Goal: Task Accomplishment & Management: Manage account settings

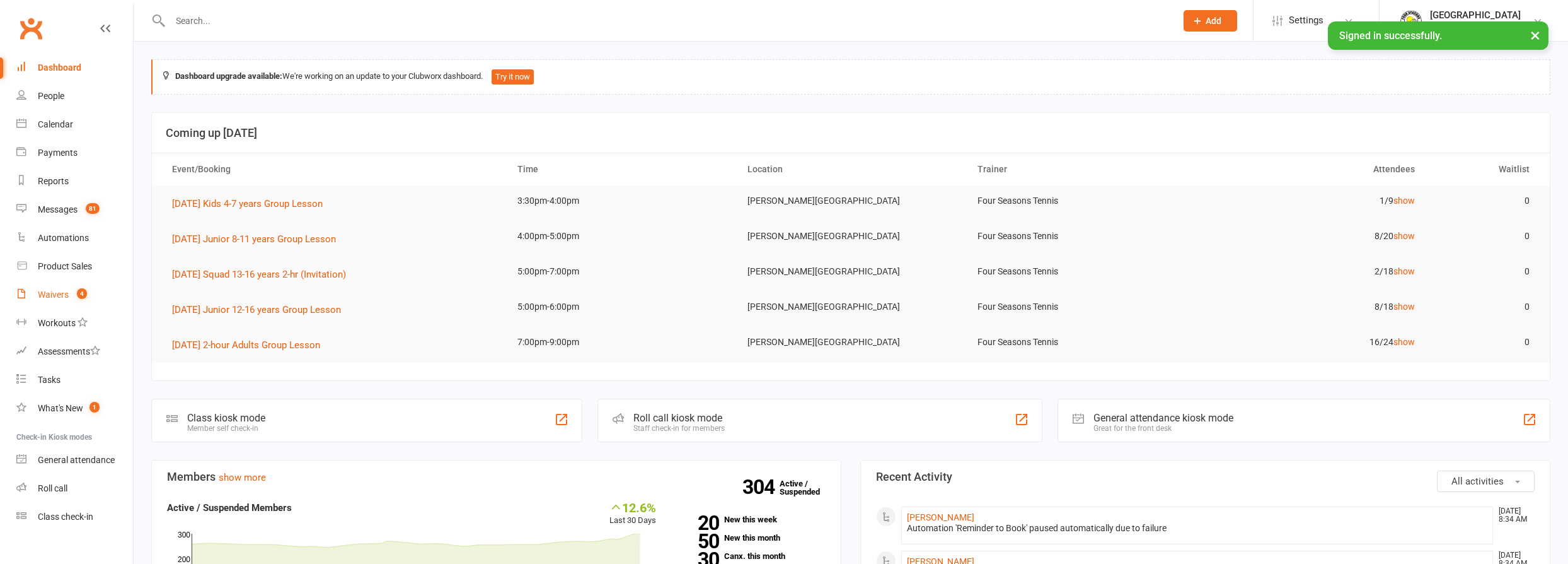
click at [45, 296] on div "Waivers" at bounding box center [53, 294] width 31 height 10
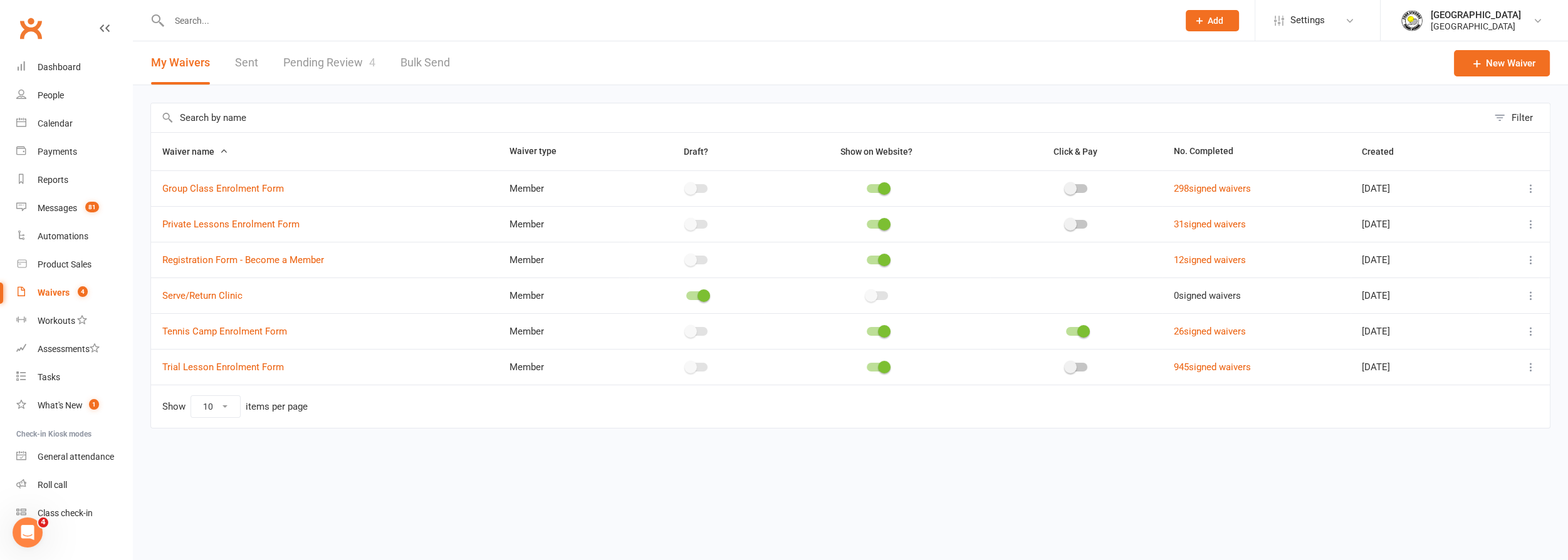
click at [324, 62] on link "Pending Review 4" at bounding box center [329, 62] width 92 height 43
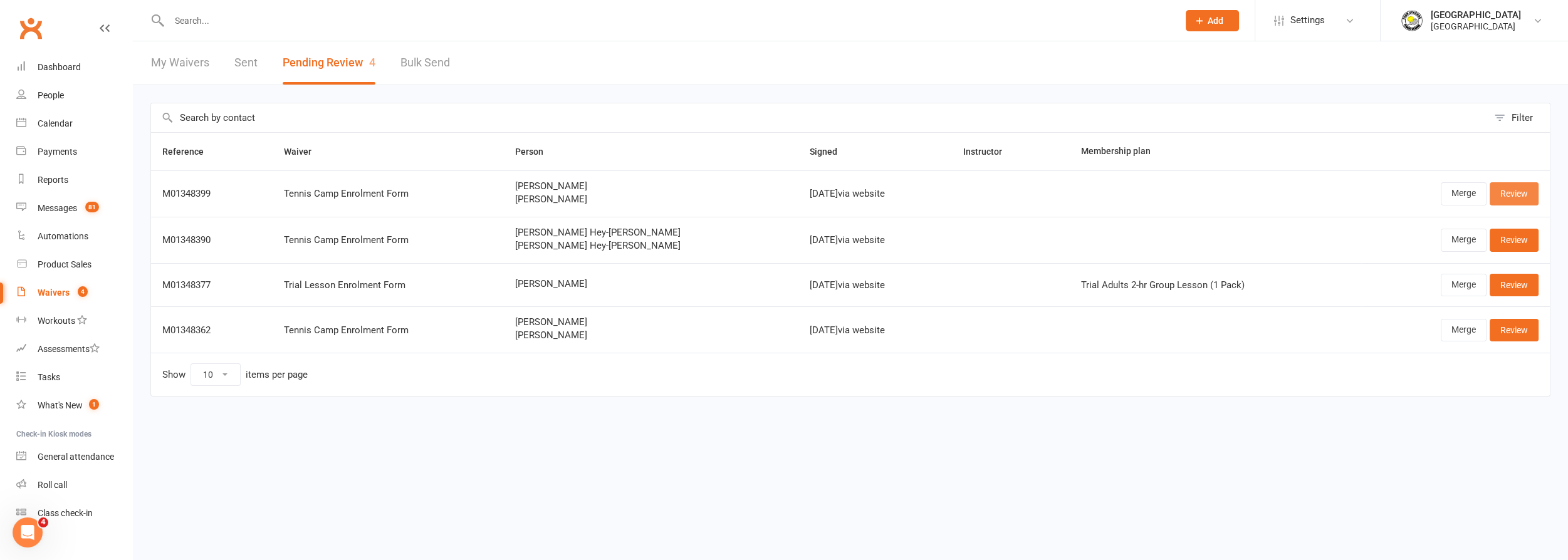
click at [1520, 191] on link "Review" at bounding box center [1514, 193] width 49 height 23
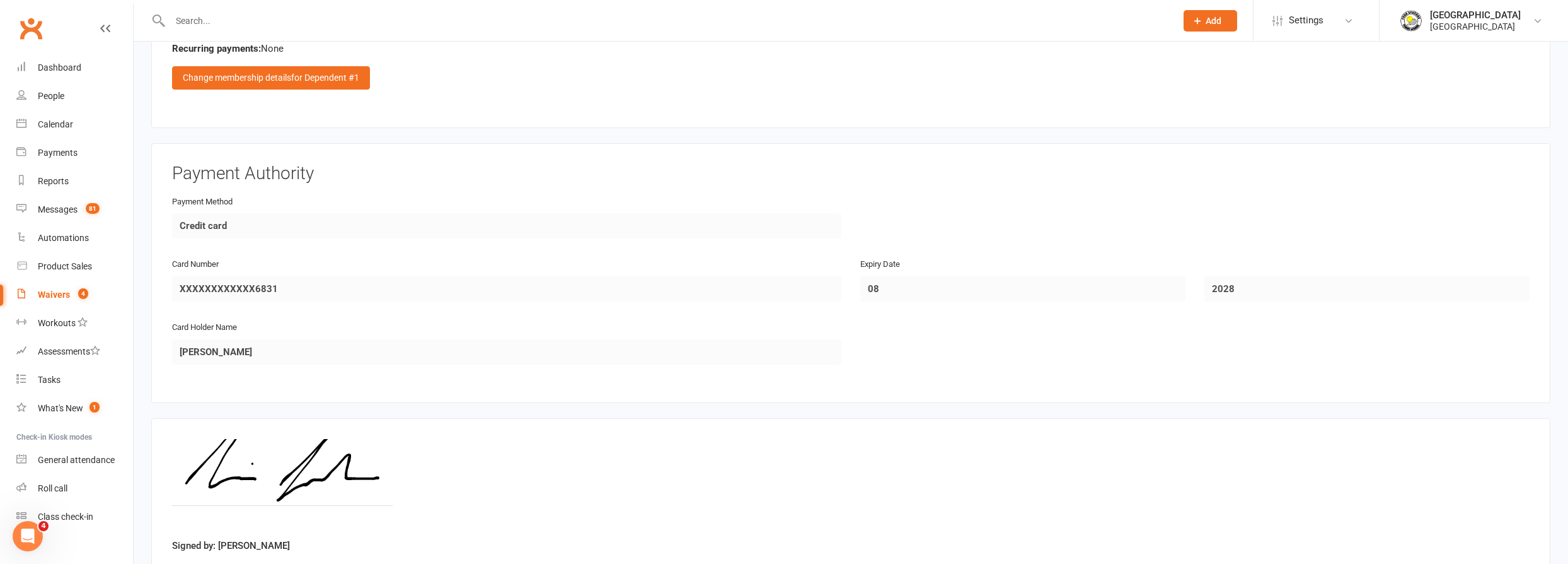
scroll to position [2734, 0]
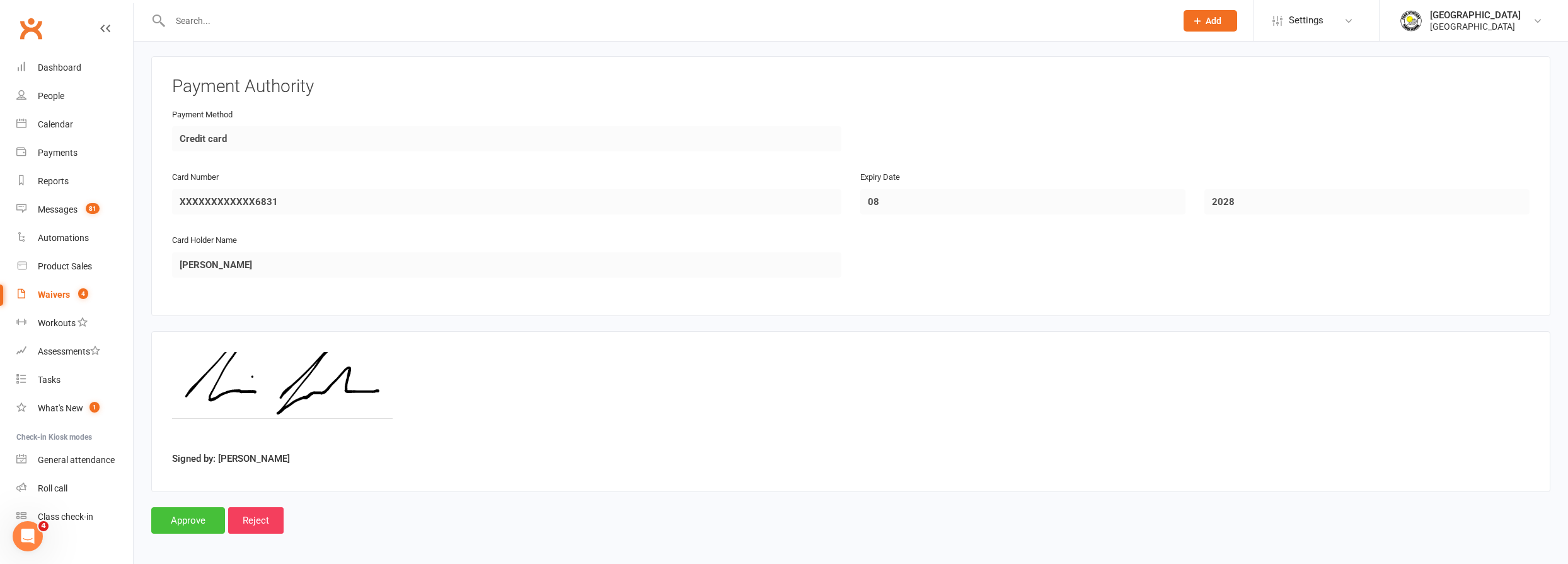
click at [183, 513] on input "Approve" at bounding box center [188, 520] width 73 height 27
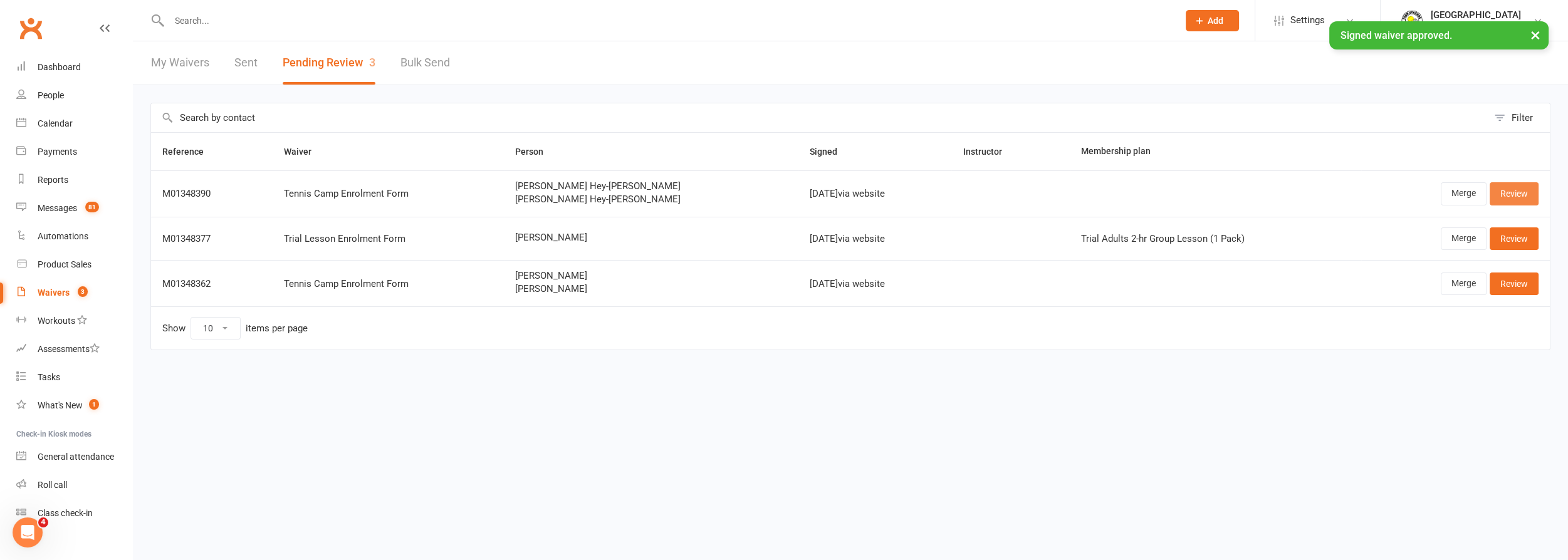
click at [1530, 190] on link "Review" at bounding box center [1514, 193] width 49 height 23
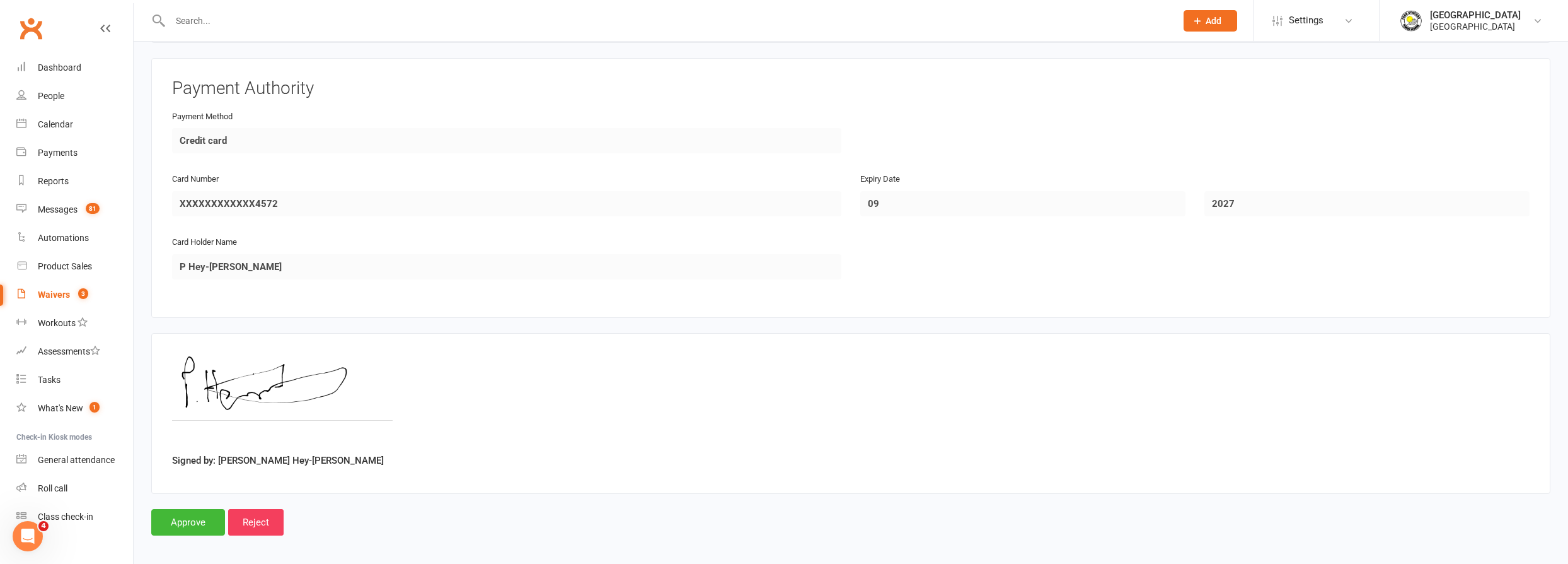
scroll to position [2734, 0]
click at [190, 510] on input "Approve" at bounding box center [188, 520] width 73 height 27
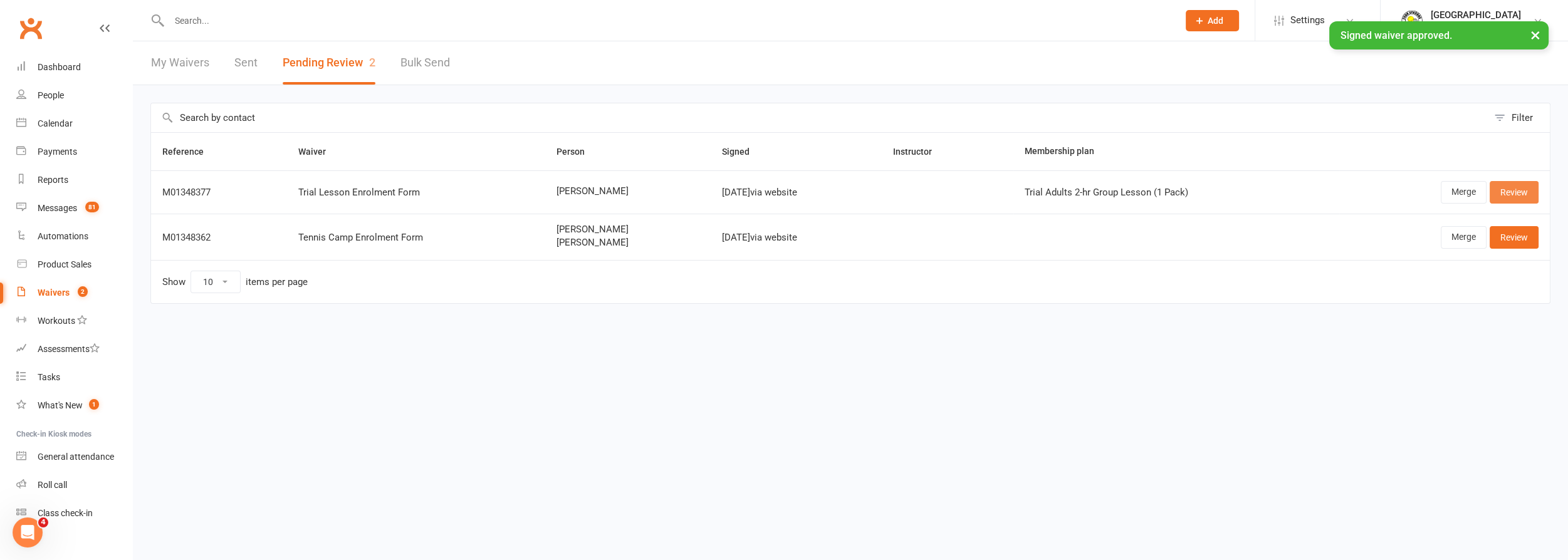
click at [1519, 187] on link "Review" at bounding box center [1514, 192] width 49 height 23
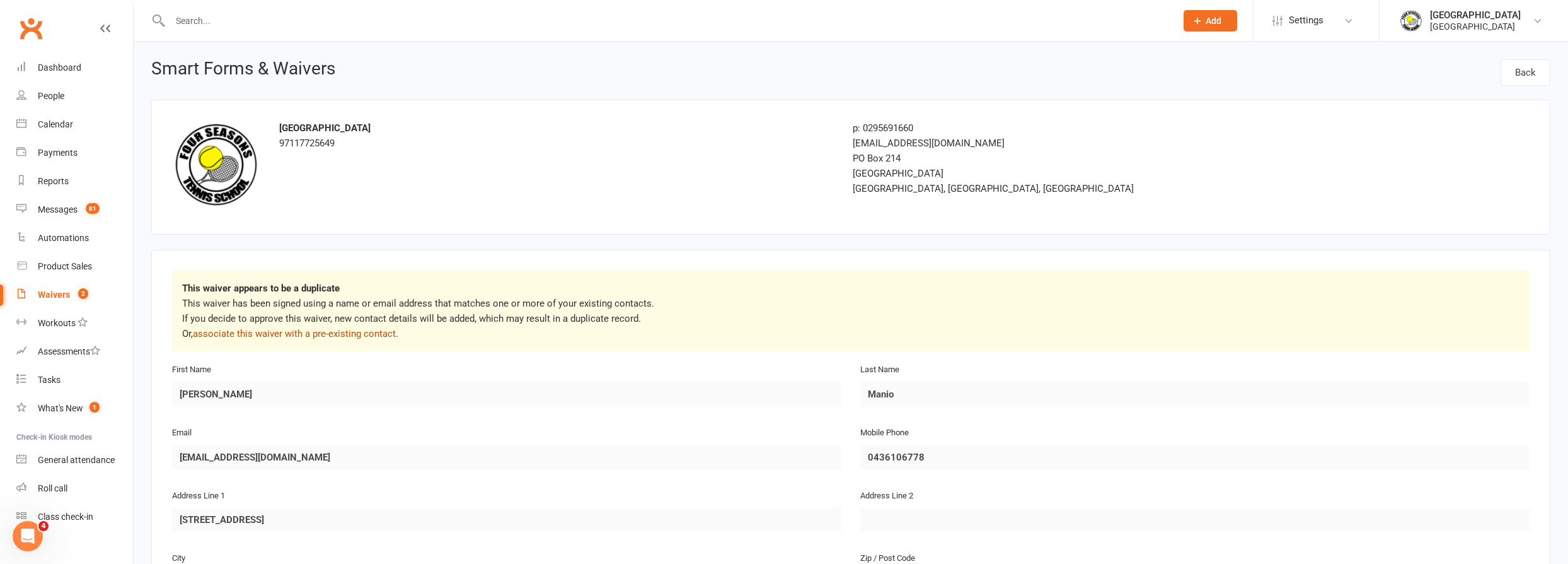
click at [346, 331] on link "associate this waiver with a pre-existing contact" at bounding box center [294, 333] width 203 height 11
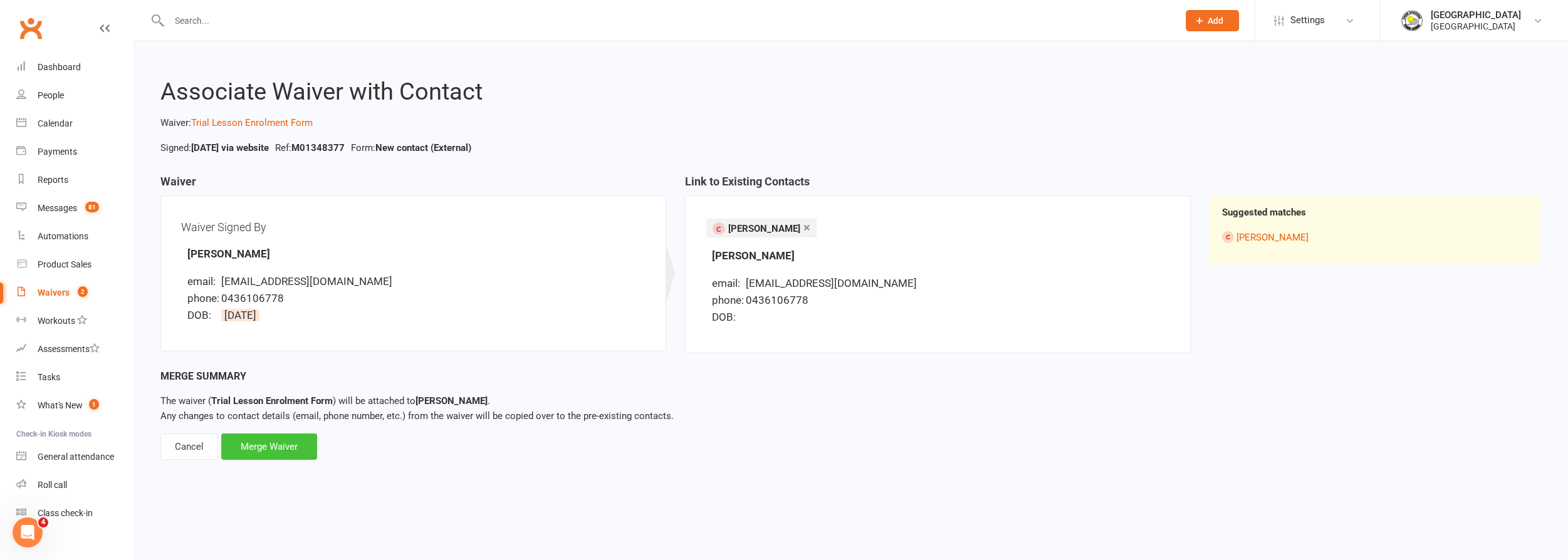
click at [296, 445] on div "Merge Waiver" at bounding box center [268, 446] width 96 height 26
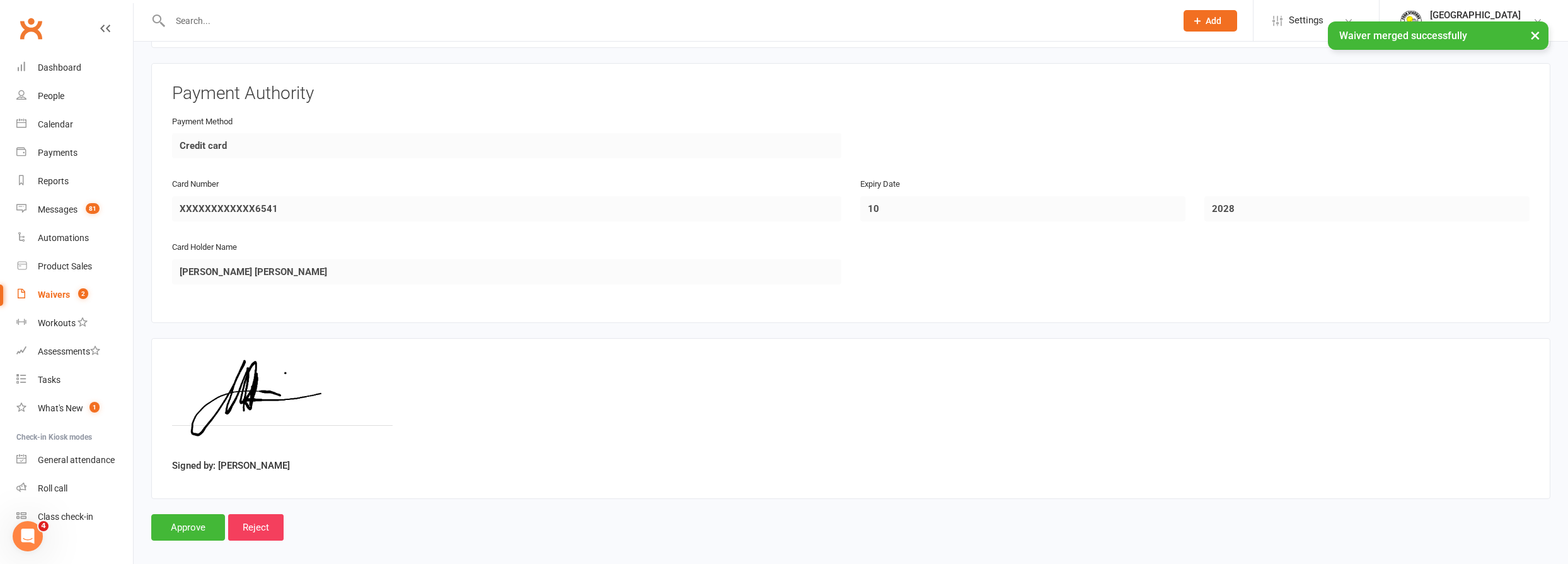
scroll to position [1125, 0]
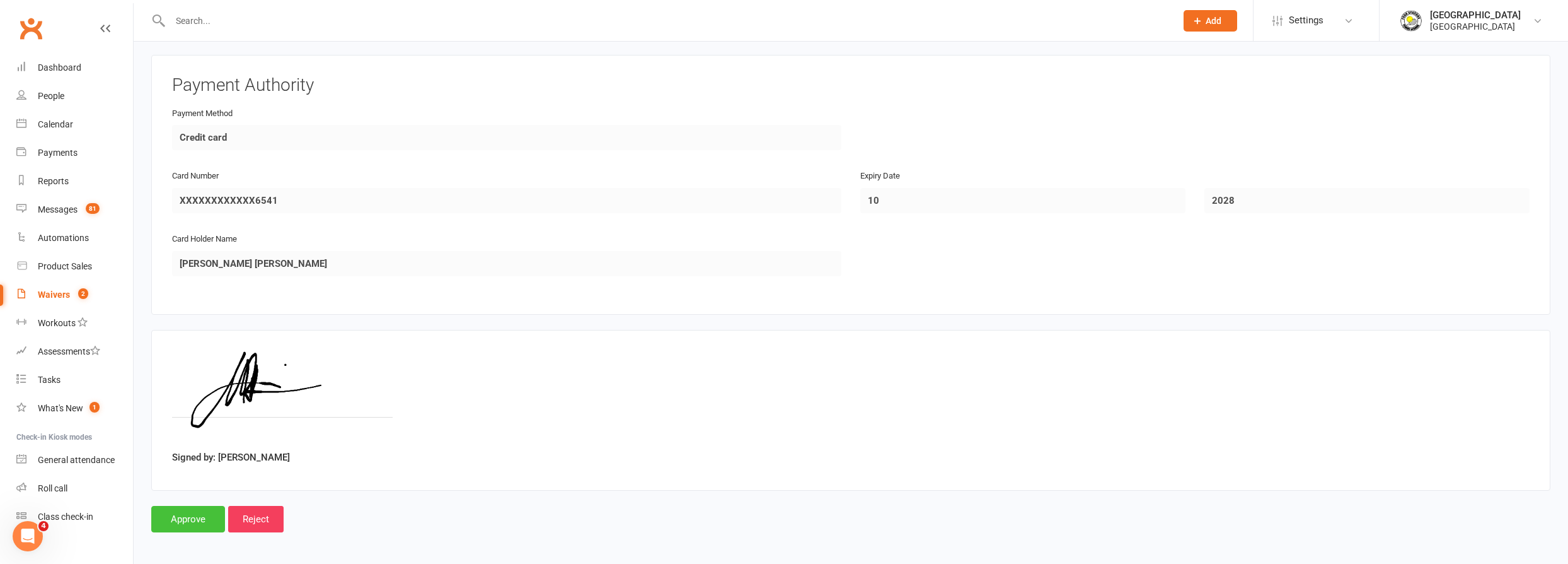
click at [180, 508] on input "Approve" at bounding box center [188, 519] width 73 height 27
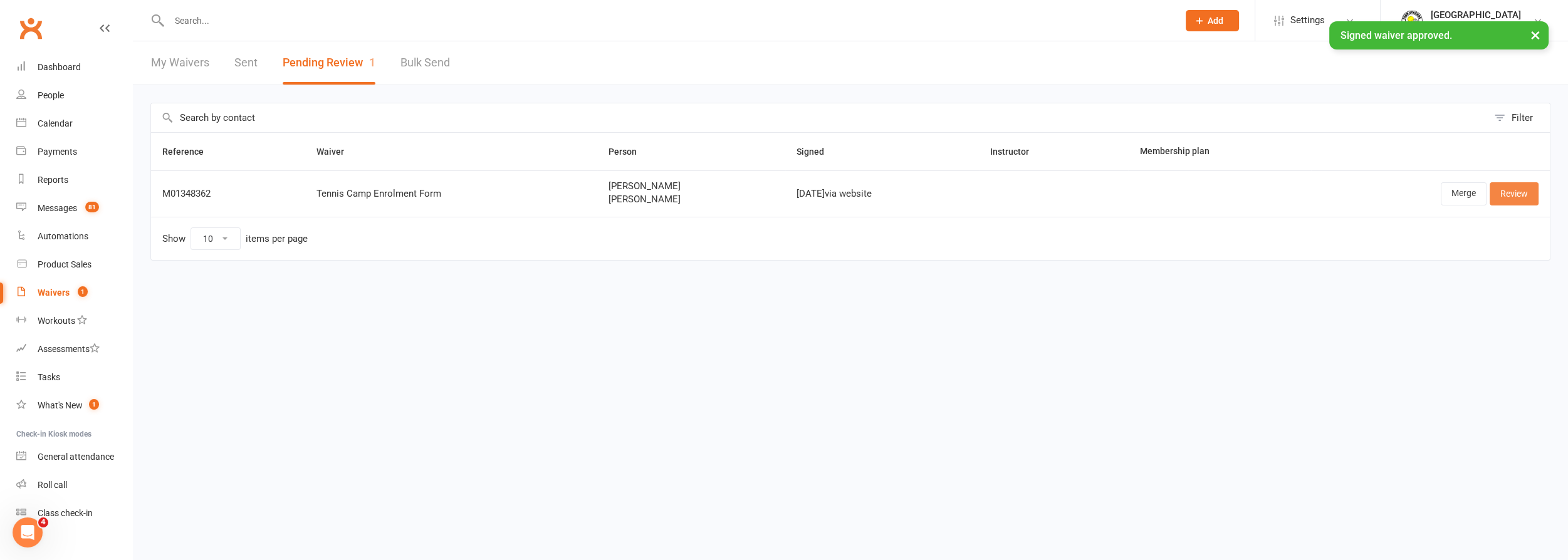
click at [1516, 197] on link "Review" at bounding box center [1514, 193] width 49 height 23
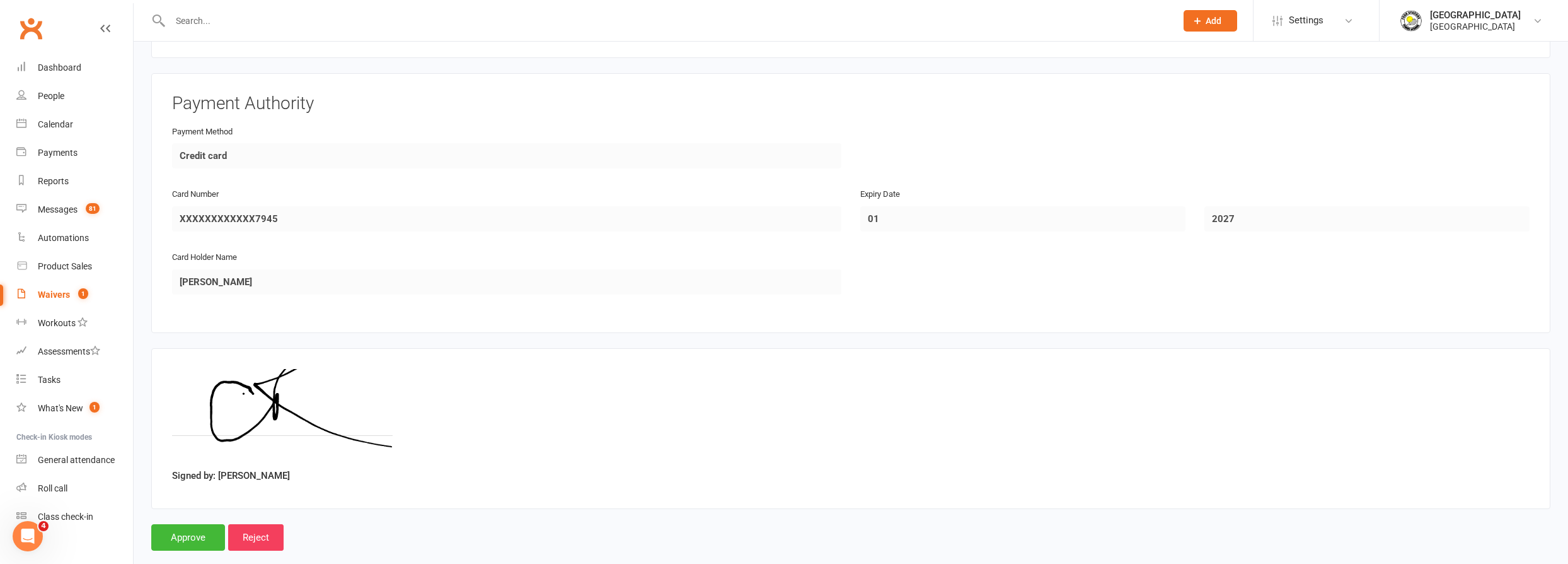
scroll to position [2734, 0]
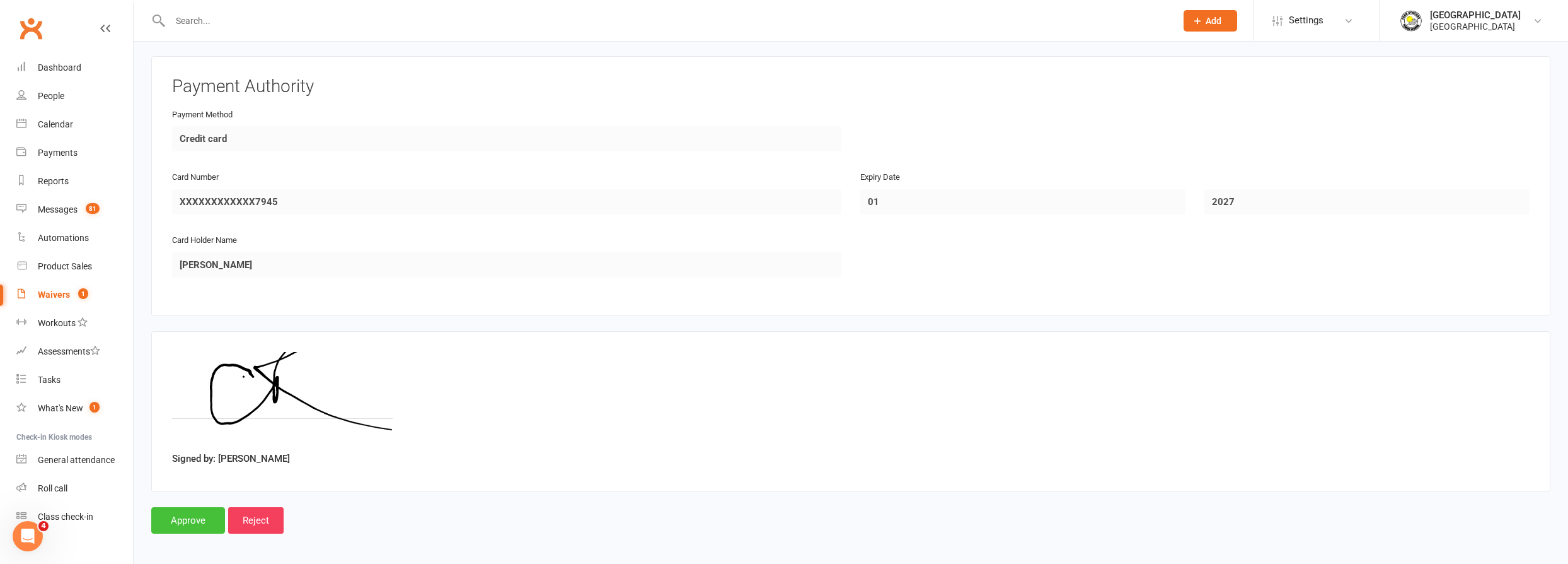
click at [174, 514] on input "Approve" at bounding box center [188, 520] width 73 height 27
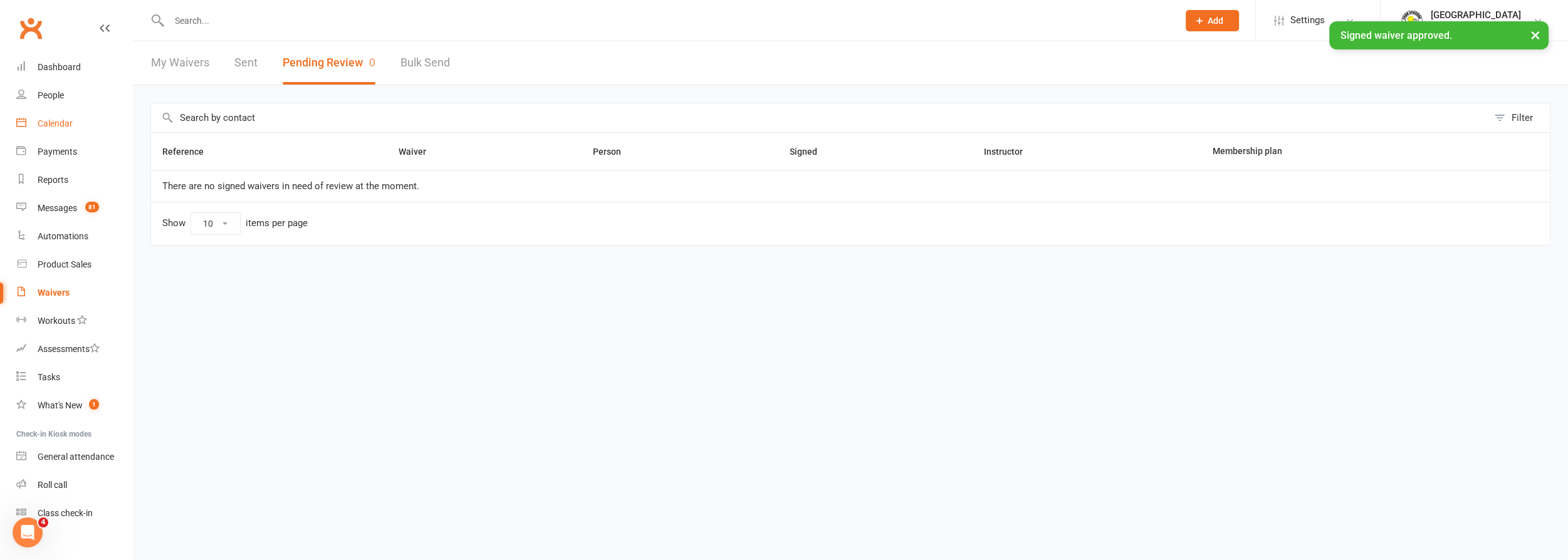
click at [59, 123] on div "Calendar" at bounding box center [55, 123] width 35 height 10
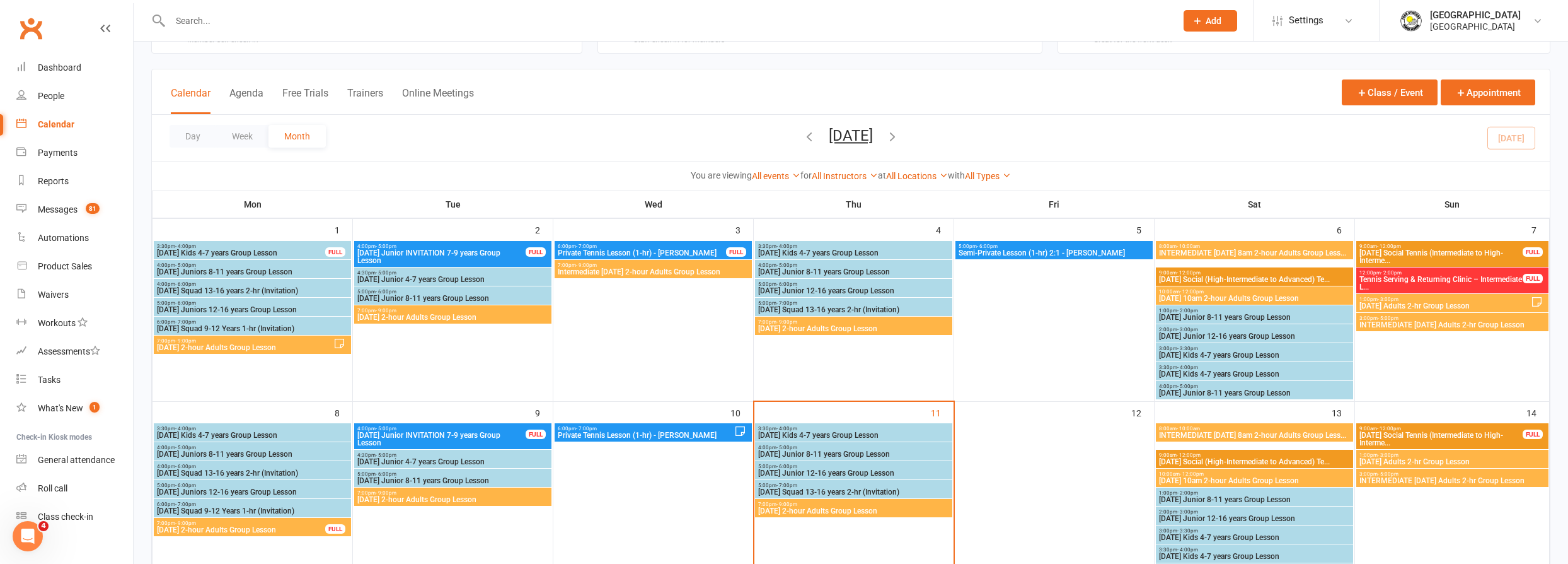
scroll to position [57, 0]
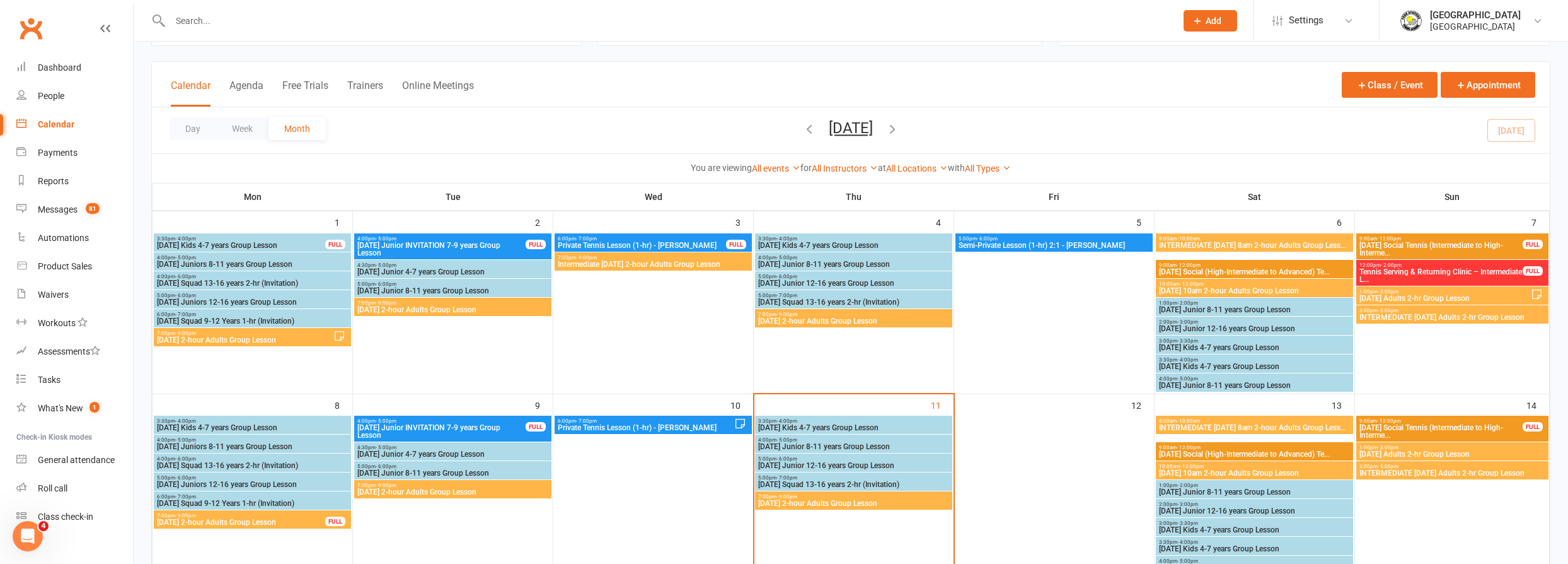
click at [881, 423] on span "Thursday Kids 4-7 years Group Lesson" at bounding box center [853, 427] width 192 height 7
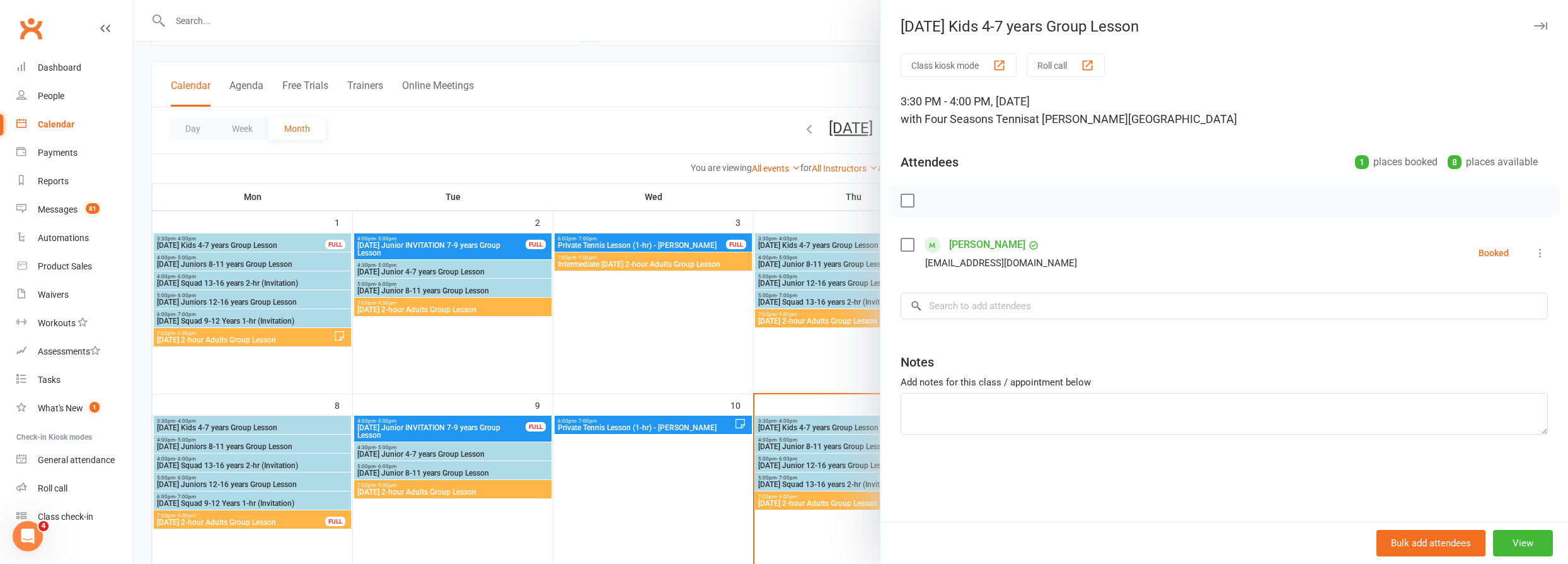
click at [880, 427] on div "Class kiosk mode Roll call 3:30 PM - 4:00 PM, Thursday, September, 11, 2025 wit…" at bounding box center [1224, 287] width 688 height 468
click at [846, 434] on div at bounding box center [851, 282] width 1434 height 564
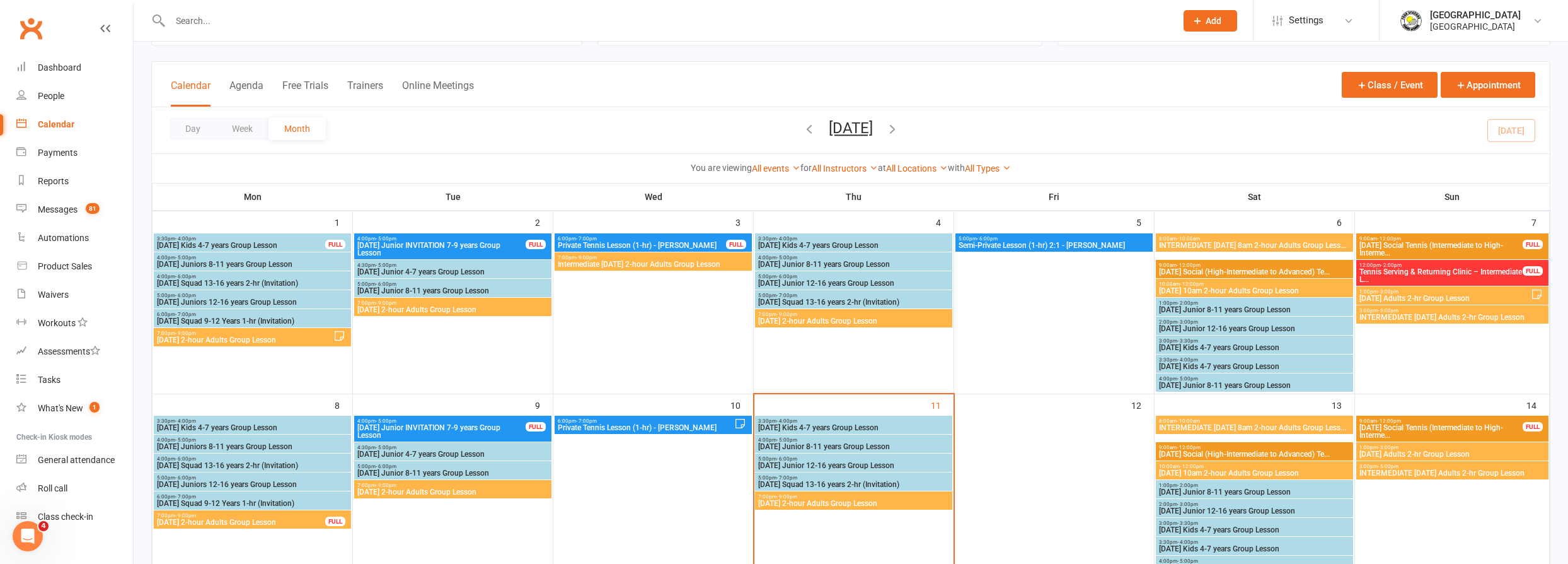
click at [843, 445] on span "Thursday Junior 8-11 years Group Lesson" at bounding box center [853, 446] width 192 height 7
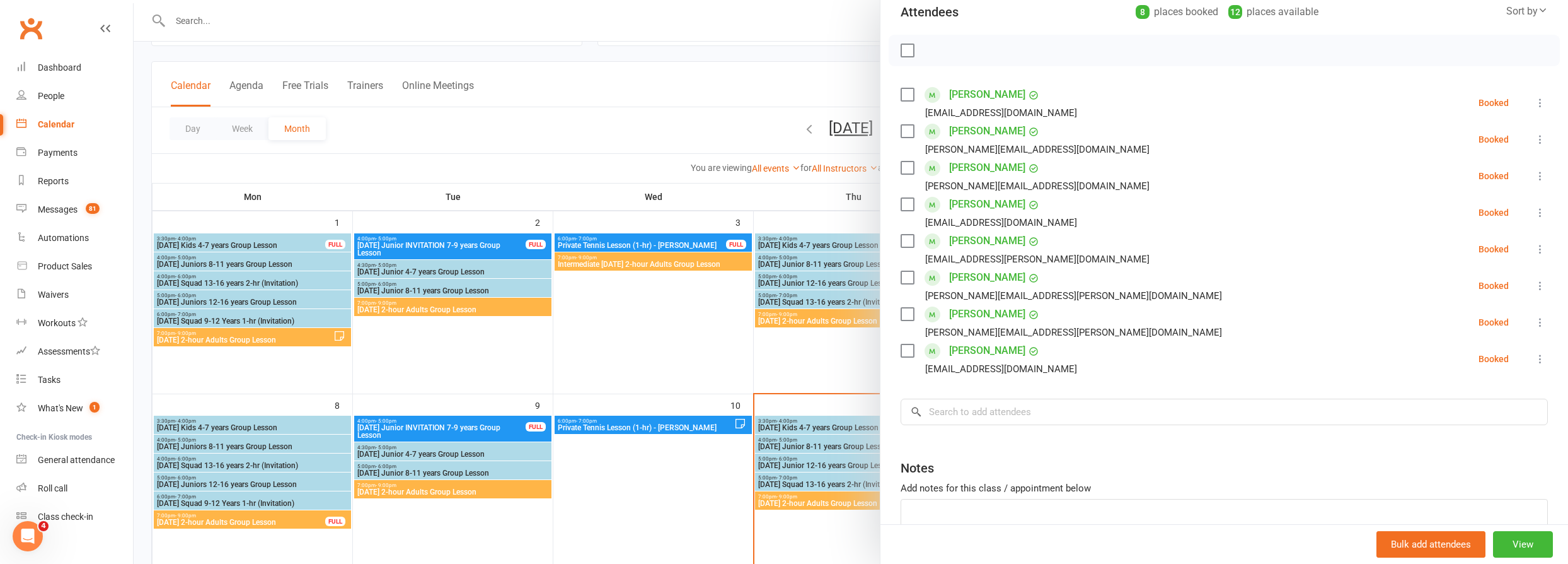
scroll to position [114, 0]
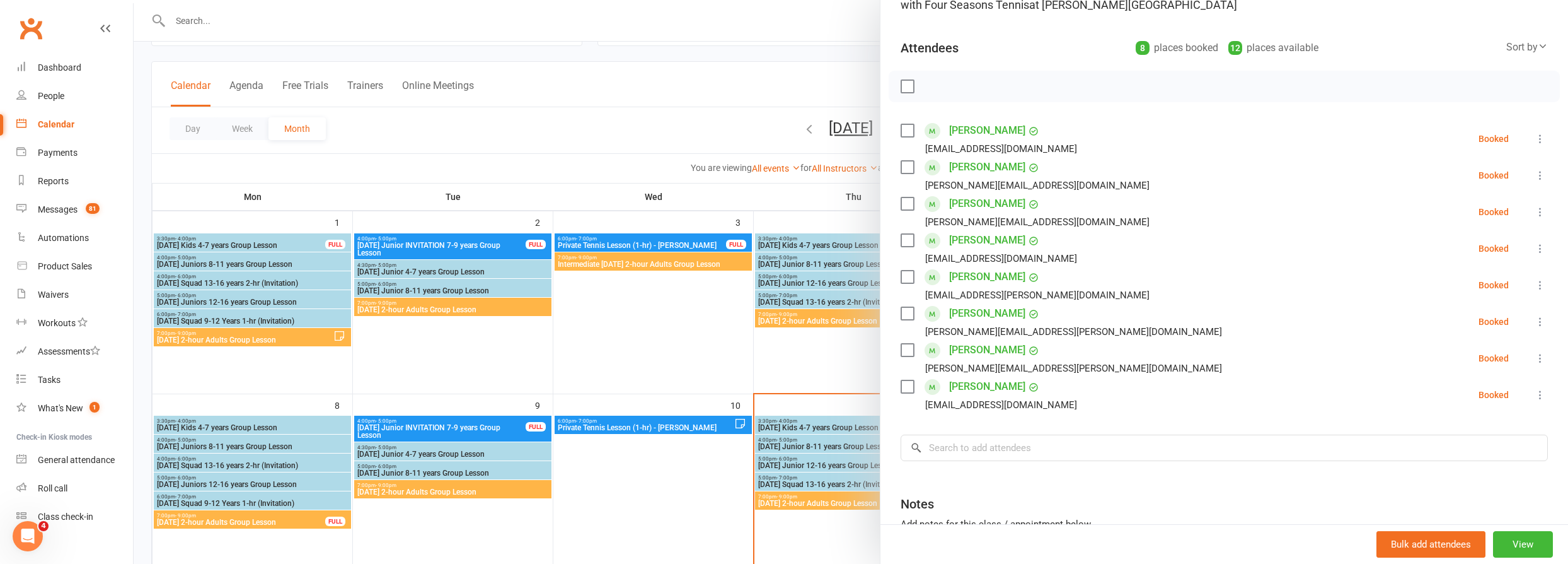
click at [793, 442] on div at bounding box center [851, 282] width 1434 height 564
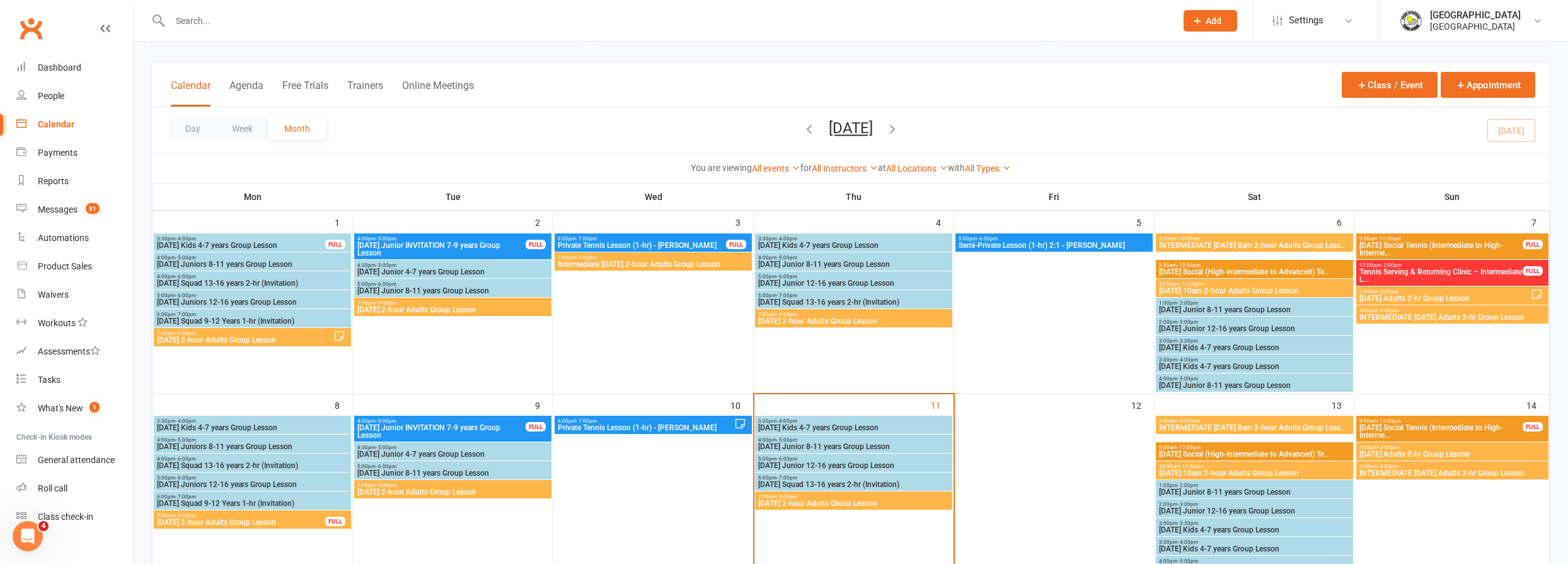
click at [805, 443] on span "Thursday Junior 8-11 years Group Lesson" at bounding box center [853, 446] width 192 height 7
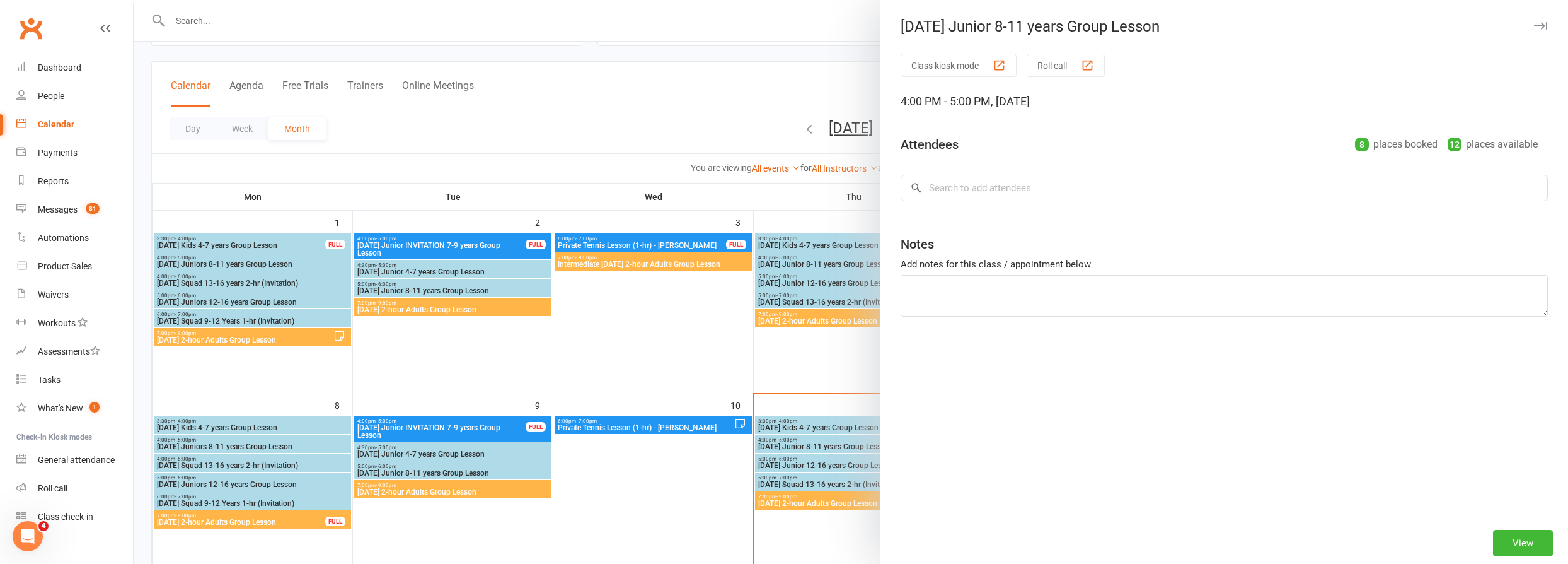
click at [805, 459] on div at bounding box center [851, 282] width 1434 height 564
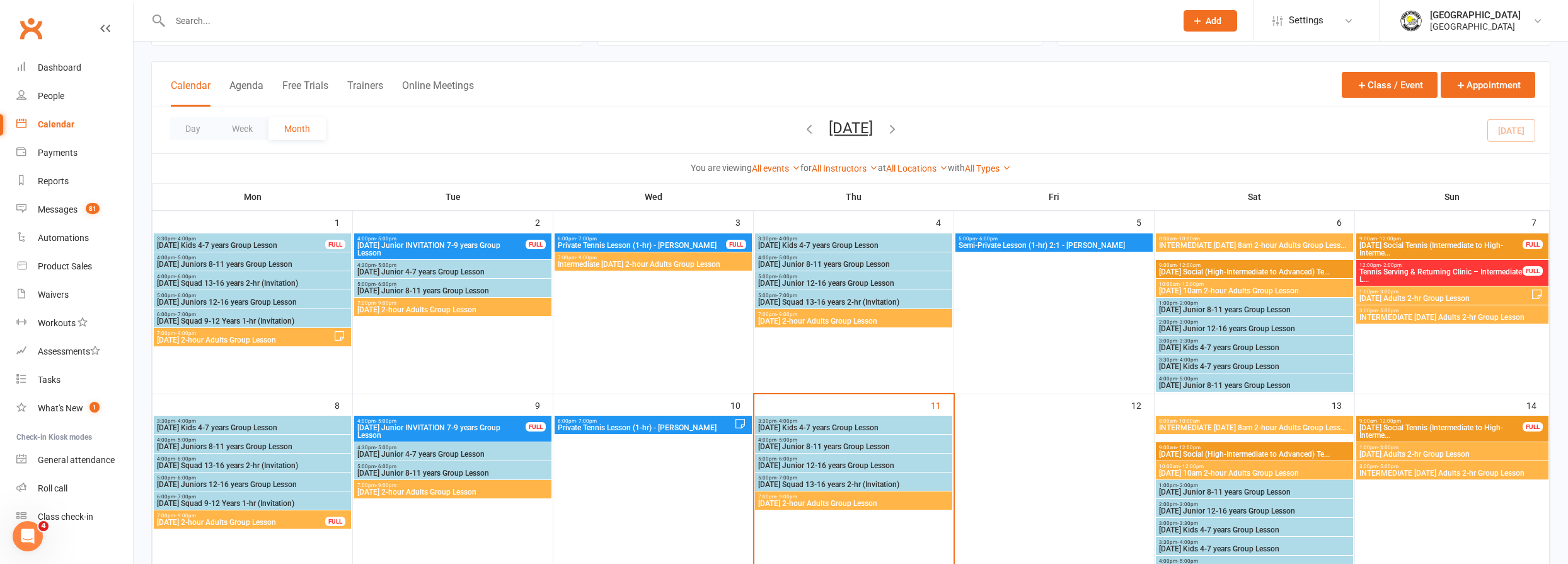
click at [805, 461] on span "Thursday Junior 12-16 years Group Lesson" at bounding box center [853, 465] width 192 height 7
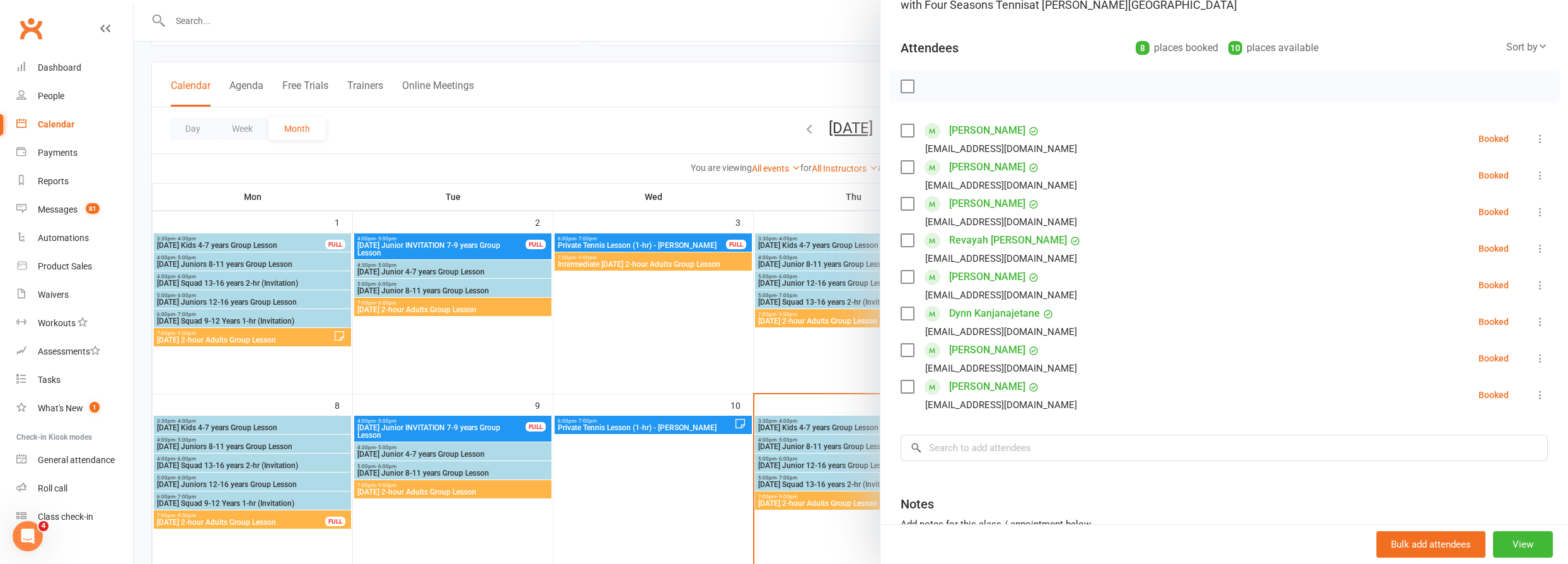
click at [847, 457] on div at bounding box center [851, 282] width 1434 height 564
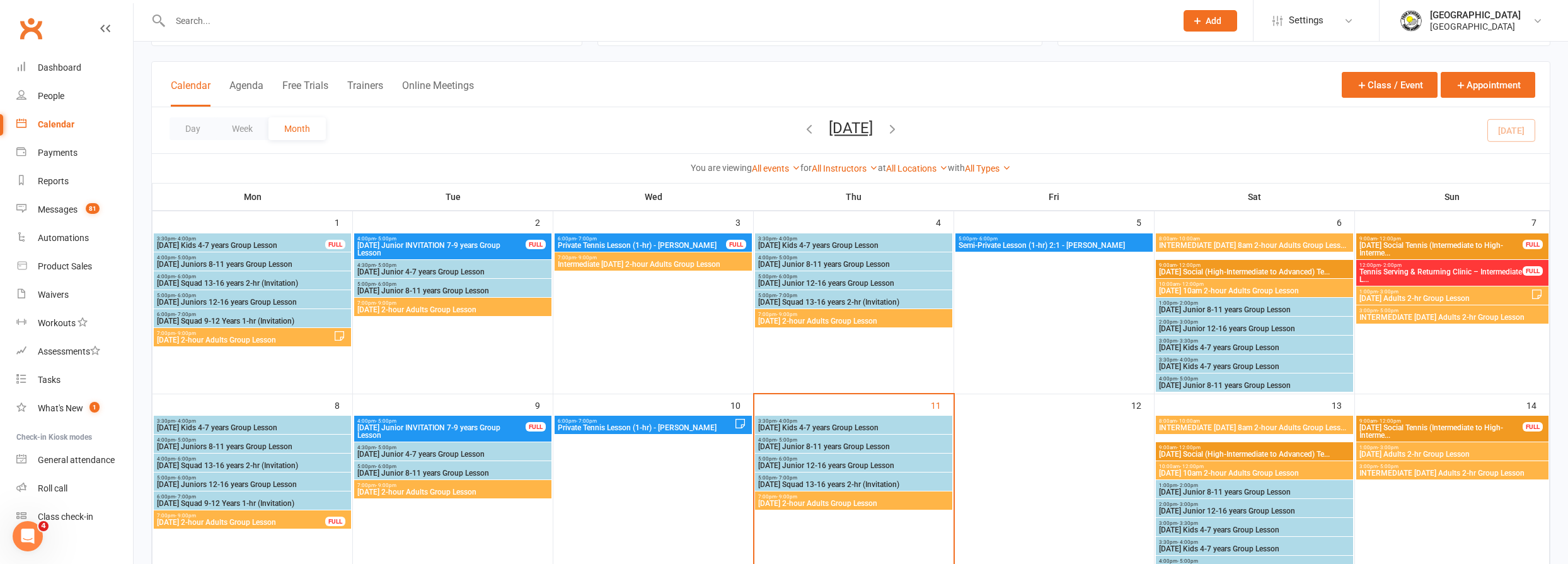
click at [836, 480] on span "Thursday Squad 13-16 years 2-hr (Invitation)" at bounding box center [853, 484] width 192 height 7
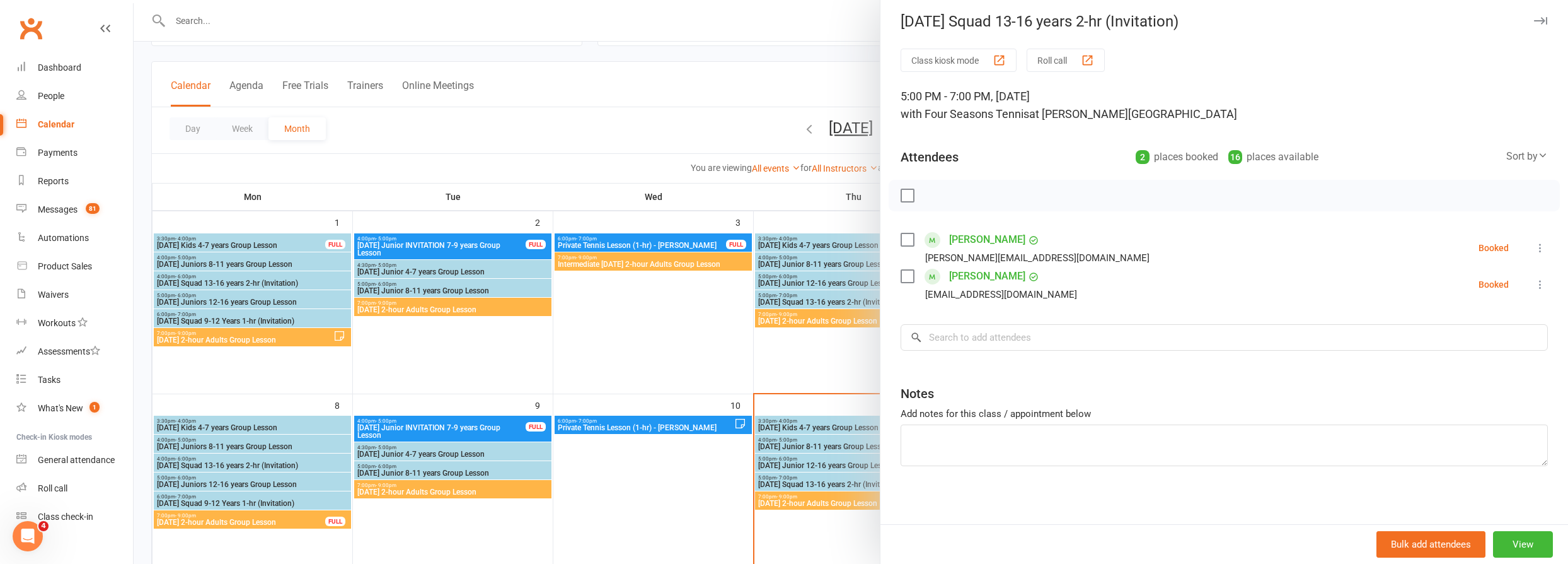
scroll to position [8, 0]
click at [1020, 329] on input "search" at bounding box center [1224, 333] width 647 height 27
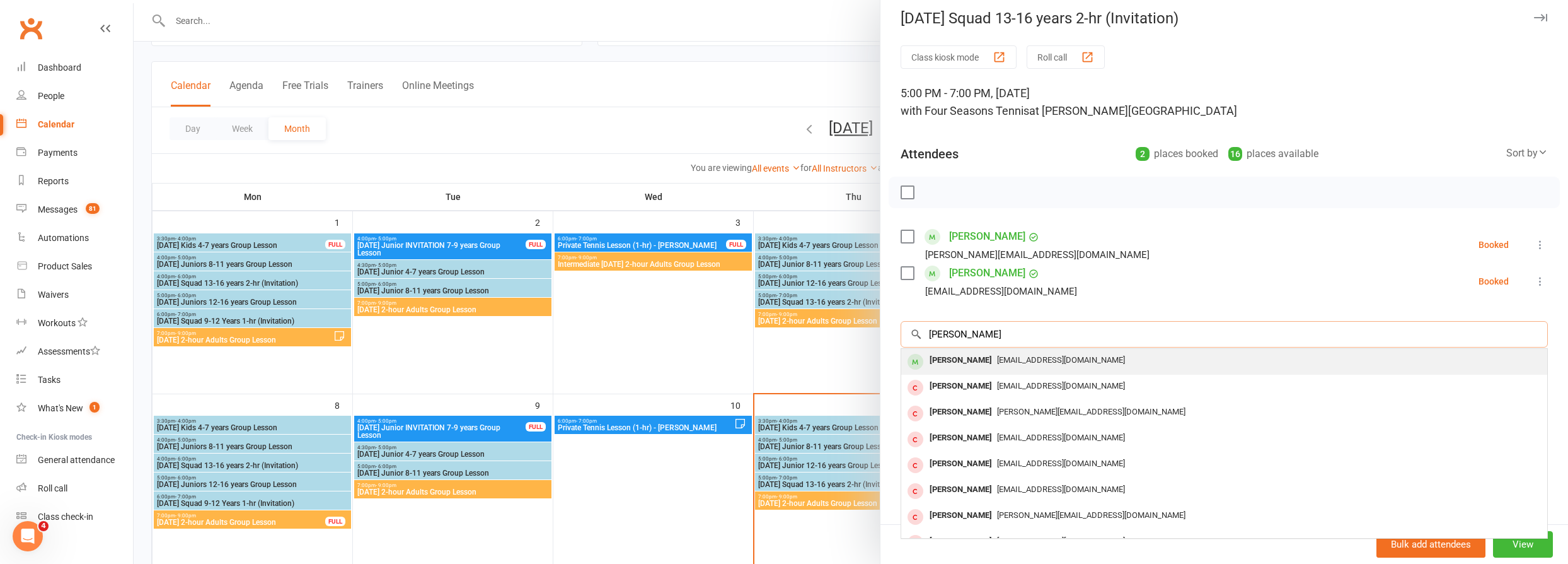
type input "matilda harr"
click at [1026, 365] on div "harrisandsimpson@gmail.com" at bounding box center [1224, 360] width 636 height 18
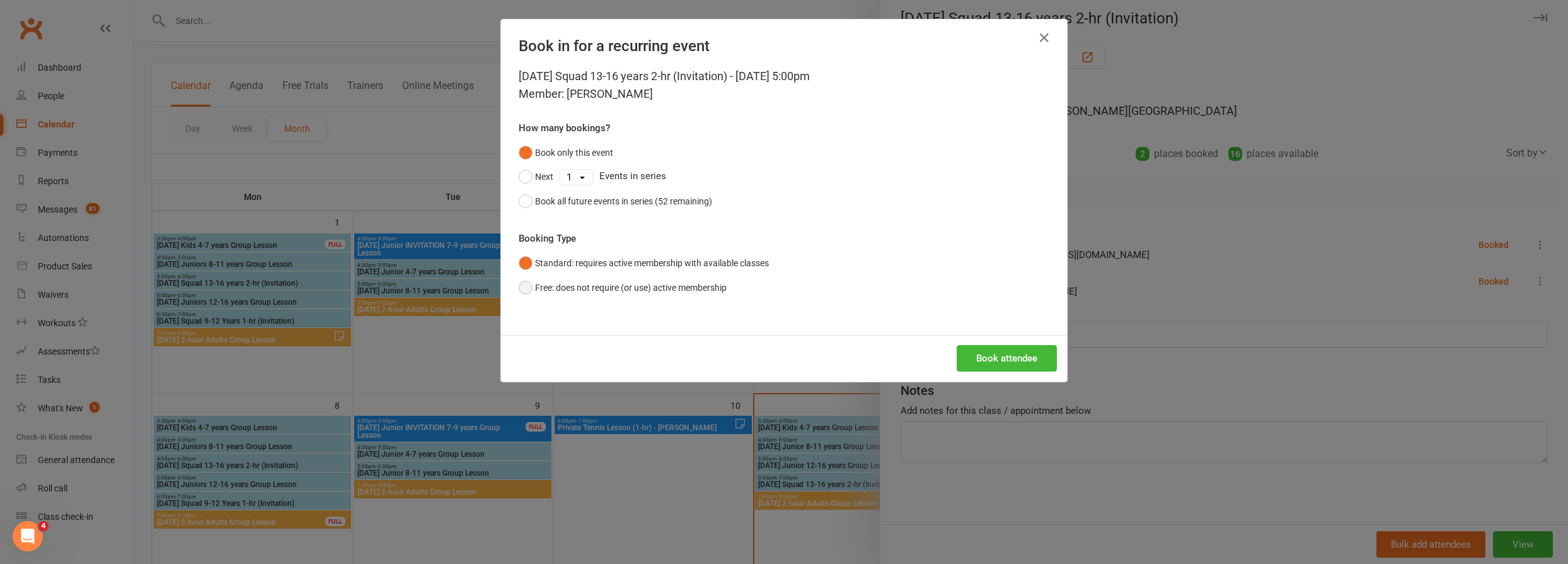
drag, startPoint x: 618, startPoint y: 286, endPoint x: 644, endPoint y: 287, distance: 26.0
click at [619, 286] on button "Free: does not require (or use) active membership" at bounding box center [622, 288] width 208 height 24
click at [1028, 375] on div "Book attendee" at bounding box center [784, 358] width 566 height 47
click at [1028, 363] on button "Book attendee" at bounding box center [1006, 357] width 100 height 27
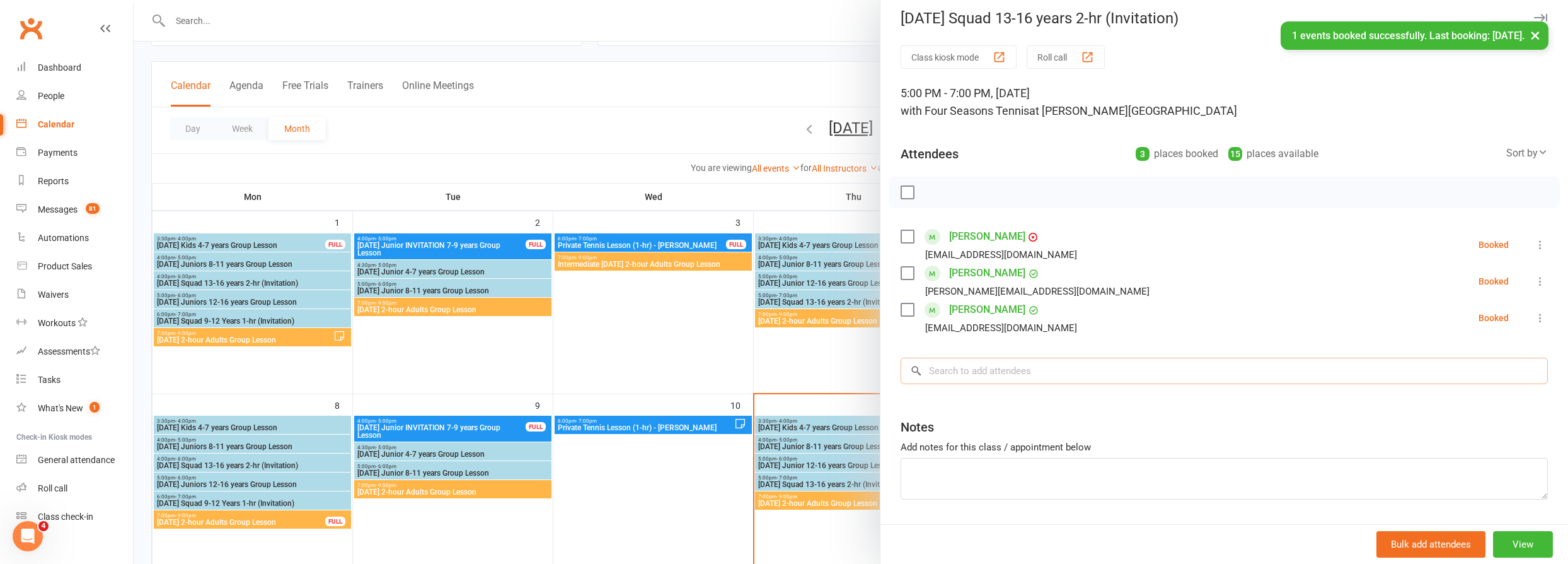
click at [1025, 373] on input "search" at bounding box center [1224, 370] width 647 height 27
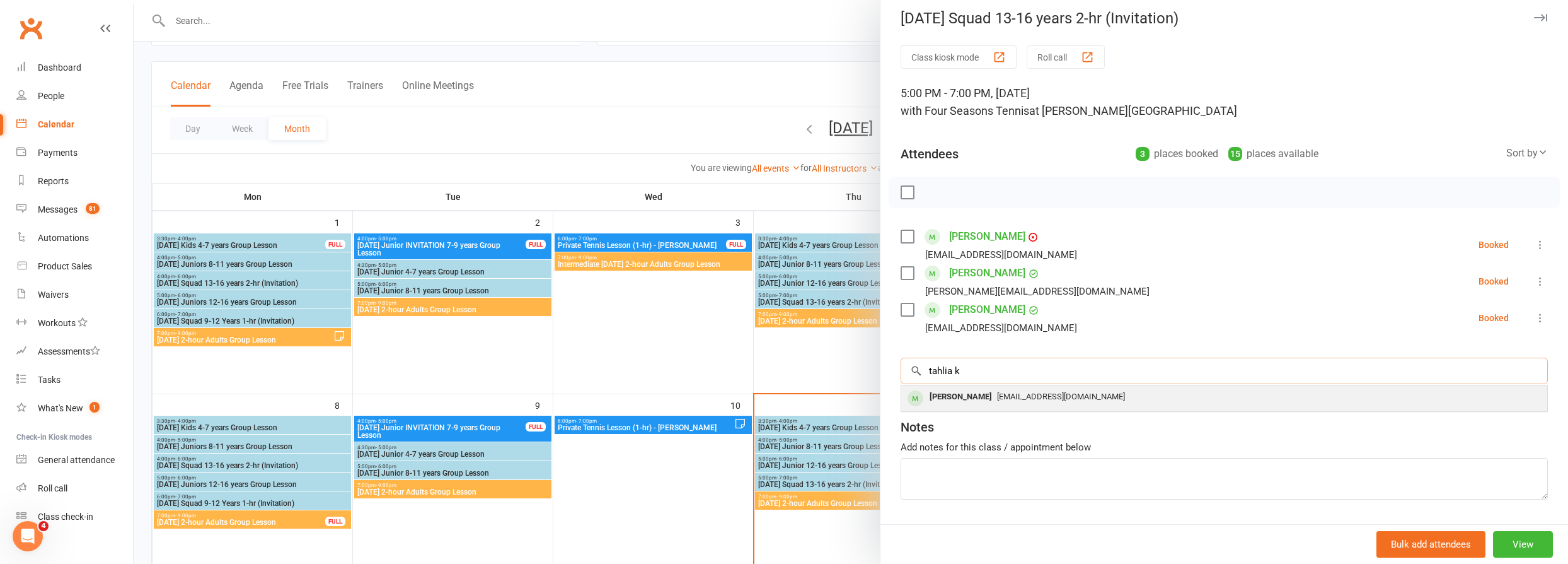
type input "tahlia k"
click at [1017, 393] on span "leanneking82@gmail.com" at bounding box center [1060, 396] width 128 height 9
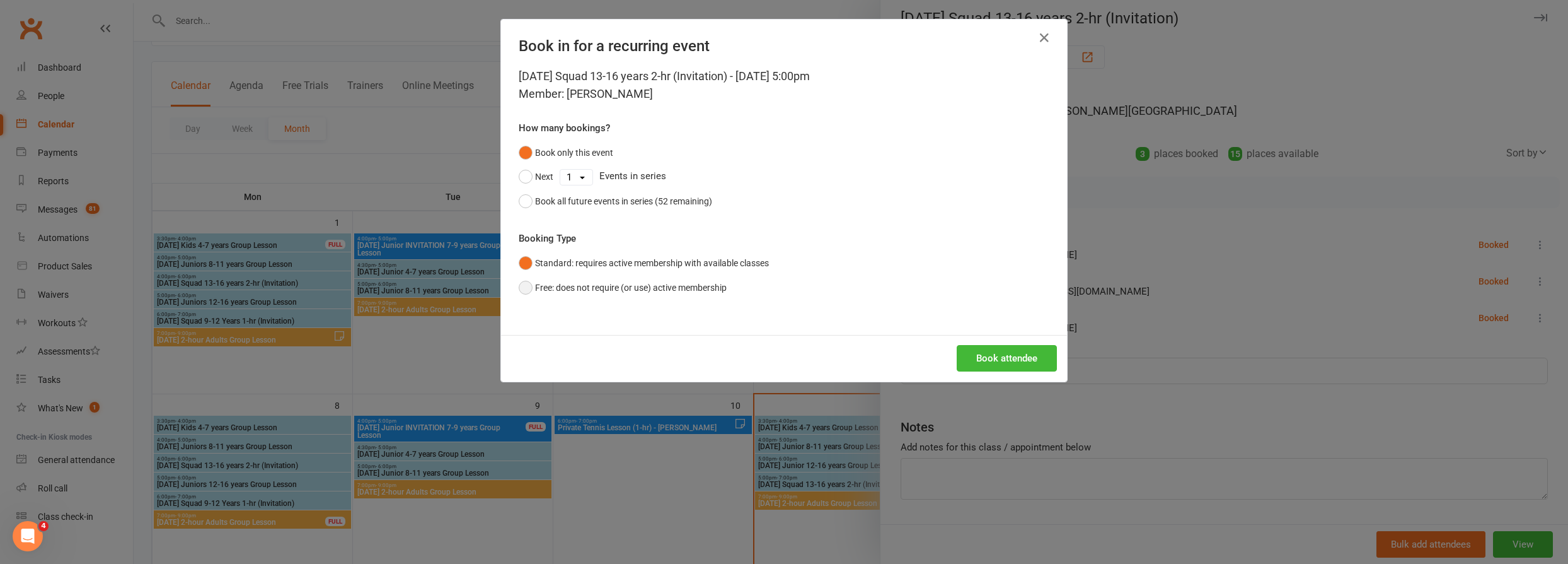
click at [699, 289] on button "Free: does not require (or use) active membership" at bounding box center [622, 288] width 208 height 24
click at [1000, 359] on button "Book attendee" at bounding box center [1006, 357] width 100 height 27
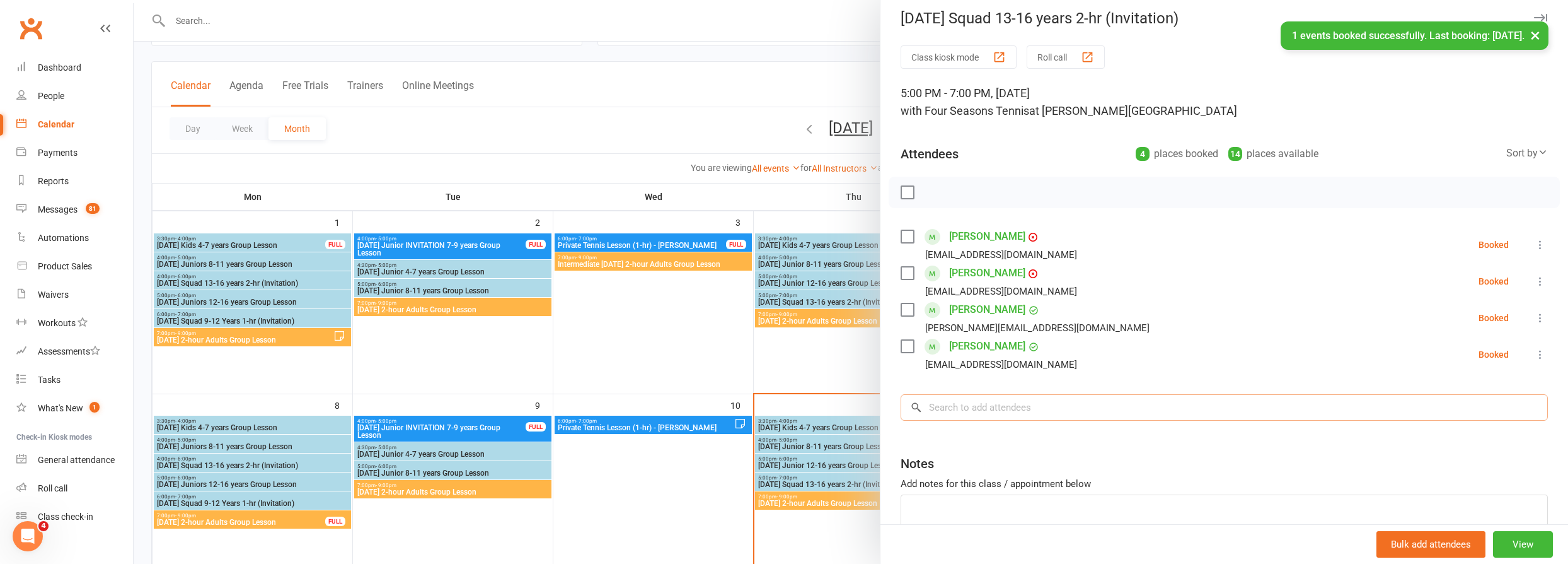
click at [1014, 398] on input "search" at bounding box center [1224, 407] width 647 height 27
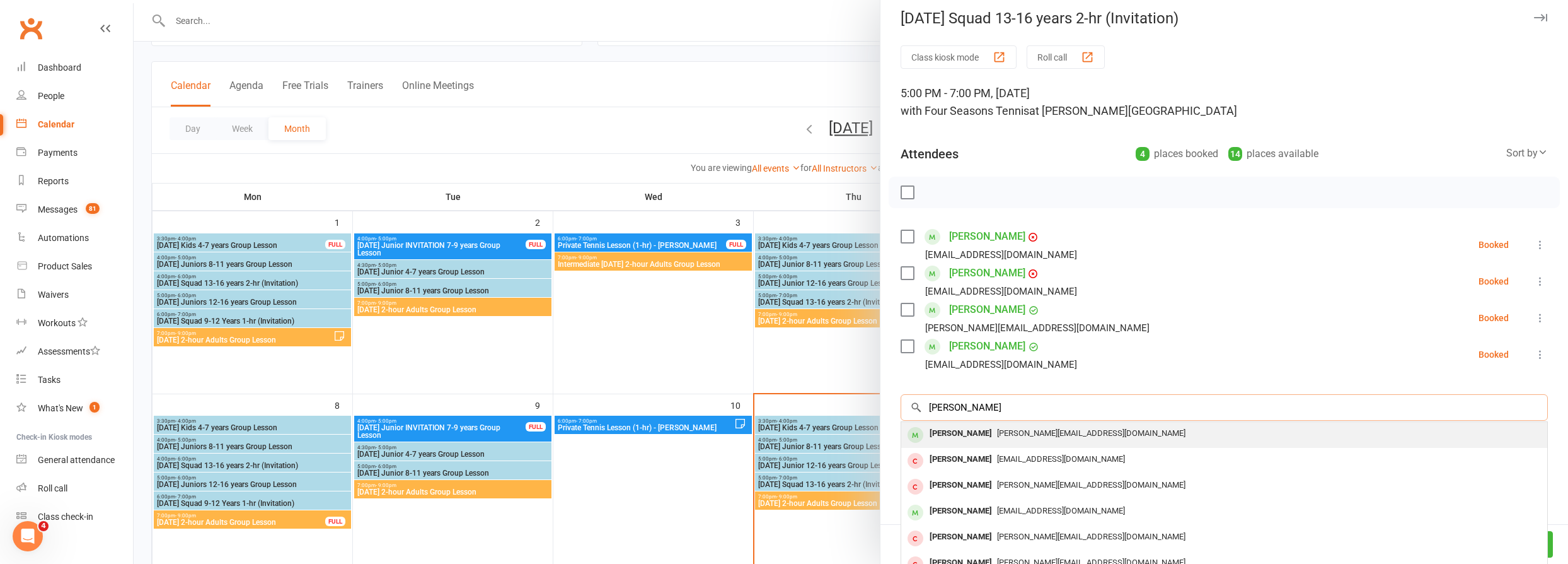
type input "fred gazz"
click at [997, 429] on span "steve.gazzard@gmail.com" at bounding box center [1091, 433] width 188 height 9
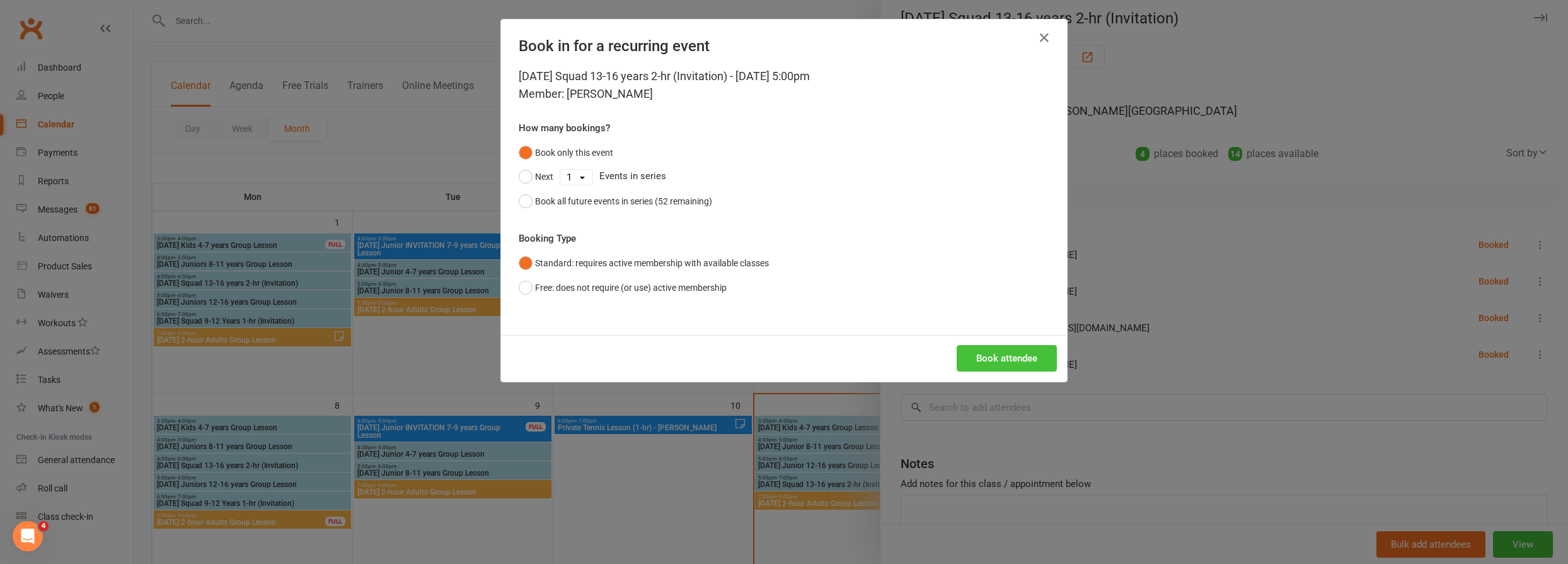
click at [1006, 359] on button "Book attendee" at bounding box center [1006, 357] width 100 height 27
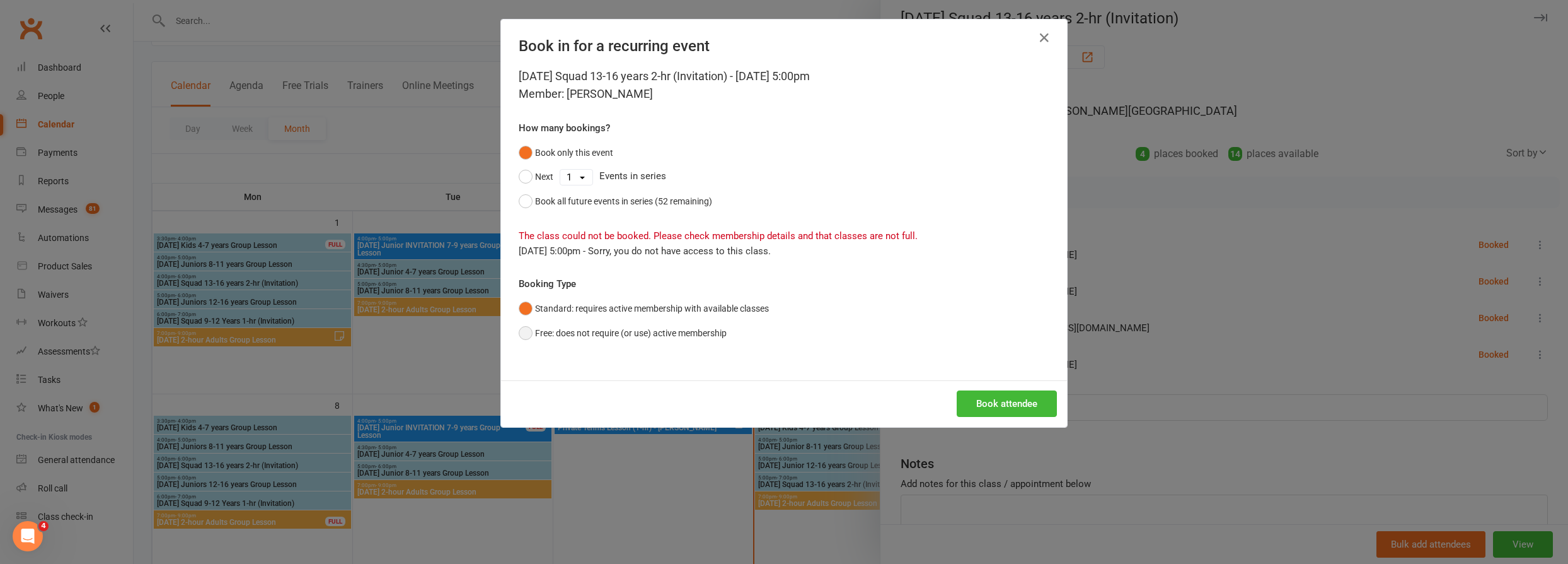
click at [687, 328] on button "Free: does not require (or use) active membership" at bounding box center [622, 333] width 208 height 24
click at [976, 397] on button "Book attendee" at bounding box center [1006, 403] width 100 height 27
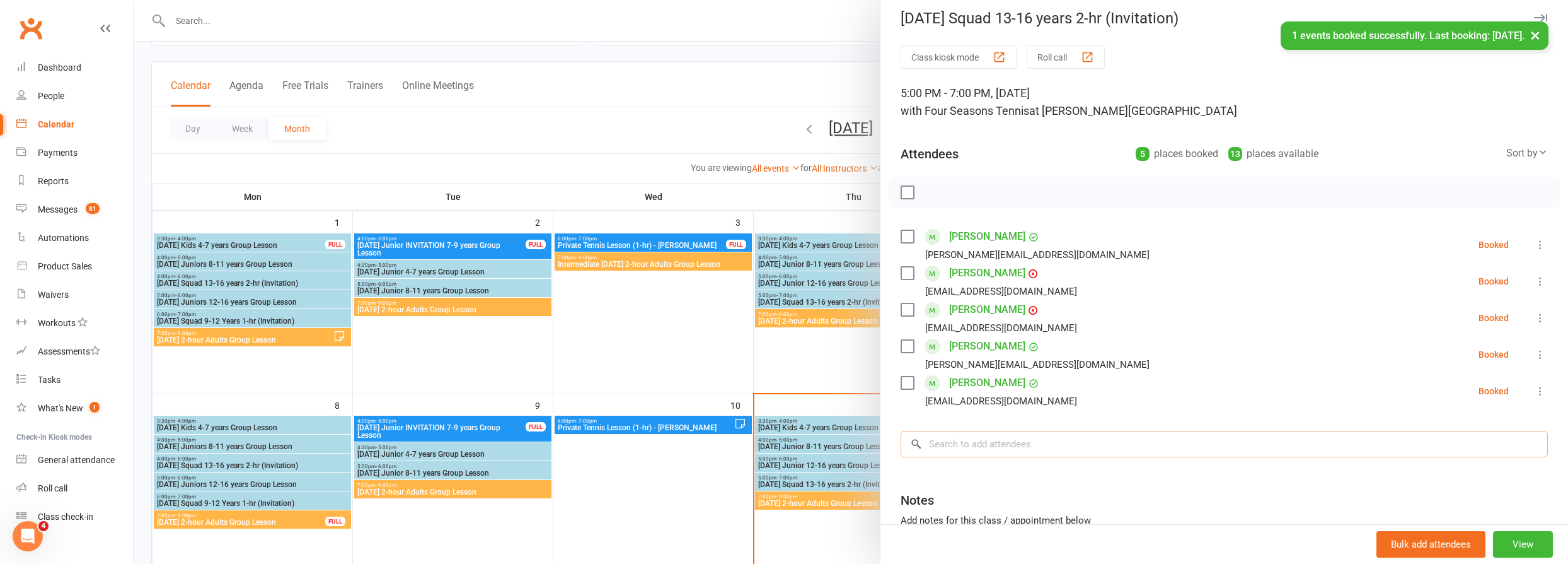
click at [994, 439] on input "search" at bounding box center [1224, 444] width 647 height 27
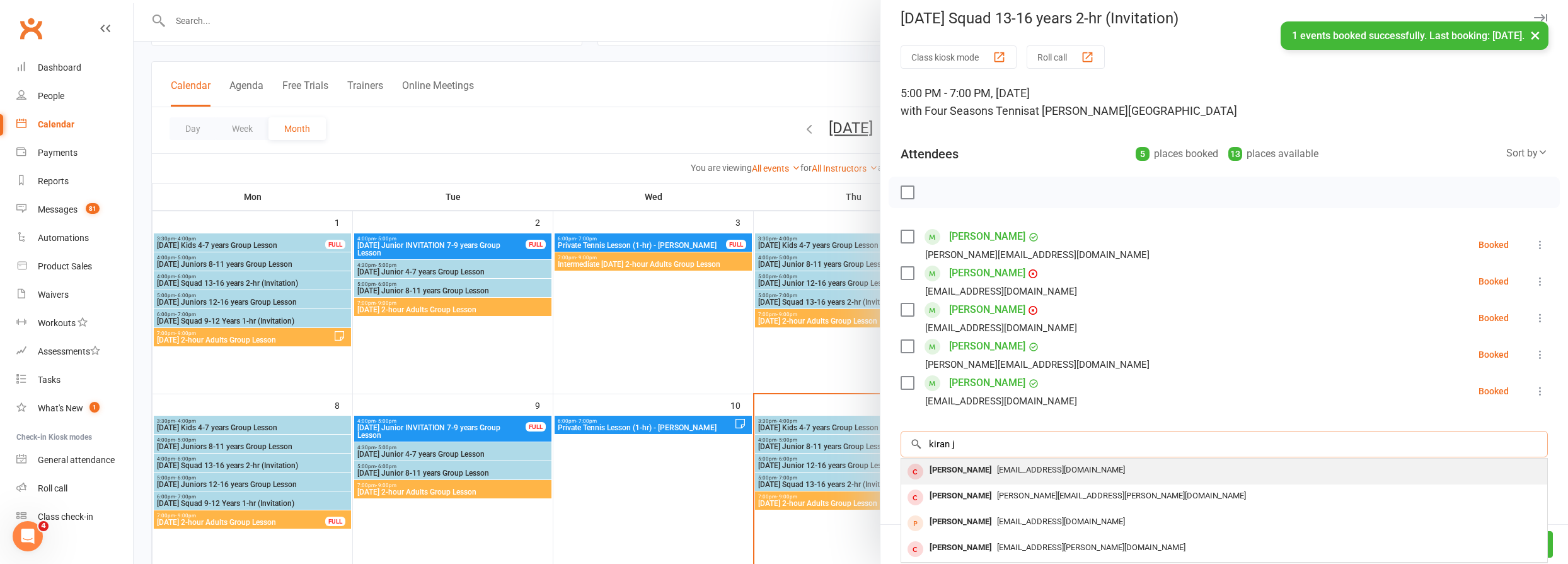
type input "kiran j"
click at [986, 479] on div "Kiran Jagtiani trudyharris1000@gmail.com" at bounding box center [1225, 471] width 646 height 26
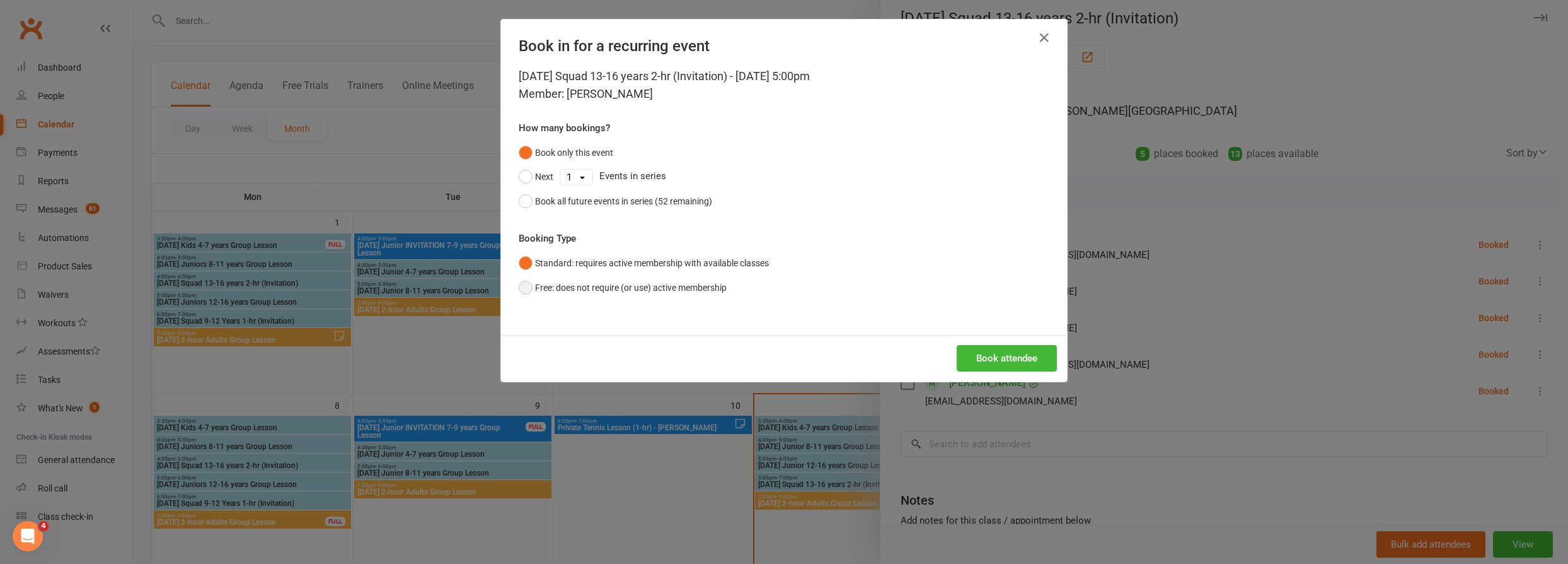
drag, startPoint x: 665, startPoint y: 288, endPoint x: 746, endPoint y: 298, distance: 81.6
click at [665, 288] on button "Free: does not require (or use) active membership" at bounding box center [622, 288] width 208 height 24
click at [1024, 361] on button "Book attendee" at bounding box center [1006, 357] width 100 height 27
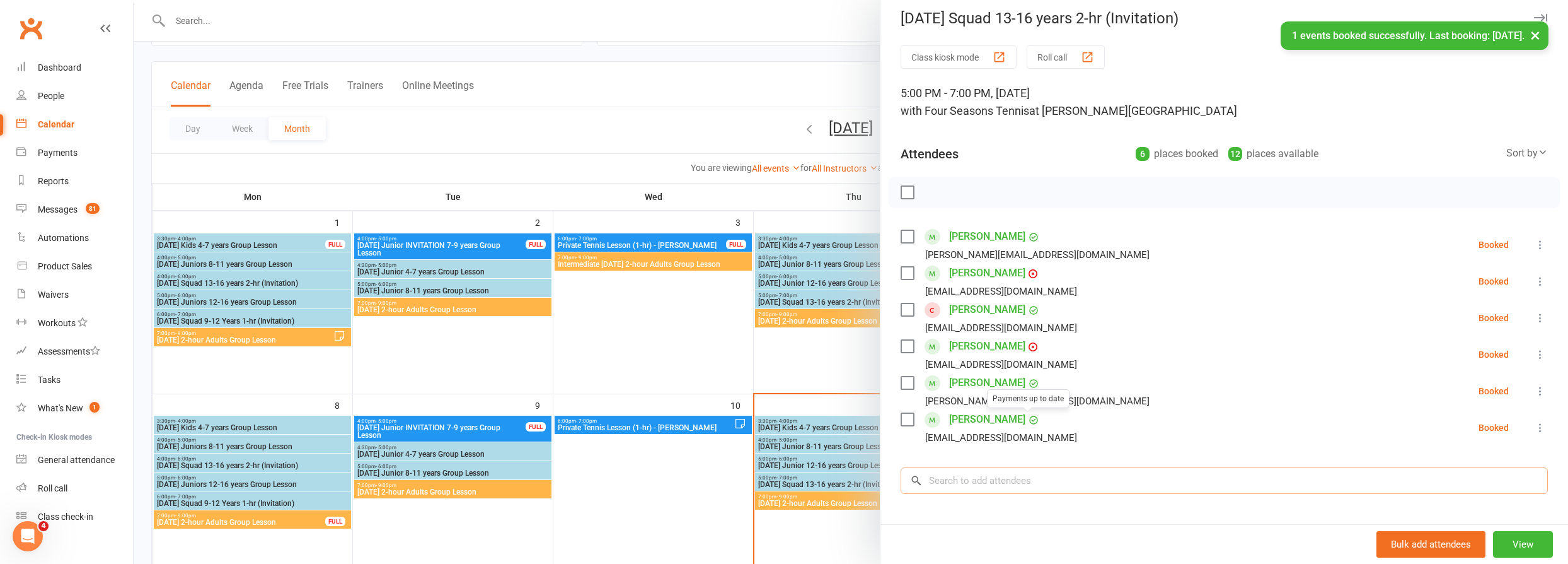
click at [992, 476] on input "search" at bounding box center [1224, 480] width 647 height 27
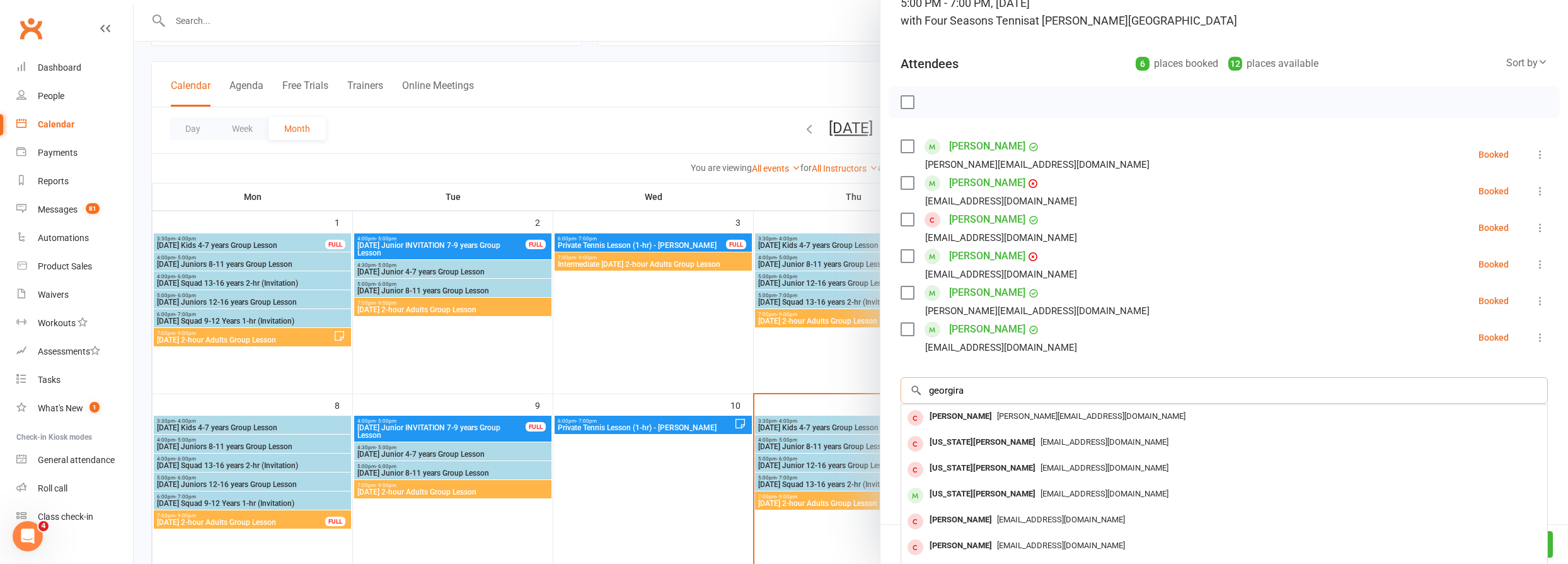
scroll to position [154, 0]
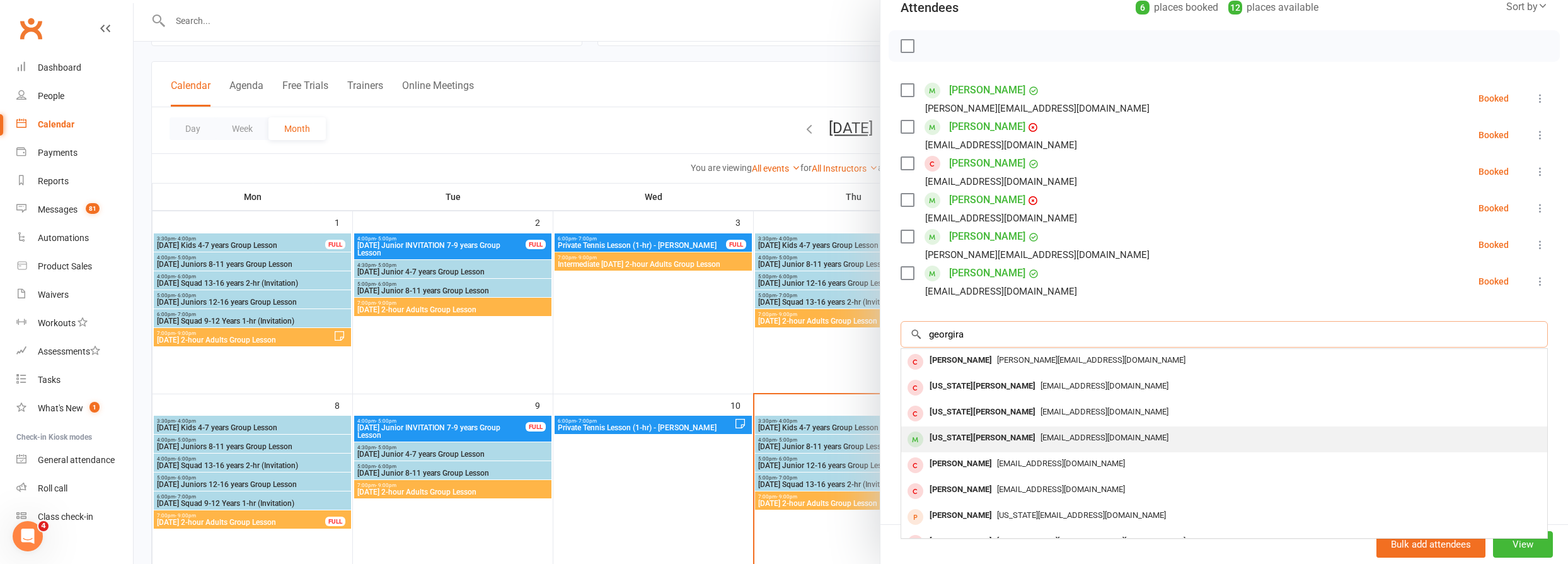
type input "georgira"
click at [1040, 436] on span "Lg@leannegorman.com" at bounding box center [1103, 437] width 128 height 9
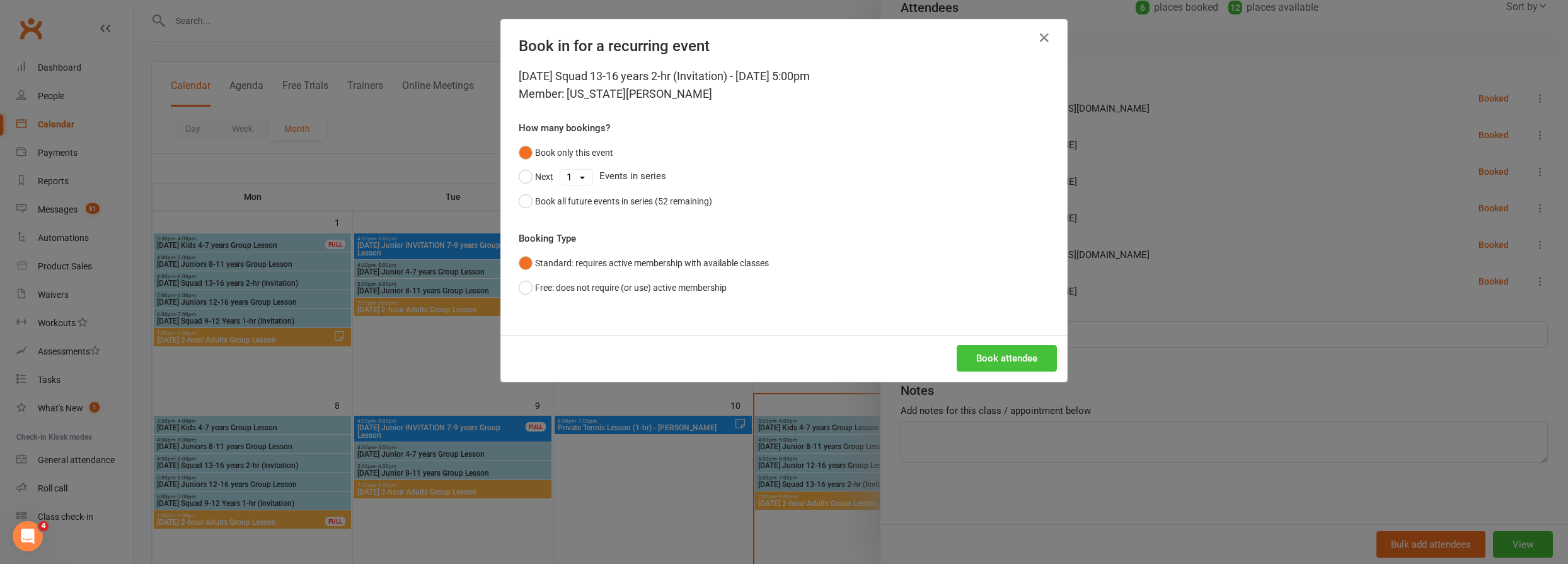
click at [1009, 361] on button "Book attendee" at bounding box center [1006, 357] width 100 height 27
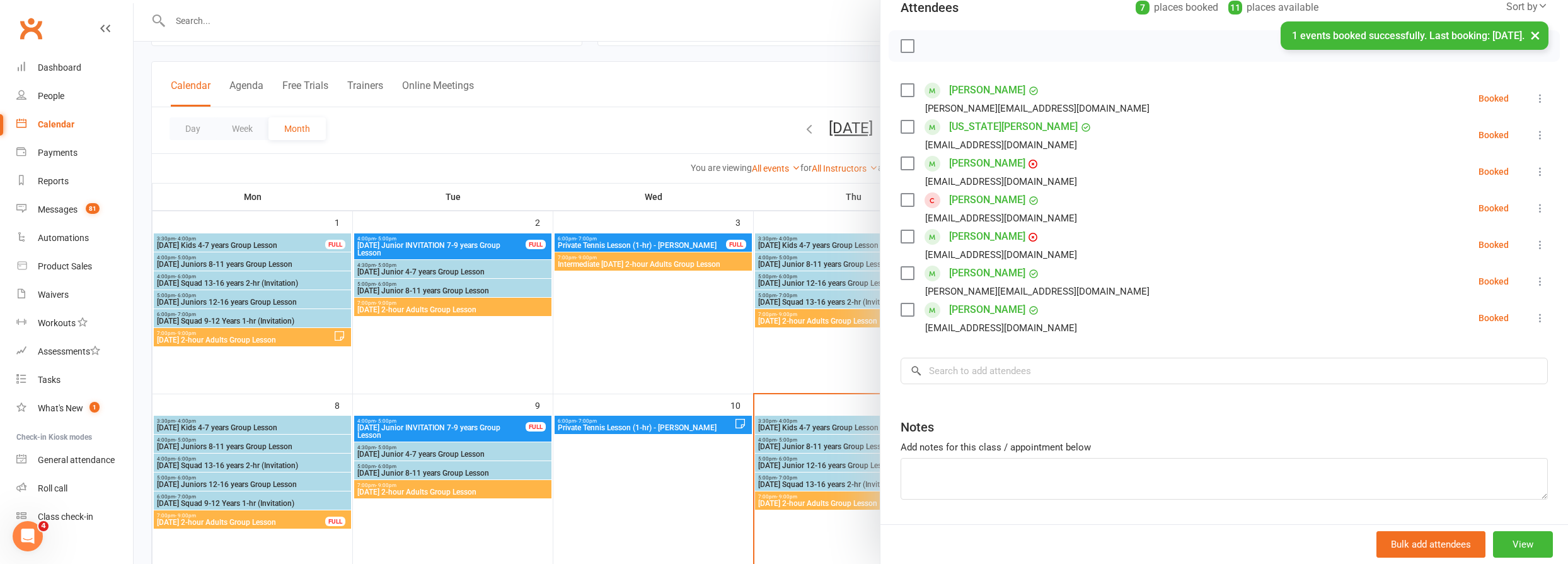
click at [716, 467] on div at bounding box center [851, 282] width 1434 height 564
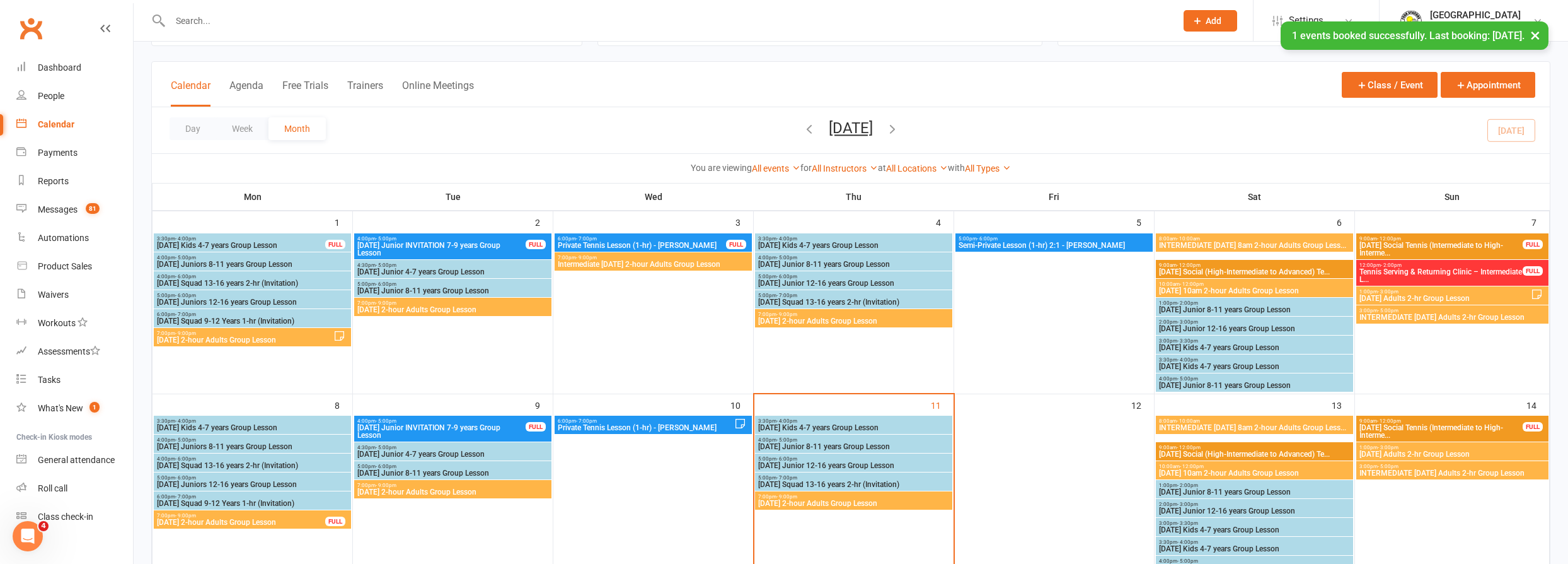
click at [911, 505] on span "Thursday 2-hour Adults Group Lesson" at bounding box center [853, 503] width 192 height 7
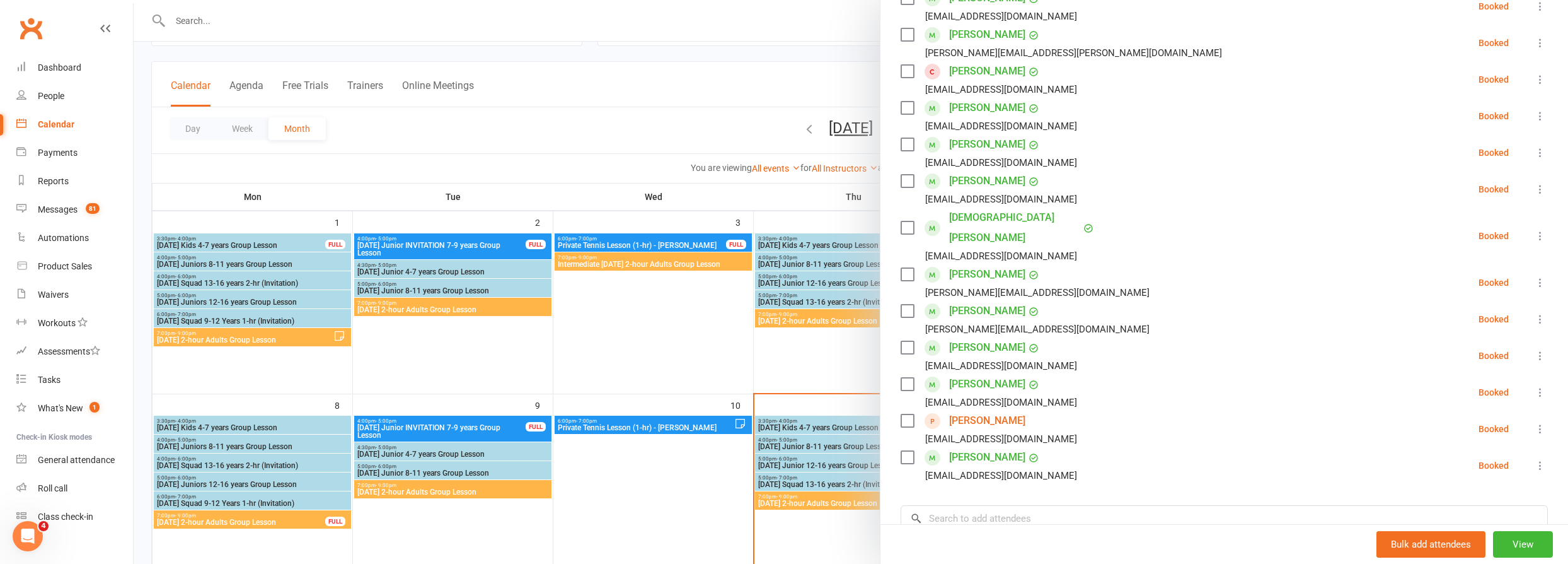
scroll to position [401, 0]
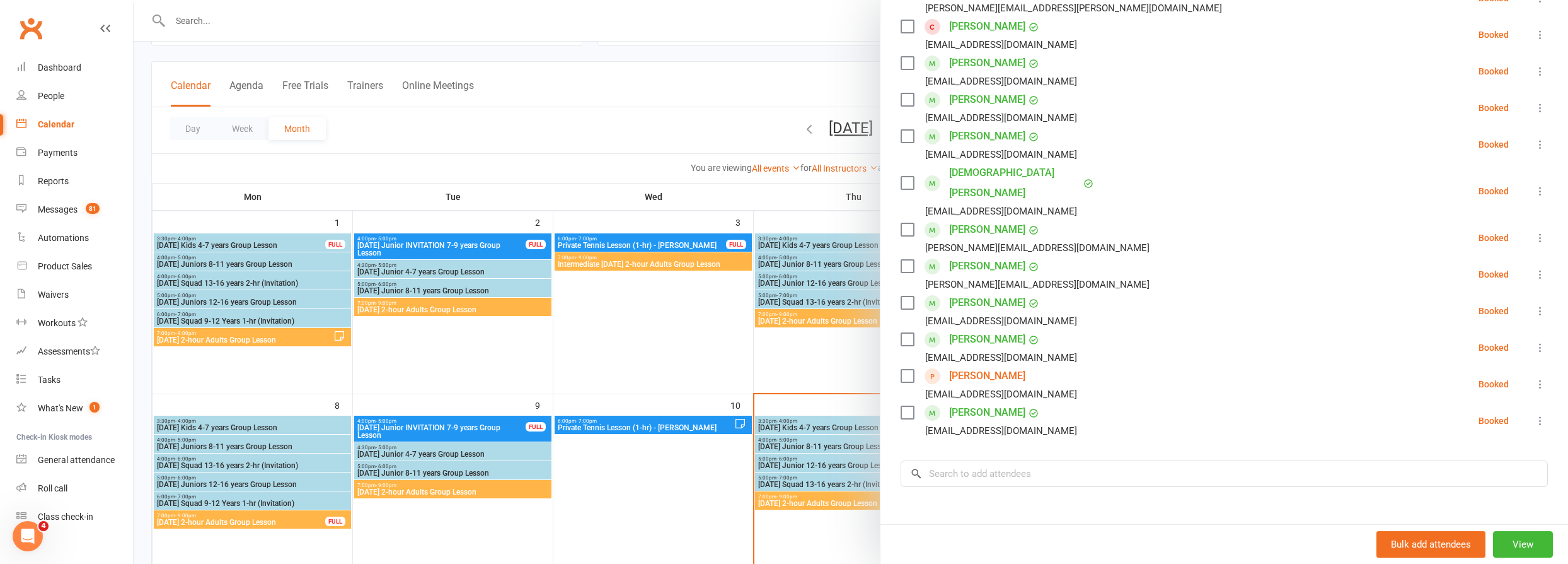
click at [657, 491] on div at bounding box center [851, 282] width 1434 height 564
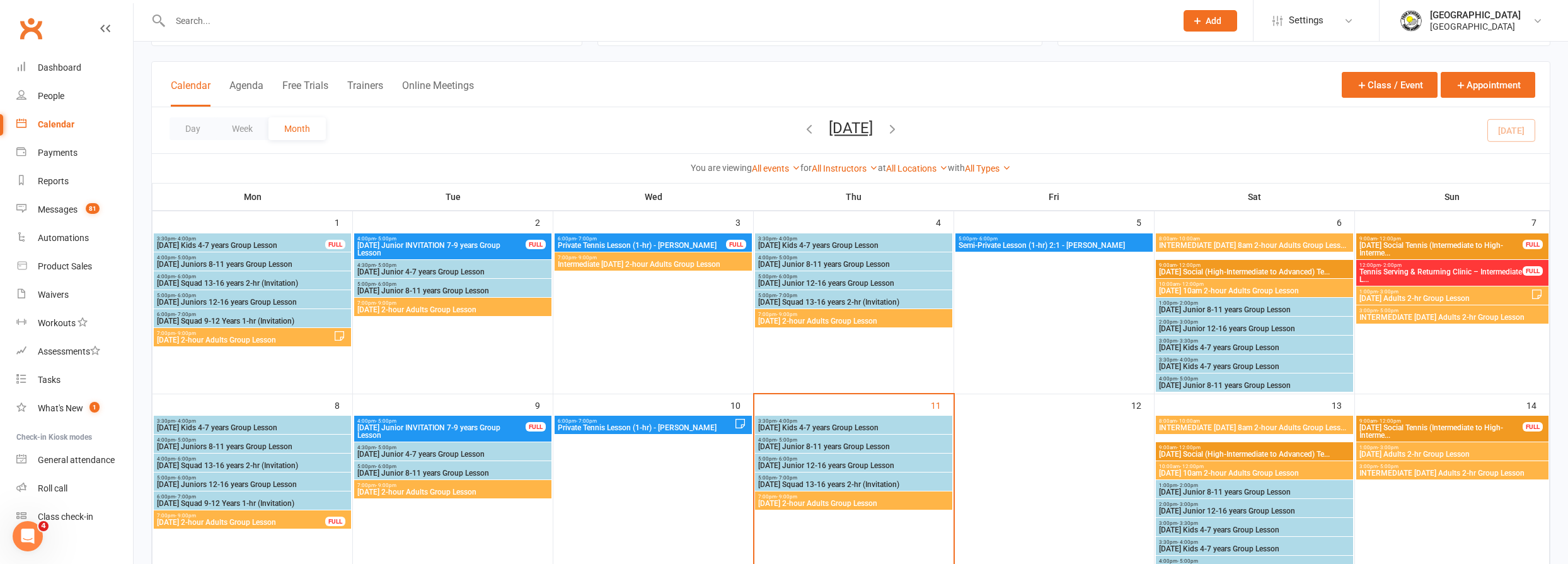
click at [367, 26] on input "text" at bounding box center [666, 20] width 1001 height 17
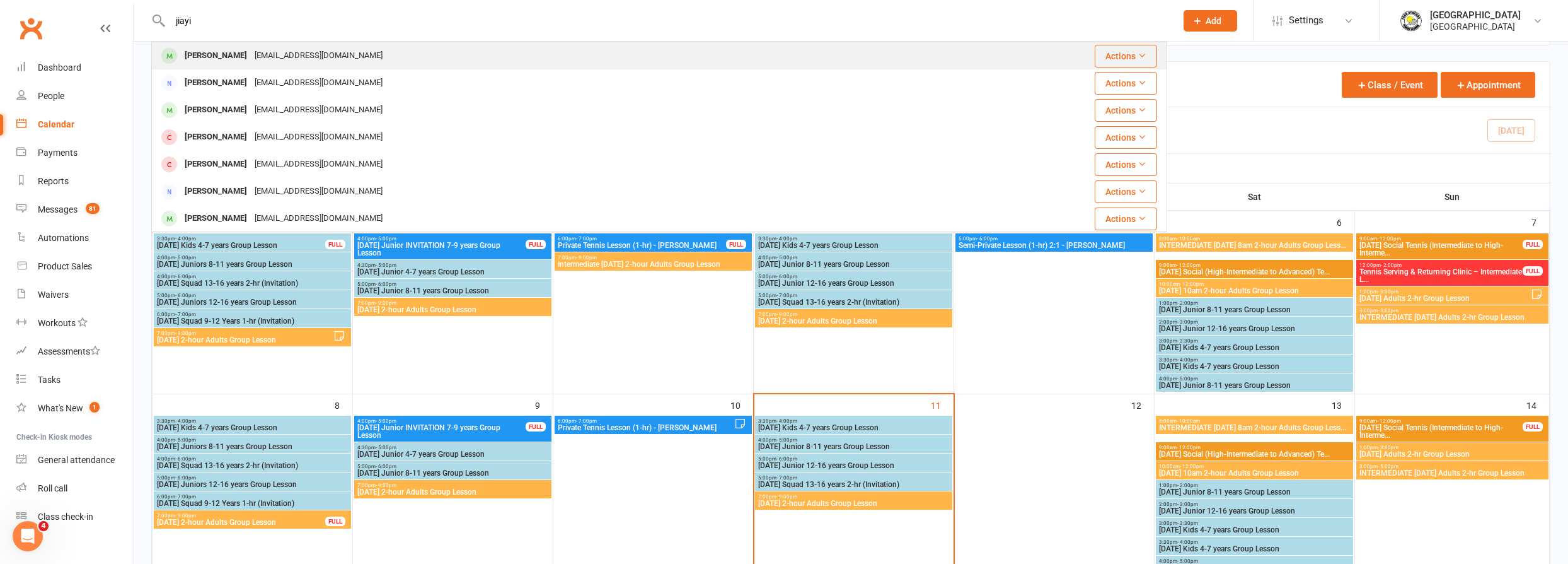
type input "jiayi"
click at [364, 63] on div "Jiayi Zhang yycsarah@hotmail.com" at bounding box center [562, 56] width 820 height 26
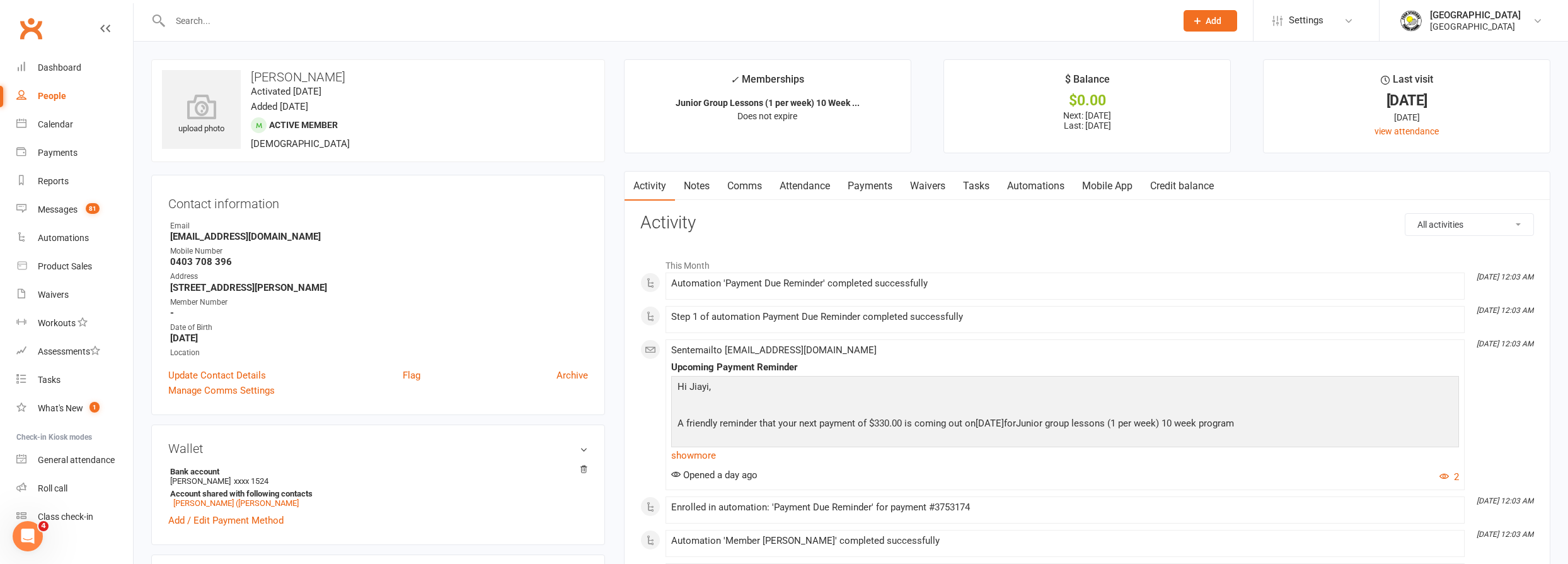
click at [877, 183] on link "Payments" at bounding box center [870, 186] width 62 height 29
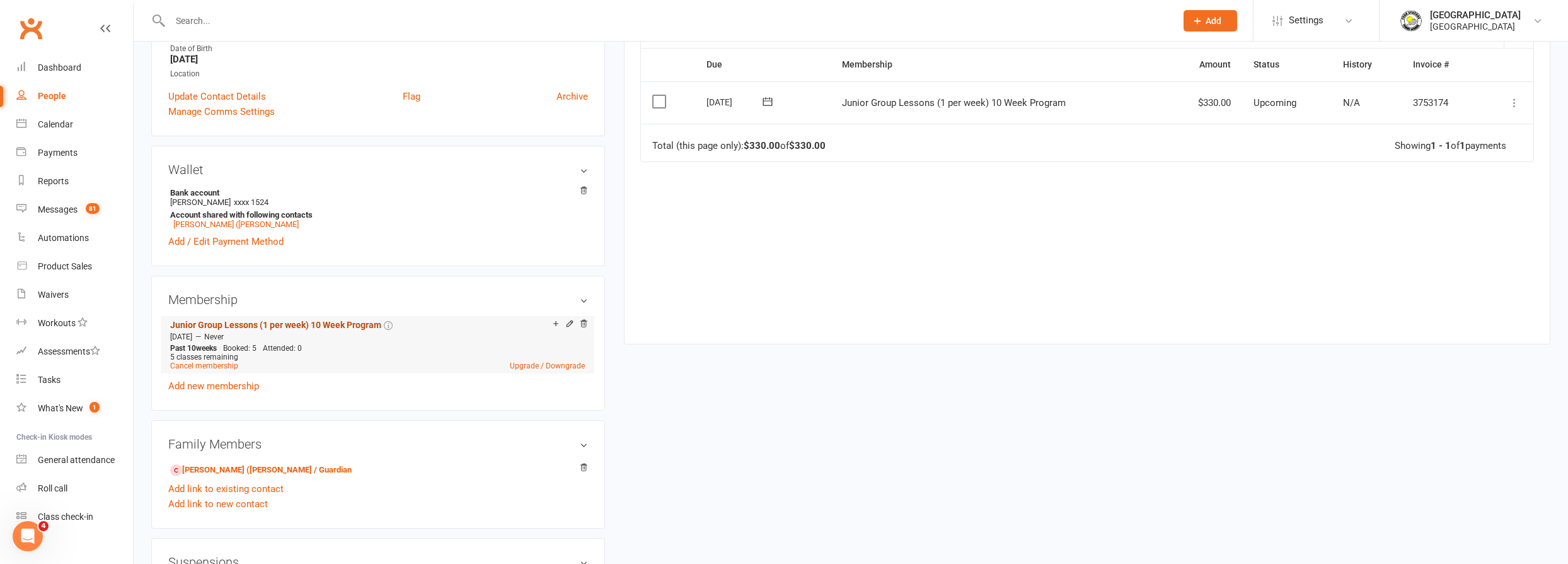
scroll to position [287, 0]
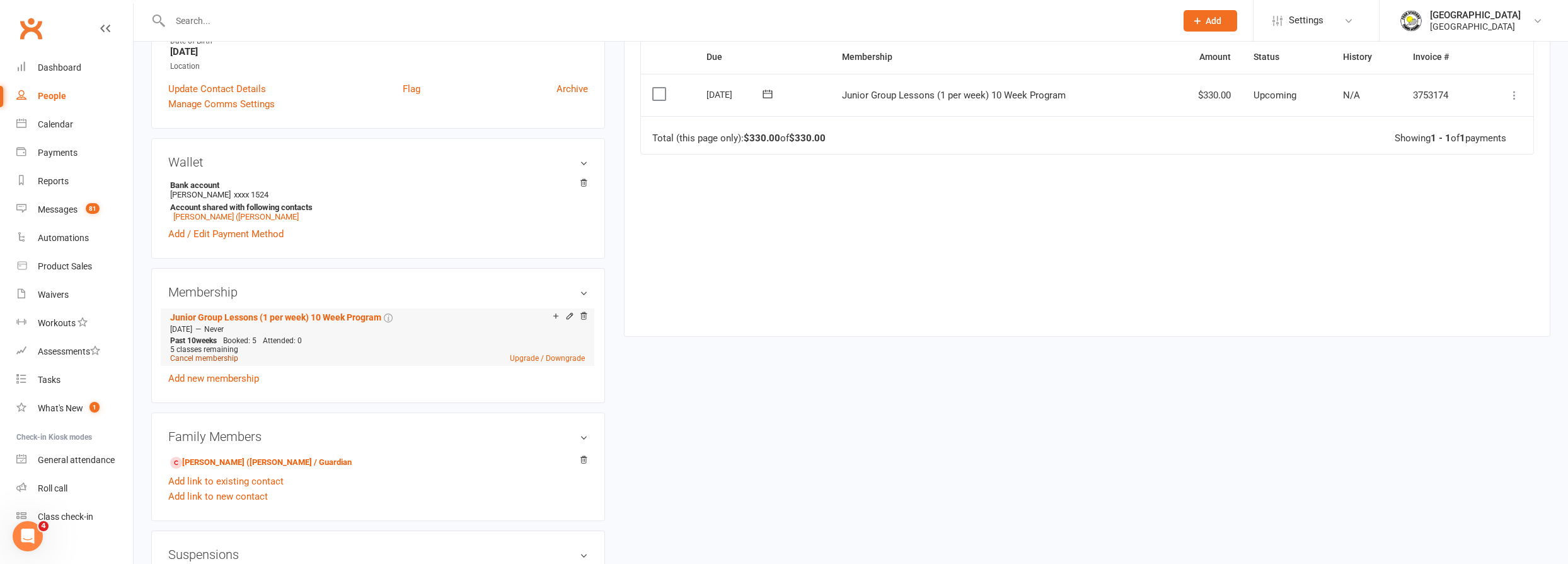
click at [225, 357] on link "Cancel membership" at bounding box center [204, 358] width 68 height 9
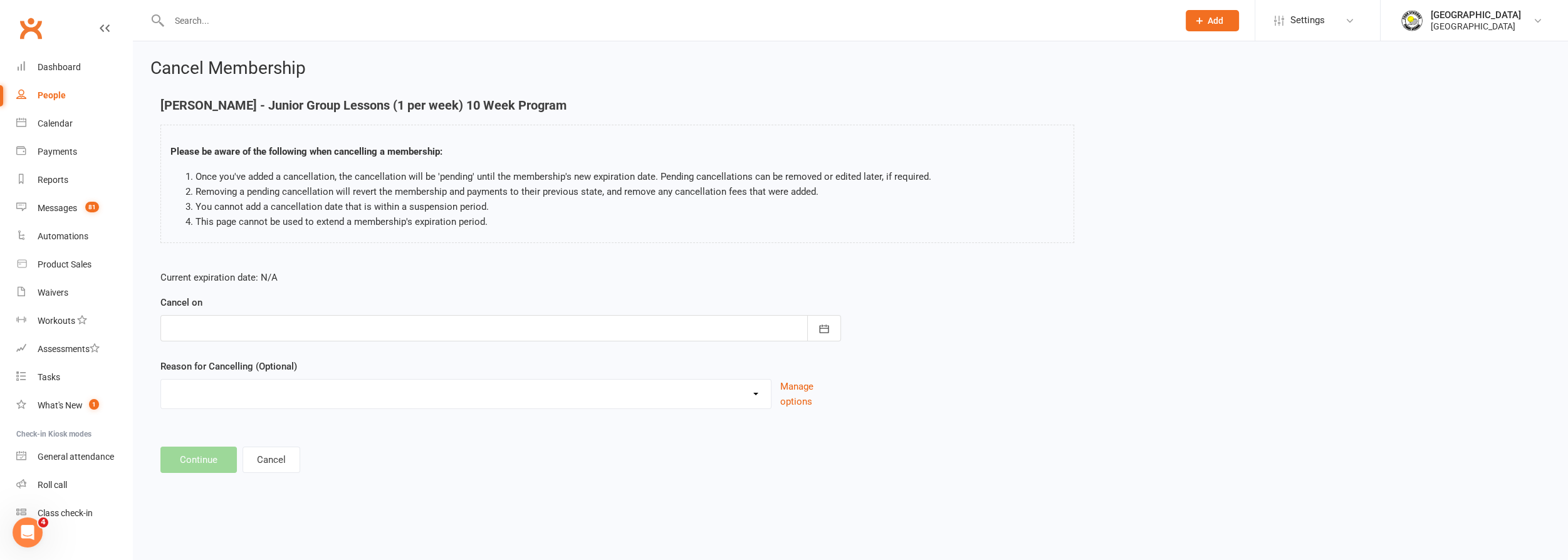
click at [479, 316] on div at bounding box center [500, 327] width 680 height 26
click at [319, 426] on span "11" at bounding box center [321, 430] width 10 height 10
type input "11 Sep 2025"
click at [339, 389] on select "Change to program Holiday Injury New program Not continuing Other reason" at bounding box center [465, 391] width 610 height 25
select select "3"
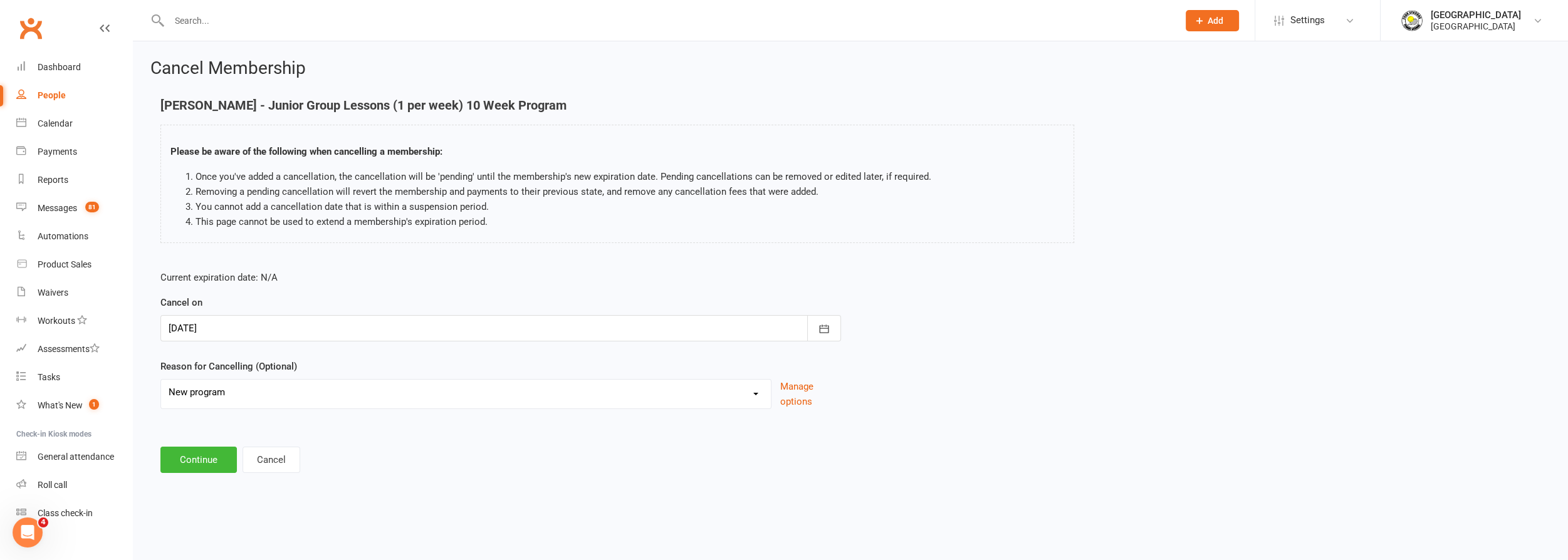
click at [161, 379] on select "Change to program Holiday Injury New program Not continuing Other reason" at bounding box center [465, 391] width 610 height 25
click at [194, 458] on button "Continue" at bounding box center [199, 459] width 77 height 26
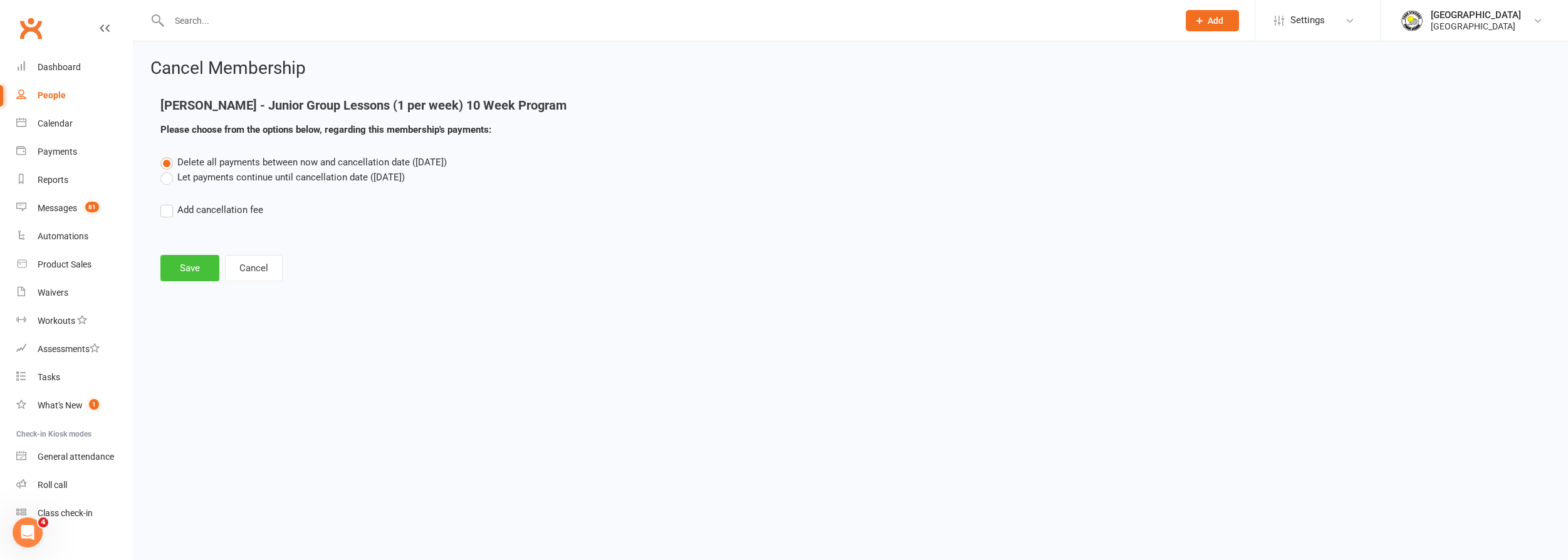
click at [181, 261] on button "Save" at bounding box center [190, 267] width 59 height 26
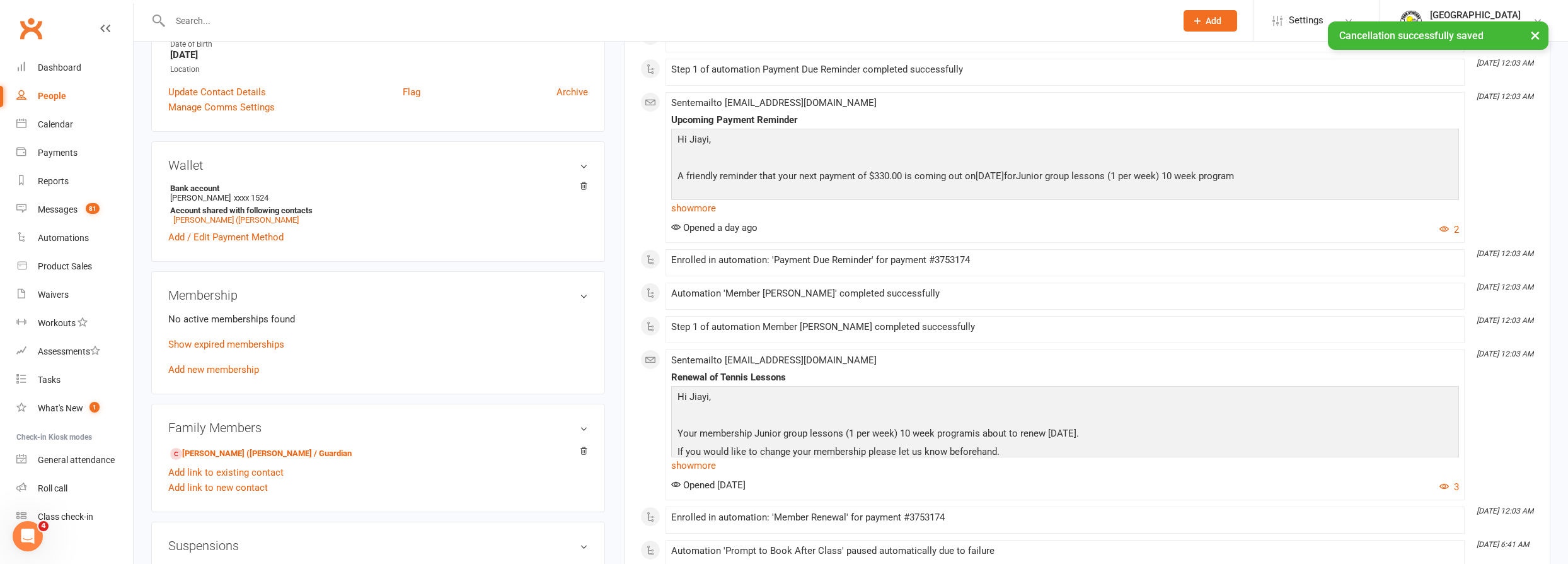
scroll to position [287, 0]
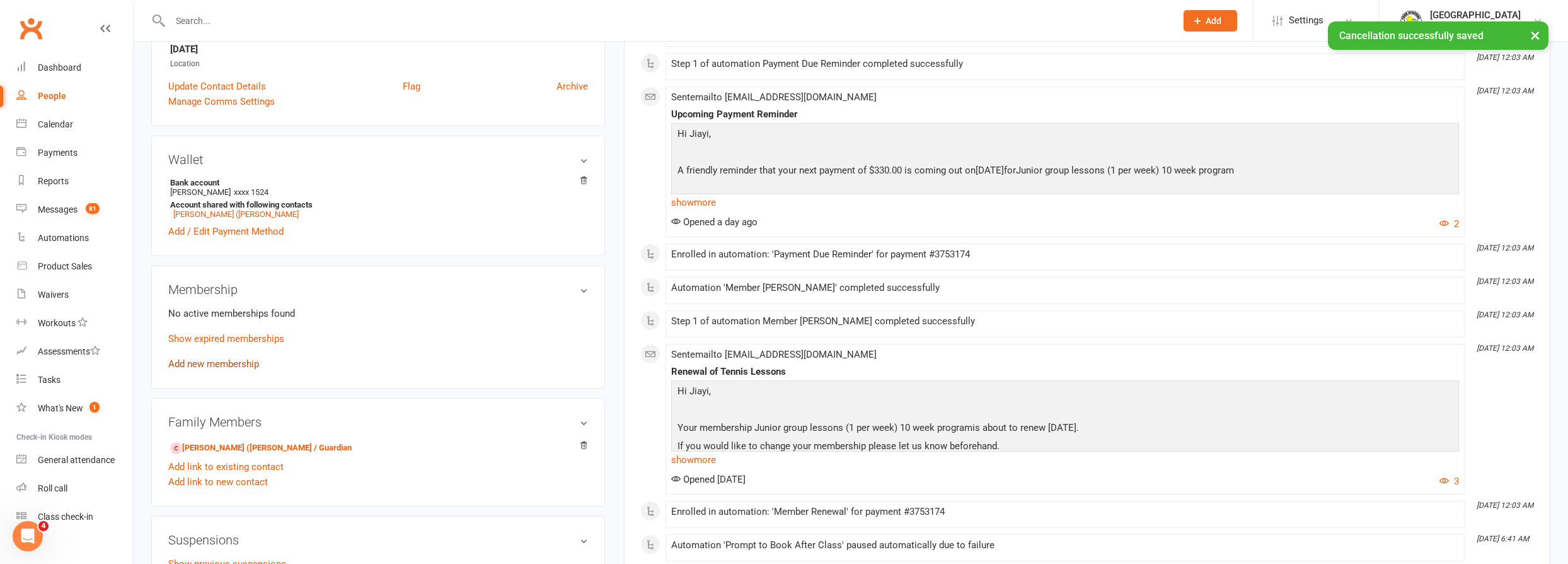
click at [231, 363] on link "Add new membership" at bounding box center [213, 364] width 91 height 11
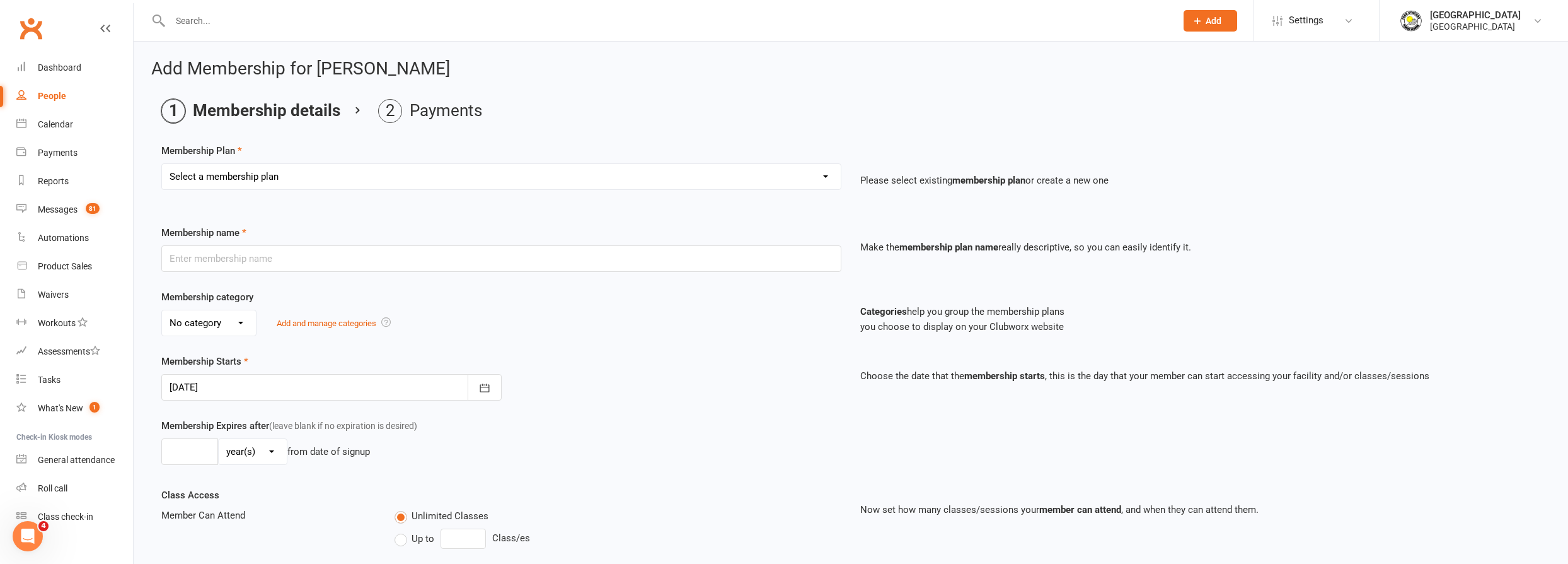
click at [490, 171] on select "Select a membership plan Create new Membership Plan Trial Junior Group Lesson (…" at bounding box center [500, 175] width 678 height 25
select select "34"
click at [162, 164] on select "Select a membership plan Create new Membership Plan Trial Junior Group Lesson (…" at bounding box center [500, 175] width 678 height 25
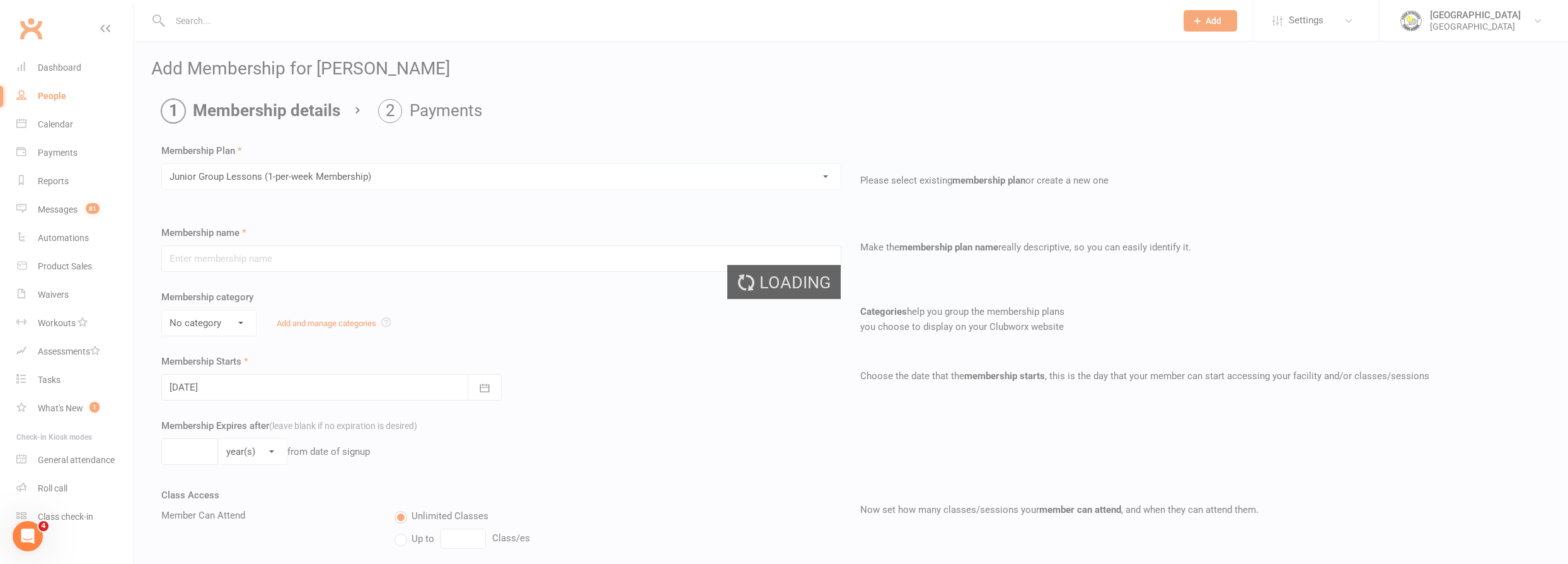
type input "Junior Group Lessons (1-per-week Membership)"
select select "4"
type input "0"
select select "1"
type input "2"
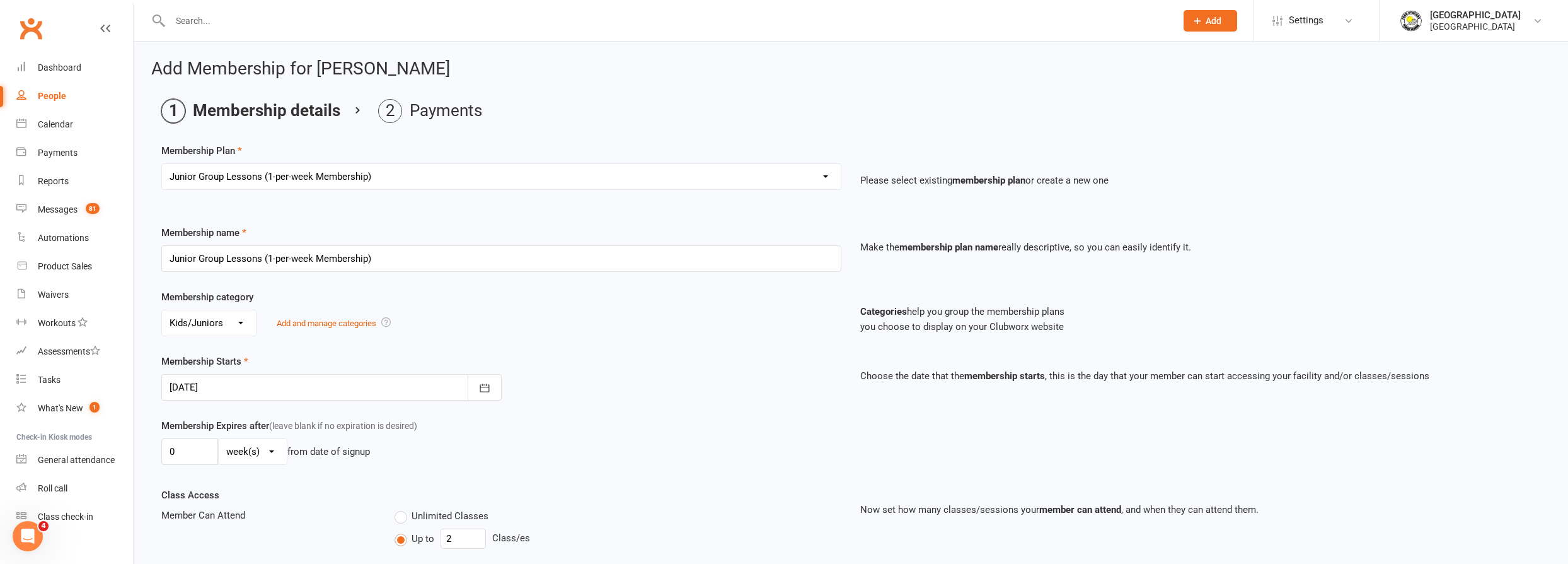
click at [236, 389] on div at bounding box center [331, 387] width 341 height 27
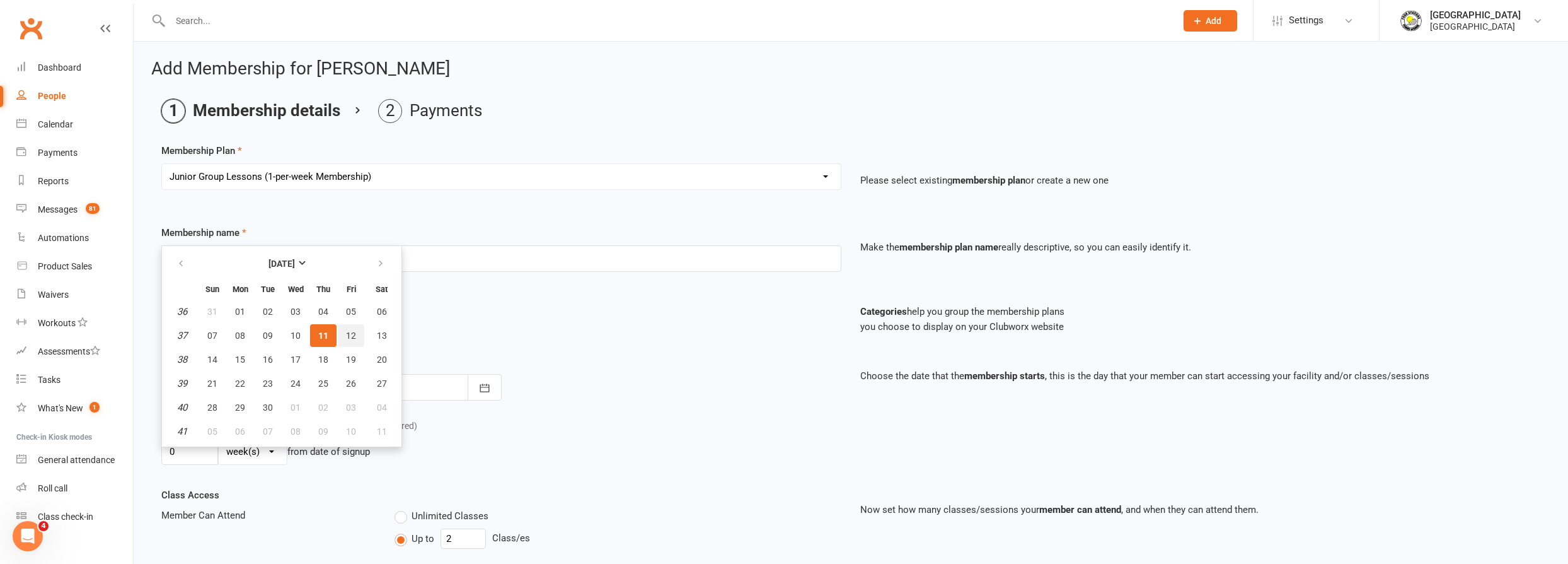
click at [351, 337] on span "12" at bounding box center [351, 335] width 10 height 10
type input "12 Sep 2025"
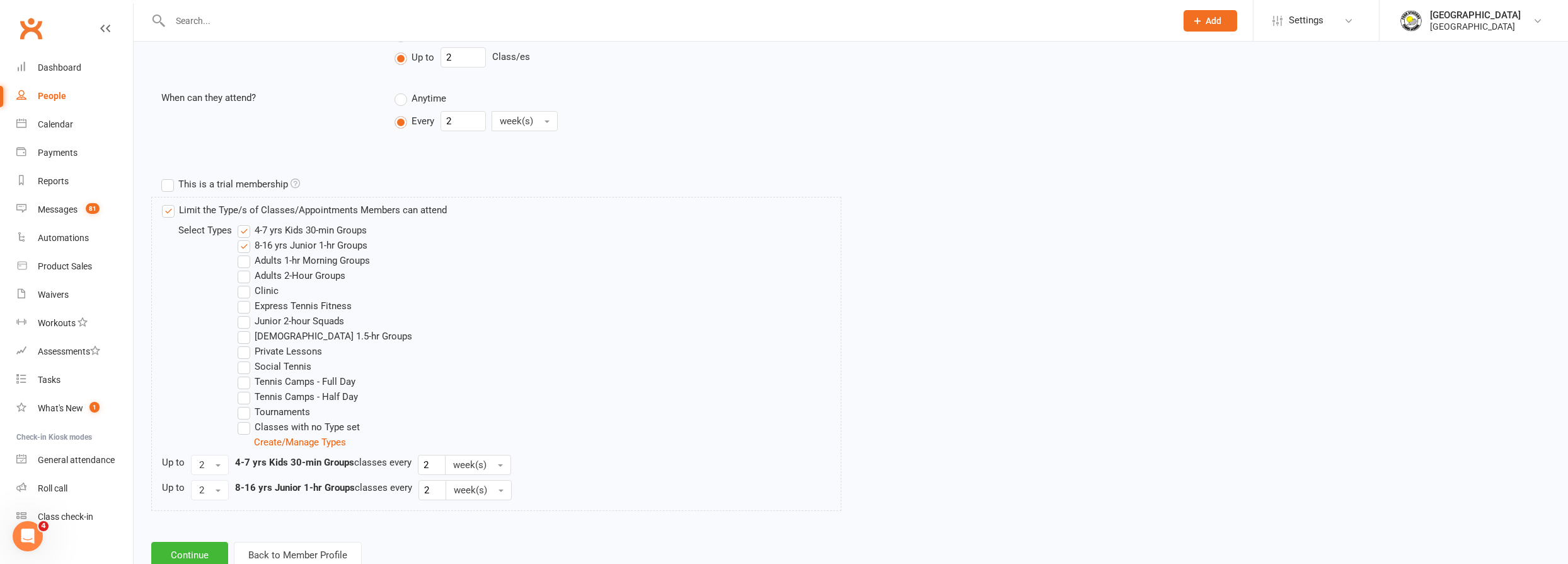
scroll to position [520, 0]
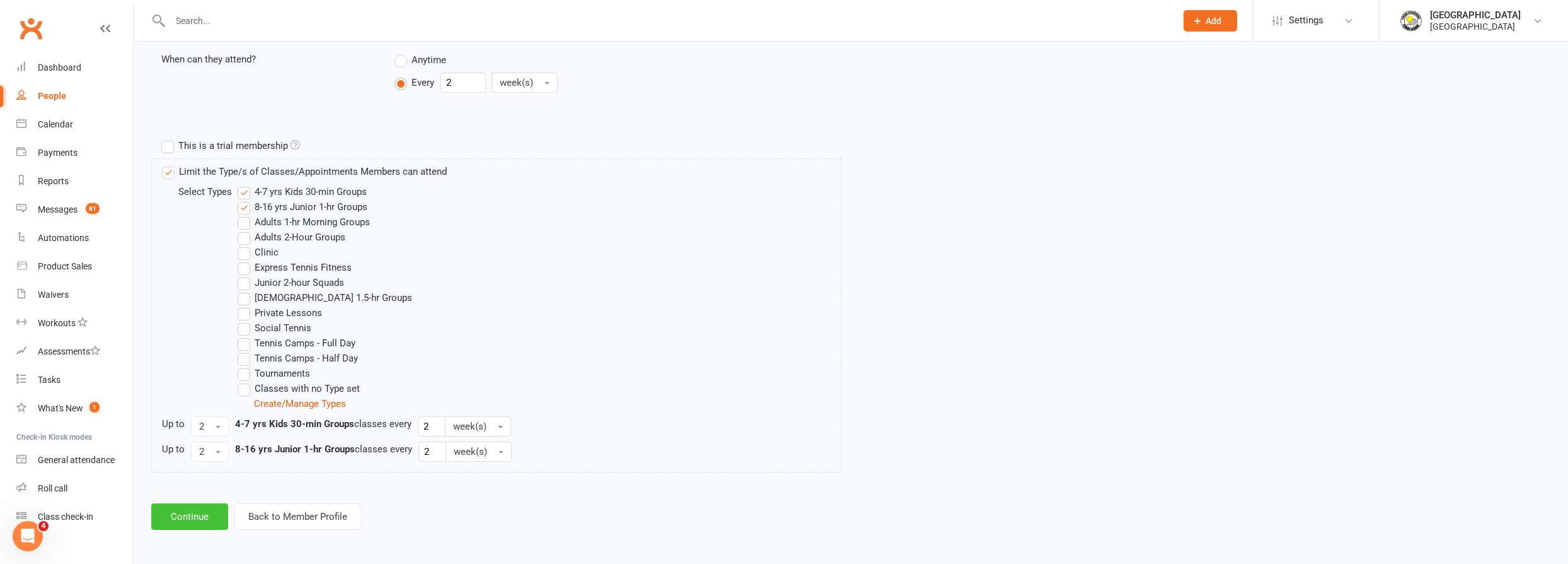
click at [187, 516] on button "Continue" at bounding box center [190, 516] width 77 height 27
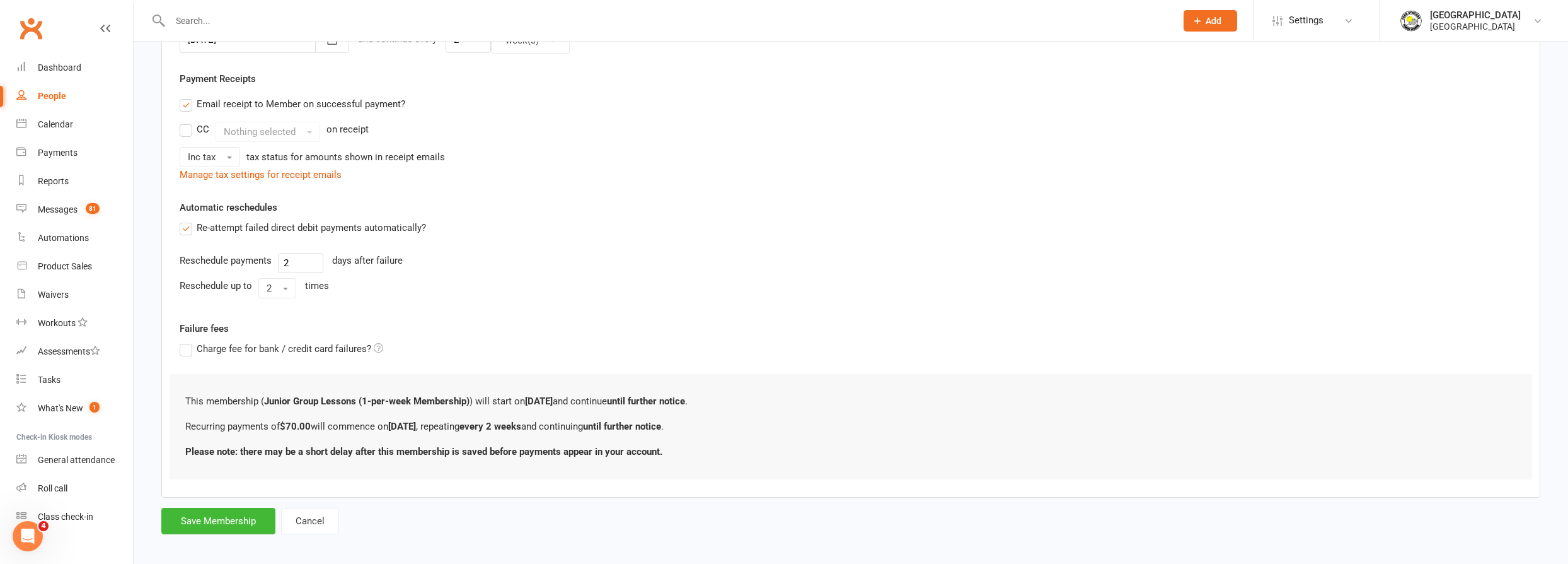
scroll to position [350, 0]
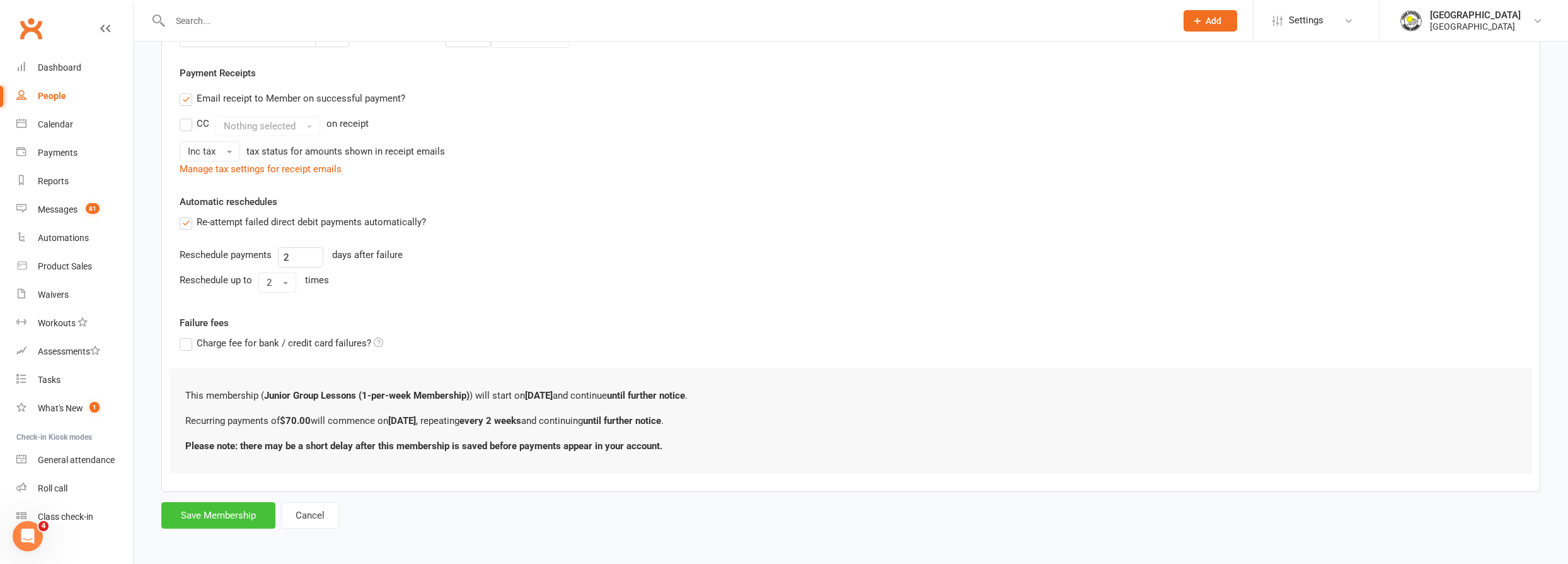
click at [213, 513] on button "Save Membership" at bounding box center [218, 514] width 114 height 27
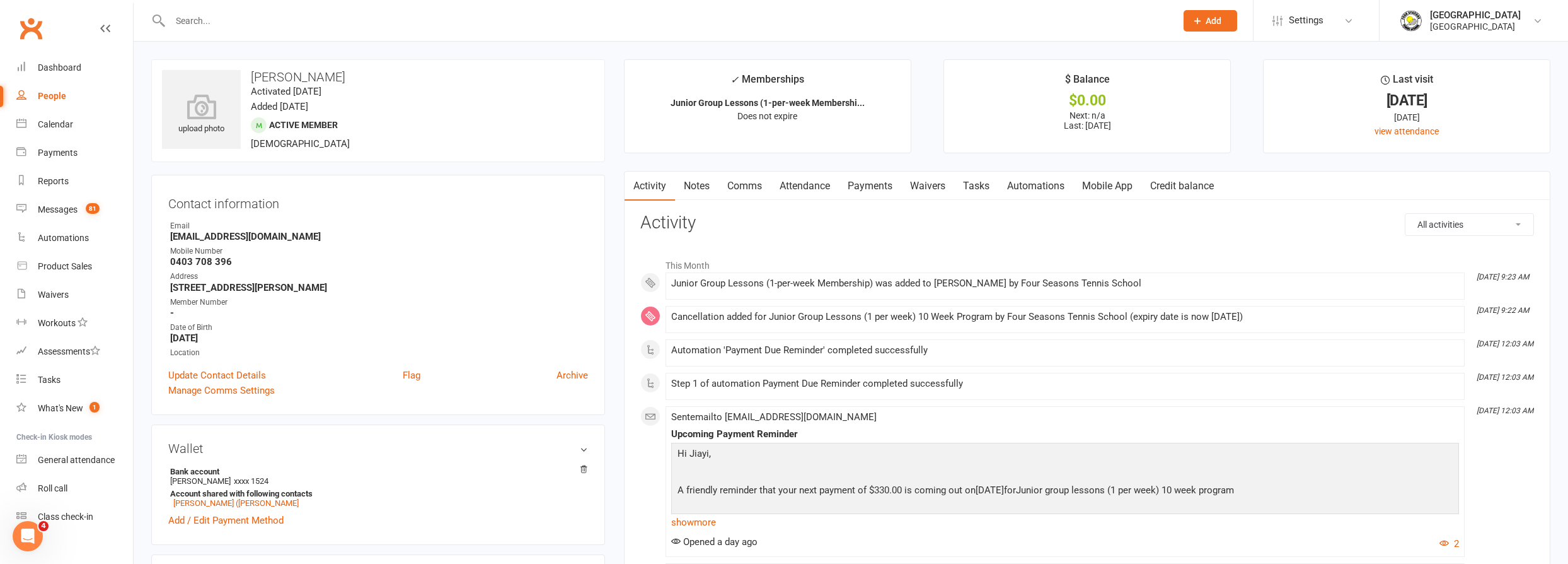
click at [225, 20] on input "text" at bounding box center [666, 20] width 1001 height 17
click at [1344, 23] on icon at bounding box center [1349, 20] width 10 height 10
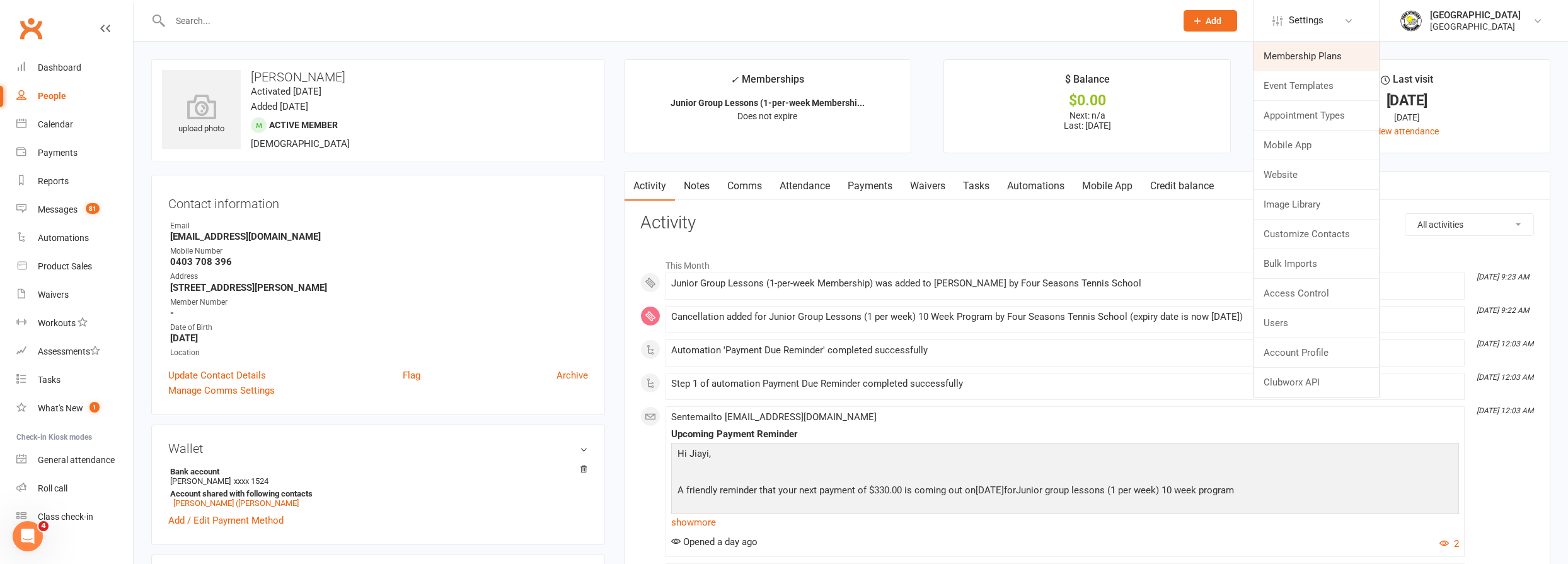
click at [1320, 61] on link "Membership Plans" at bounding box center [1316, 56] width 126 height 29
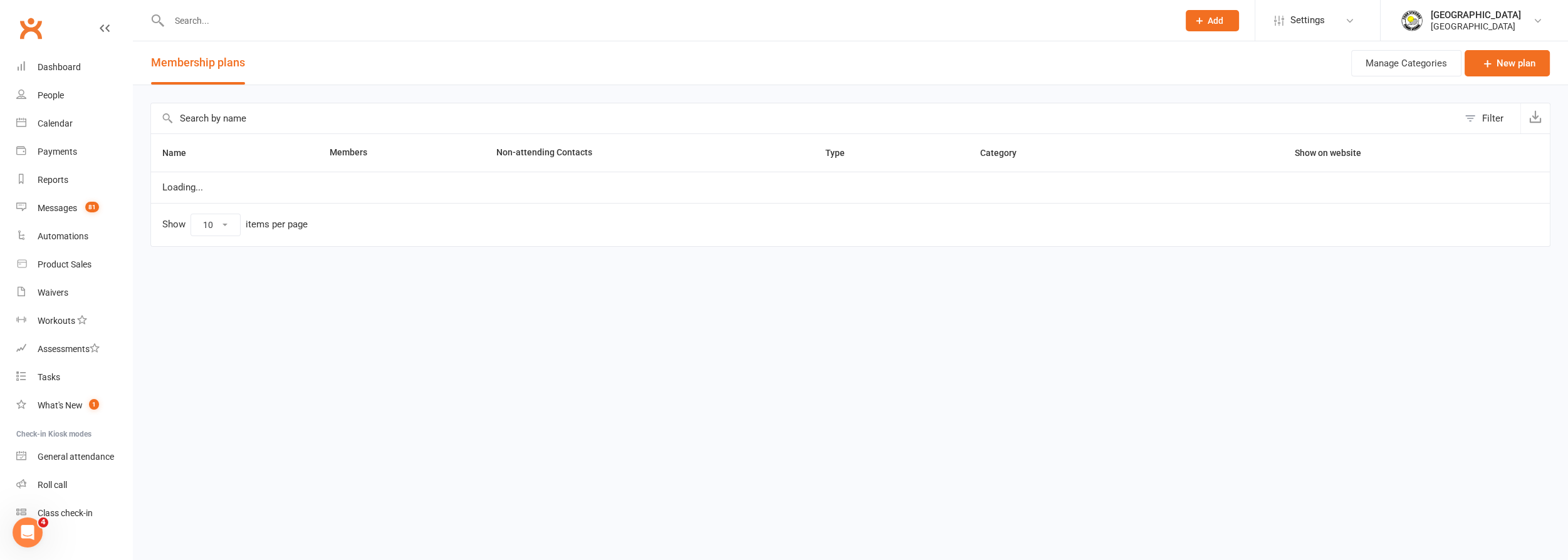
select select "50"
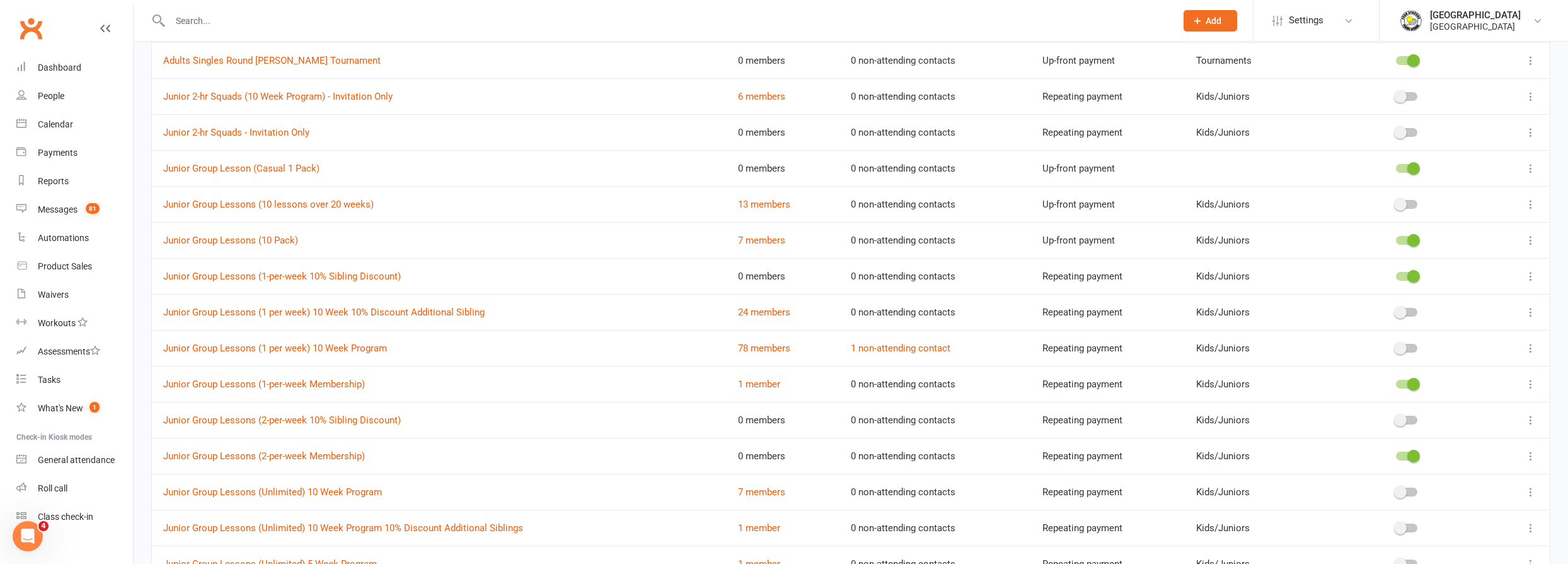
scroll to position [745, 0]
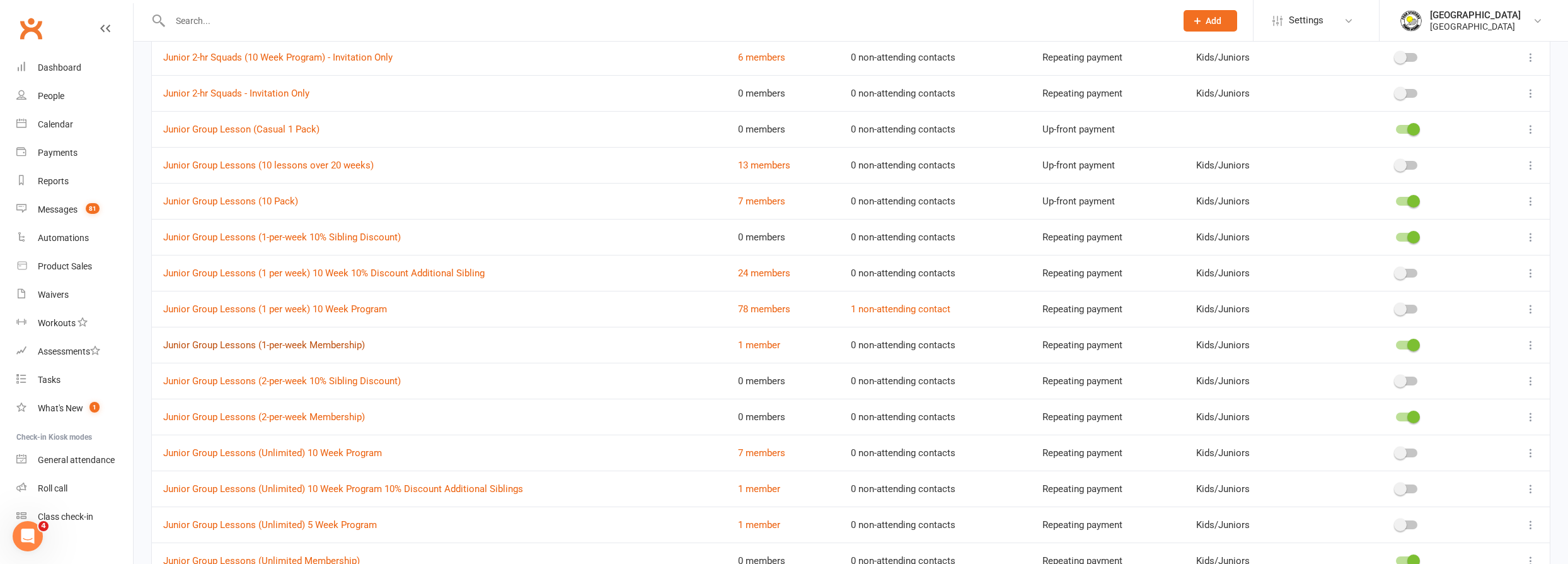
click at [338, 339] on link "Junior Group Lessons (1-per-week Membership)" at bounding box center [264, 344] width 202 height 11
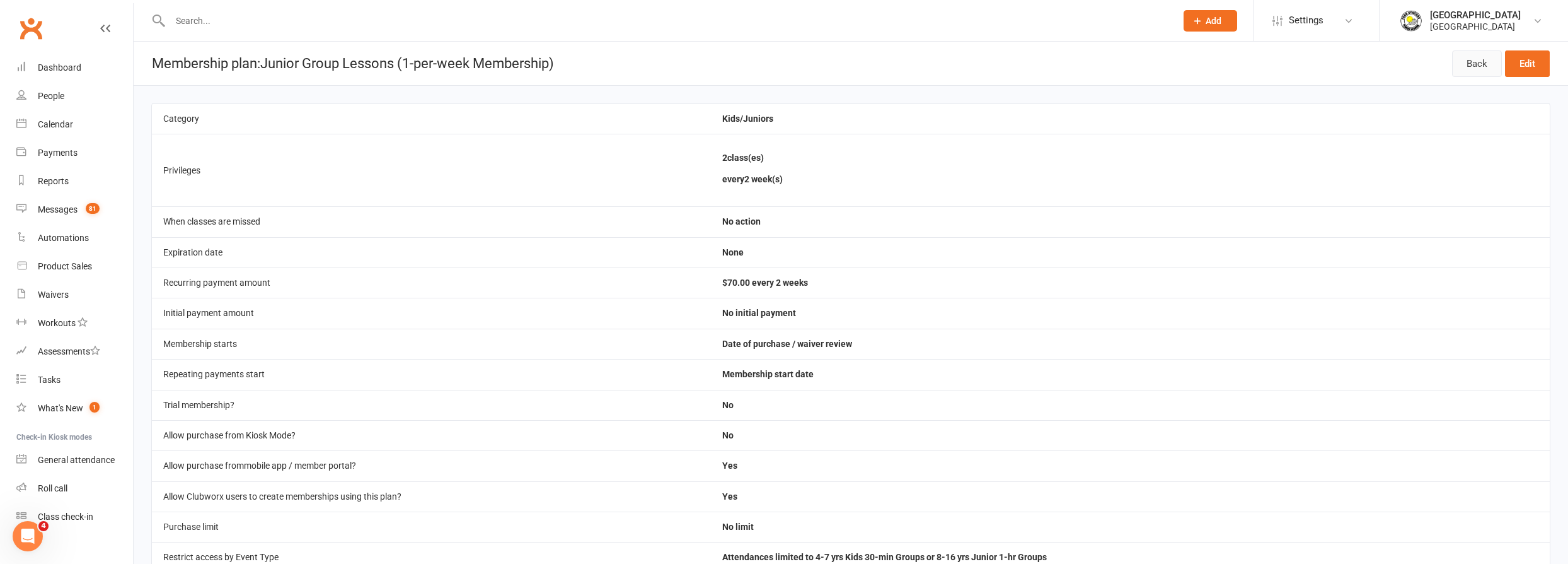
click at [1480, 60] on link "Back" at bounding box center [1477, 63] width 50 height 27
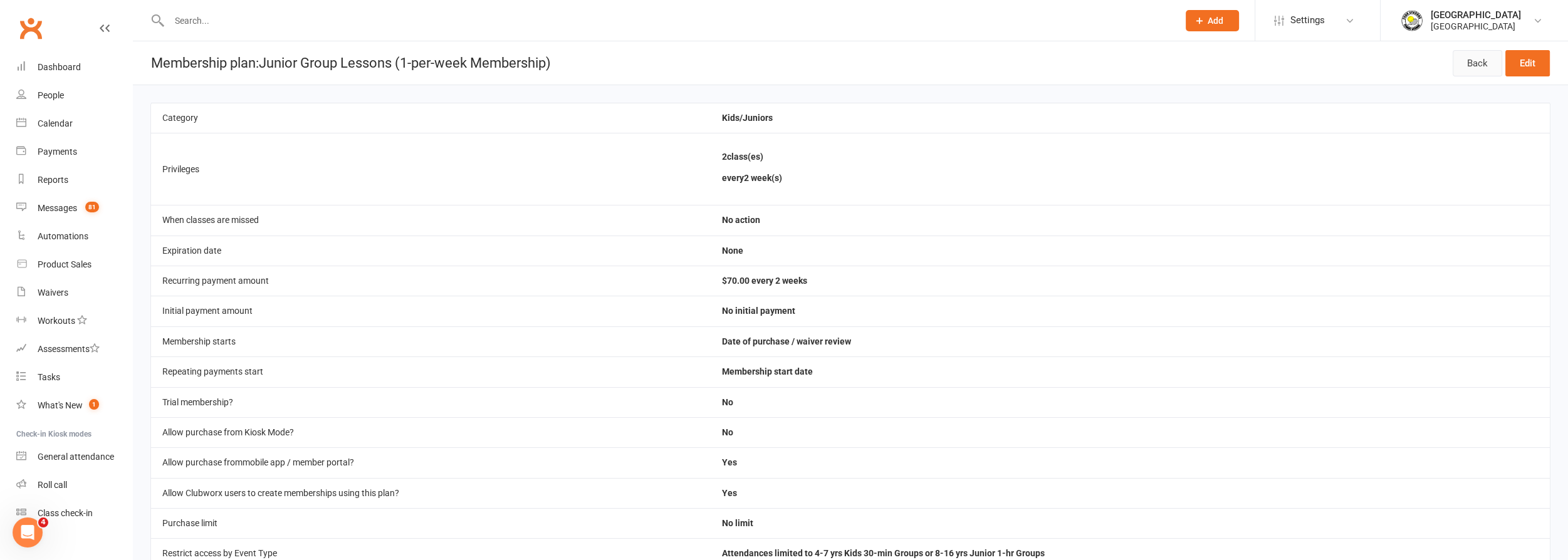
select select "50"
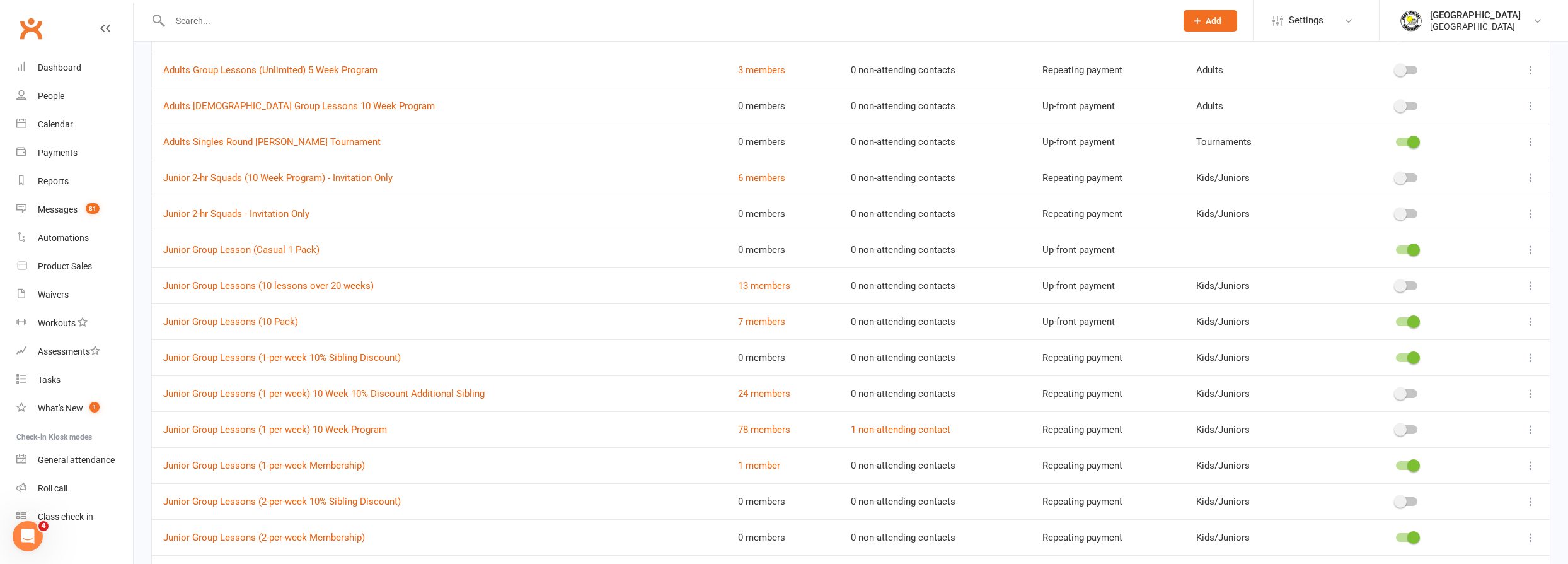
scroll to position [802, 0]
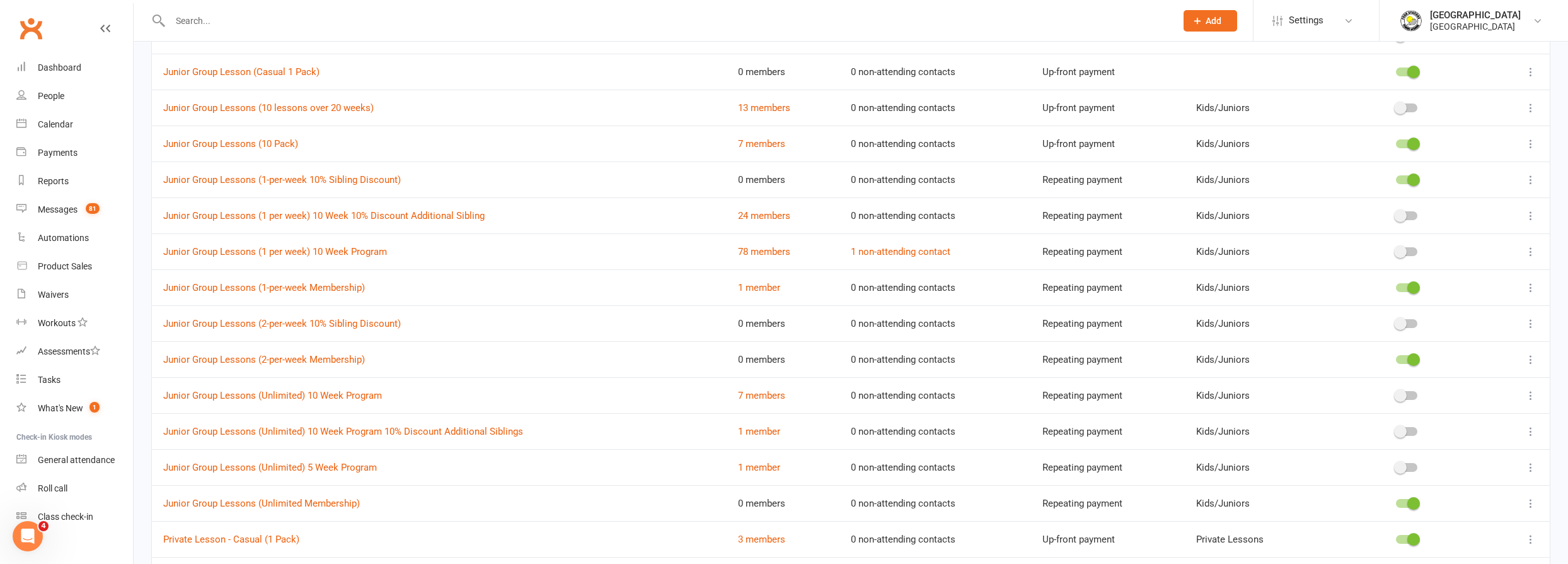
click at [1529, 282] on icon at bounding box center [1531, 288] width 13 height 13
click at [890, 249] on link "1 non-attending contact" at bounding box center [901, 252] width 99 height 11
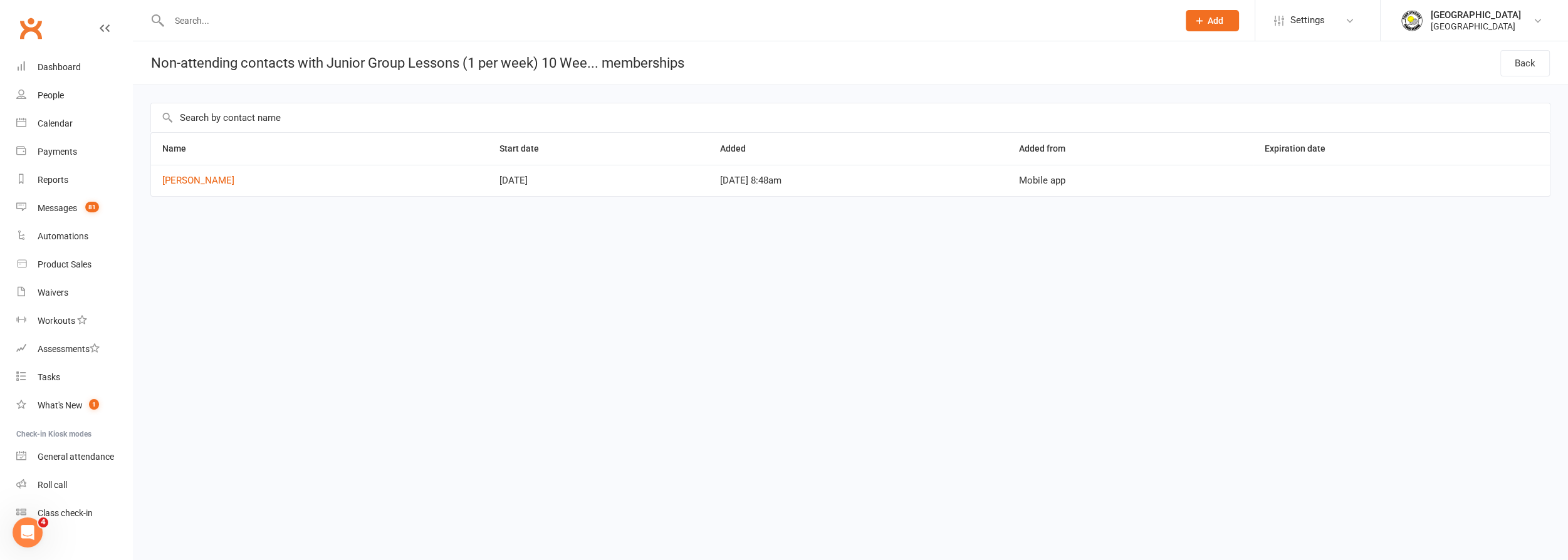
select select "50"
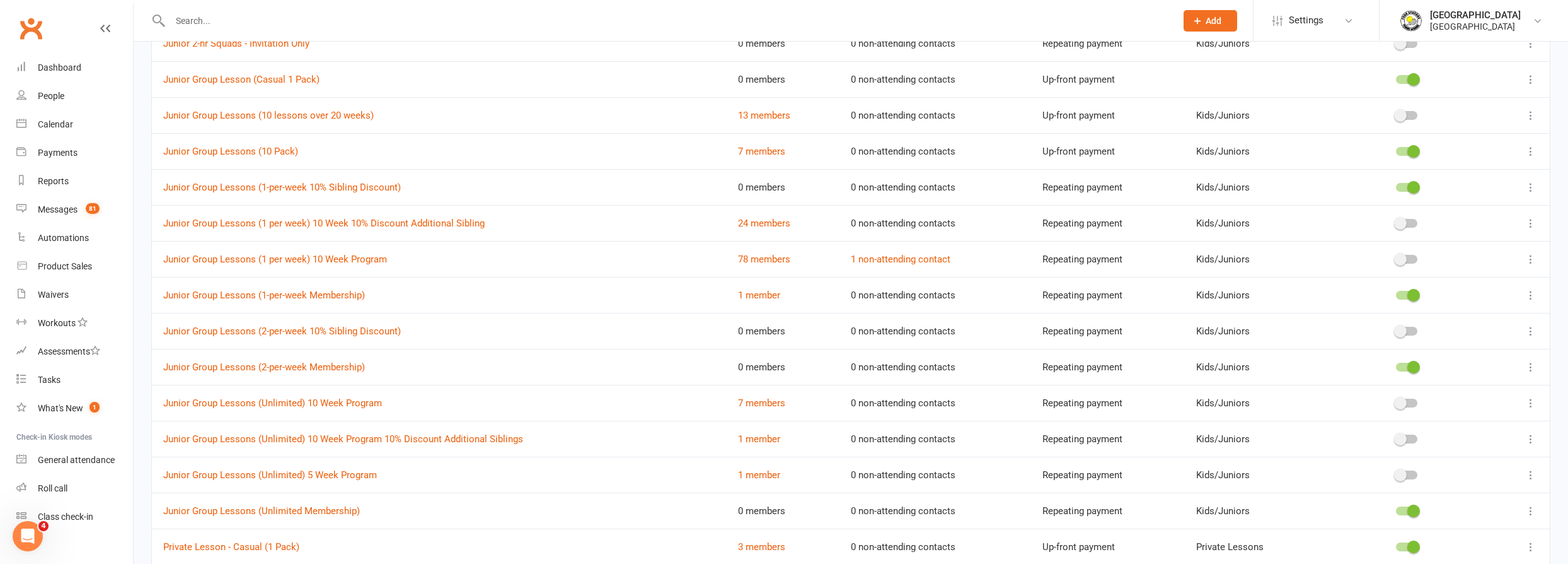
scroll to position [860, 0]
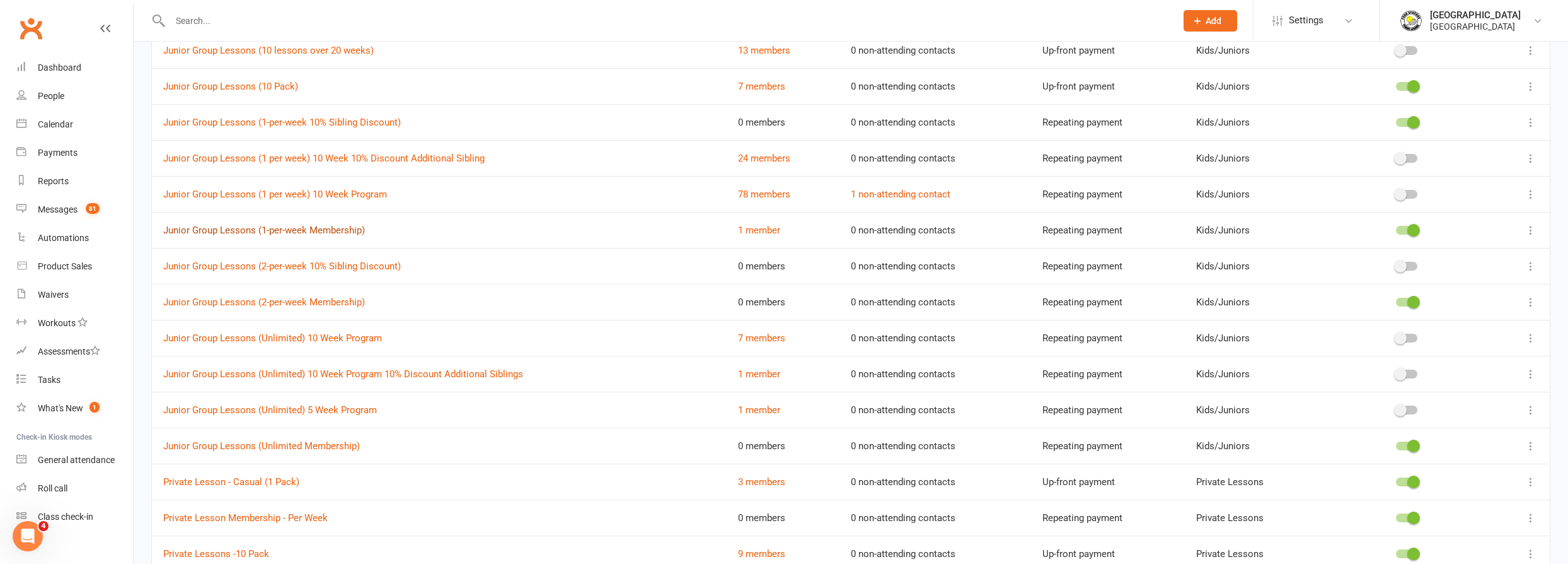
click at [349, 226] on link "Junior Group Lessons (1-per-week Membership)" at bounding box center [264, 230] width 202 height 11
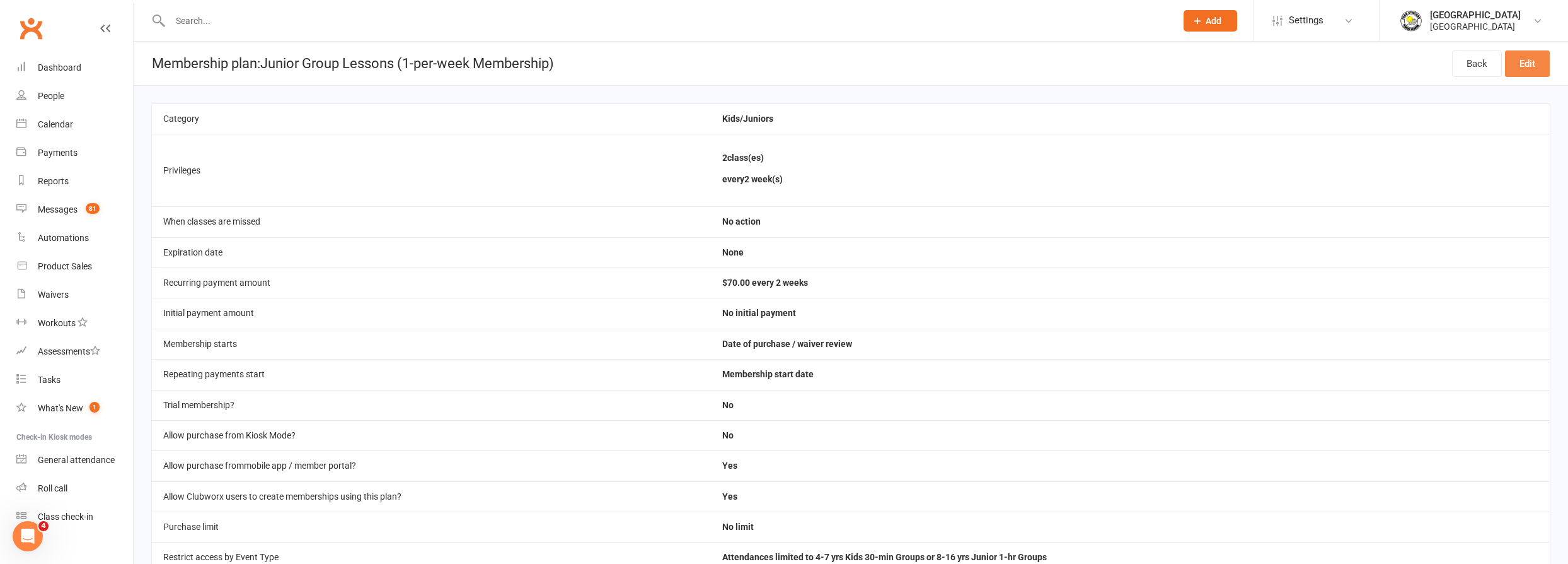
click at [1520, 67] on link "Edit" at bounding box center [1527, 63] width 45 height 27
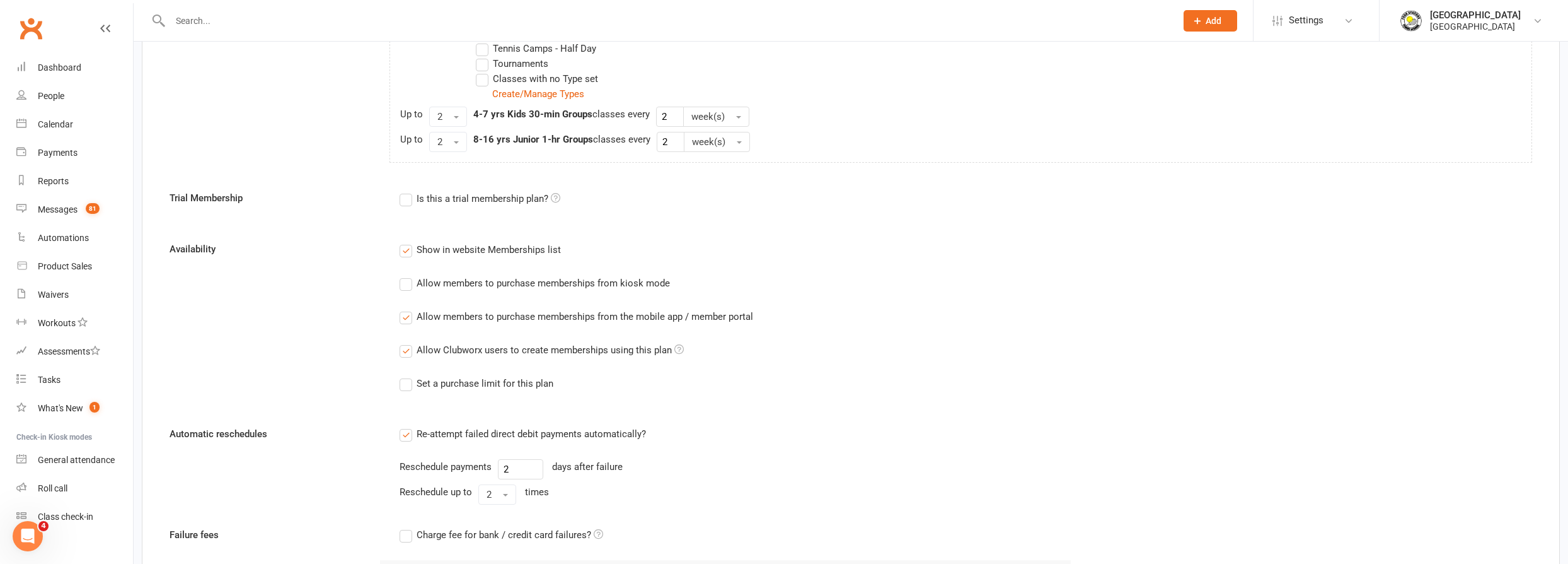
scroll to position [745, 0]
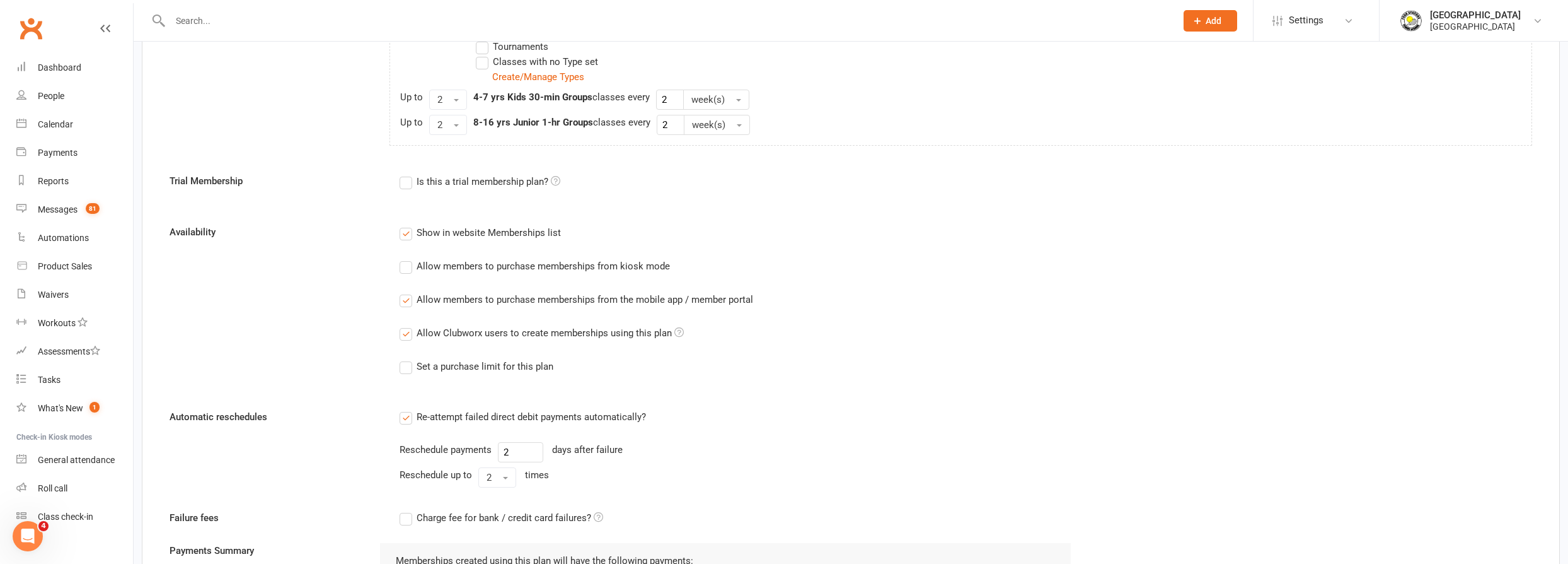
click at [407, 265] on label "Allow members to purchase memberships from kiosk mode" at bounding box center [534, 265] width 270 height 15
click at [407, 258] on input "Allow members to purchase memberships from kiosk mode" at bounding box center [403, 258] width 8 height 0
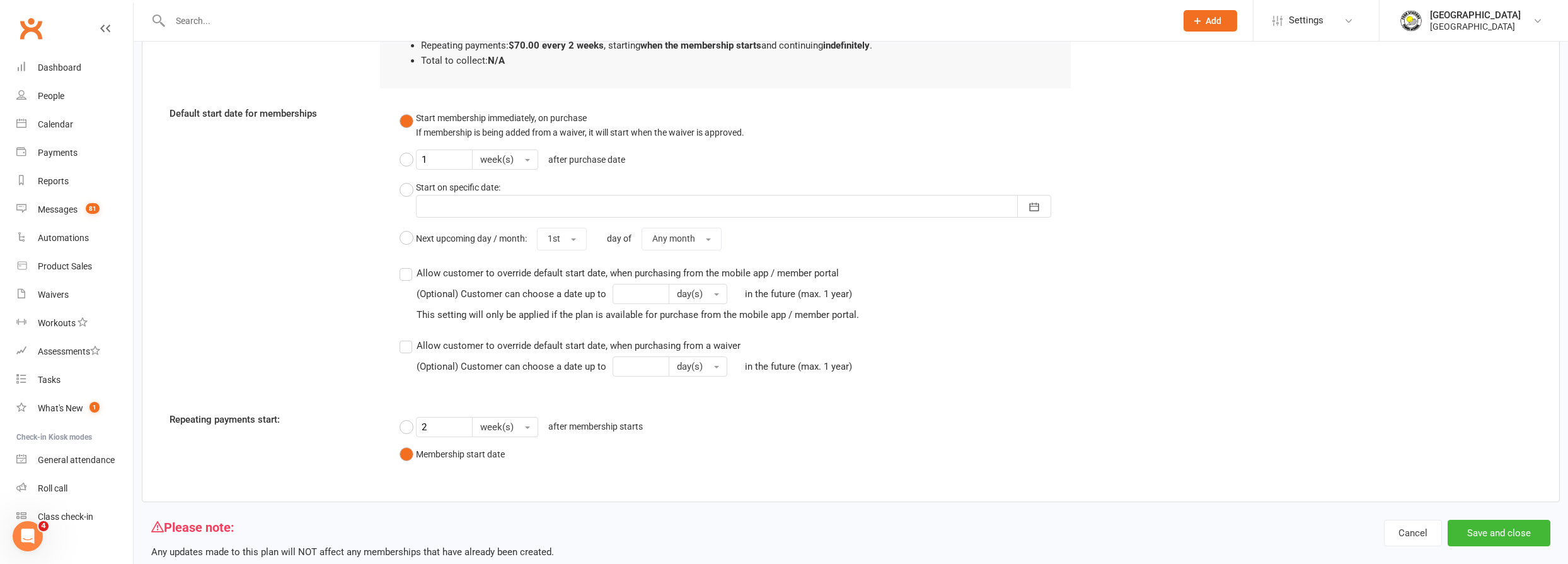
scroll to position [1314, 0]
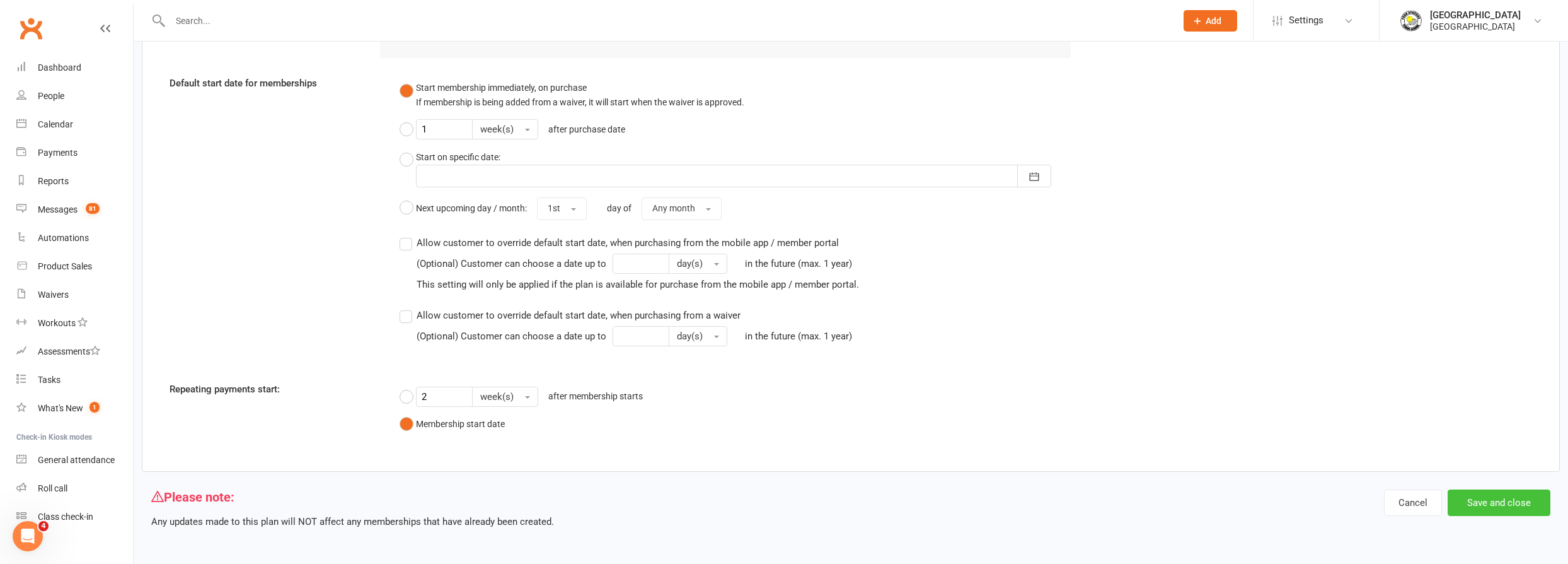
click at [1495, 498] on button "Save and close" at bounding box center [1499, 502] width 103 height 27
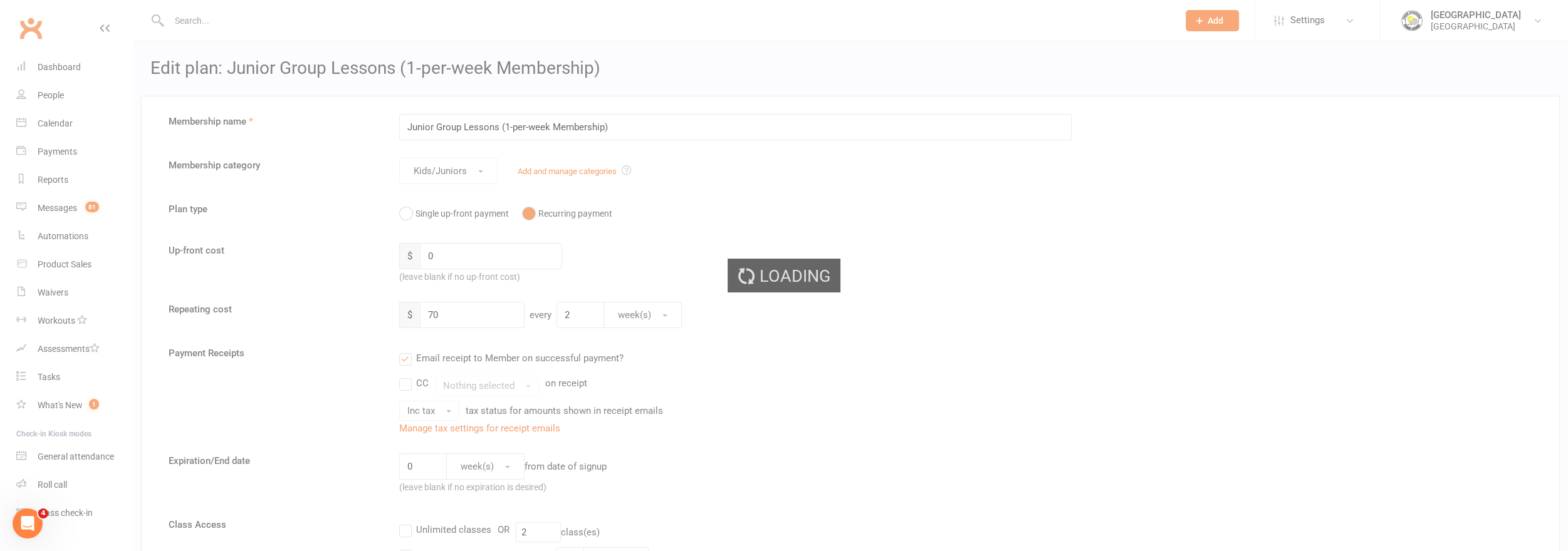
select select "50"
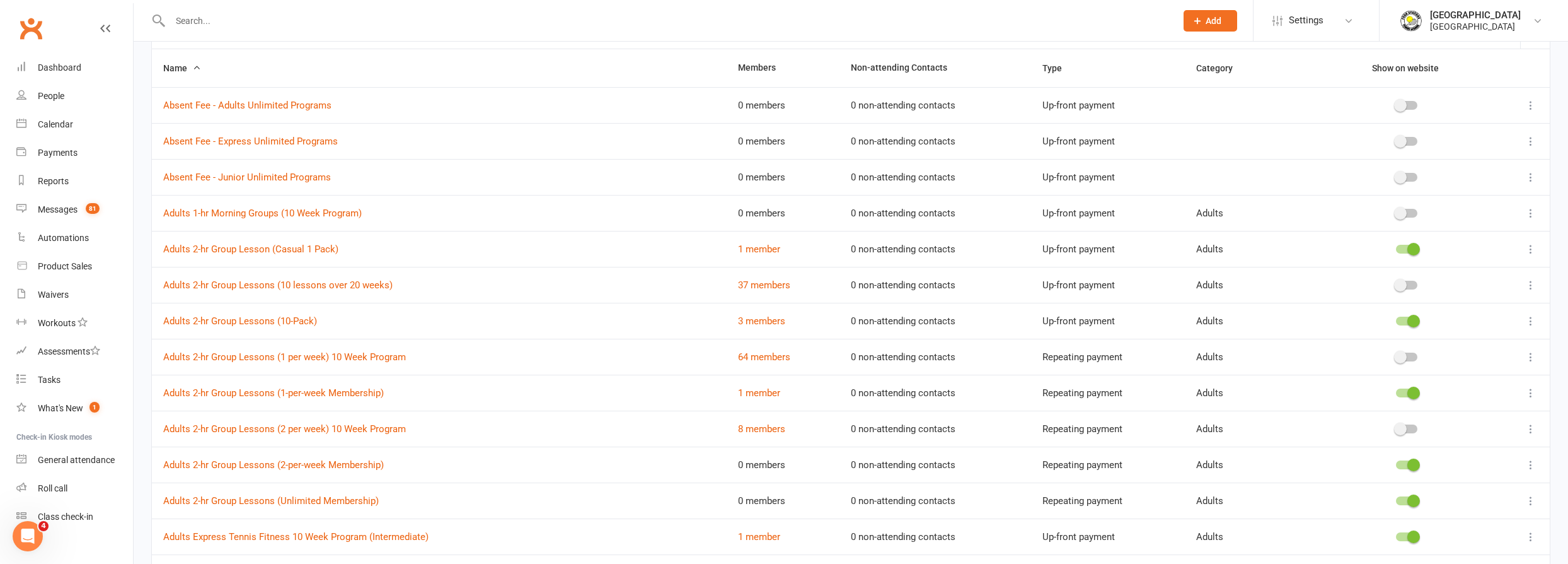
scroll to position [172, 0]
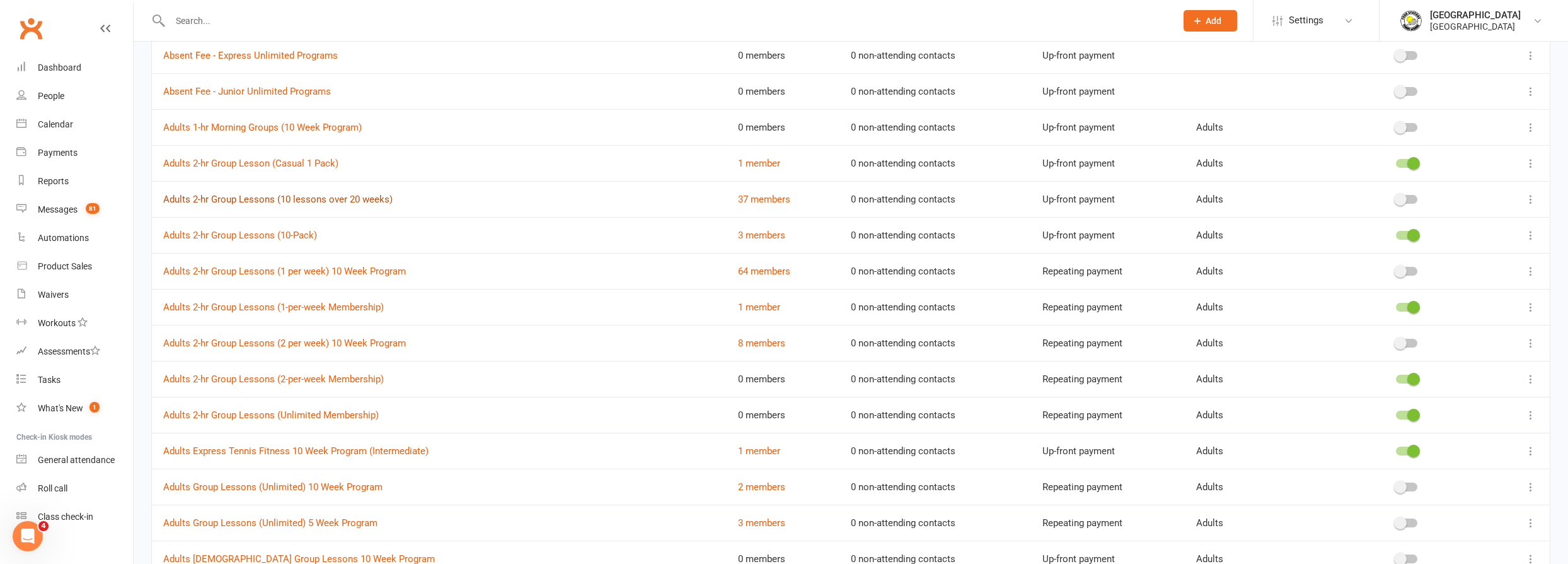
click at [313, 198] on link "Adults 2-hr Group Lessons (10 lessons over 20 weeks)" at bounding box center [278, 199] width 230 height 11
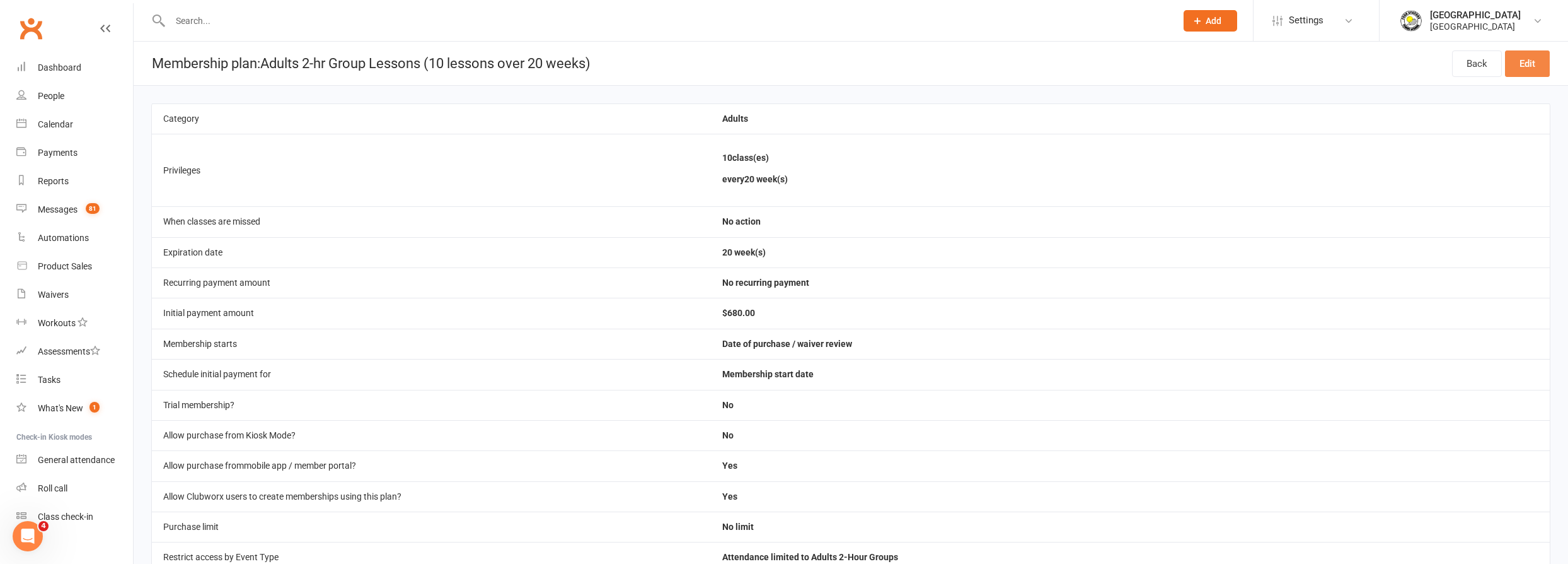
click at [1532, 68] on link "Edit" at bounding box center [1527, 63] width 45 height 27
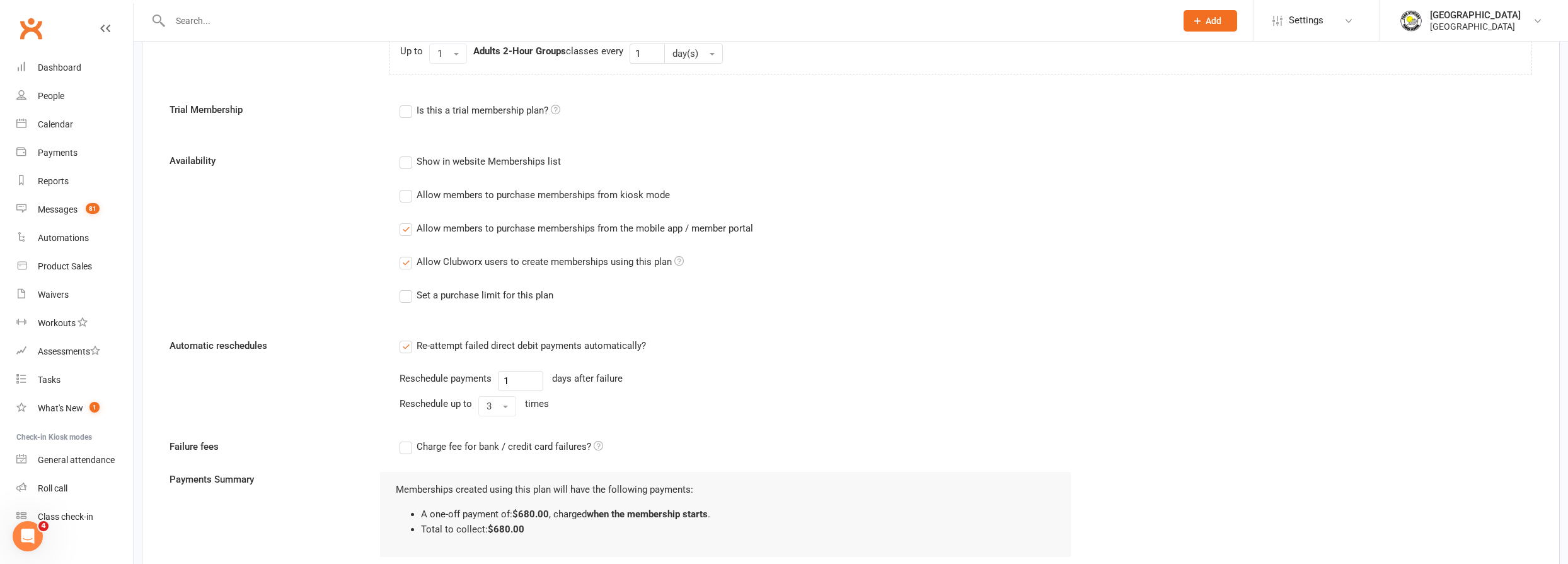
scroll to position [745, 0]
click at [405, 228] on label "Allow members to purchase memberships from the mobile app / member portal" at bounding box center [576, 230] width 353 height 15
click at [405, 222] on input "Allow members to purchase memberships from the mobile app / member portal" at bounding box center [403, 222] width 8 height 0
click at [403, 265] on label "Allow Clubworx users to create memberships using this plan" at bounding box center [542, 264] width 285 height 15
click at [403, 256] on input "Allow Clubworx users to create memberships using this plan" at bounding box center [403, 256] width 8 height 0
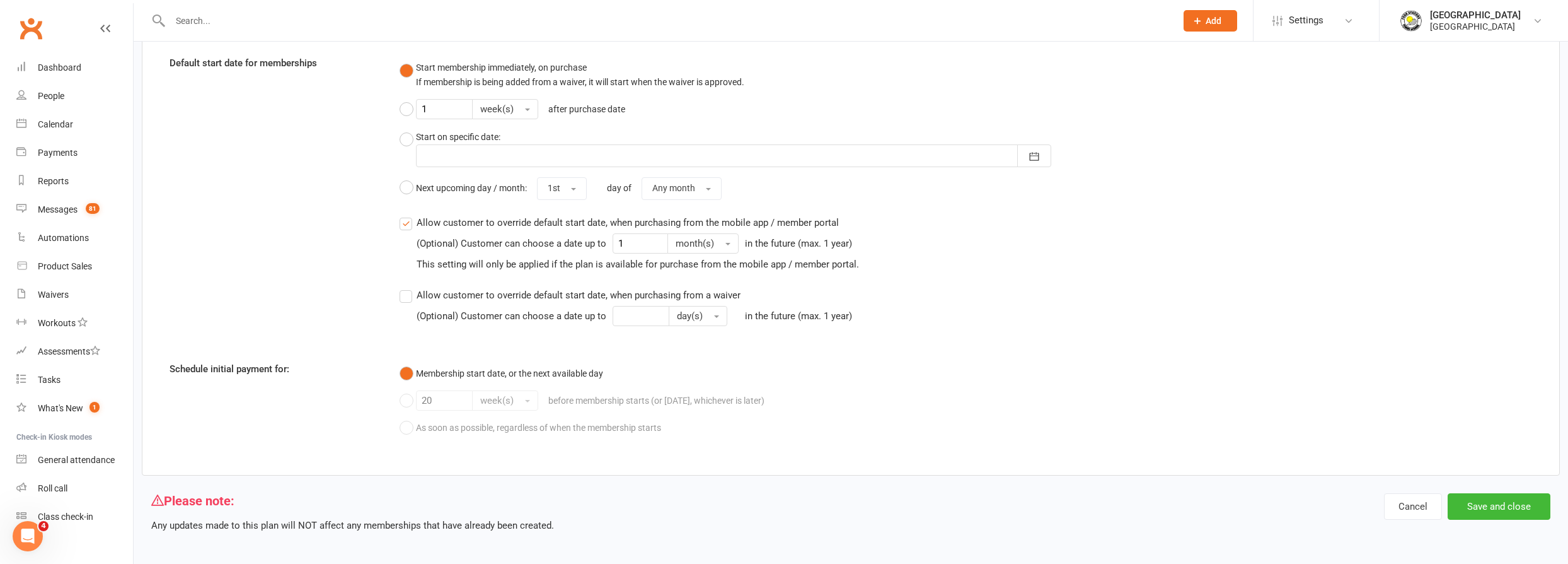
scroll to position [1270, 0]
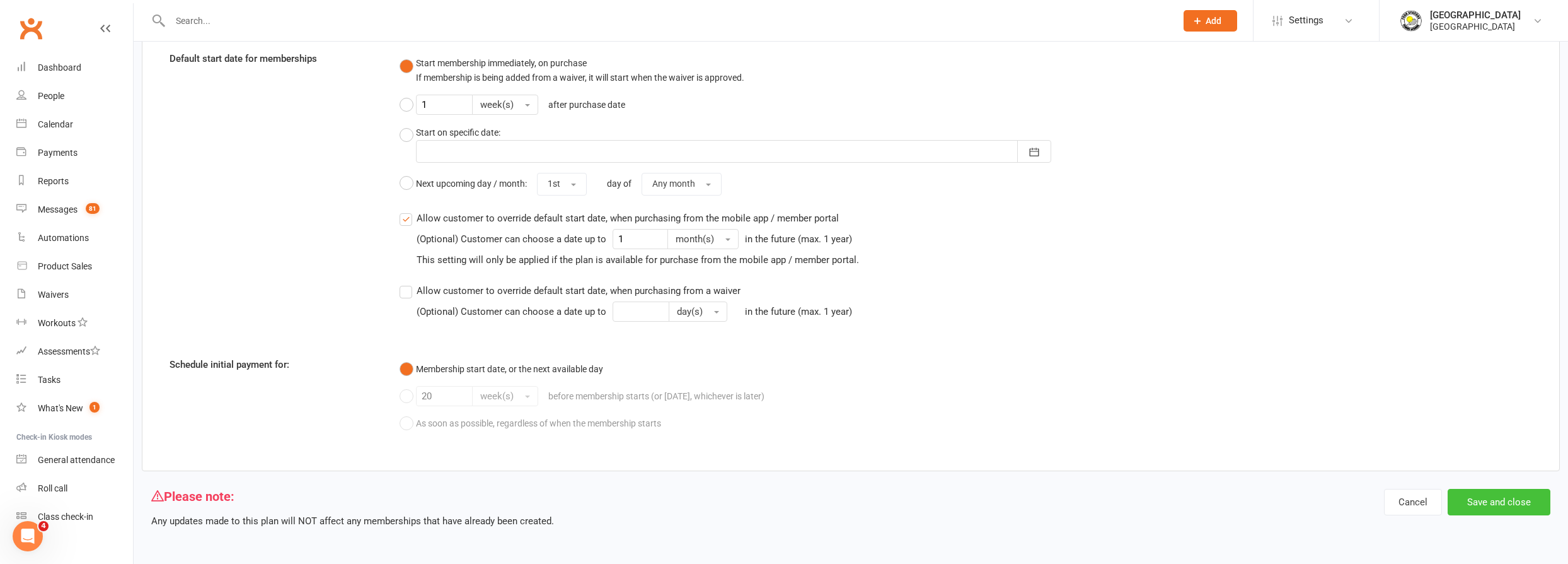
click at [1529, 501] on button "Save and close" at bounding box center [1499, 502] width 103 height 27
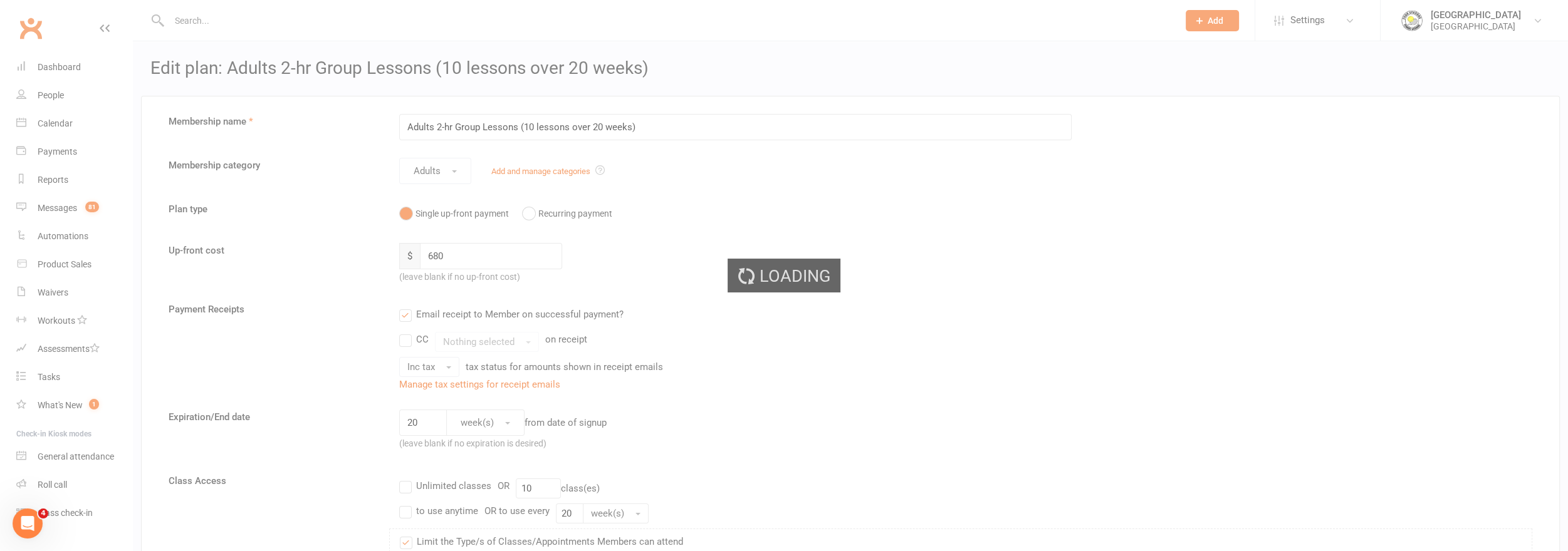
select select "50"
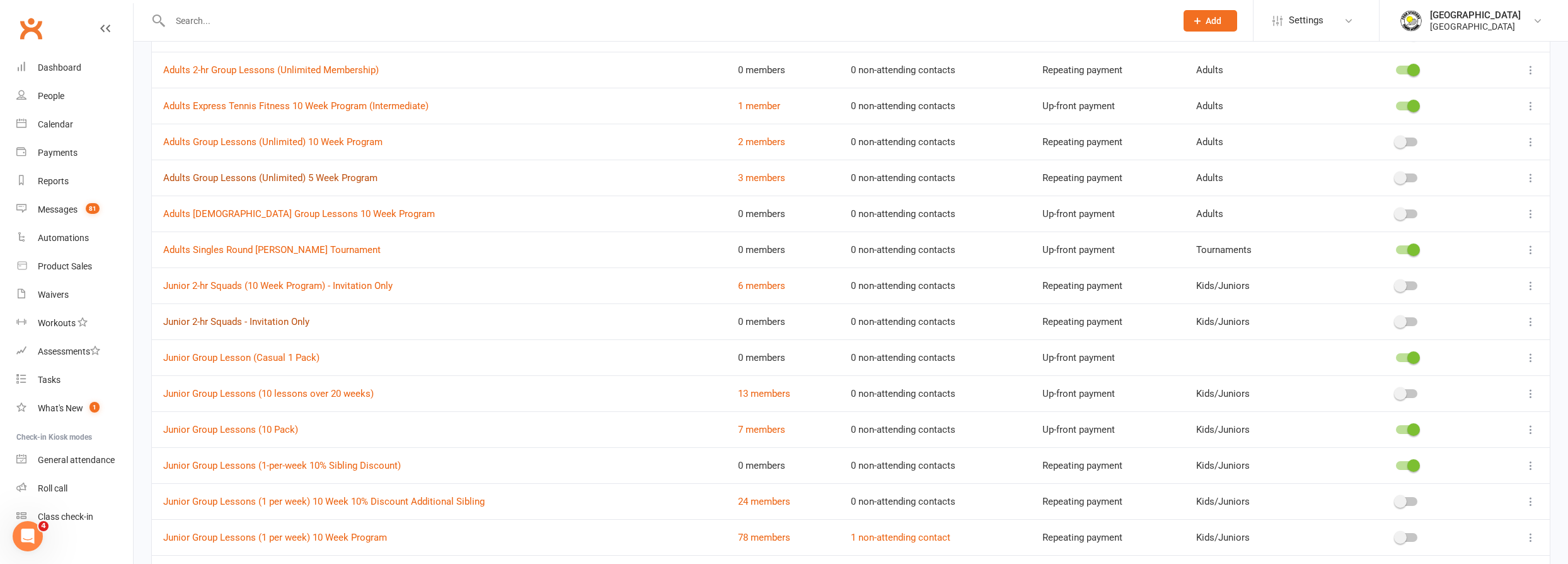
scroll to position [573, 0]
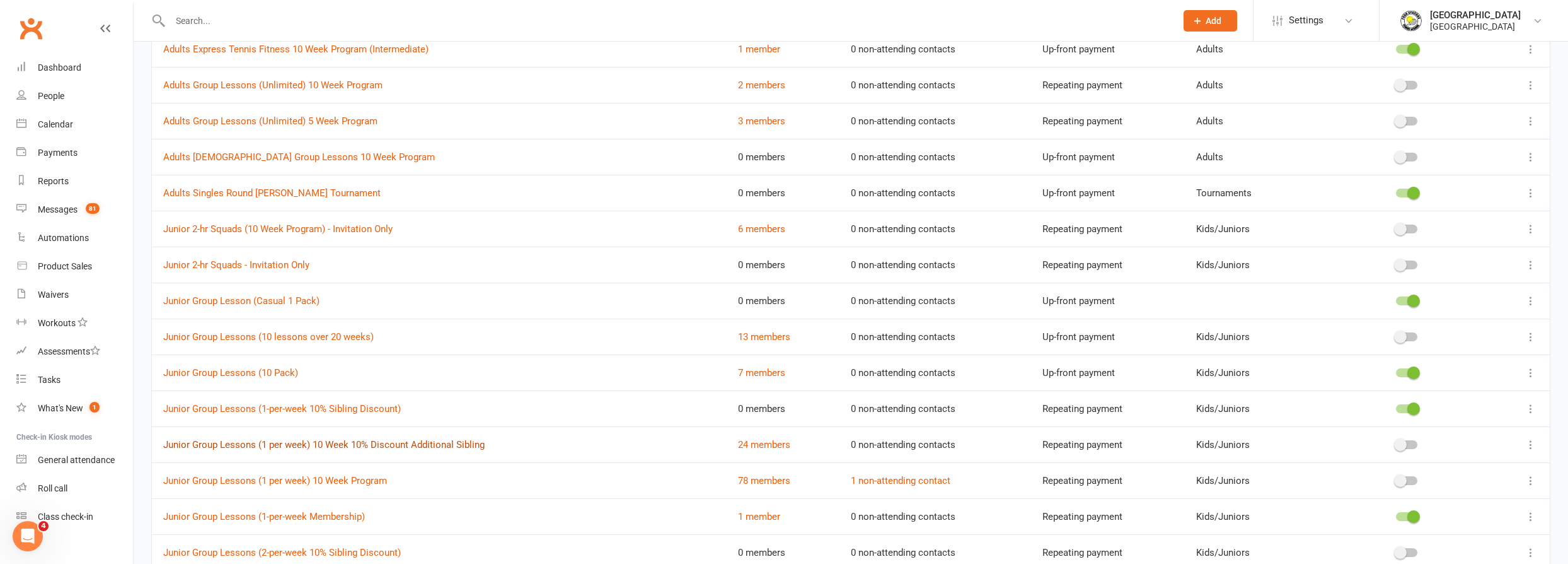
drag, startPoint x: 347, startPoint y: 405, endPoint x: 322, endPoint y: 444, distance: 46.3
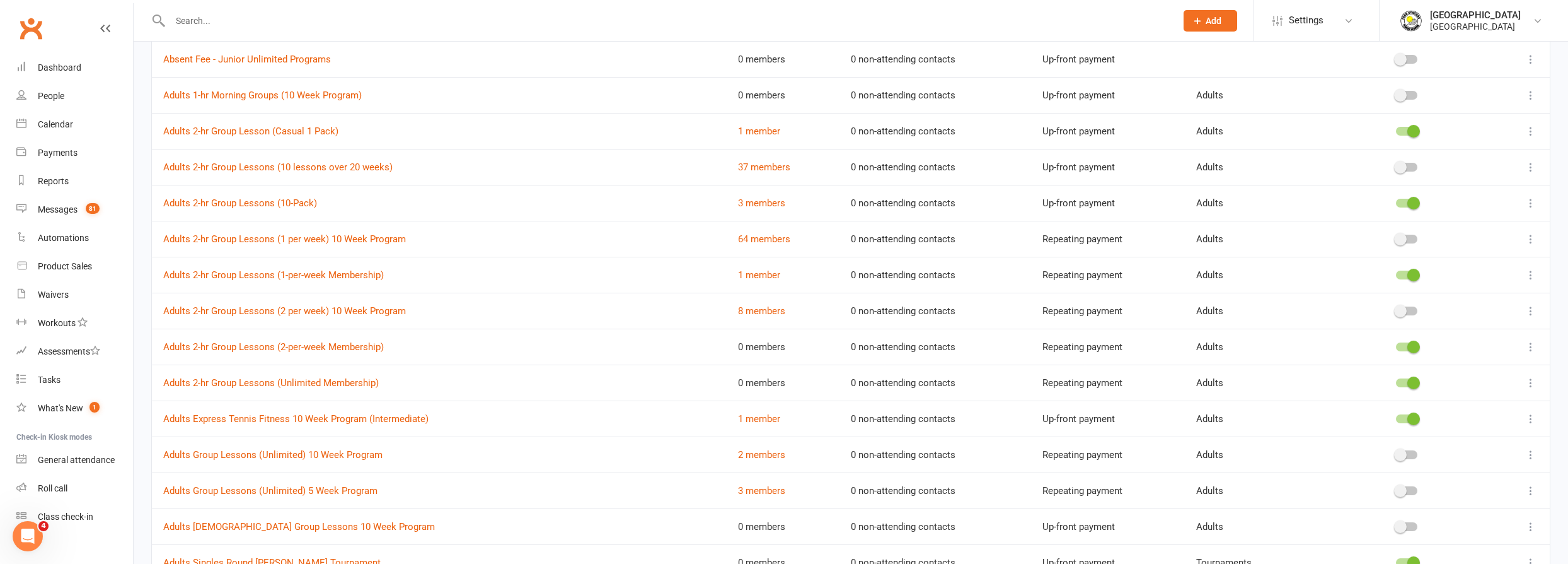
scroll to position [175, 0]
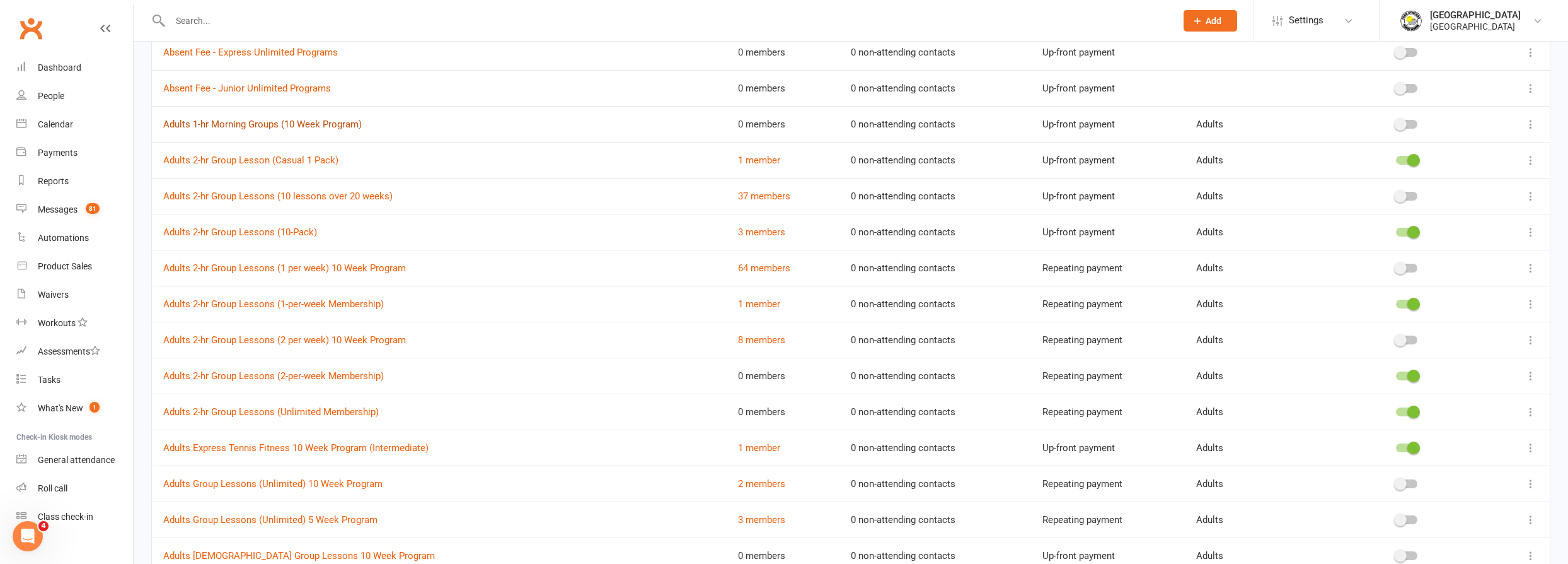
click at [294, 122] on link "Adults 1-hr Morning Groups (10 Week Program)" at bounding box center [263, 124] width 198 height 11
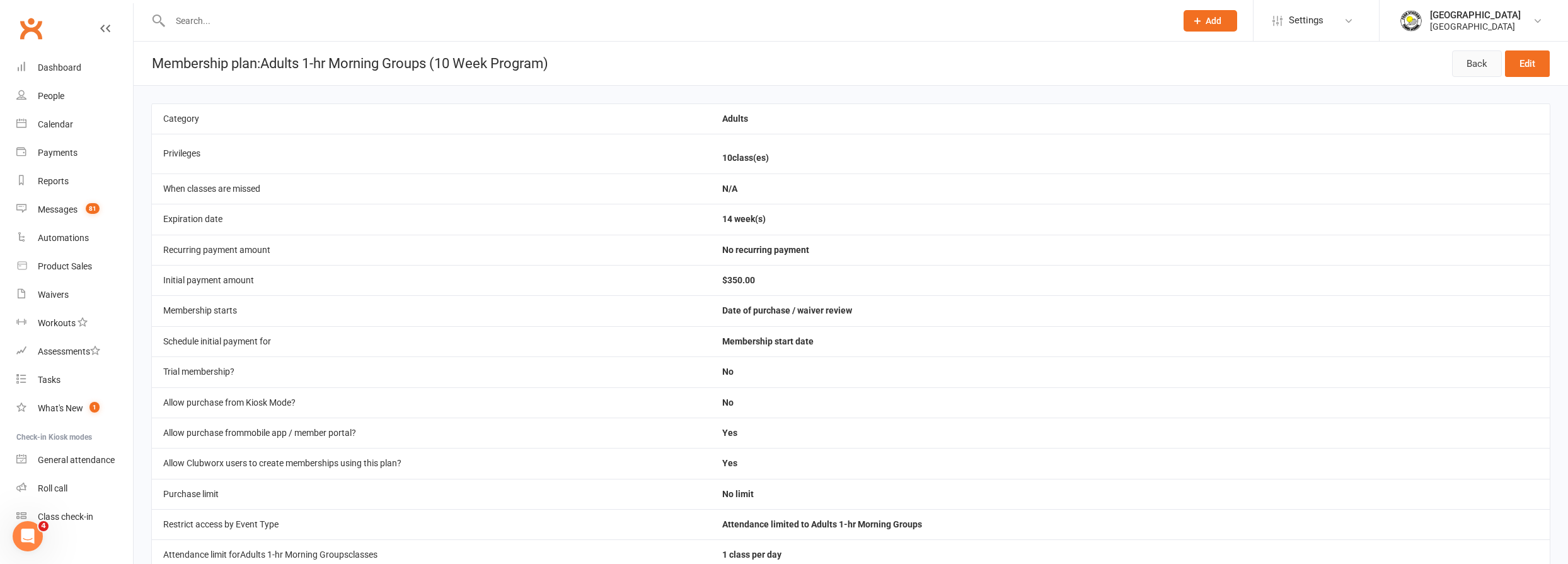
click at [1498, 65] on link "Back" at bounding box center [1477, 63] width 50 height 27
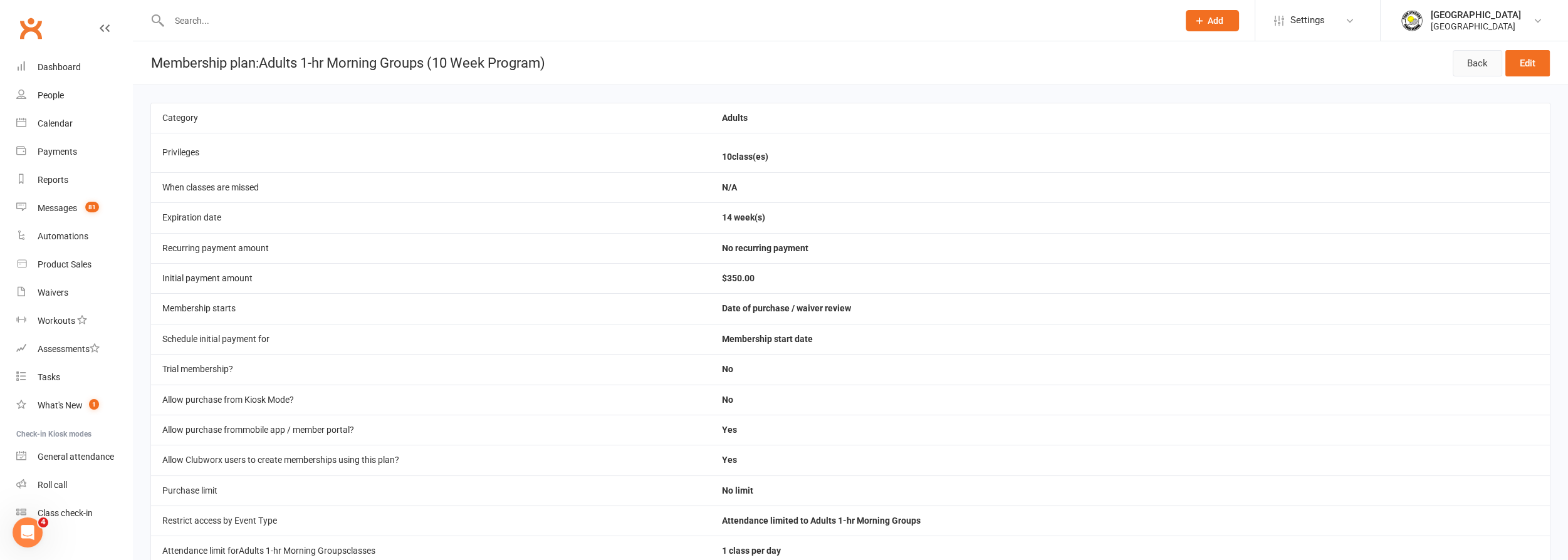
select select "50"
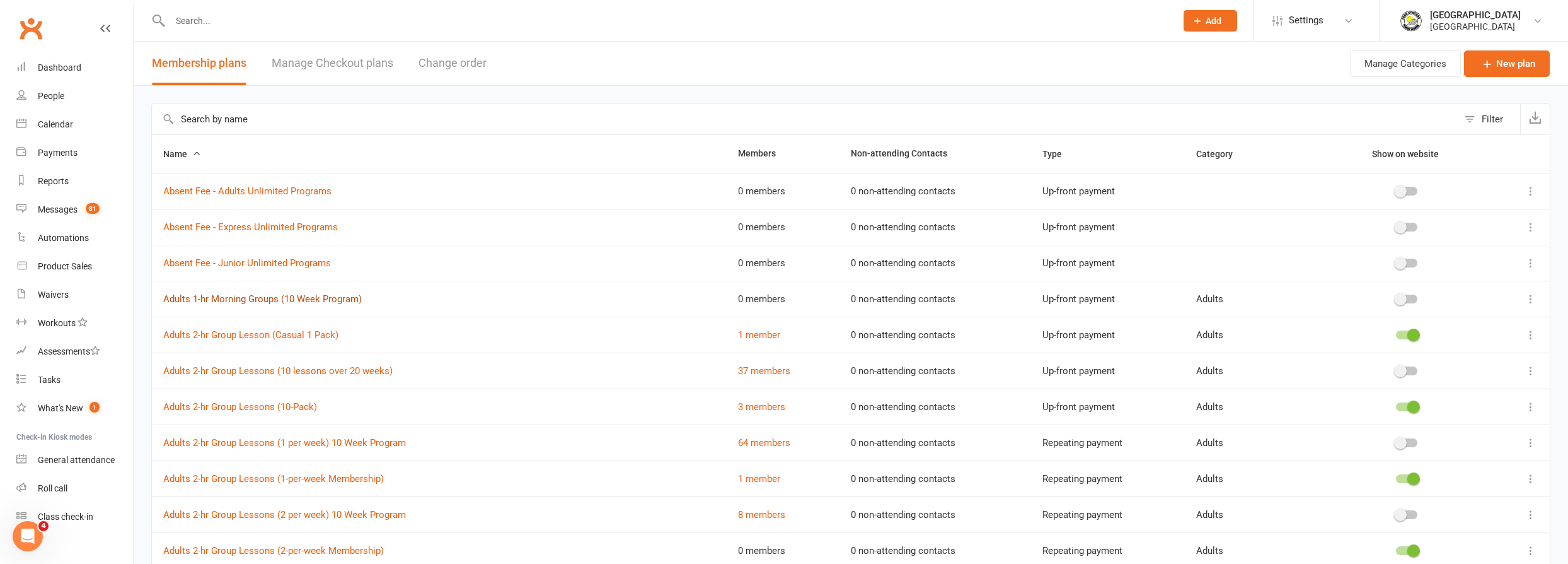
click at [278, 297] on link "Adults 1-hr Morning Groups (10 Week Program)" at bounding box center [263, 299] width 198 height 11
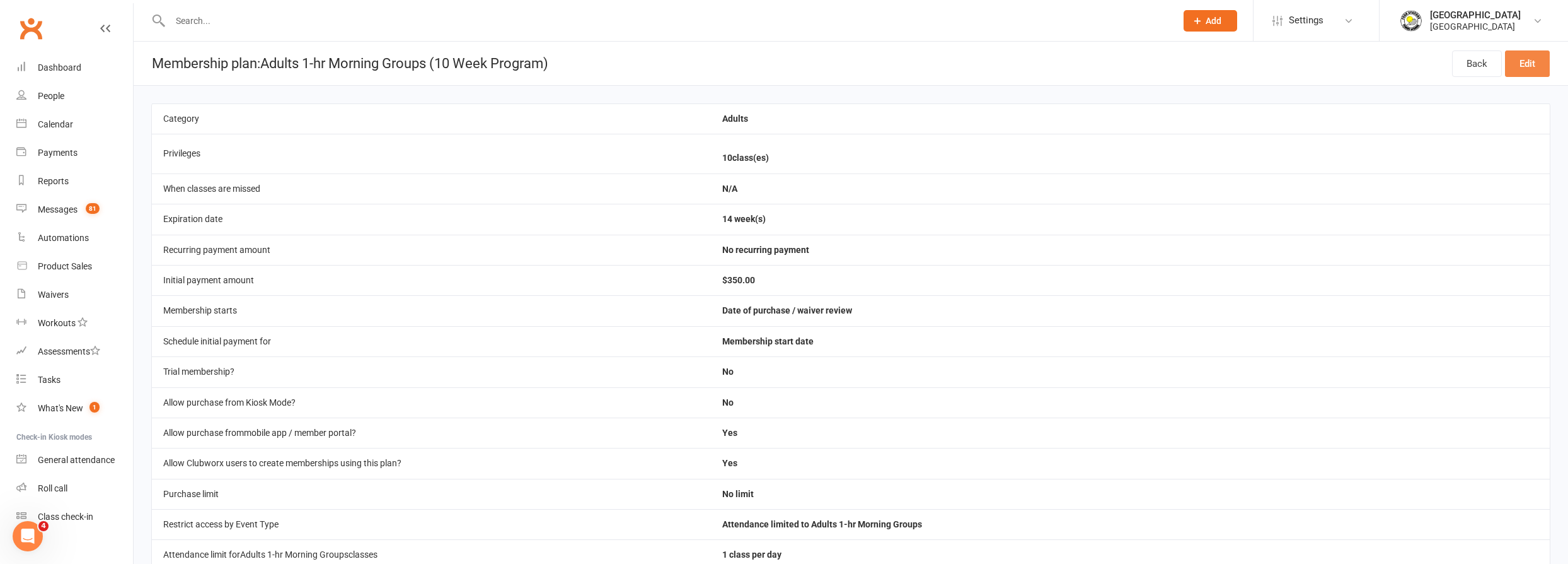
click at [1519, 66] on link "Edit" at bounding box center [1527, 63] width 45 height 27
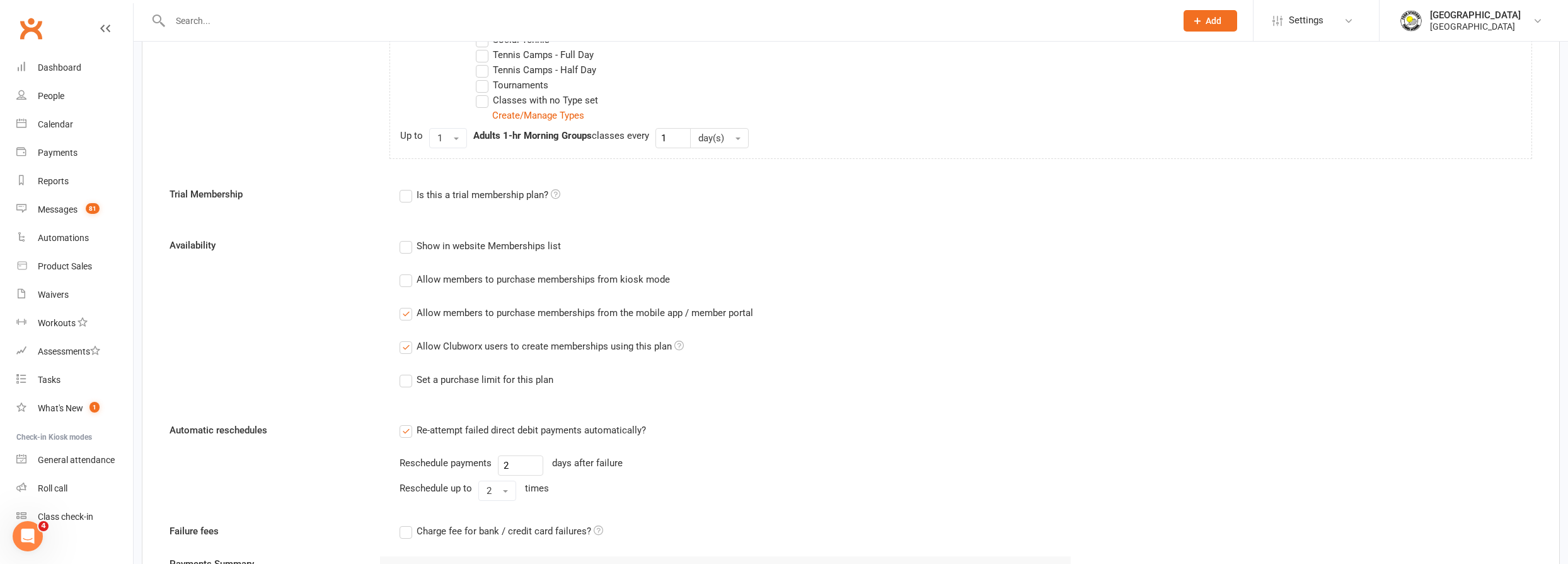
scroll to position [687, 0]
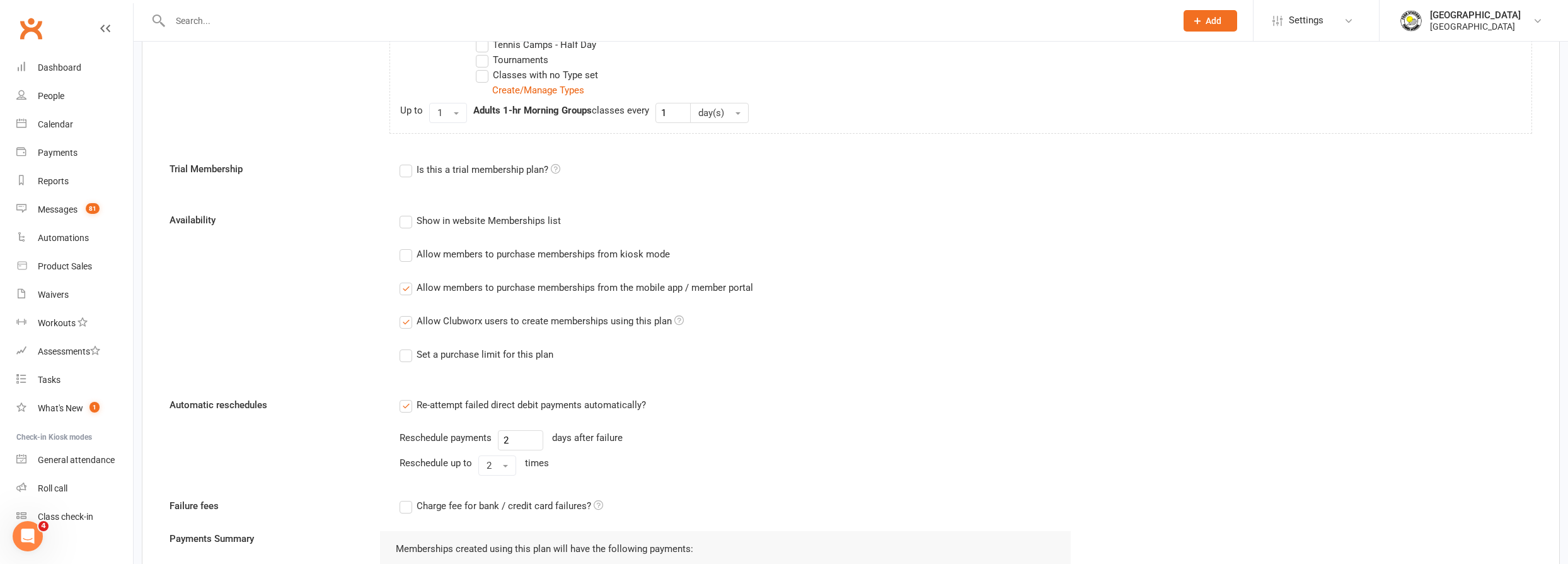
click at [407, 288] on label "Allow members to purchase memberships from the mobile app / member portal" at bounding box center [576, 288] width 353 height 15
click at [407, 280] on input "Allow members to purchase memberships from the mobile app / member portal" at bounding box center [403, 280] width 8 height 0
click at [411, 322] on label "Allow Clubworx users to create memberships using this plan" at bounding box center [542, 321] width 285 height 15
click at [408, 313] on input "Allow Clubworx users to create memberships using this plan" at bounding box center [403, 313] width 8 height 0
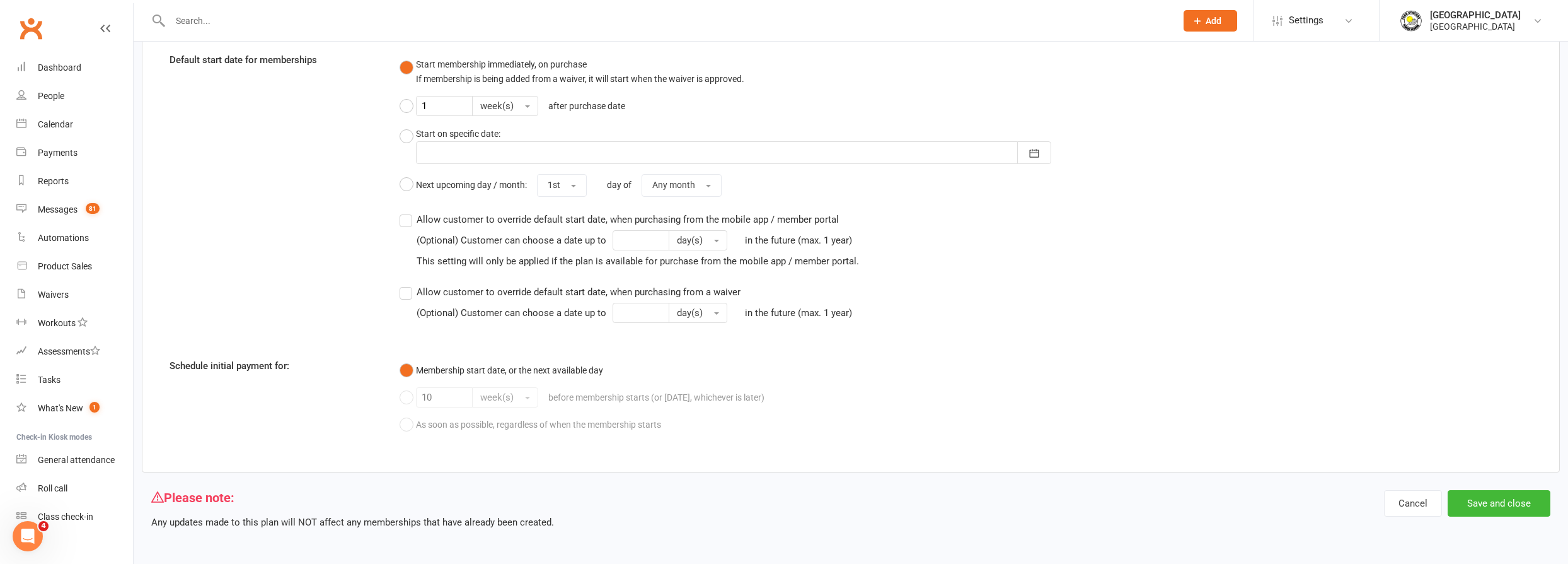
scroll to position [1270, 0]
click at [1517, 499] on button "Save and close" at bounding box center [1499, 502] width 103 height 27
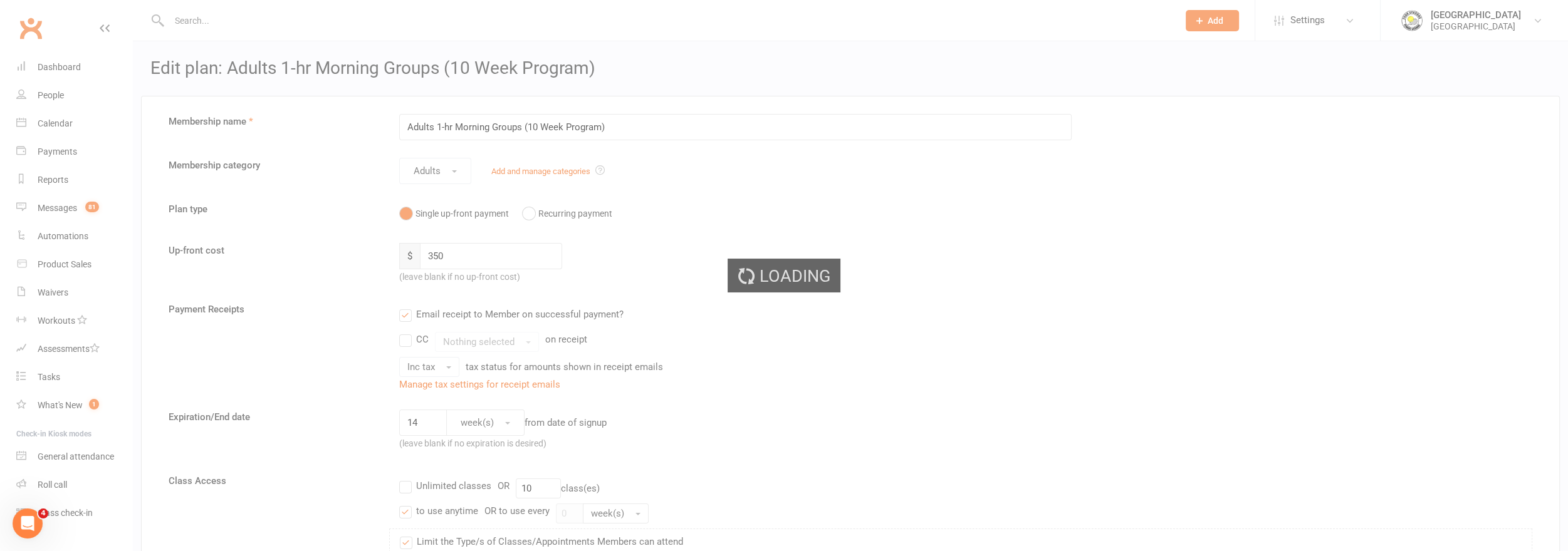
select select "50"
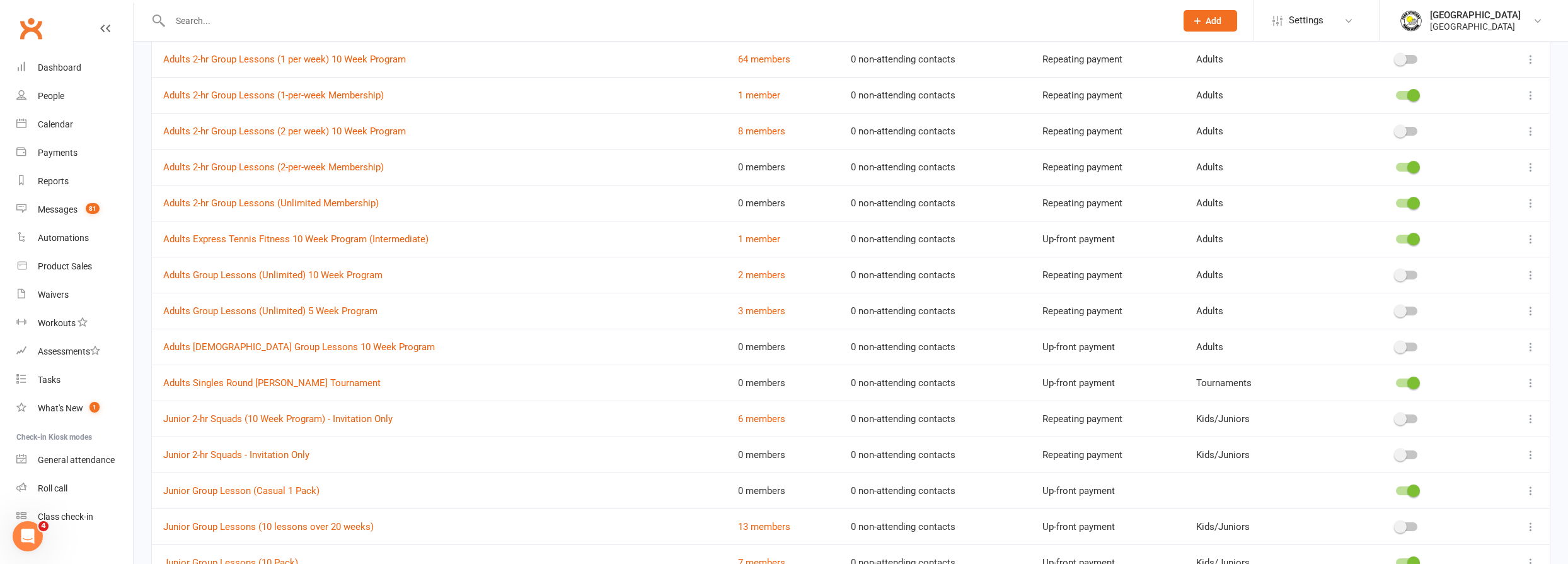
scroll to position [401, 0]
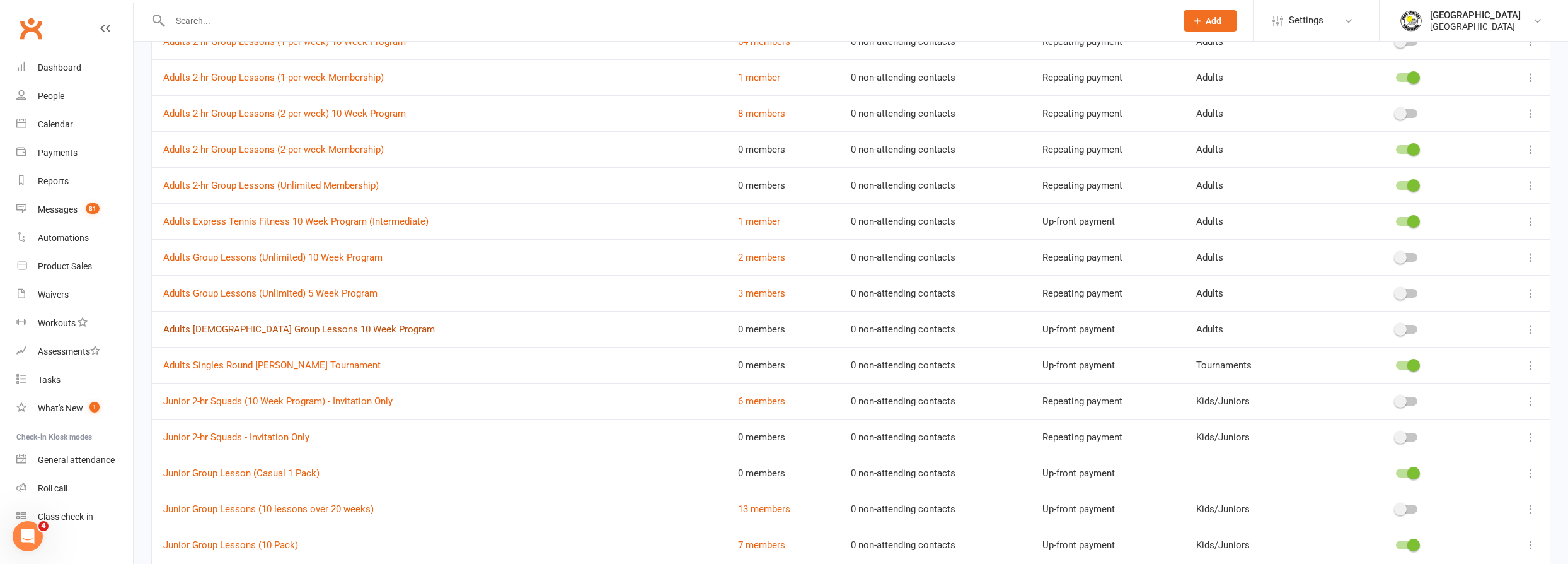
click at [287, 327] on link "Adults [DEMOGRAPHIC_DATA] Group Lessons 10 Week Program" at bounding box center [299, 329] width 272 height 11
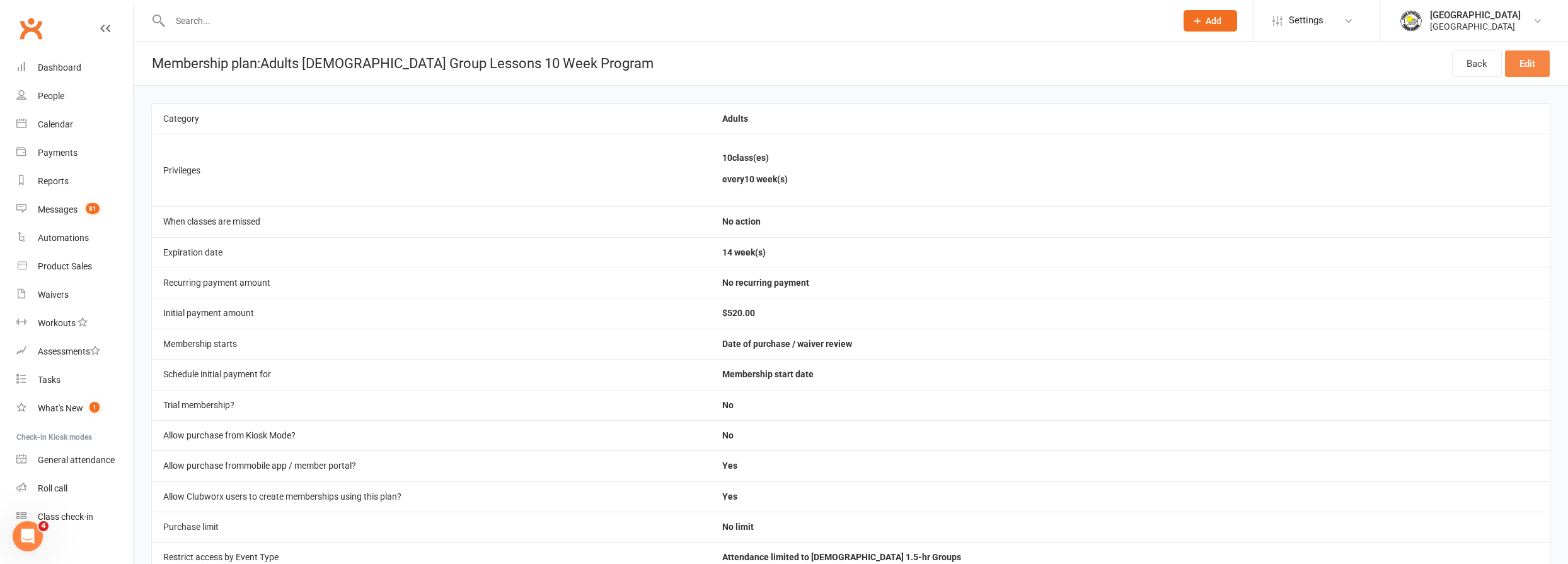
click at [1540, 64] on link "Edit" at bounding box center [1527, 63] width 45 height 27
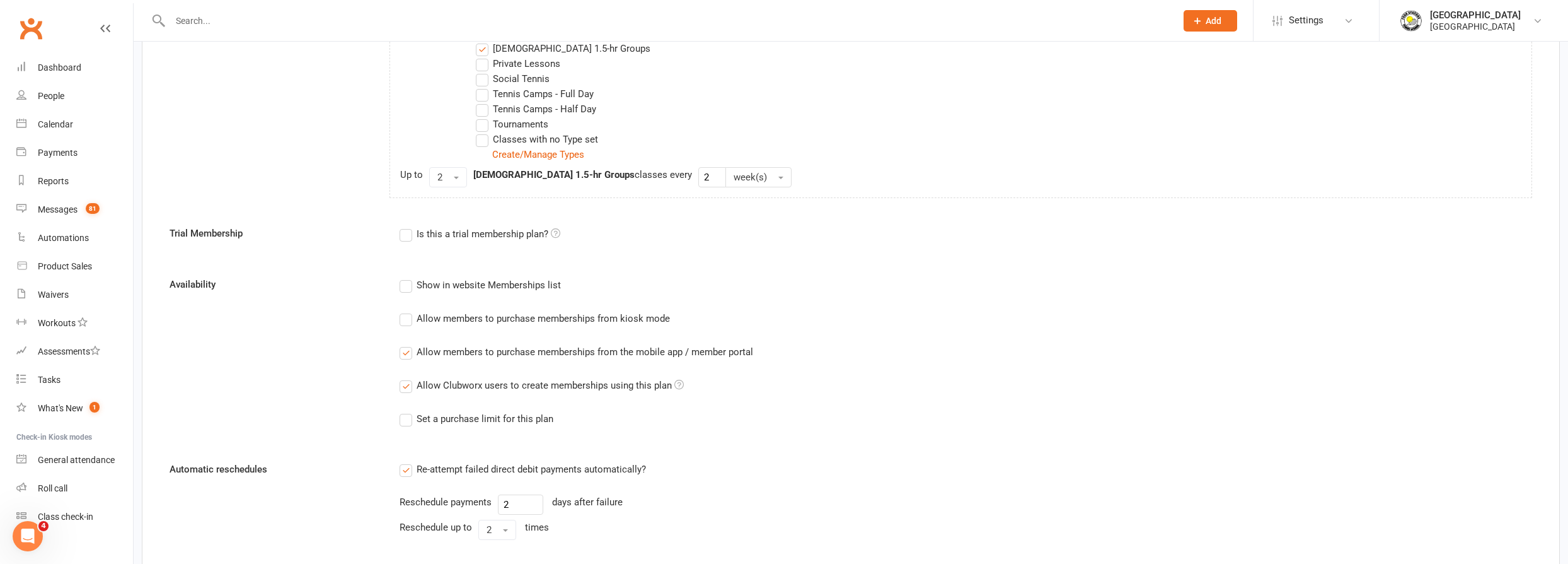
scroll to position [630, 0]
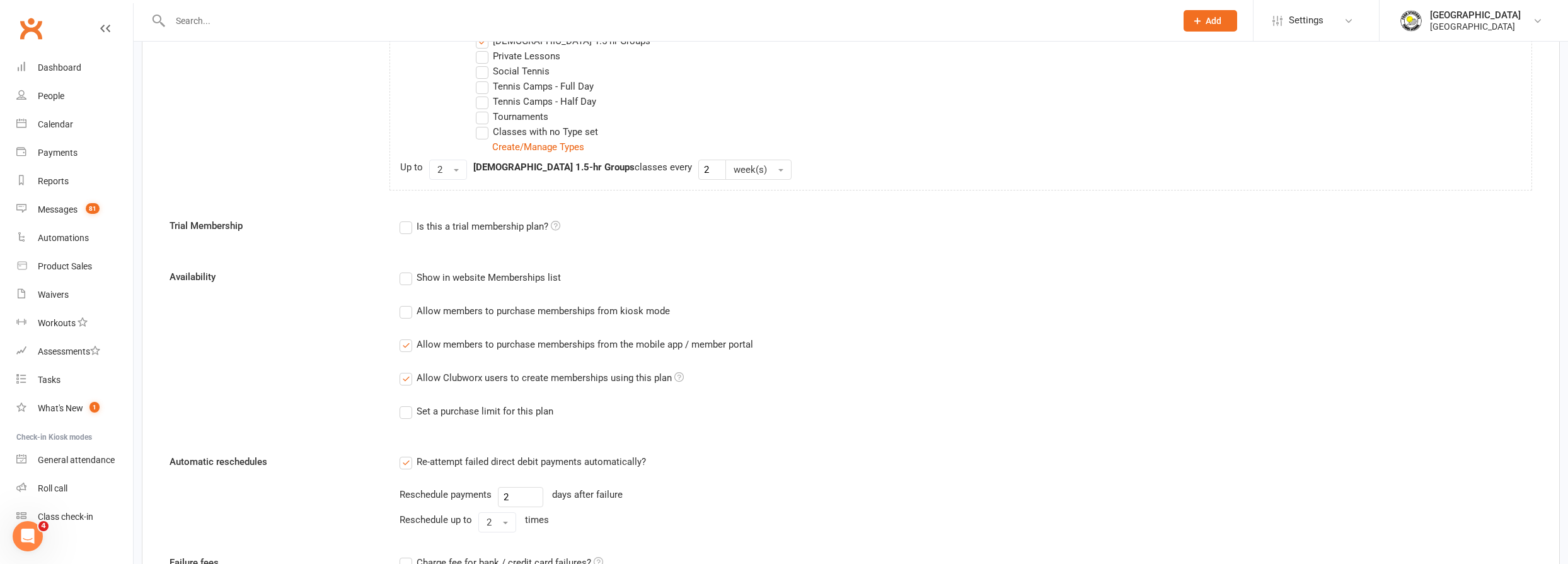
click at [409, 344] on label "Allow members to purchase memberships from the mobile app / member portal" at bounding box center [576, 344] width 353 height 15
click at [408, 337] on input "Allow members to purchase memberships from the mobile app / member portal" at bounding box center [403, 337] width 8 height 0
click at [401, 379] on label "Allow Clubworx users to create memberships using this plan" at bounding box center [542, 378] width 285 height 15
click at [401, 370] on input "Allow Clubworx users to create memberships using this plan" at bounding box center [403, 370] width 8 height 0
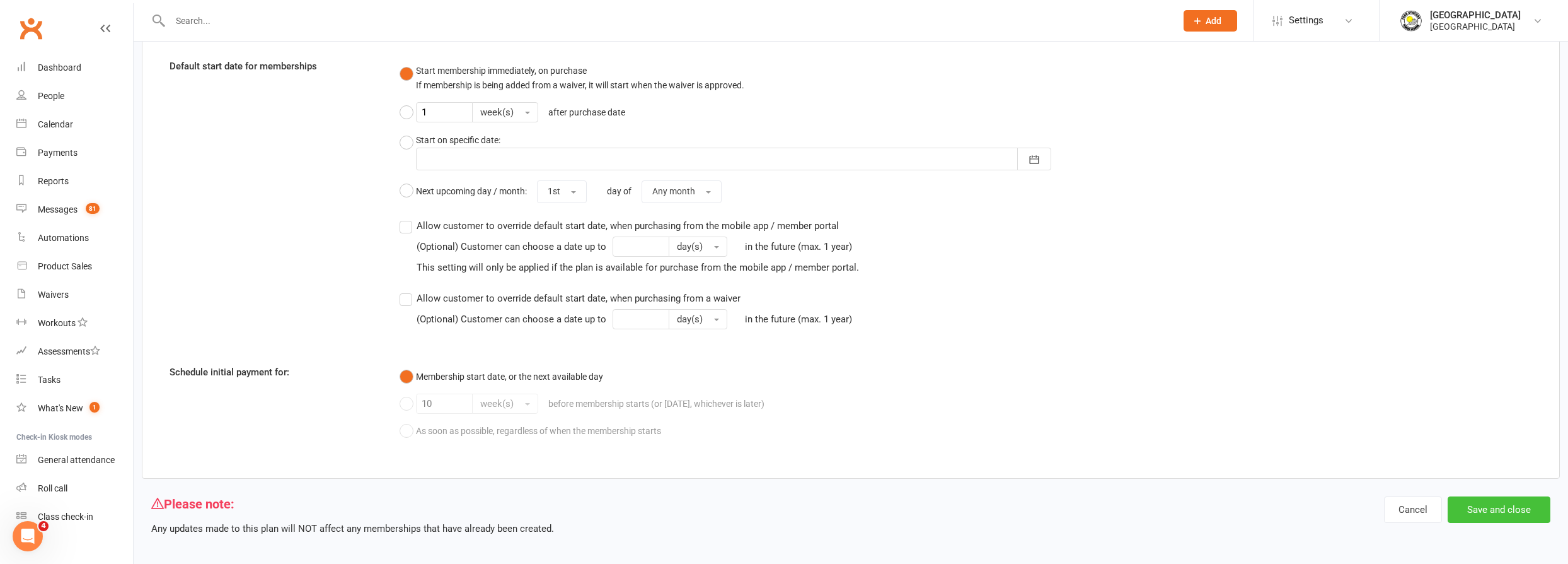
scroll to position [1270, 0]
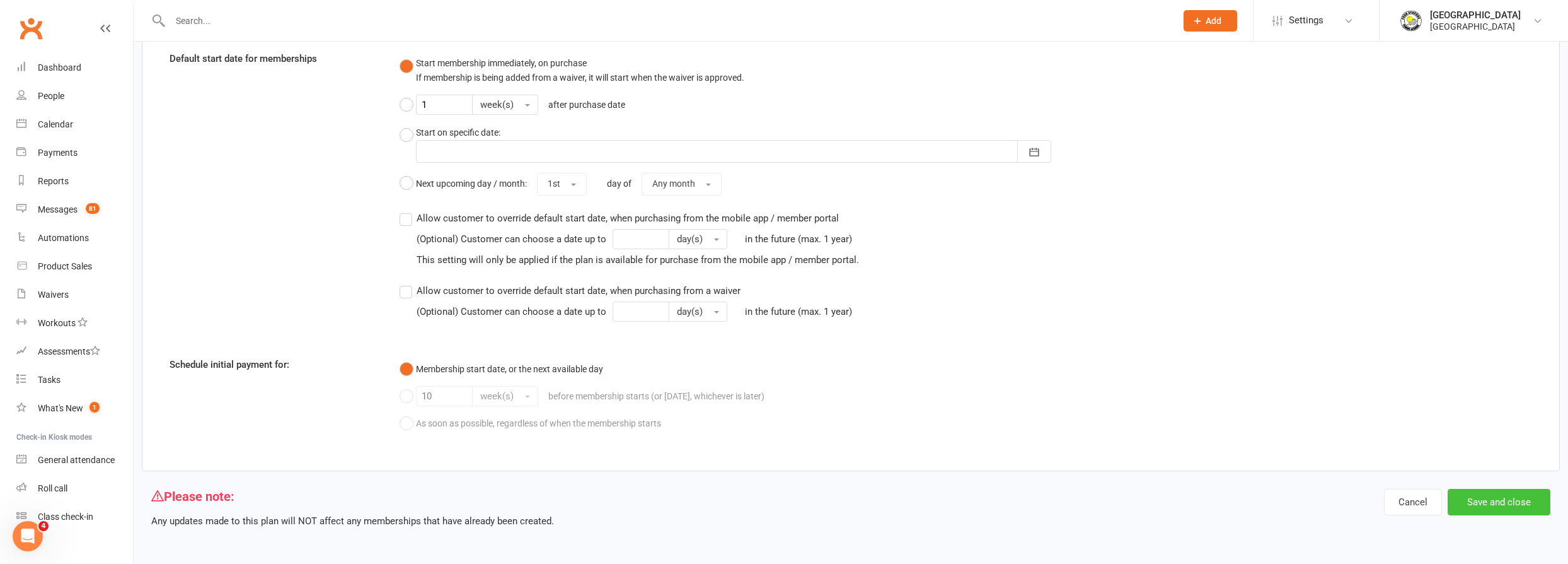
click at [1511, 498] on button "Save and close" at bounding box center [1499, 502] width 103 height 27
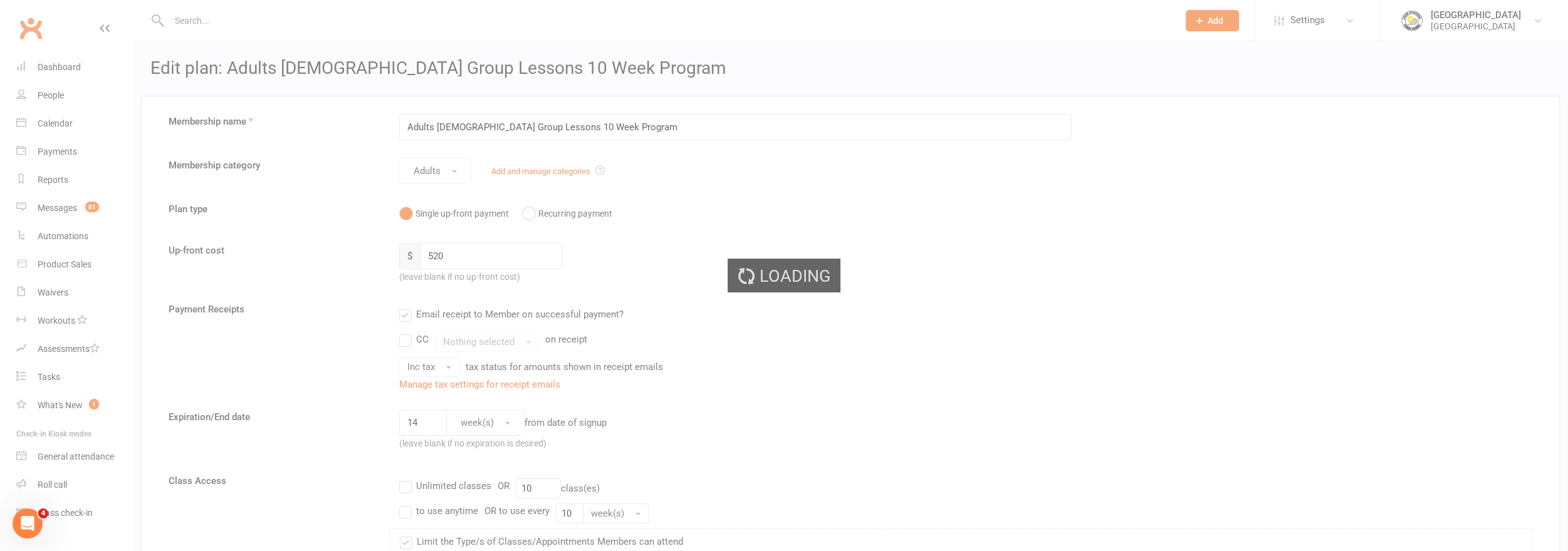
select select "50"
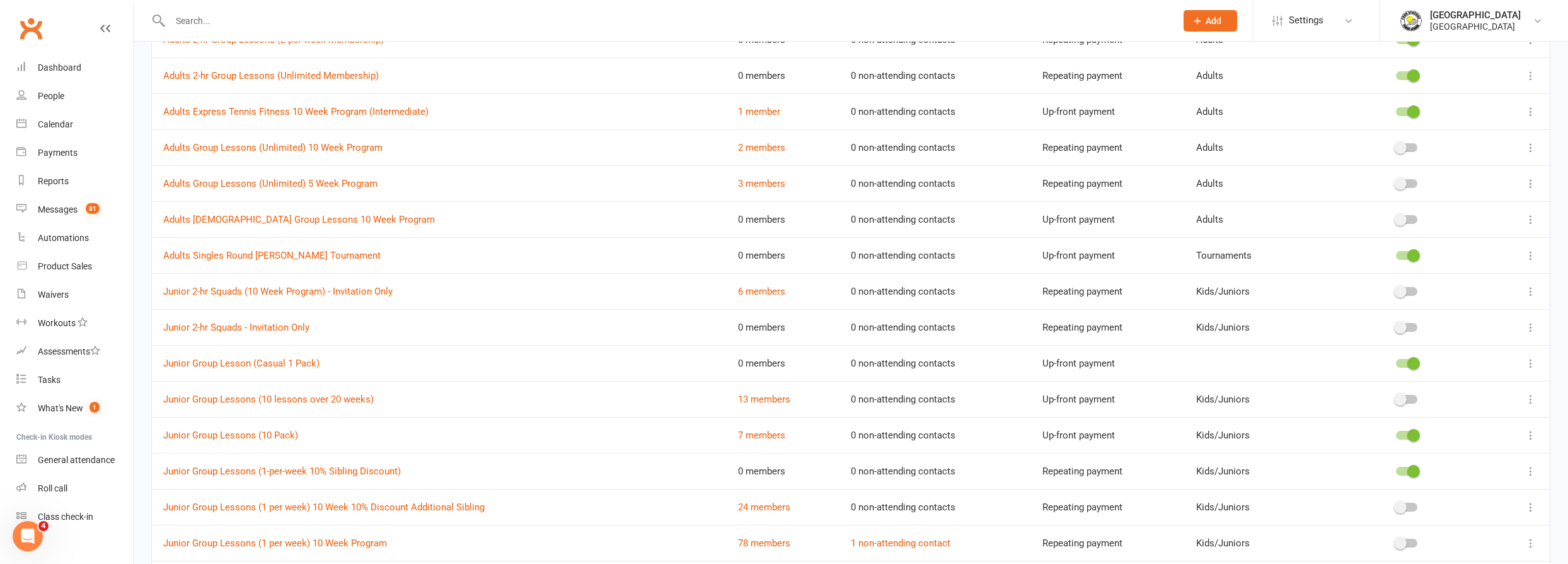
scroll to position [516, 0]
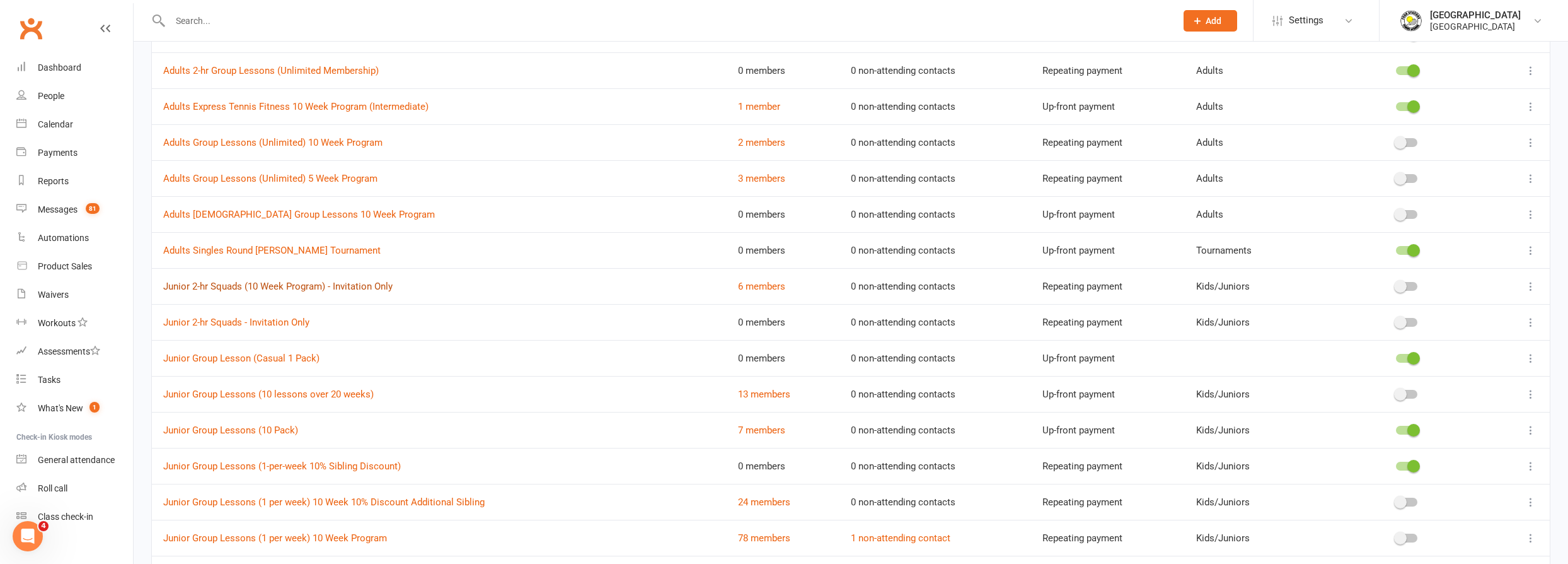
click at [286, 280] on link "Junior 2-hr Squads (10 Week Program) - Invitation Only" at bounding box center [278, 286] width 230 height 11
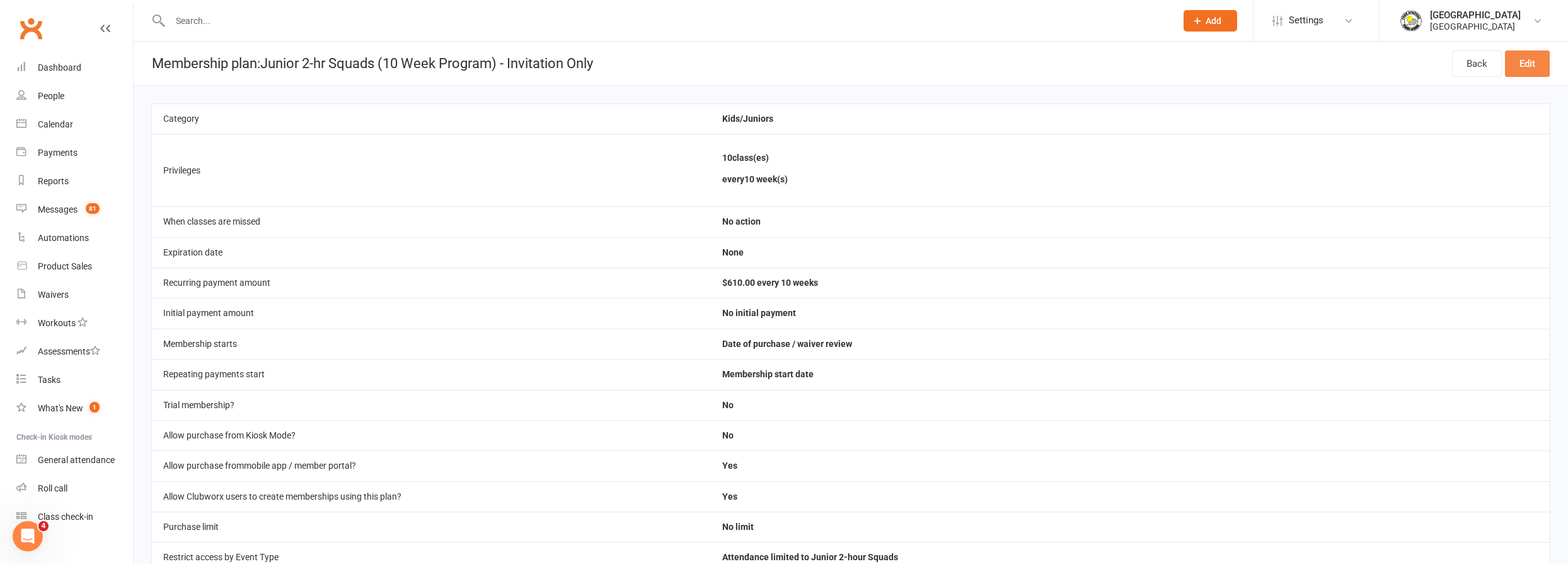
click at [1531, 69] on link "Edit" at bounding box center [1527, 63] width 45 height 27
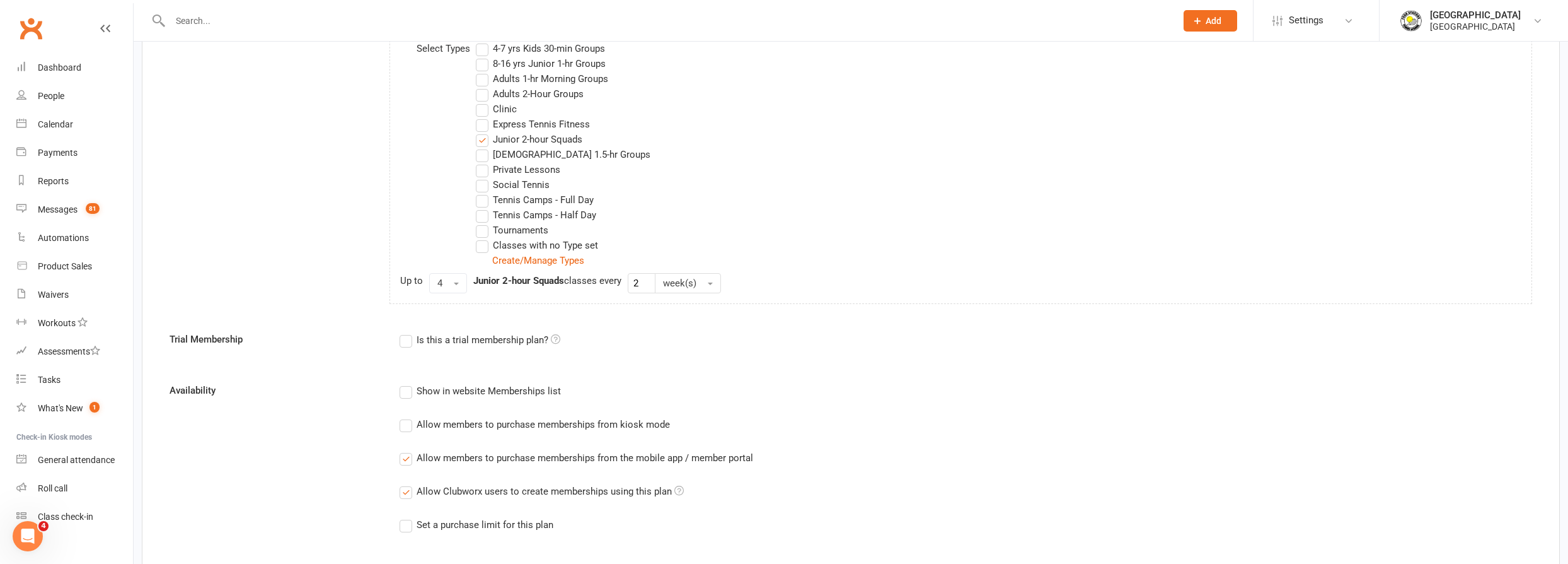
scroll to position [687, 0]
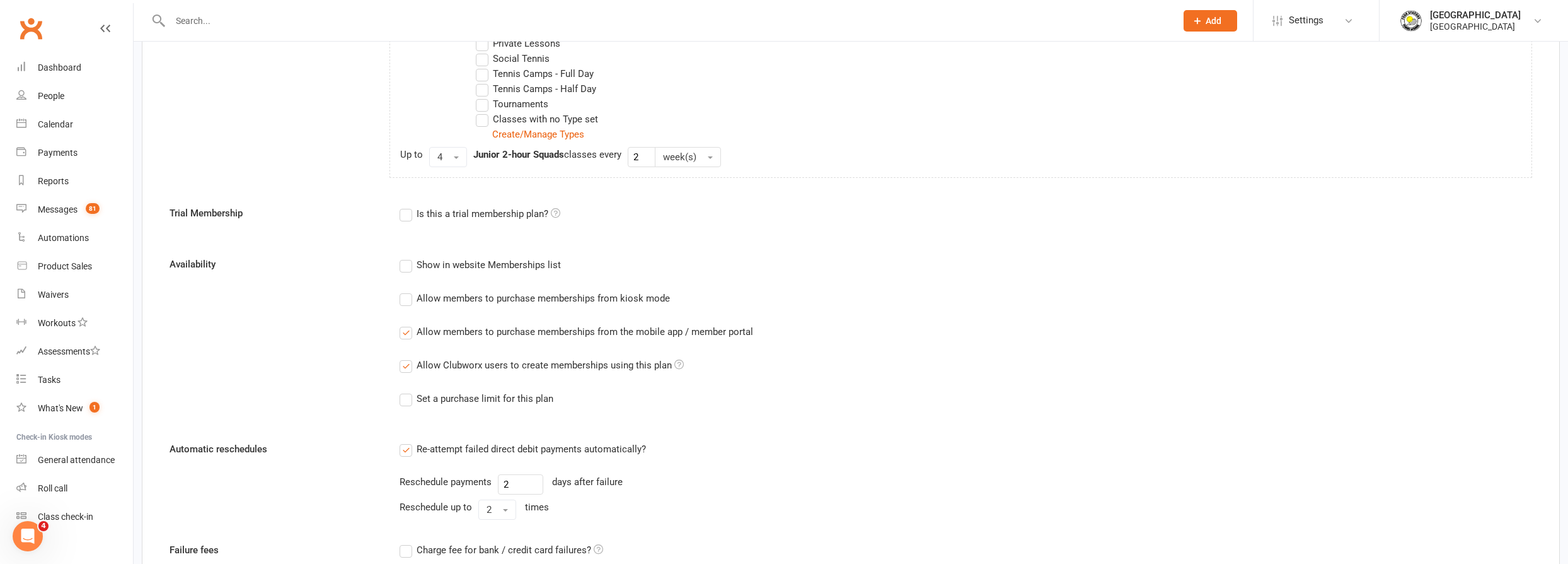
click at [410, 335] on label "Allow members to purchase memberships from the mobile app / member portal" at bounding box center [576, 332] width 353 height 15
click at [408, 324] on input "Allow members to purchase memberships from the mobile app / member portal" at bounding box center [403, 324] width 8 height 0
click at [413, 365] on label "Allow Clubworx users to create memberships using this plan" at bounding box center [542, 365] width 285 height 15
click at [408, 357] on input "Allow Clubworx users to create memberships using this plan" at bounding box center [403, 357] width 8 height 0
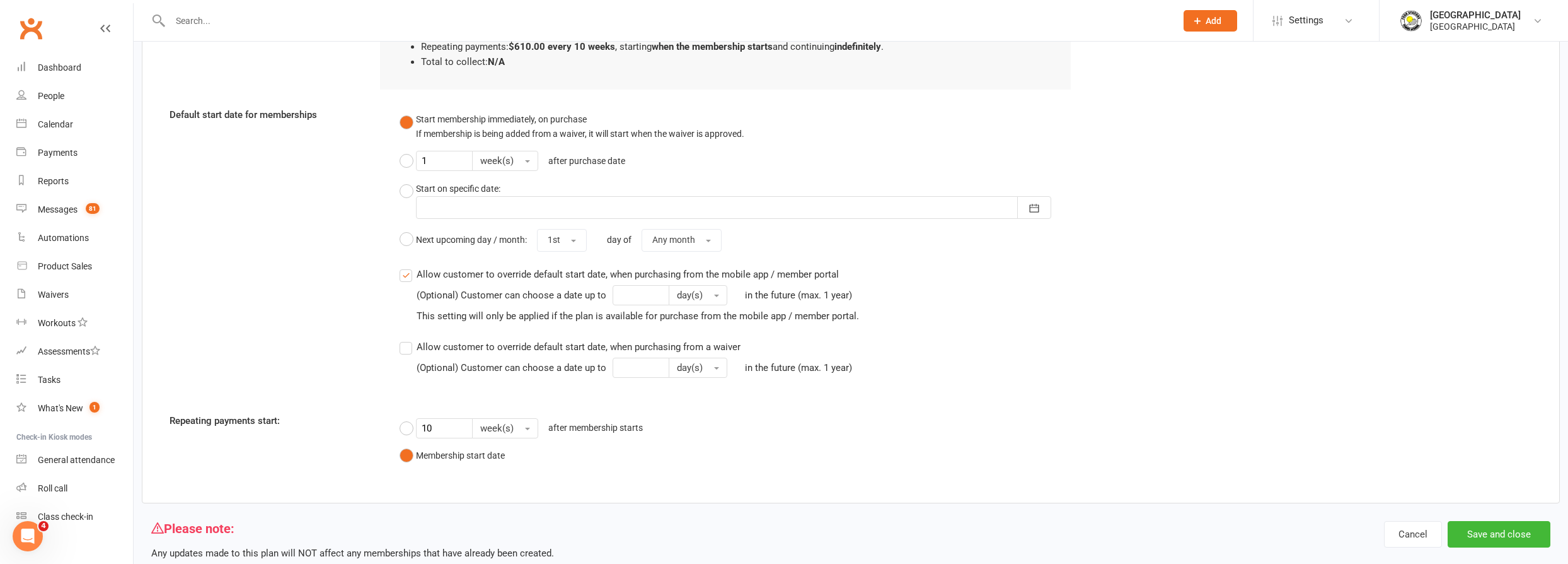
scroll to position [1290, 0]
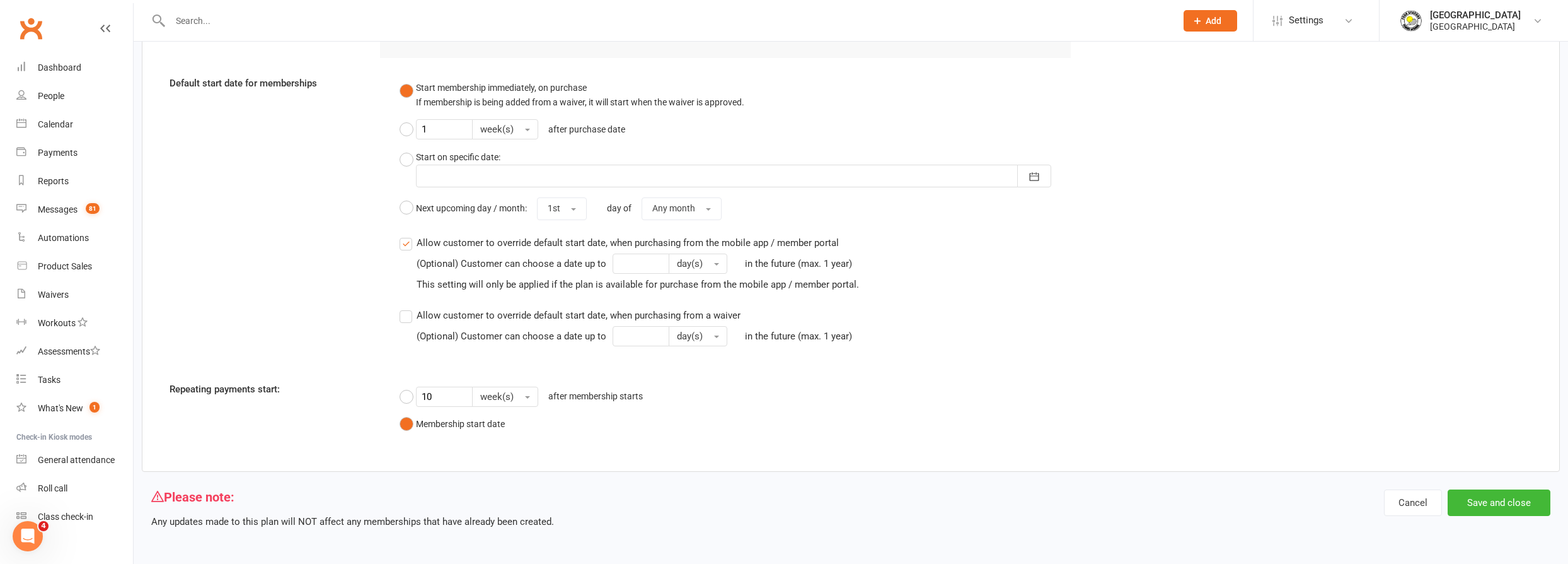
drag, startPoint x: 1518, startPoint y: 478, endPoint x: 1517, endPoint y: 486, distance: 8.1
drag, startPoint x: 1517, startPoint y: 486, endPoint x: 1514, endPoint y: 502, distance: 16.3
click at [1514, 502] on button "Save and close" at bounding box center [1499, 502] width 103 height 27
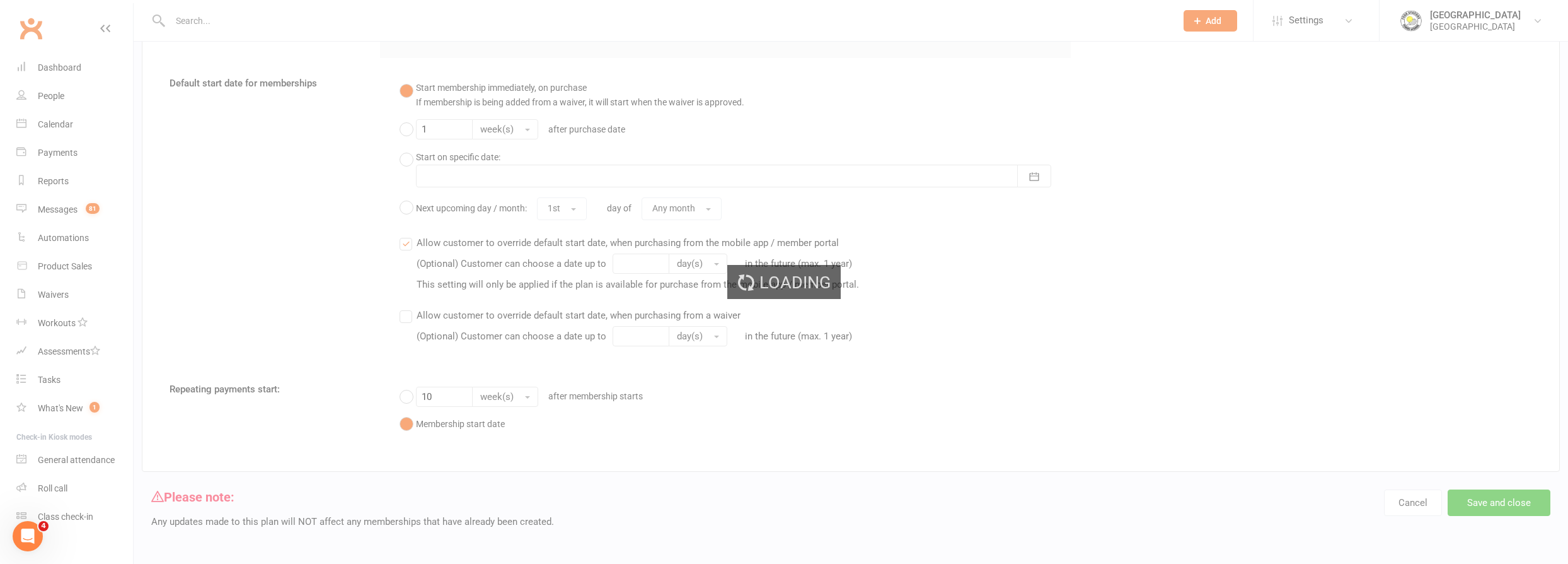
select select "50"
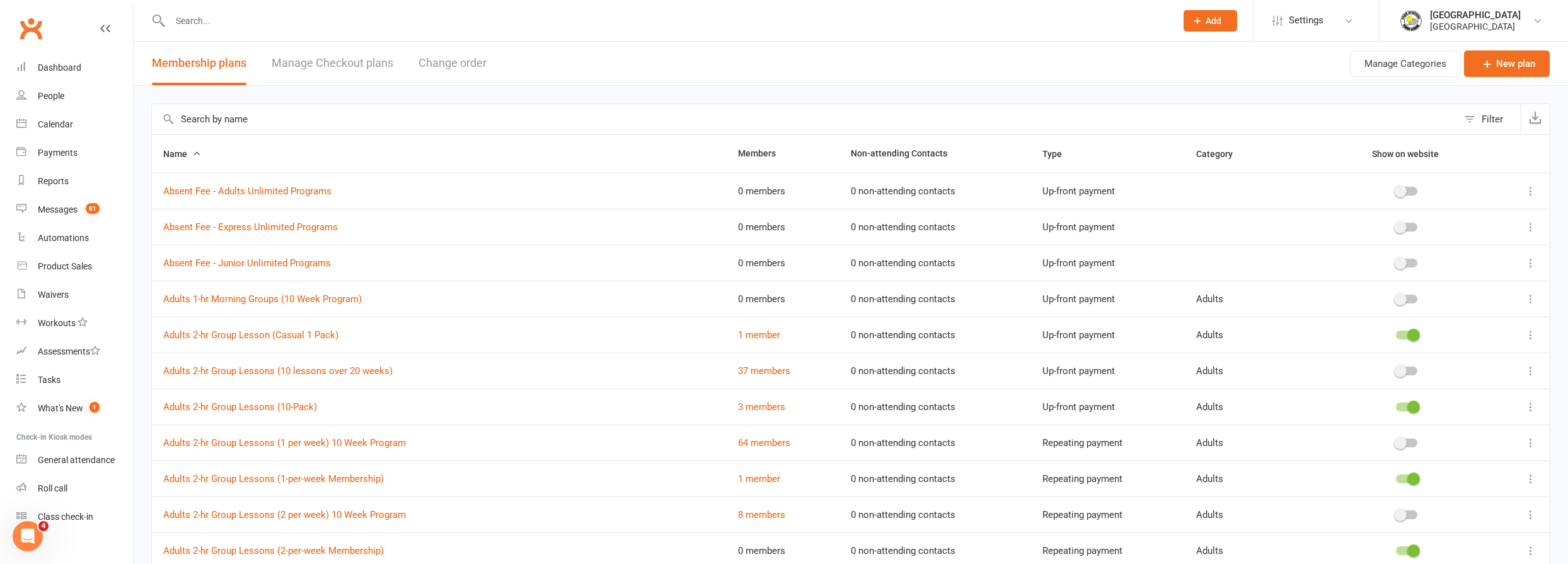
click at [451, 66] on button "Change order" at bounding box center [453, 62] width 68 height 43
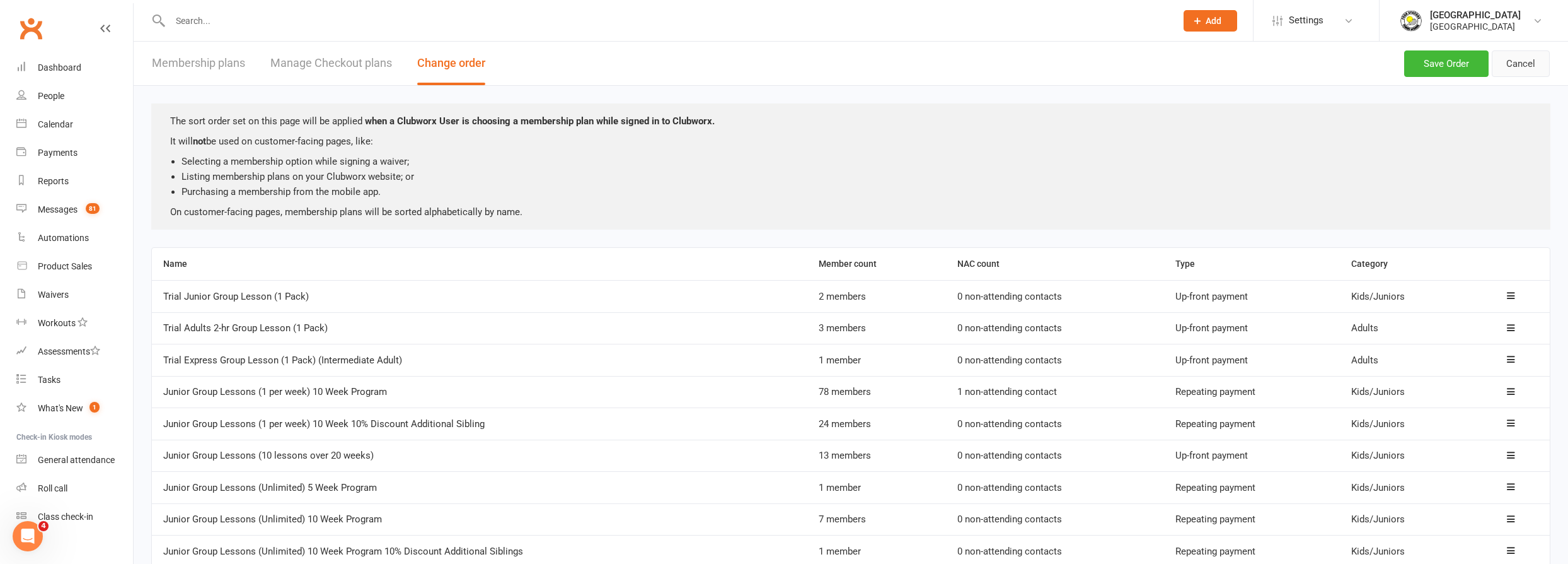
click at [1507, 63] on button "Cancel" at bounding box center [1520, 63] width 58 height 27
select select "50"
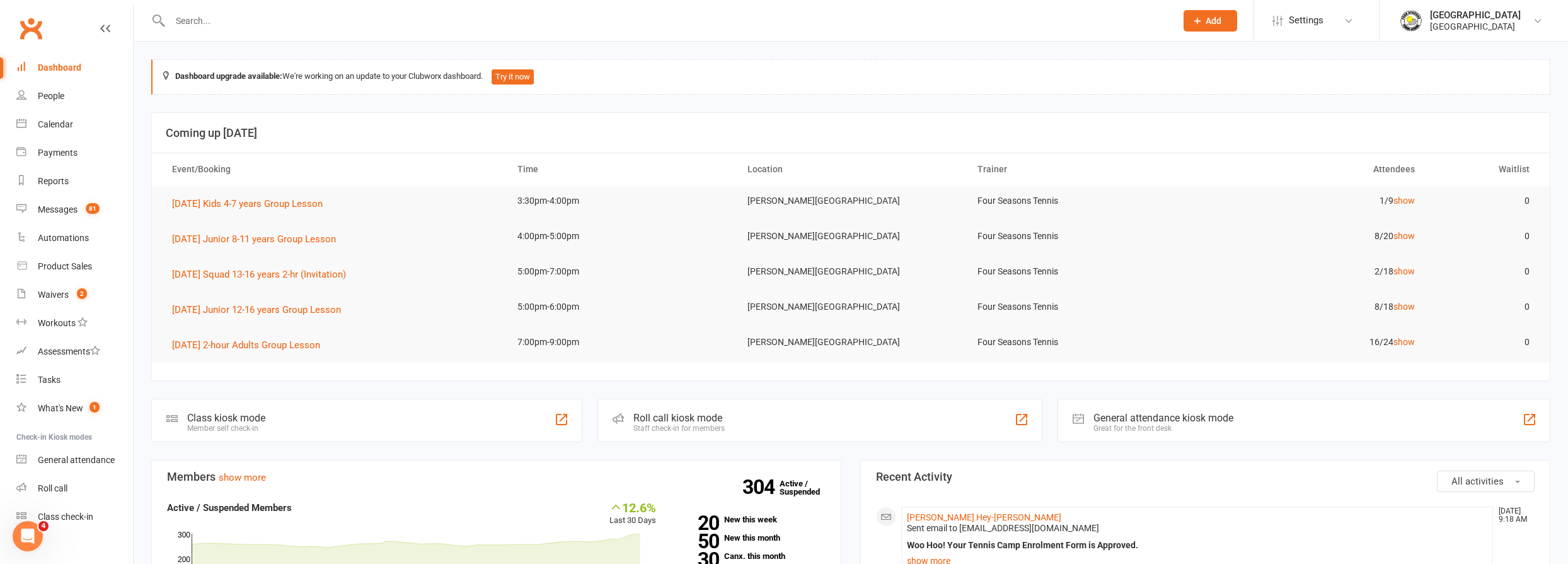
click at [290, 23] on input "text" at bounding box center [666, 20] width 1001 height 17
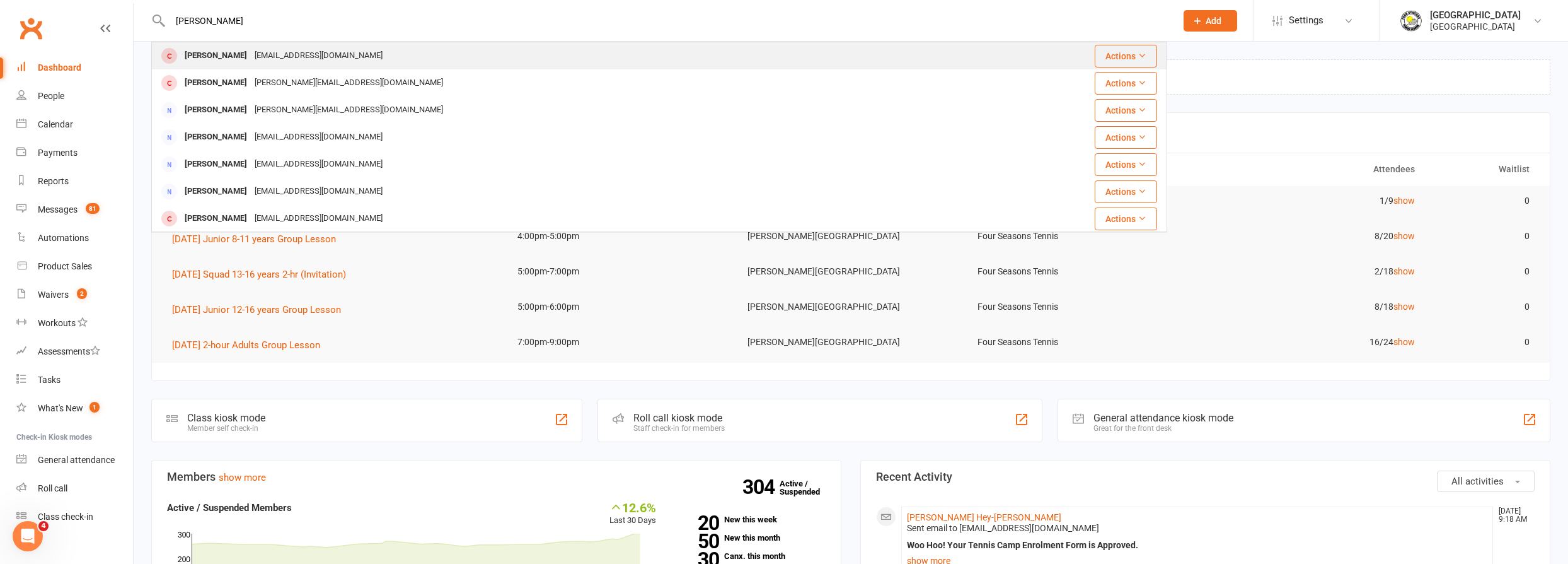
type input "carlo manio"
click at [297, 53] on div "[EMAIL_ADDRESS][DOMAIN_NAME]" at bounding box center [319, 56] width 136 height 18
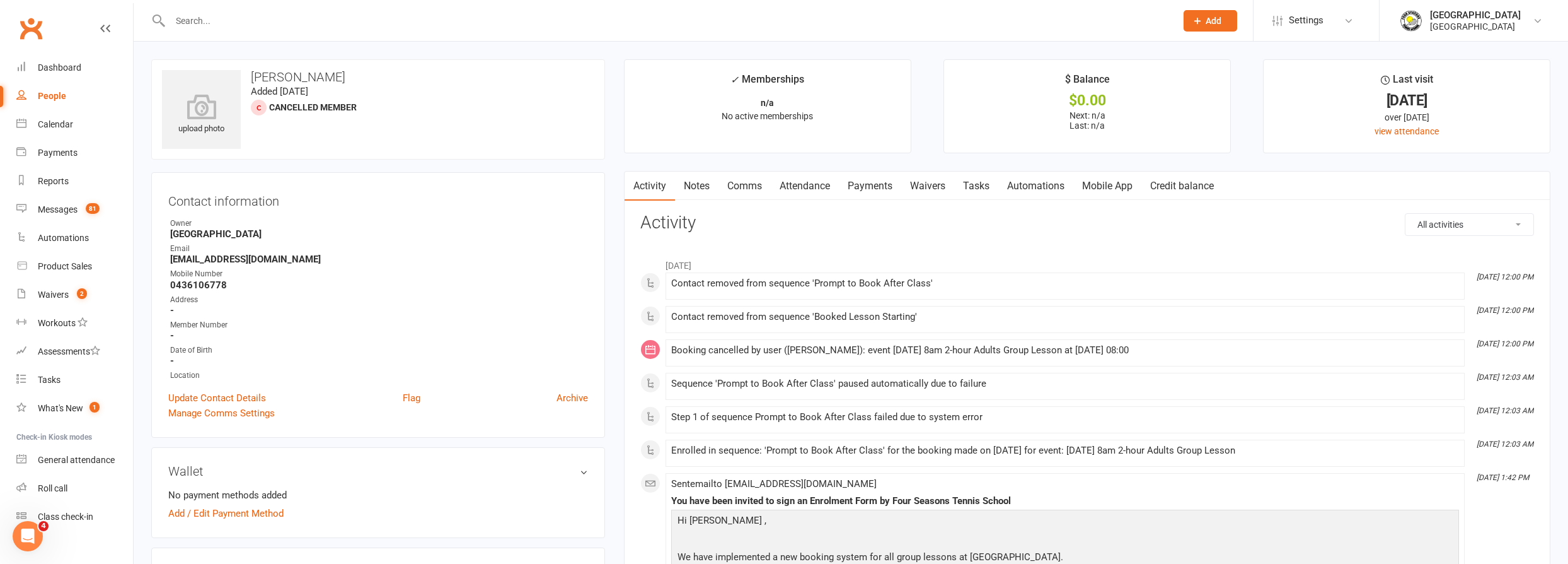
click at [811, 192] on link "Attendance" at bounding box center [805, 186] width 68 height 29
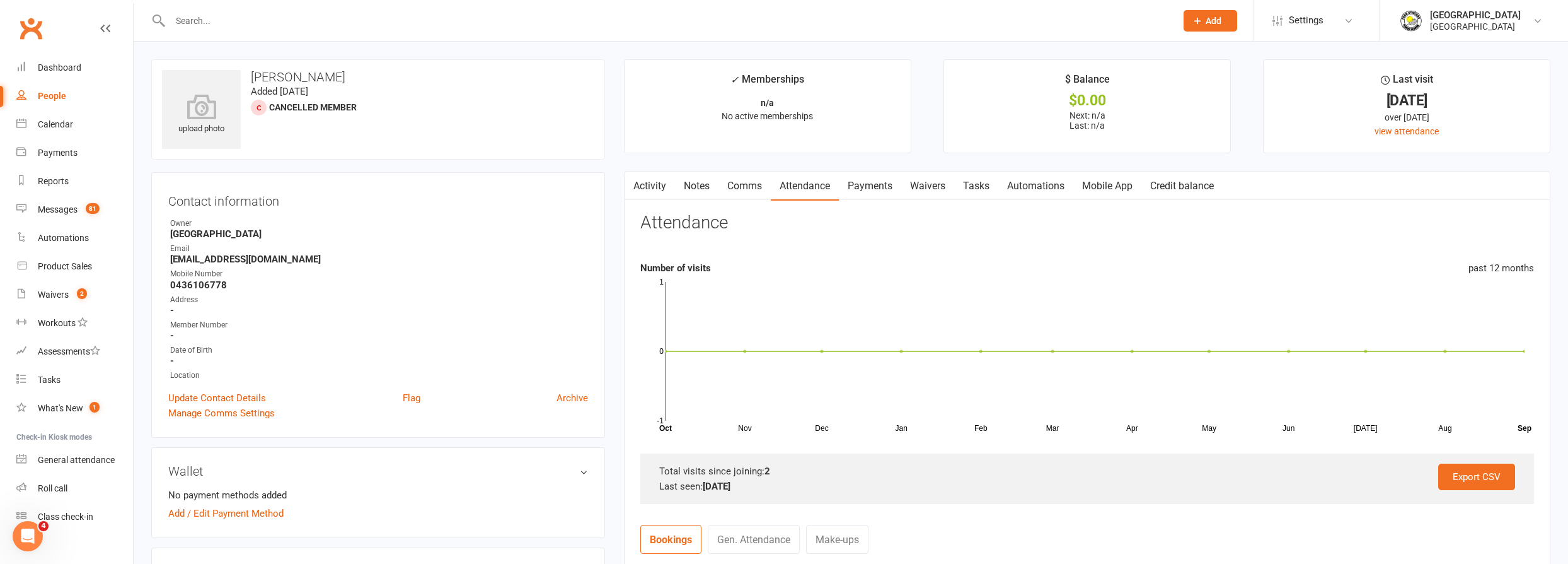
click at [868, 189] on link "Payments" at bounding box center [870, 186] width 62 height 29
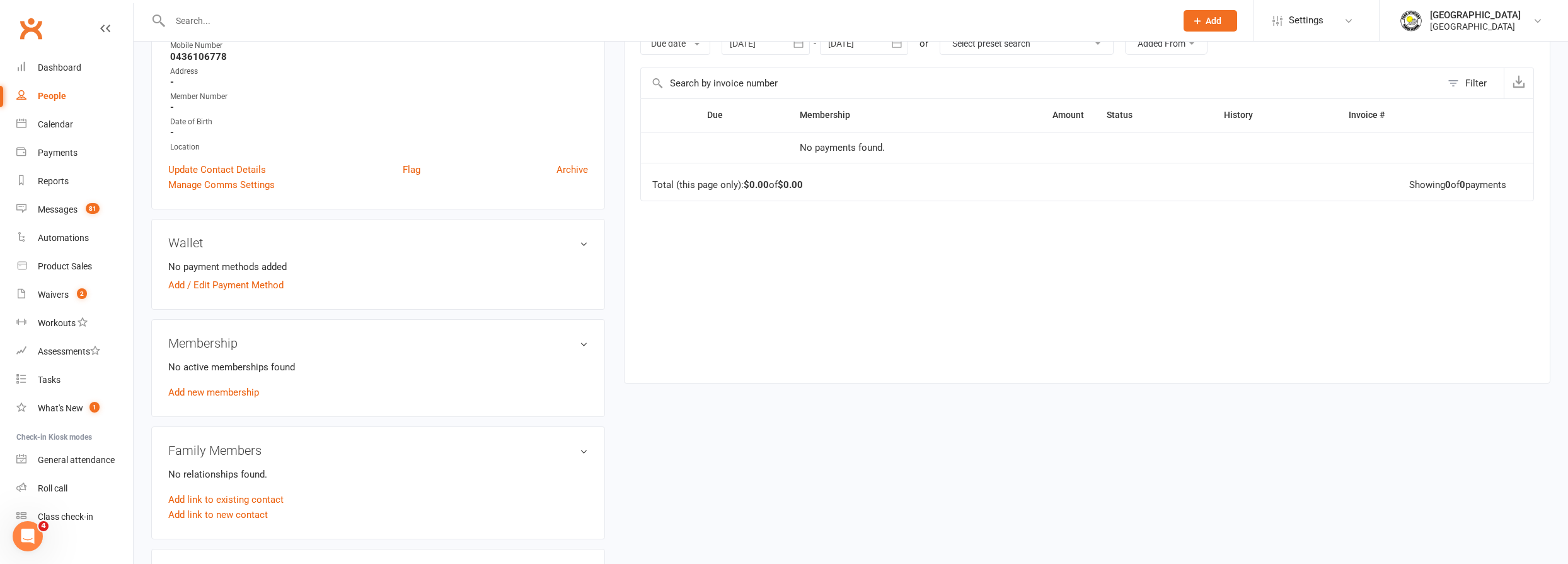
scroll to position [229, 0]
click at [261, 368] on p "No active memberships found" at bounding box center [377, 367] width 420 height 15
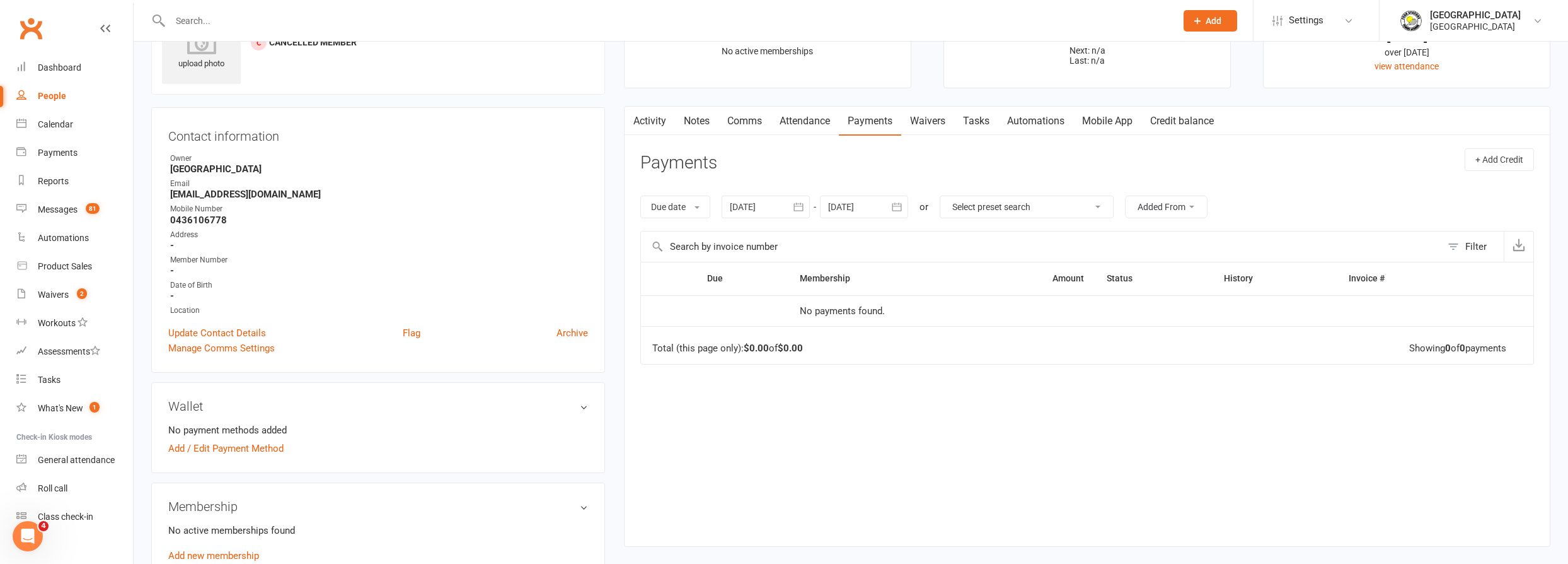
scroll to position [0, 0]
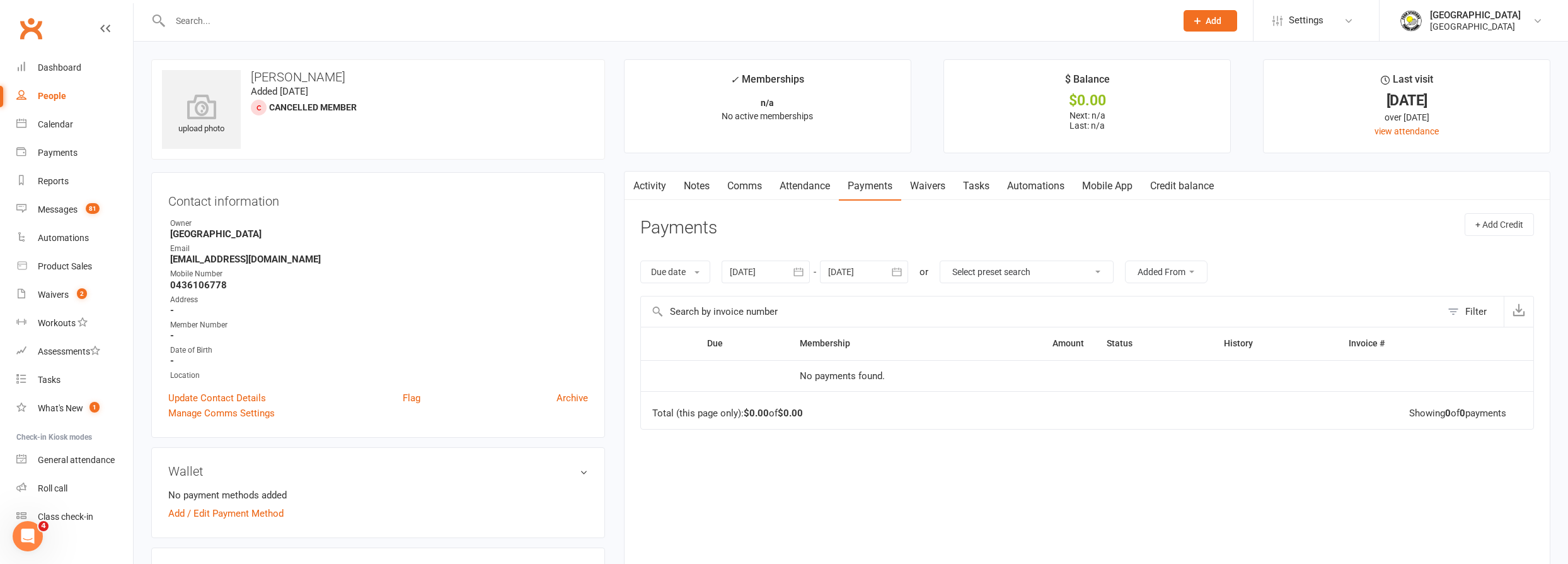
click at [823, 183] on link "Attendance" at bounding box center [805, 186] width 68 height 29
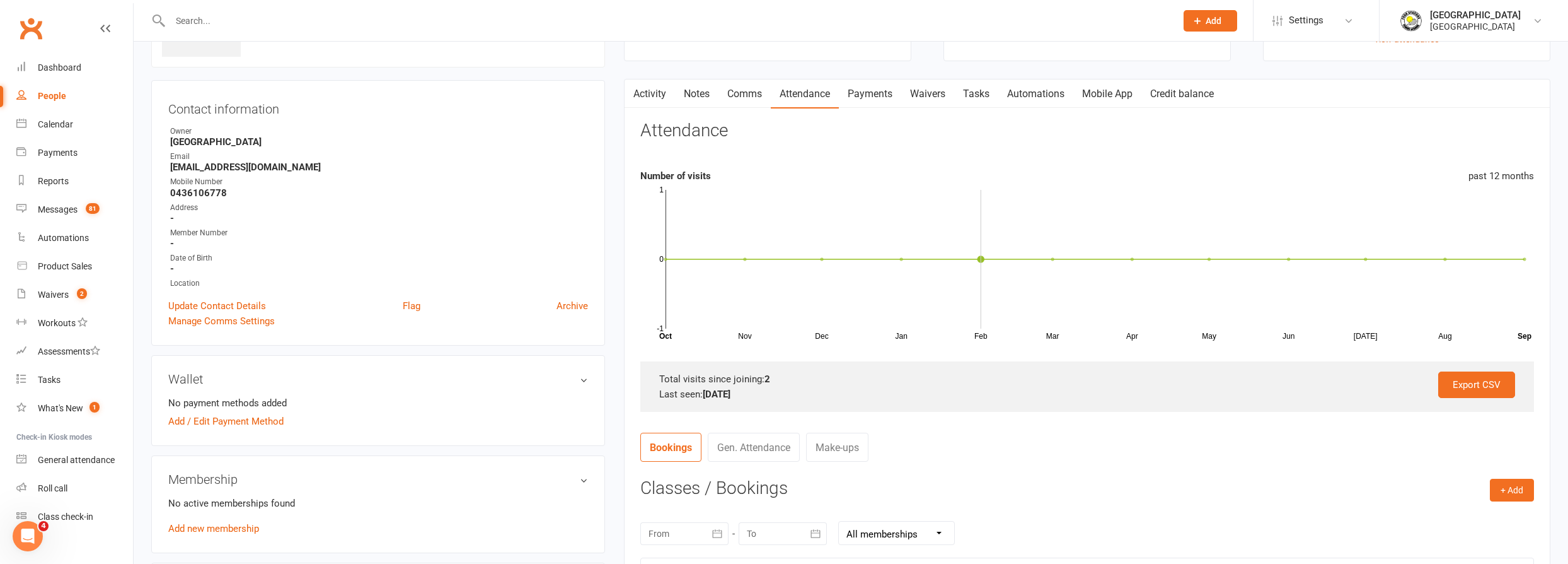
scroll to position [172, 0]
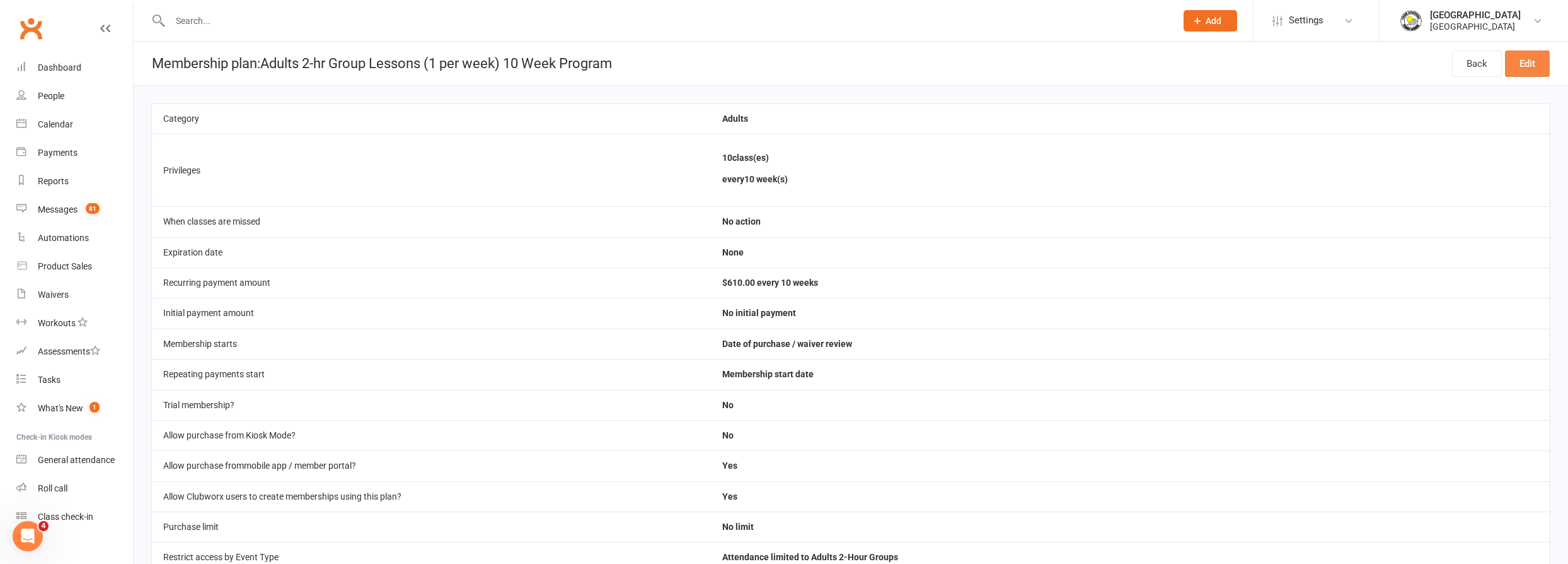
click at [1524, 66] on link "Edit" at bounding box center [1527, 63] width 45 height 27
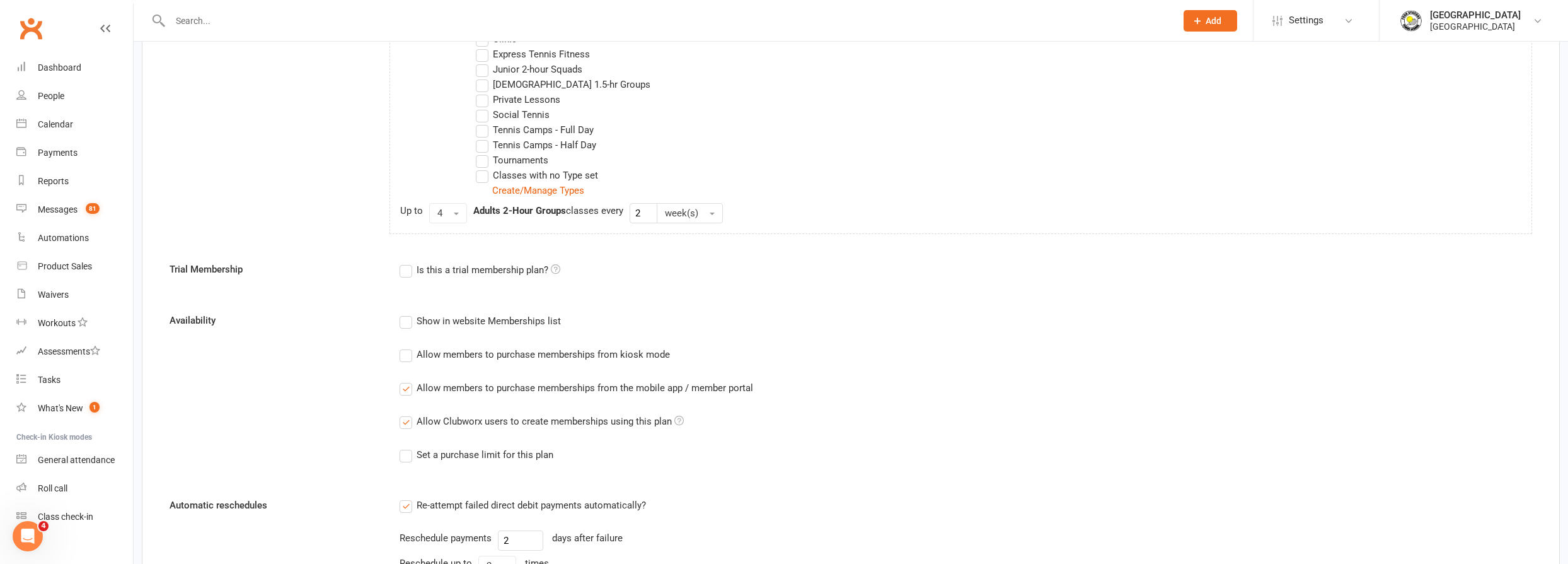
scroll to position [687, 0]
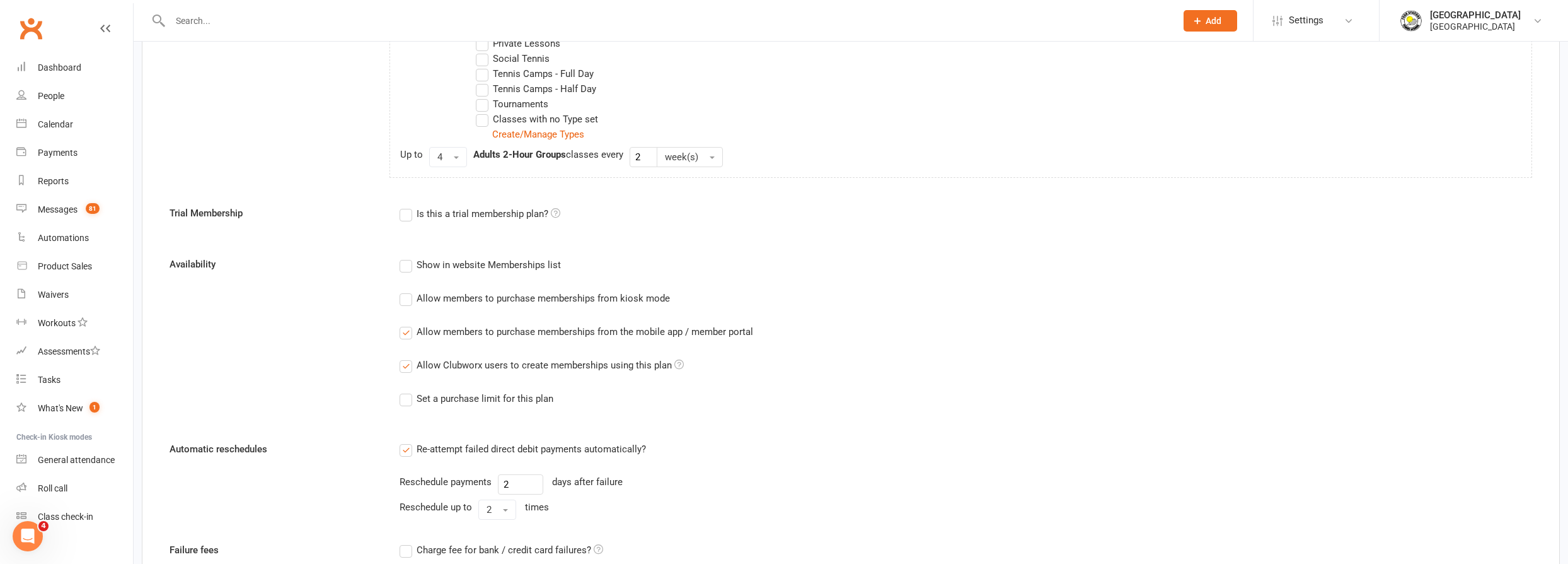
click at [407, 333] on label "Allow members to purchase memberships from the mobile app / member portal" at bounding box center [576, 332] width 353 height 15
click at [407, 324] on input "Allow members to purchase memberships from the mobile app / member portal" at bounding box center [403, 324] width 8 height 0
click at [401, 369] on label "Allow Clubworx users to create memberships using this plan" at bounding box center [542, 365] width 285 height 15
click at [401, 357] on input "Allow Clubworx users to create memberships using this plan" at bounding box center [403, 357] width 8 height 0
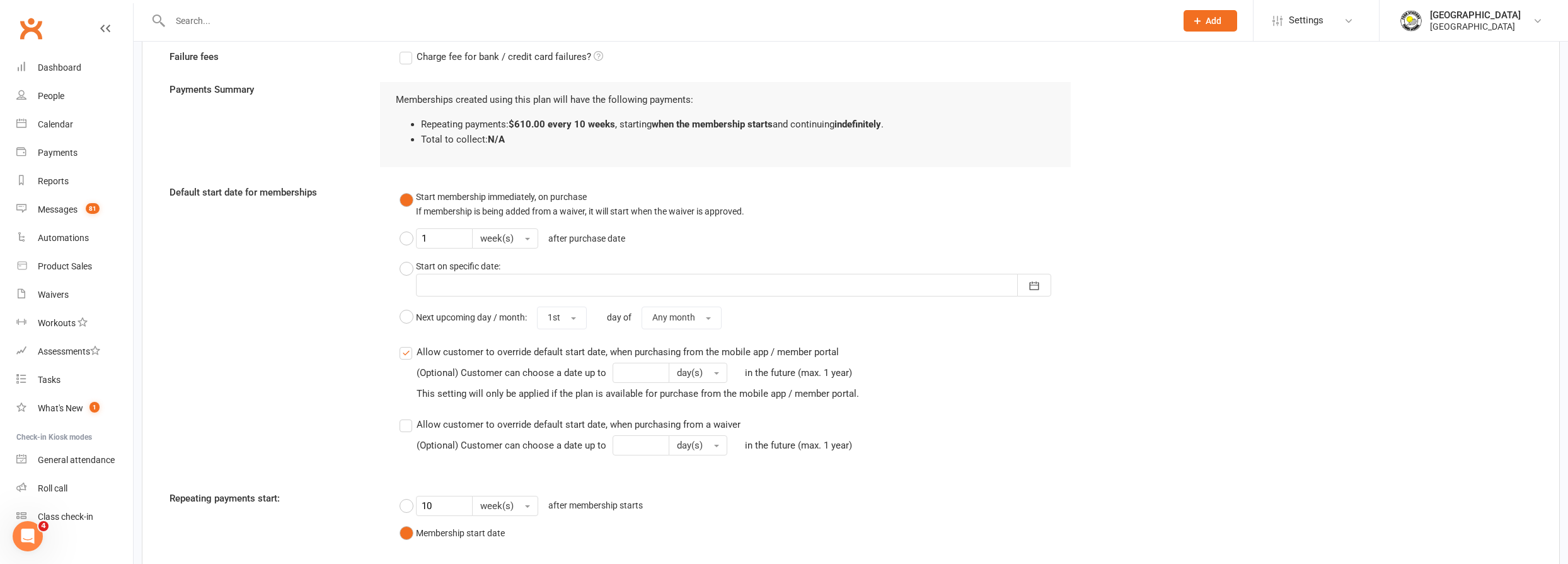
scroll to position [1290, 0]
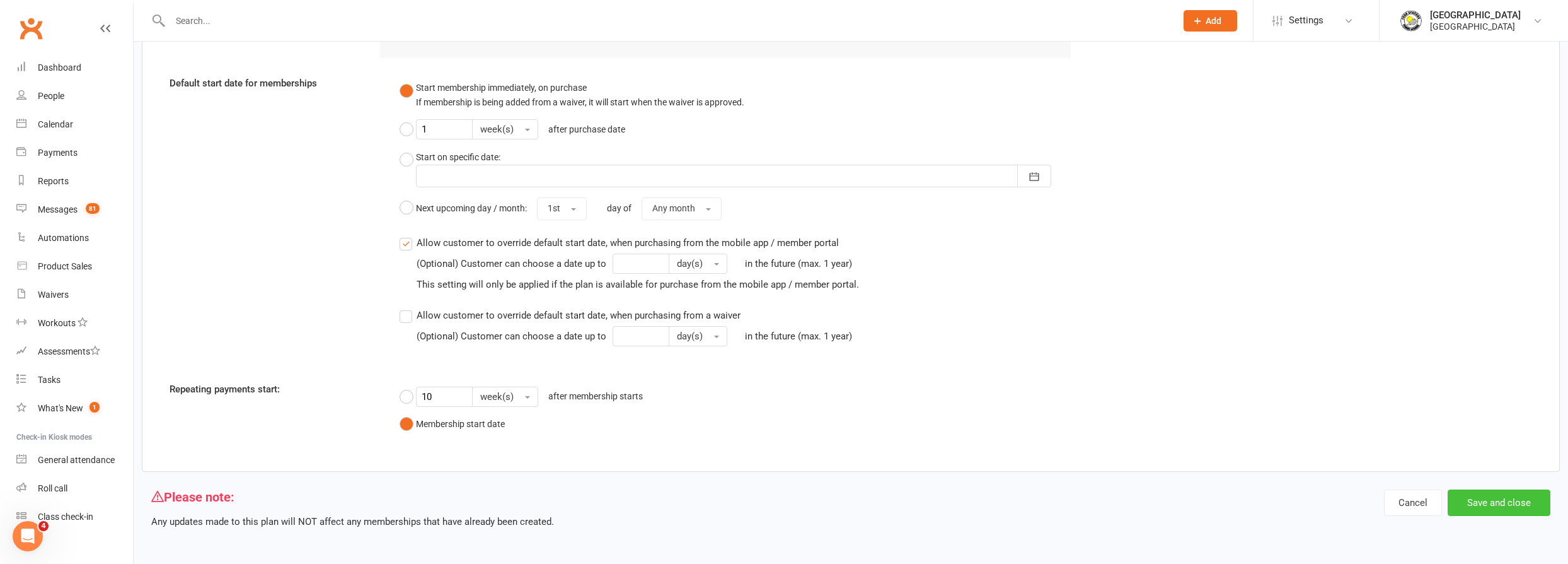
click at [1514, 503] on button "Save and close" at bounding box center [1499, 502] width 103 height 27
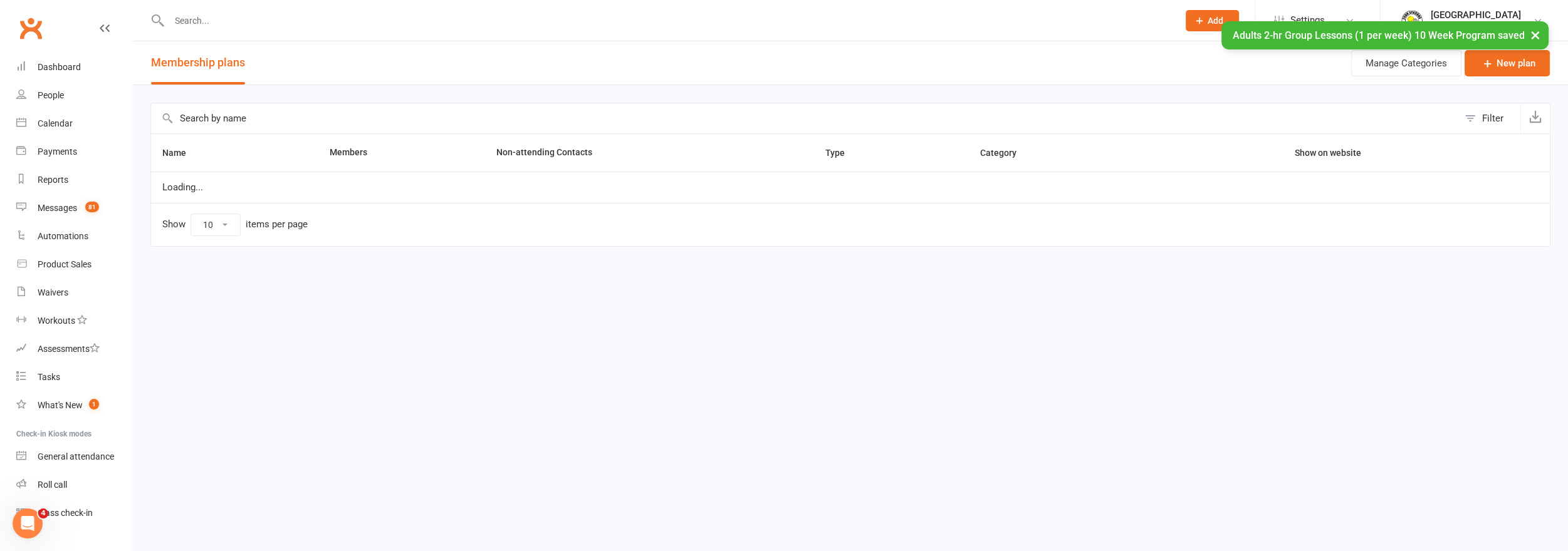
select select "50"
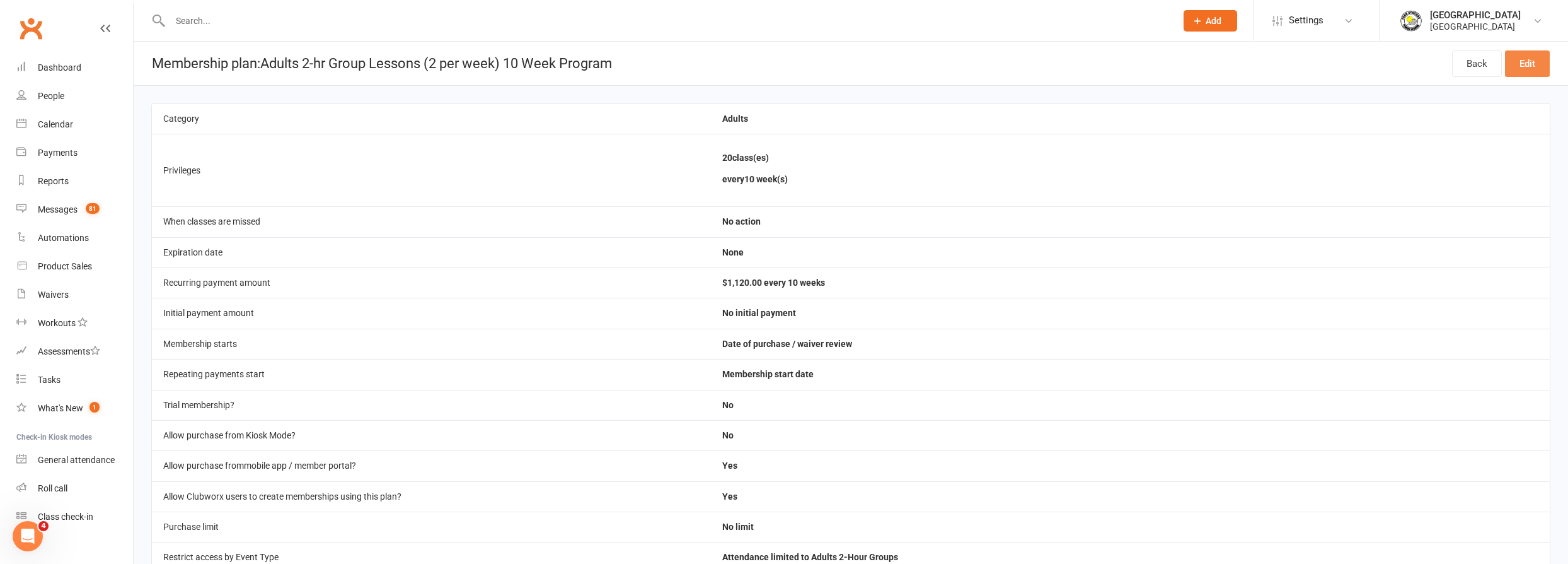
click at [1526, 63] on link "Edit" at bounding box center [1527, 63] width 45 height 27
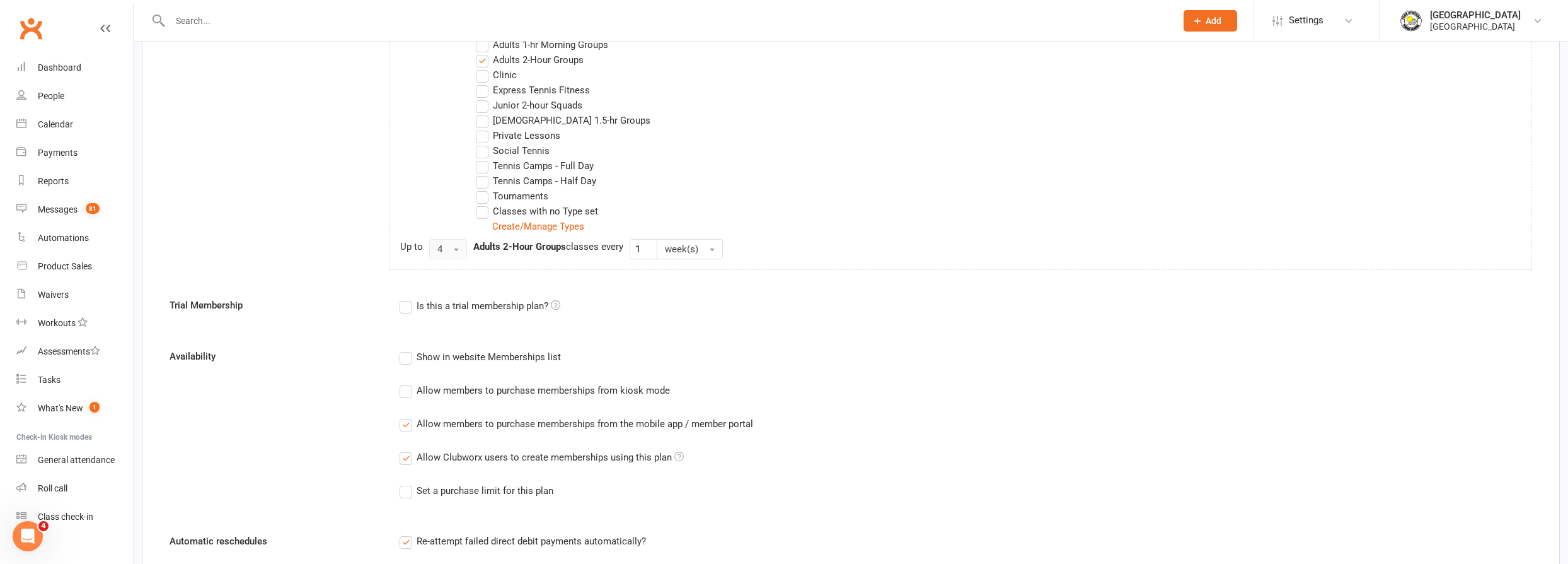
scroll to position [607, 0]
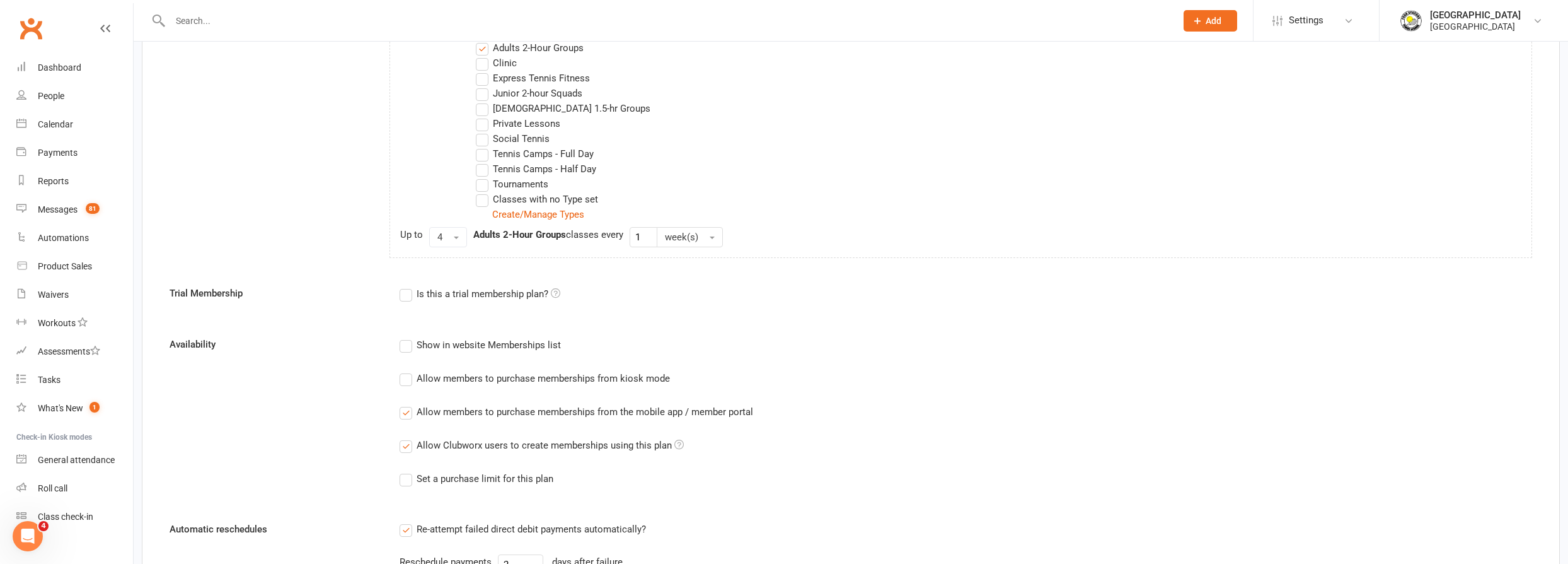
click at [409, 411] on label "Allow members to purchase memberships from the mobile app / member portal" at bounding box center [576, 412] width 353 height 15
click at [408, 404] on input "Allow members to purchase memberships from the mobile app / member portal" at bounding box center [403, 404] width 8 height 0
click at [403, 447] on label "Allow Clubworx users to create memberships using this plan" at bounding box center [542, 445] width 285 height 15
click at [403, 437] on input "Allow Clubworx users to create memberships using this plan" at bounding box center [403, 437] width 8 height 0
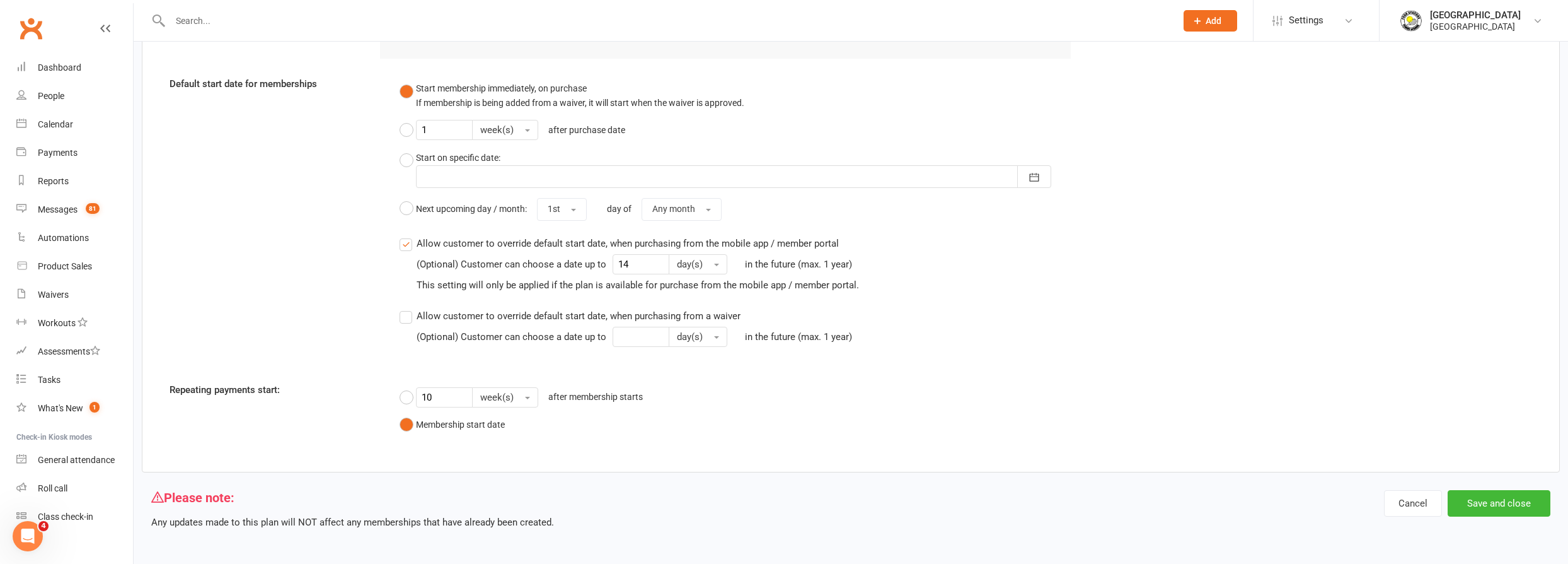
scroll to position [1290, 0]
click at [1524, 503] on button "Save and close" at bounding box center [1499, 502] width 103 height 27
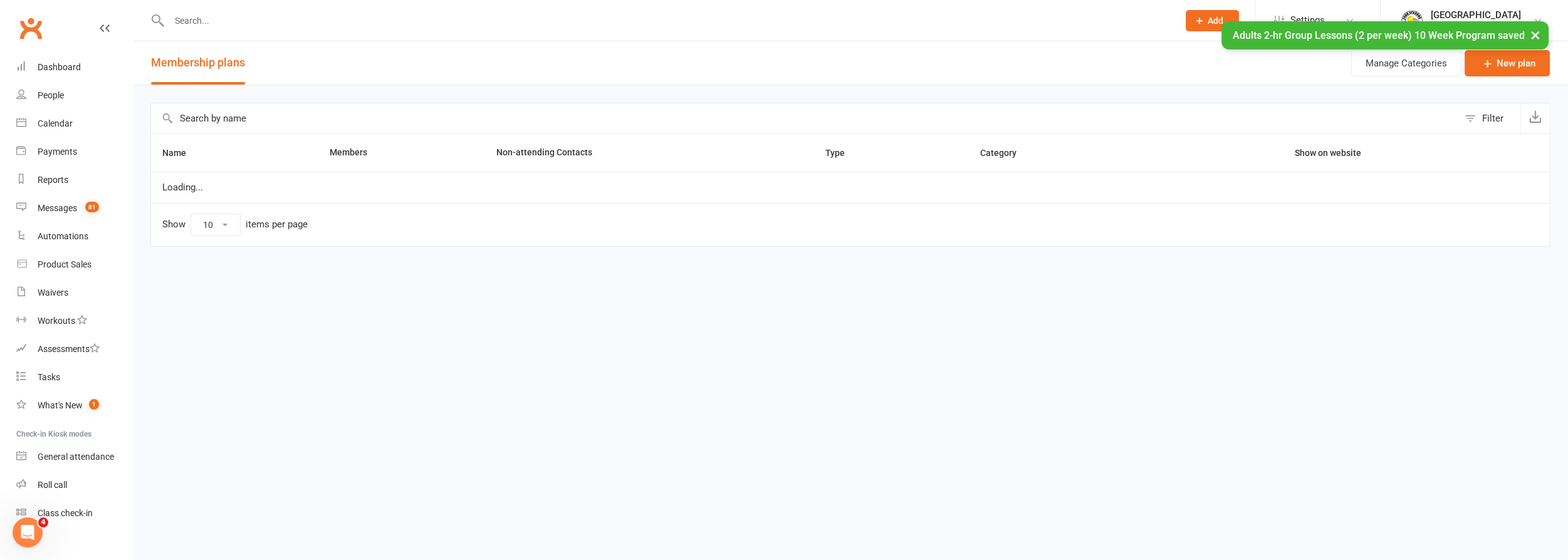
select select "50"
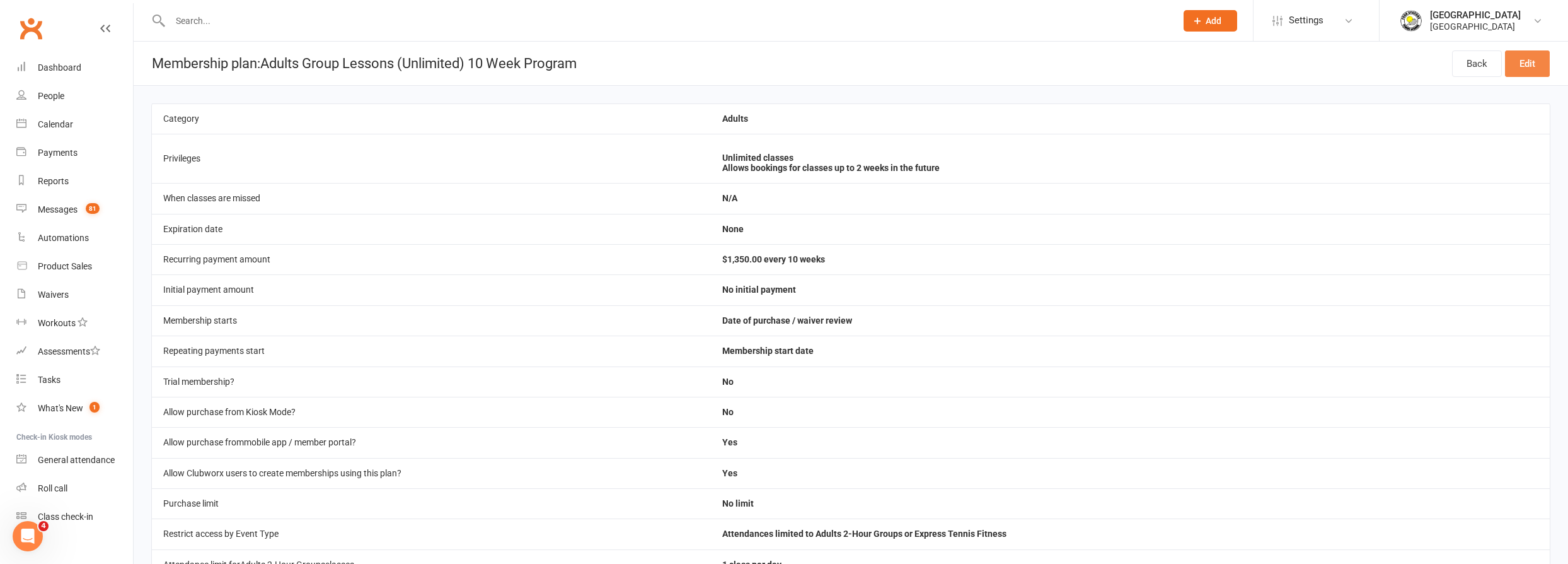
click at [1522, 62] on link "Edit" at bounding box center [1527, 63] width 45 height 27
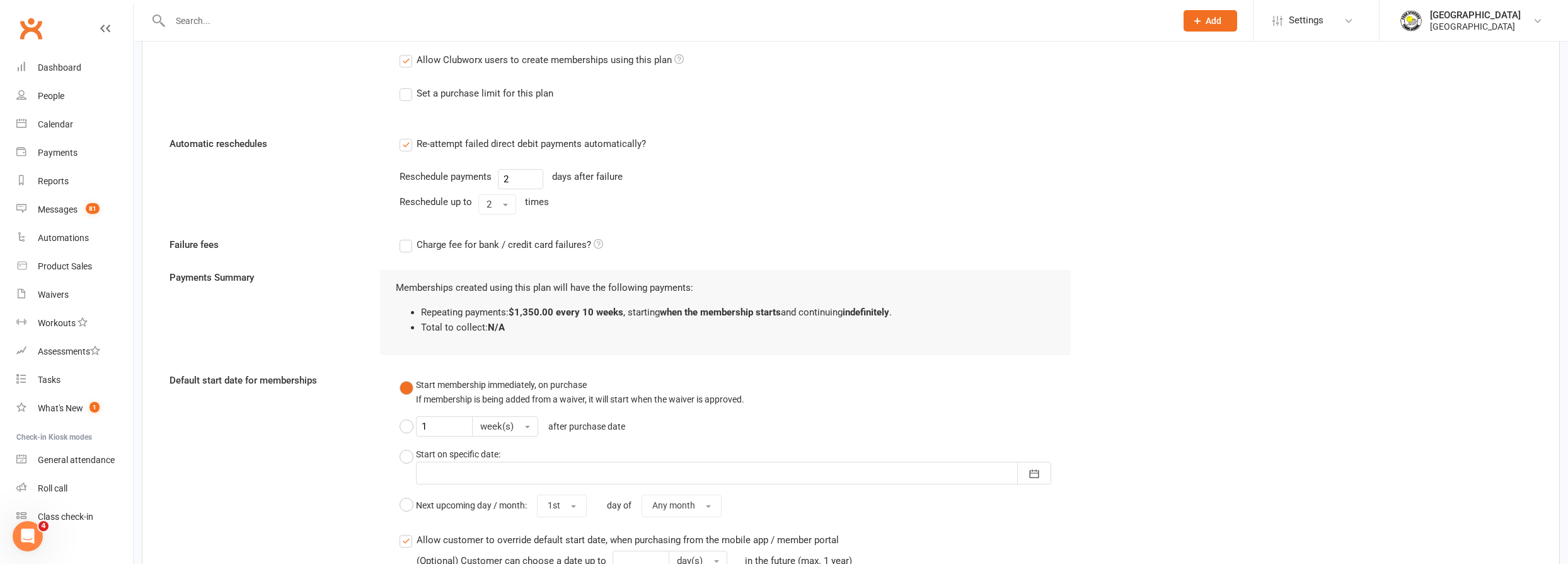
scroll to position [837, 0]
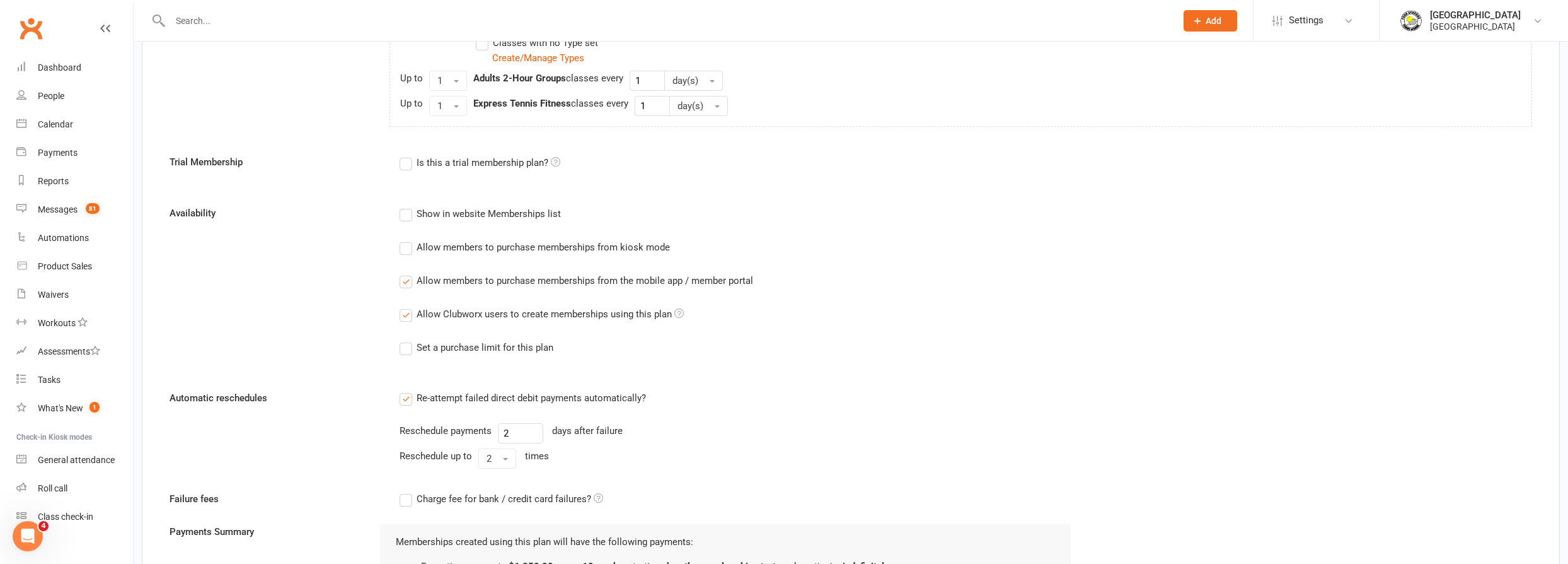
click at [404, 279] on label "Allow members to purchase memberships from the mobile app / member portal" at bounding box center [576, 280] width 353 height 15
click at [404, 273] on input "Allow members to purchase memberships from the mobile app / member portal" at bounding box center [403, 273] width 8 height 0
click at [403, 316] on label "Allow Clubworx users to create memberships using this plan" at bounding box center [542, 314] width 285 height 15
click at [403, 307] on input "Allow Clubworx users to create memberships using this plan" at bounding box center [403, 307] width 8 height 0
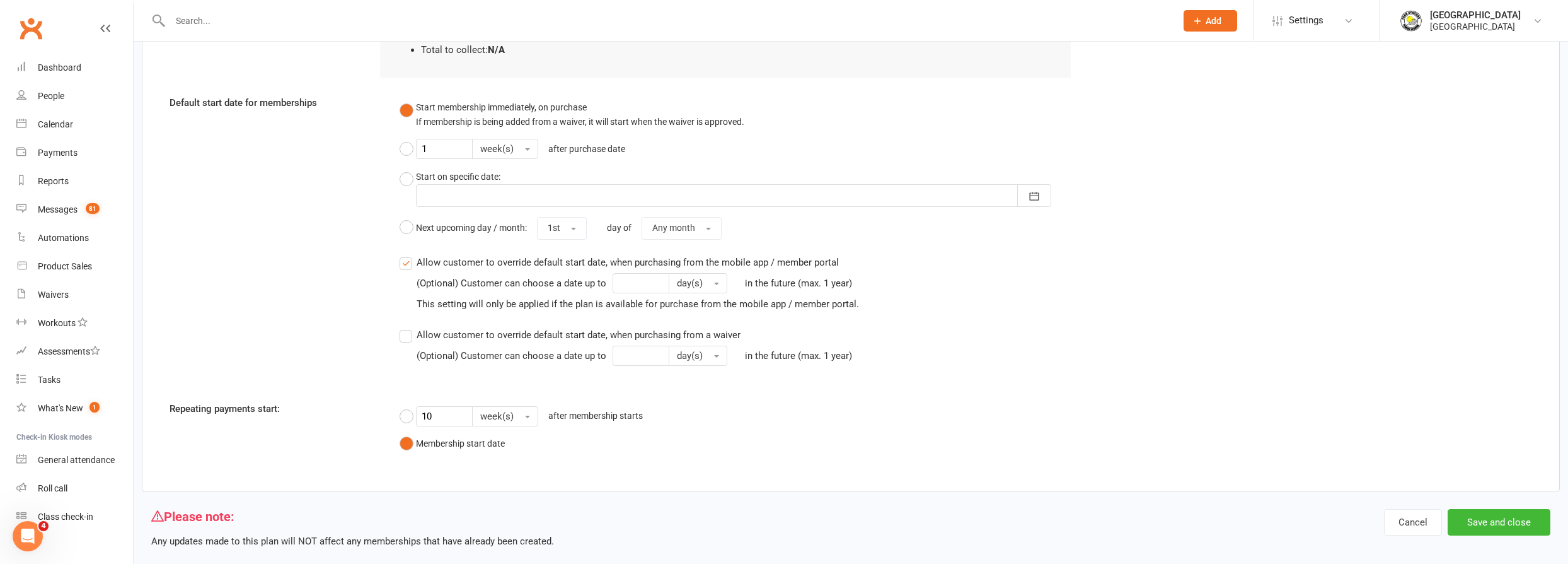
scroll to position [1388, 0]
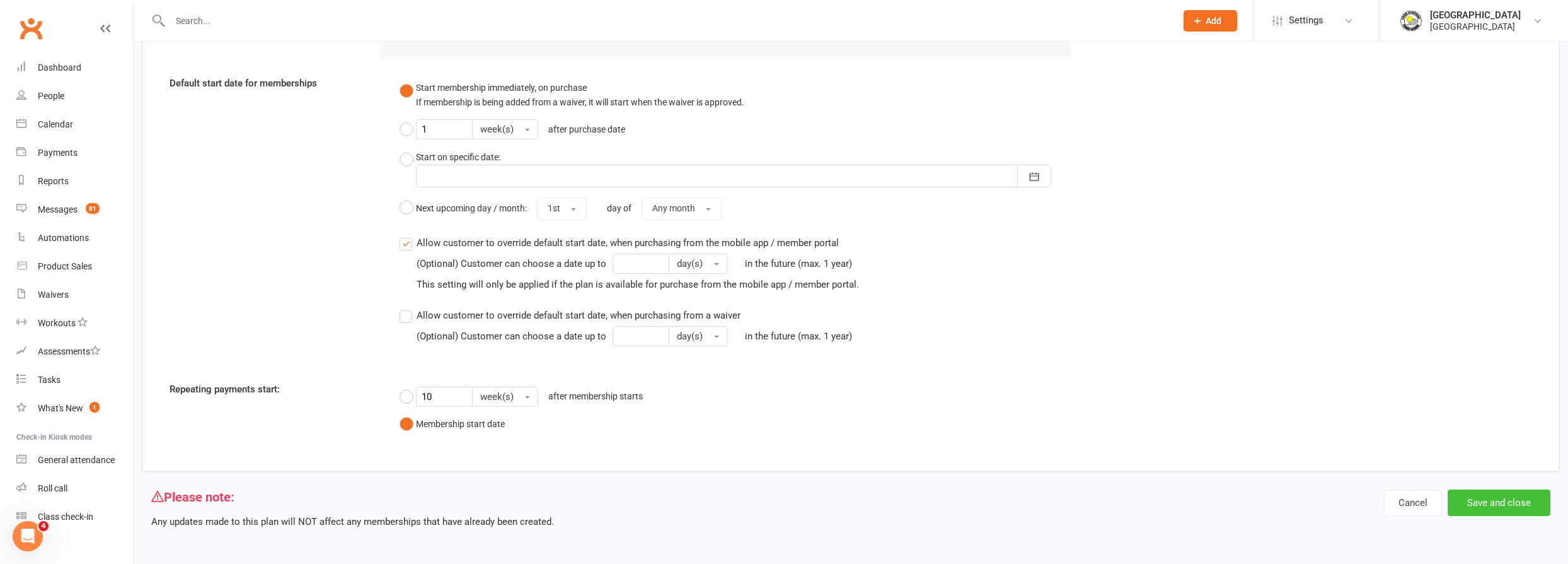
click at [1506, 493] on button "Save and close" at bounding box center [1499, 502] width 103 height 27
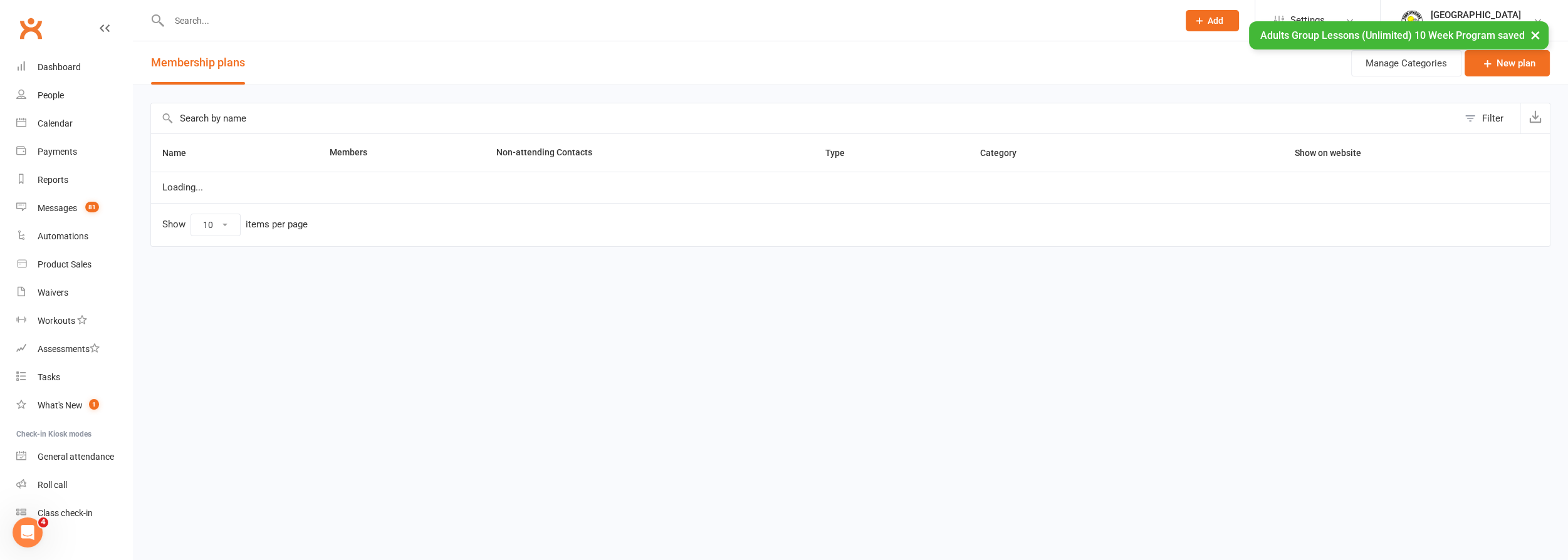
select select "50"
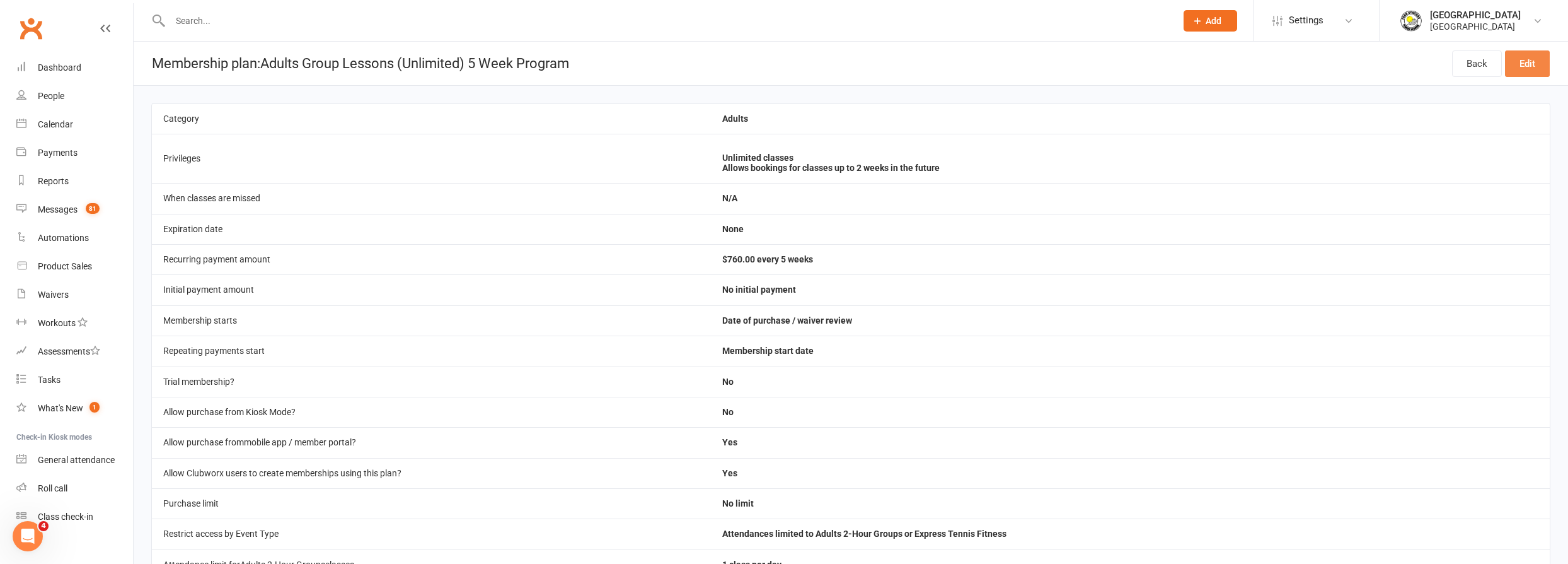
click at [1526, 54] on link "Edit" at bounding box center [1527, 63] width 45 height 27
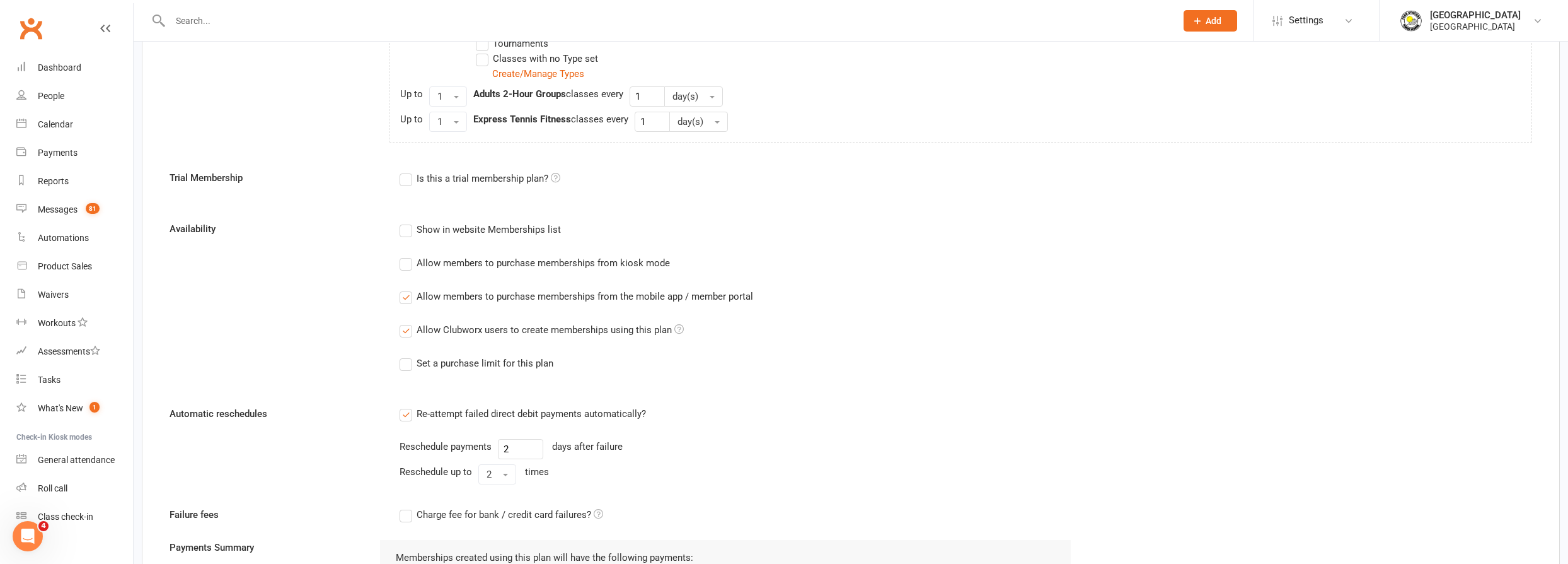
scroll to position [986, 0]
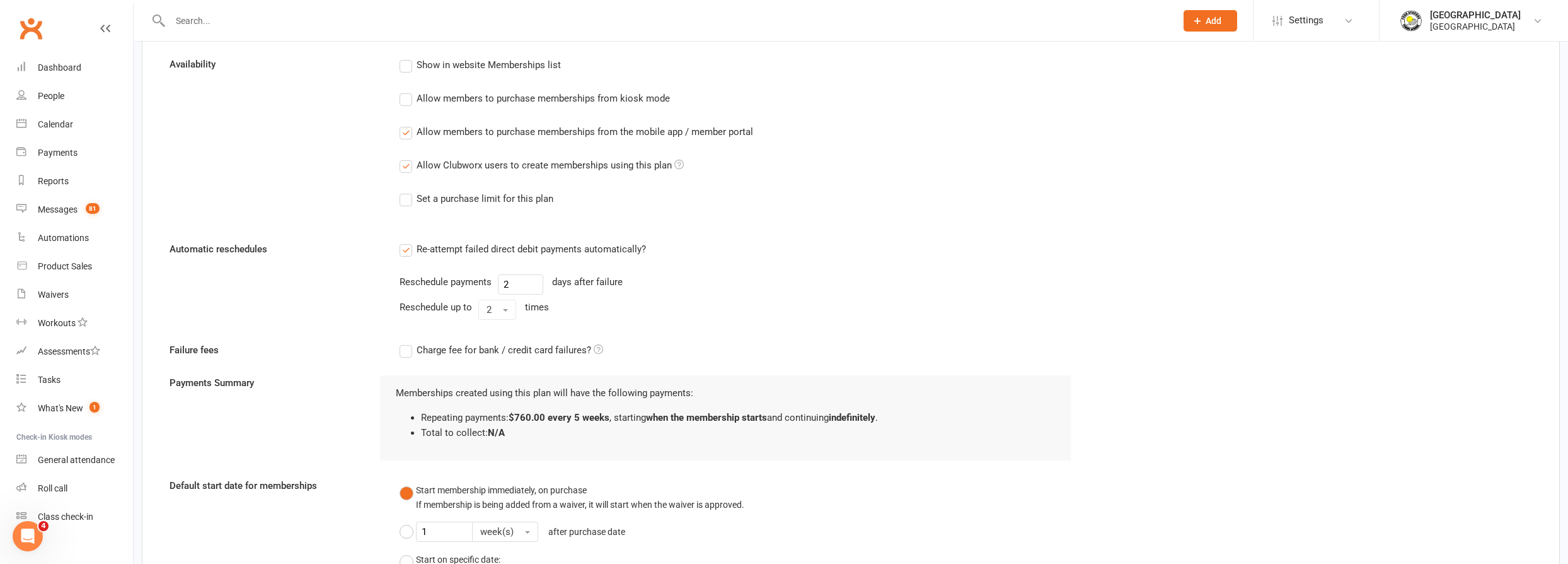
click at [402, 129] on label "Allow members to purchase memberships from the mobile app / member portal" at bounding box center [576, 131] width 353 height 15
click at [402, 124] on input "Allow members to purchase memberships from the mobile app / member portal" at bounding box center [403, 124] width 8 height 0
click at [400, 164] on label "Allow Clubworx users to create memberships using this plan" at bounding box center [542, 165] width 285 height 15
click at [400, 158] on input "Allow Clubworx users to create memberships using this plan" at bounding box center [403, 158] width 8 height 0
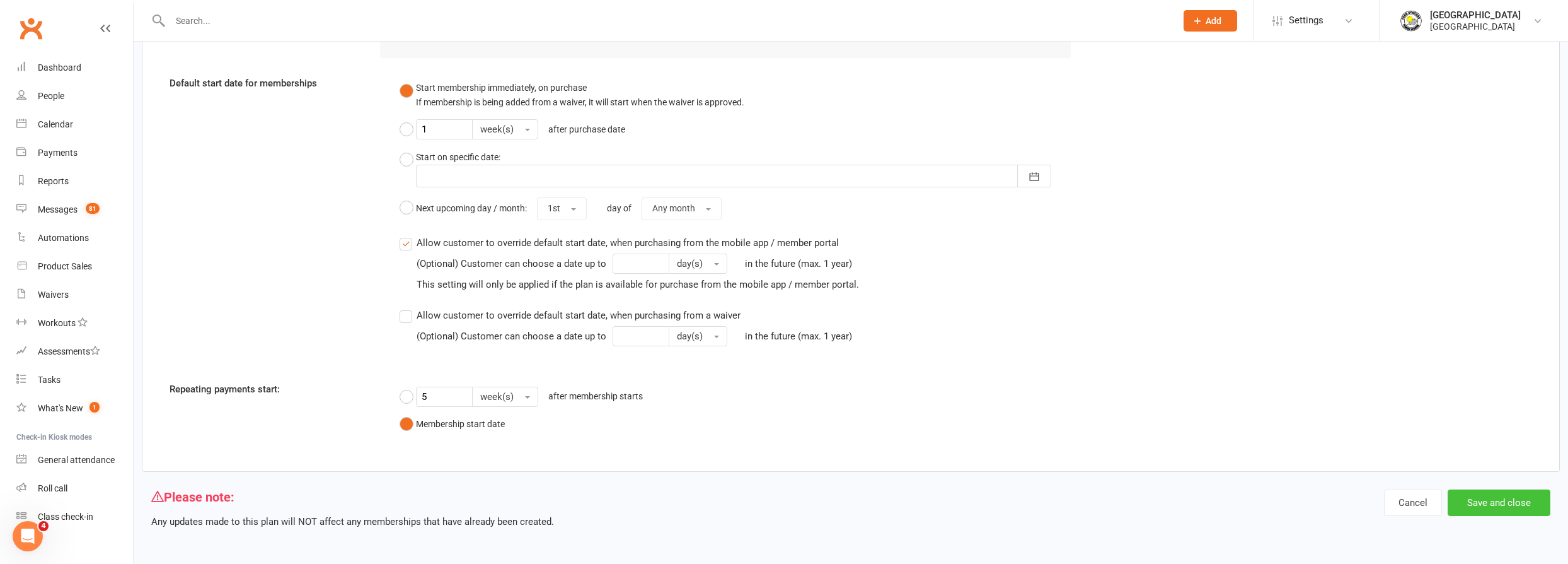
click at [1514, 500] on button "Save and close" at bounding box center [1499, 502] width 103 height 27
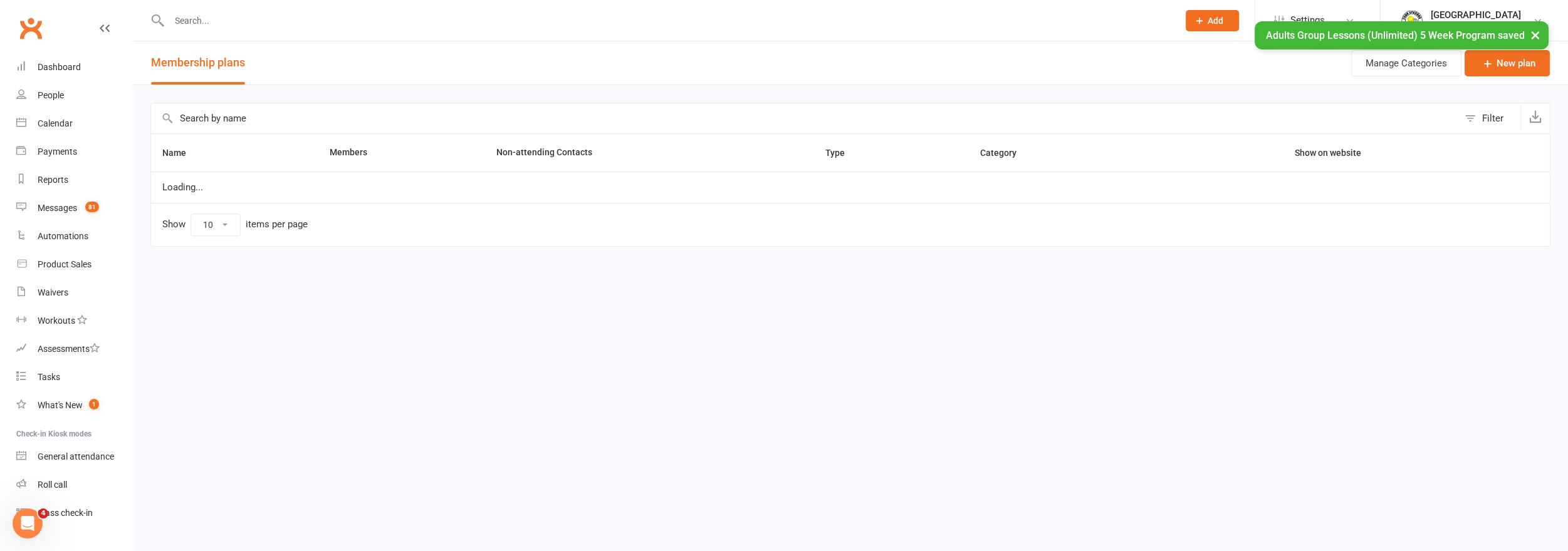
select select "50"
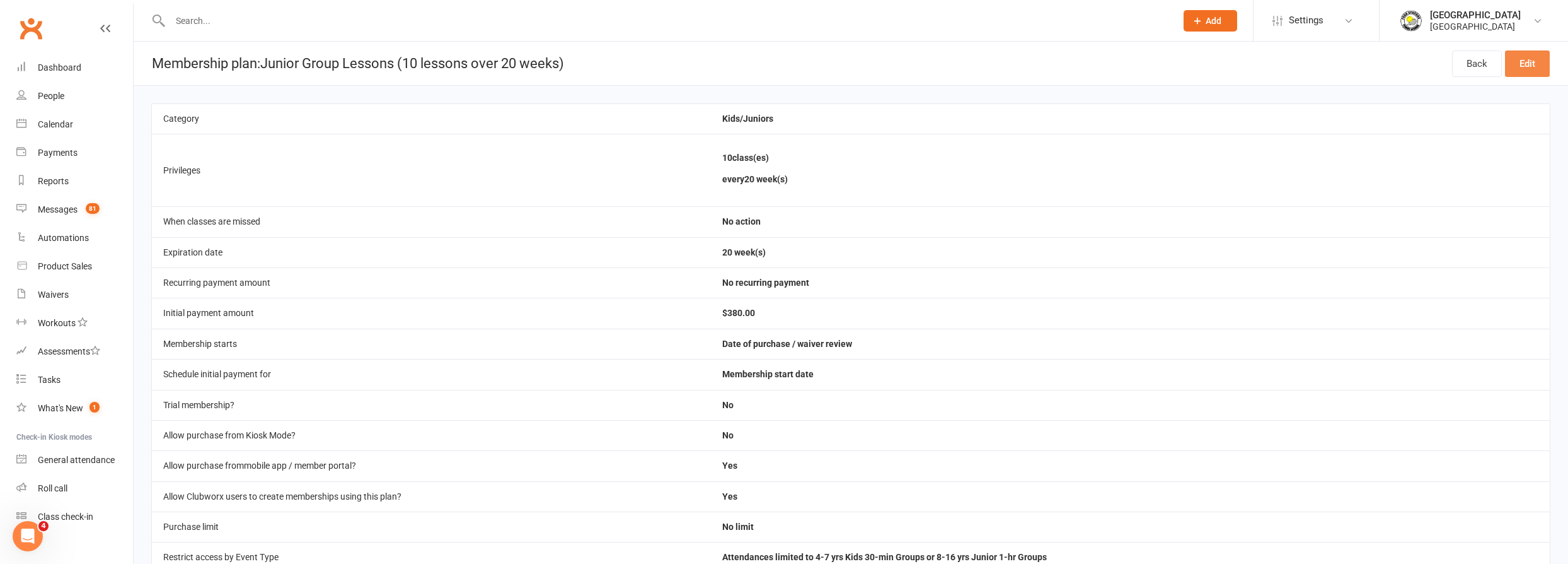
click at [1540, 63] on link "Edit" at bounding box center [1527, 63] width 45 height 27
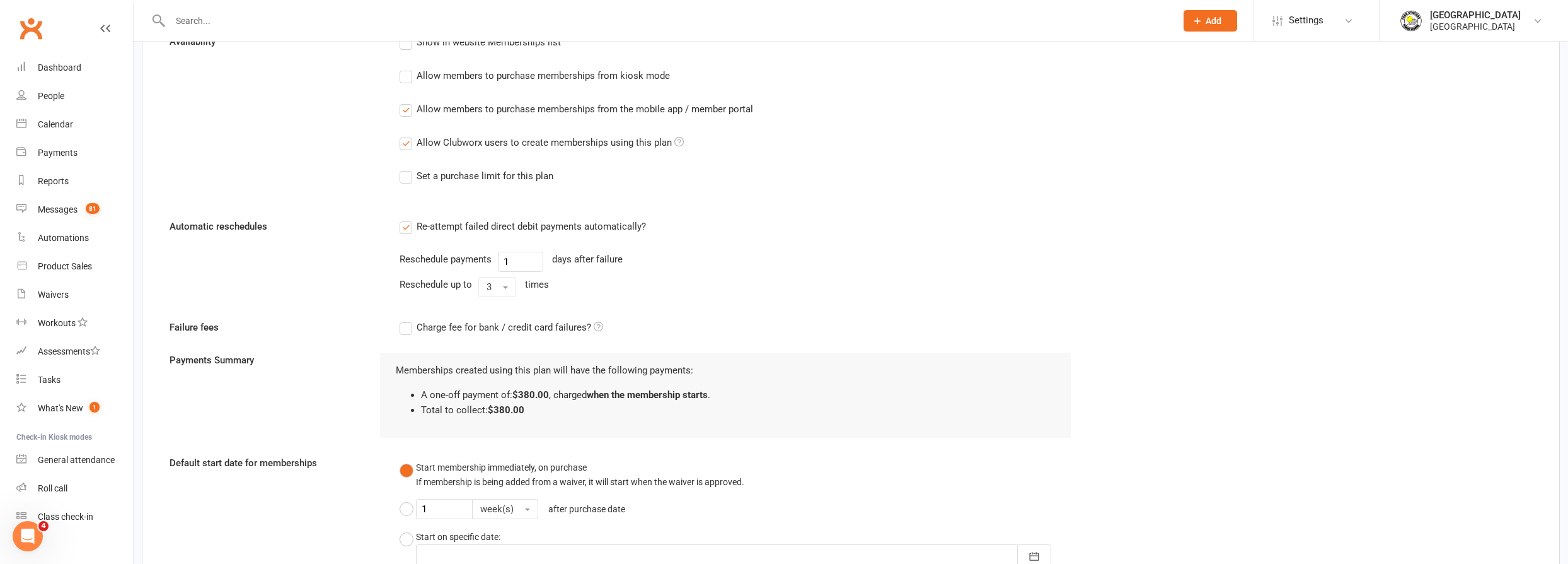
scroll to position [871, 0]
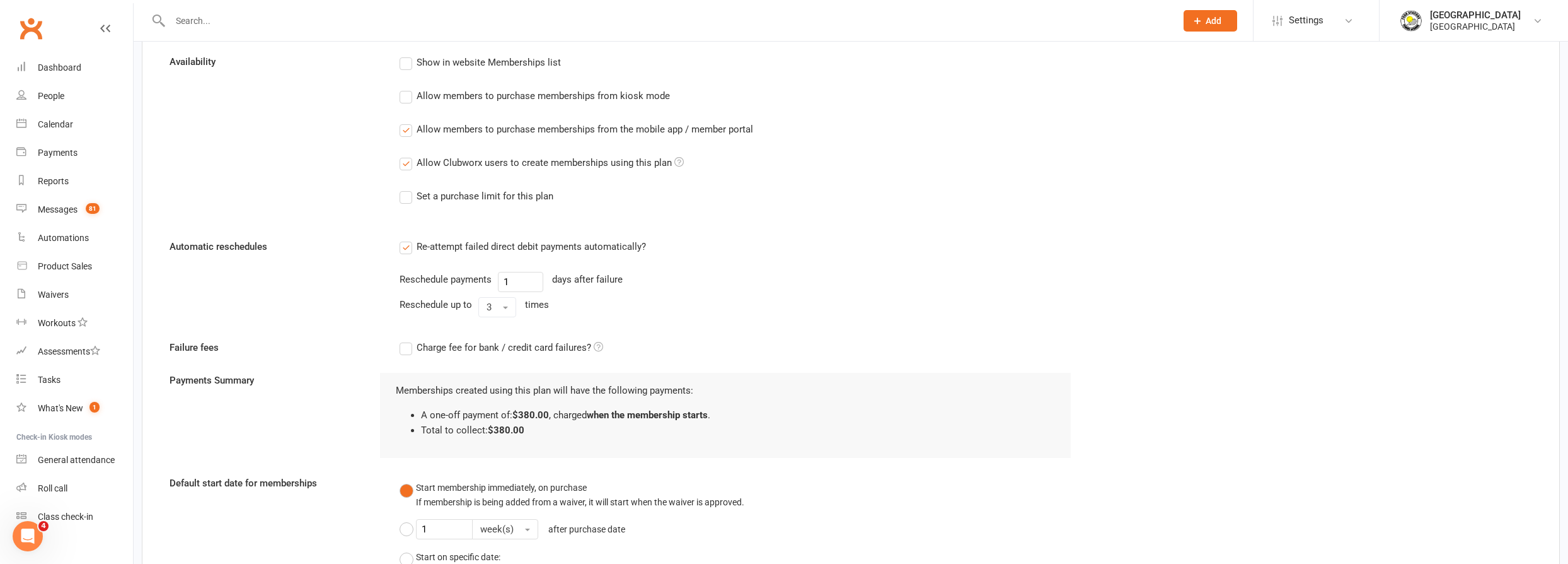
click at [403, 132] on label "Allow members to purchase memberships from the mobile app / member portal" at bounding box center [576, 129] width 353 height 15
click at [403, 121] on input "Allow members to purchase memberships from the mobile app / member portal" at bounding box center [403, 121] width 8 height 0
click at [408, 166] on label "Allow Clubworx users to create memberships using this plan" at bounding box center [542, 163] width 285 height 15
click at [408, 155] on input "Allow Clubworx users to create memberships using this plan" at bounding box center [403, 155] width 8 height 0
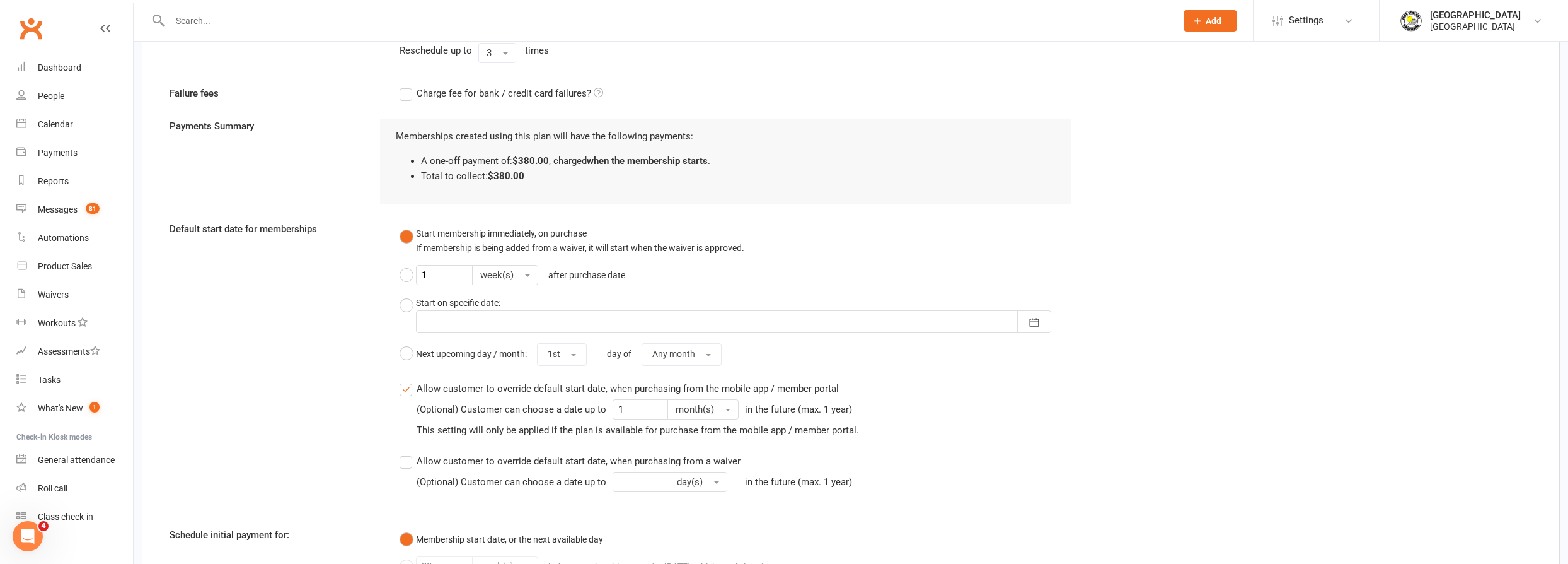
scroll to position [1295, 0]
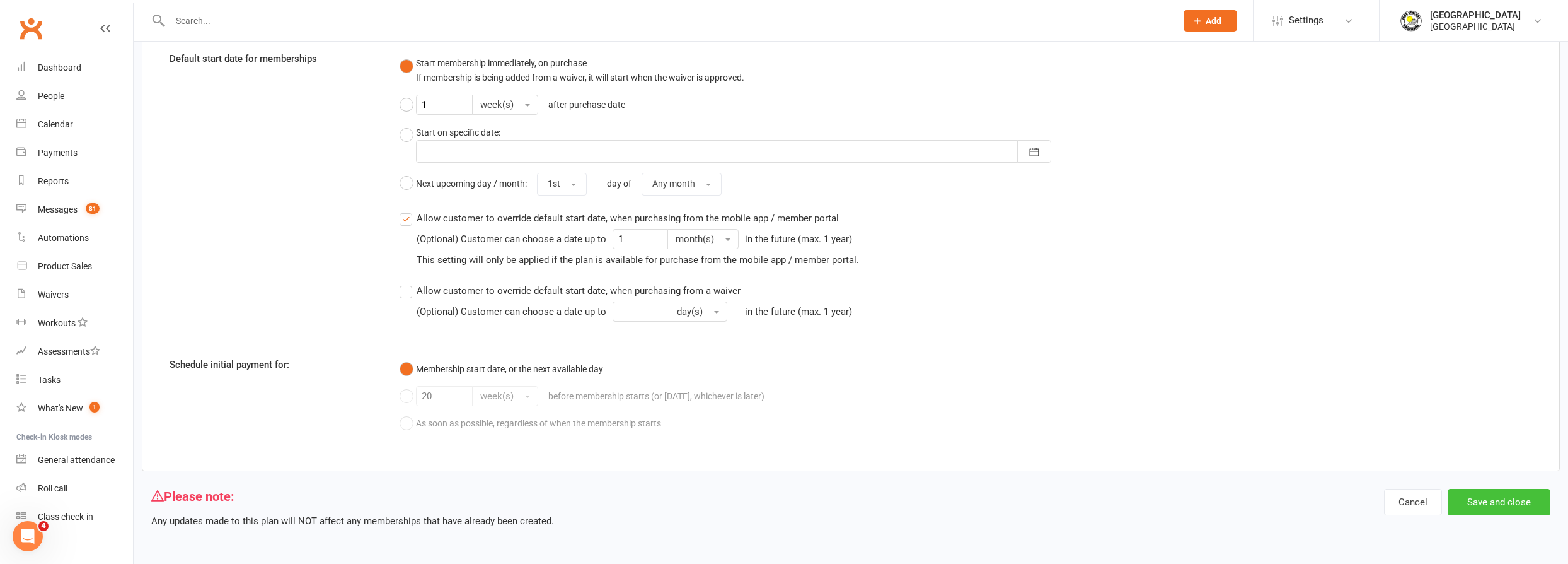
click at [1494, 503] on button "Save and close" at bounding box center [1499, 502] width 103 height 27
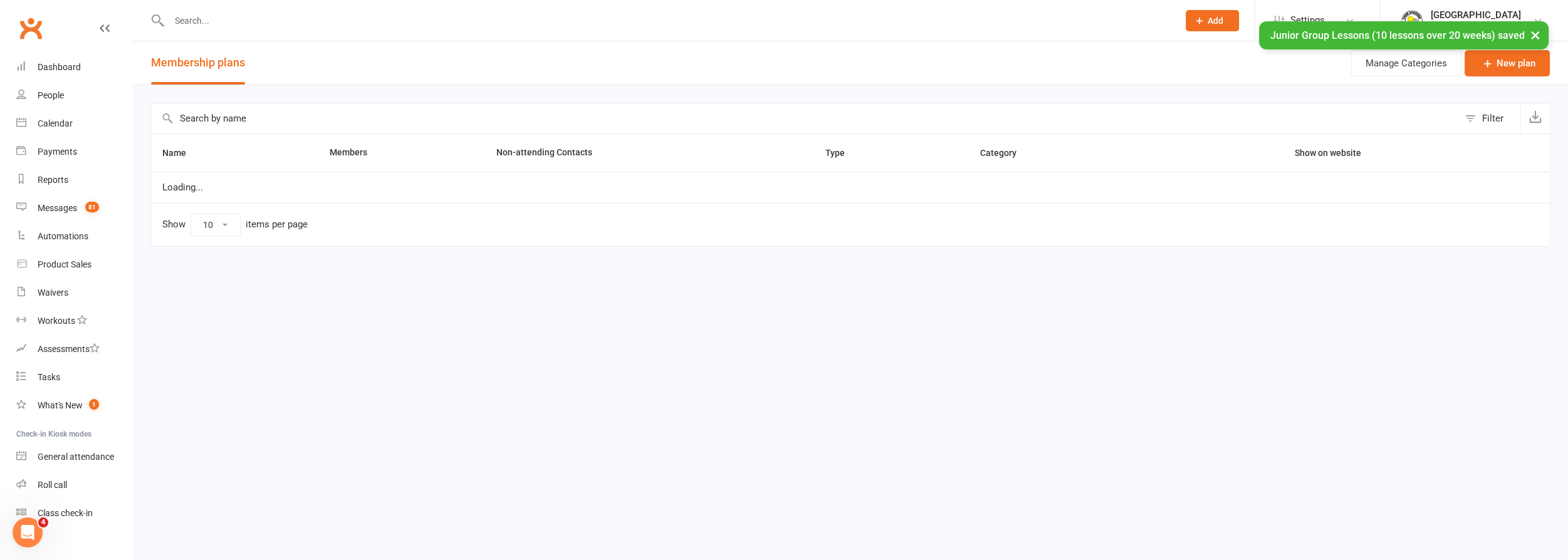
select select "50"
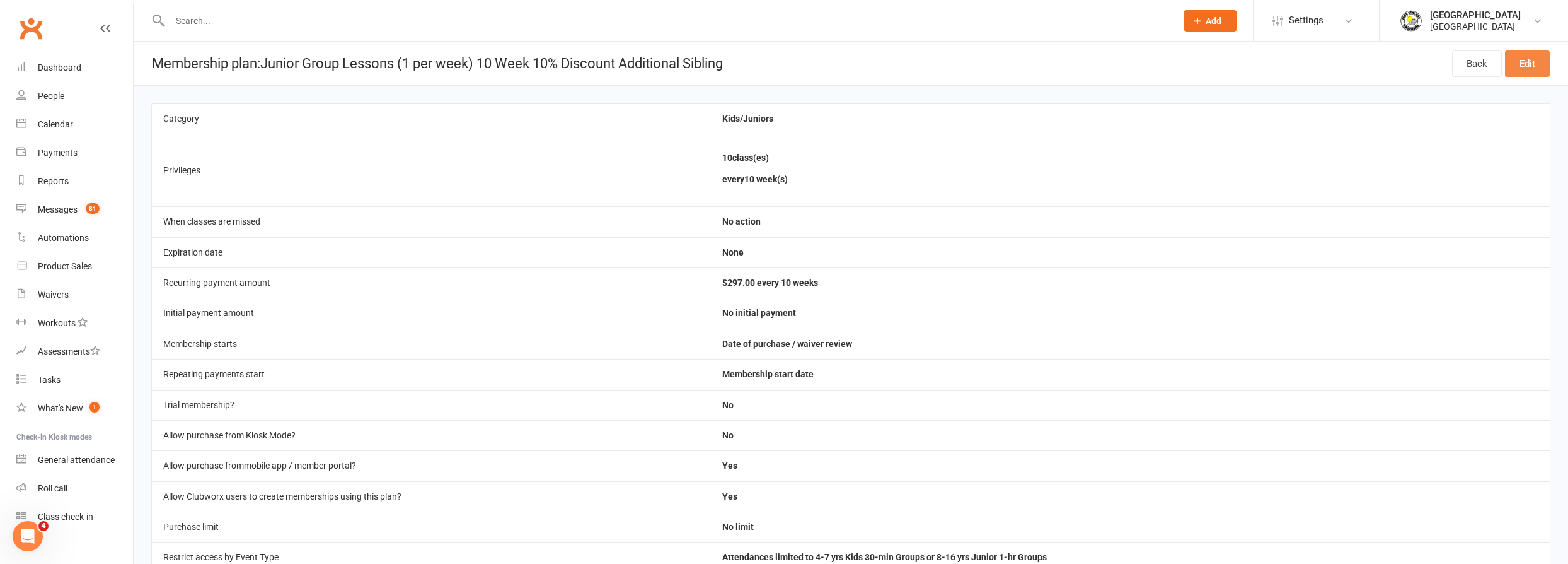
click at [1538, 72] on link "Edit" at bounding box center [1527, 63] width 45 height 27
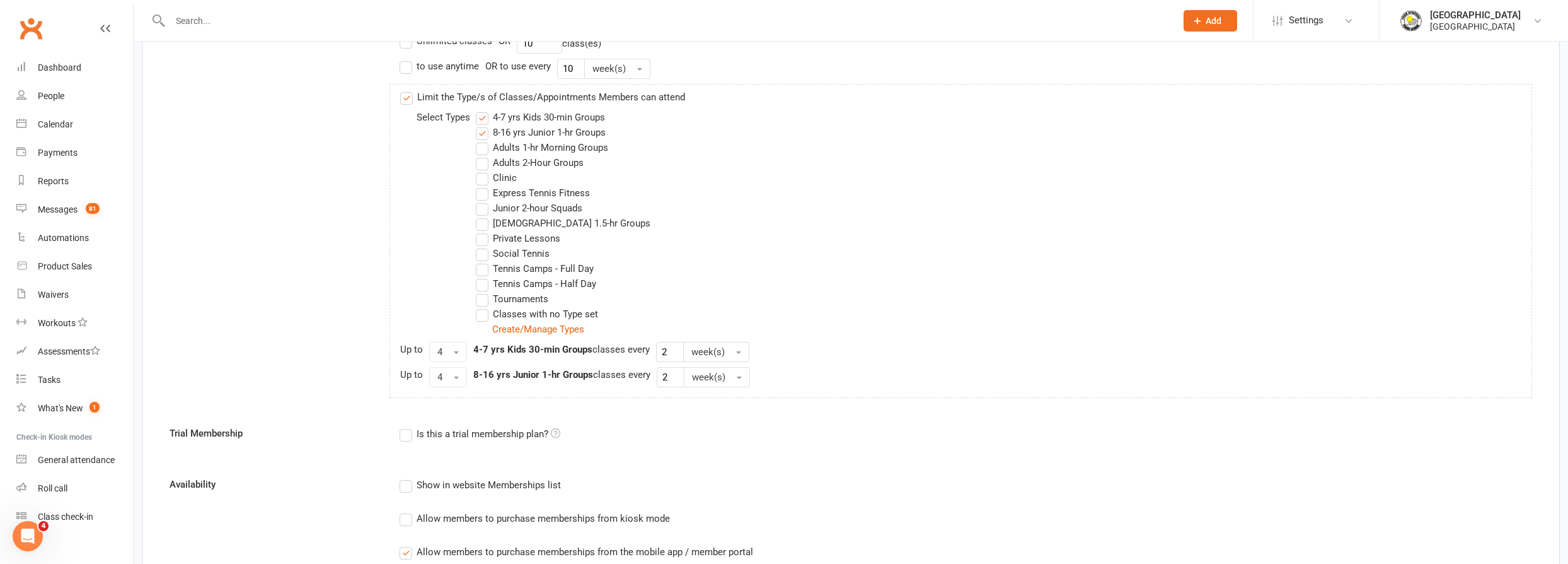
scroll to position [986, 0]
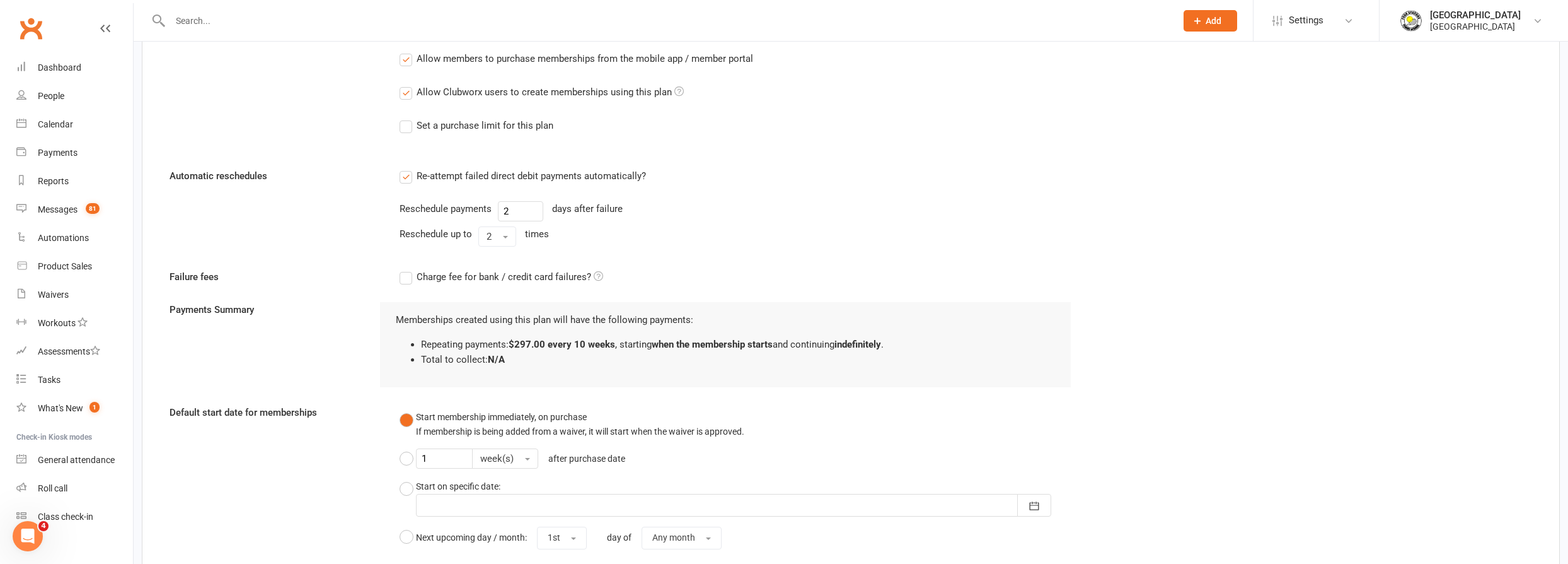
click at [401, 58] on label "Allow members to purchase memberships from the mobile app / member portal" at bounding box center [576, 59] width 353 height 15
click at [401, 51] on input "Allow members to purchase memberships from the mobile app / member portal" at bounding box center [403, 51] width 8 height 0
click at [400, 94] on label "Allow Clubworx users to create memberships using this plan" at bounding box center [542, 92] width 285 height 15
click at [400, 85] on input "Allow Clubworx users to create memberships using this plan" at bounding box center [403, 85] width 8 height 0
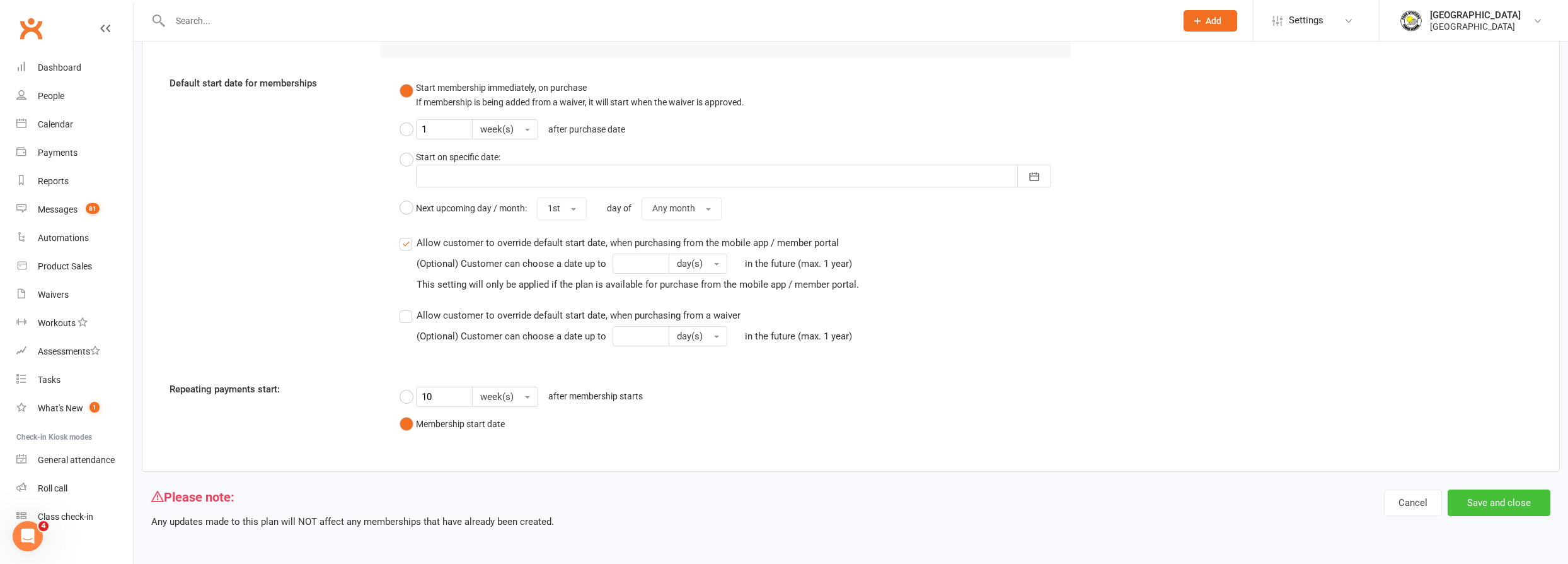
click at [1518, 503] on button "Save and close" at bounding box center [1499, 502] width 103 height 27
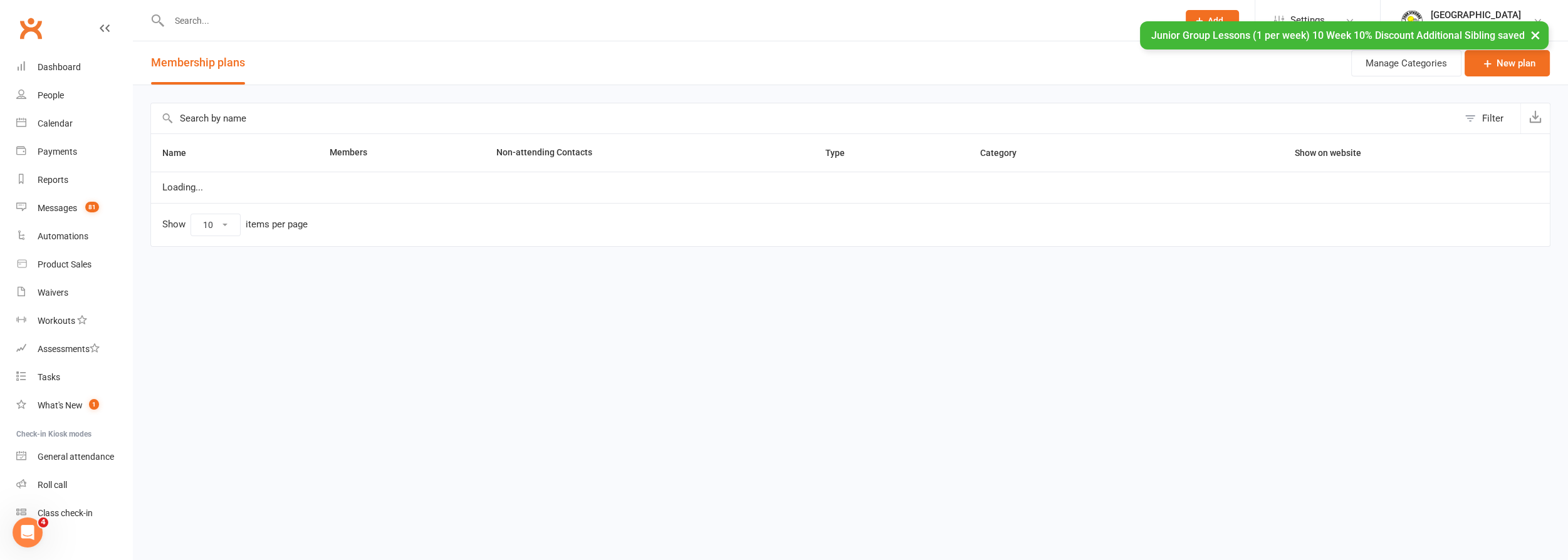
select select "50"
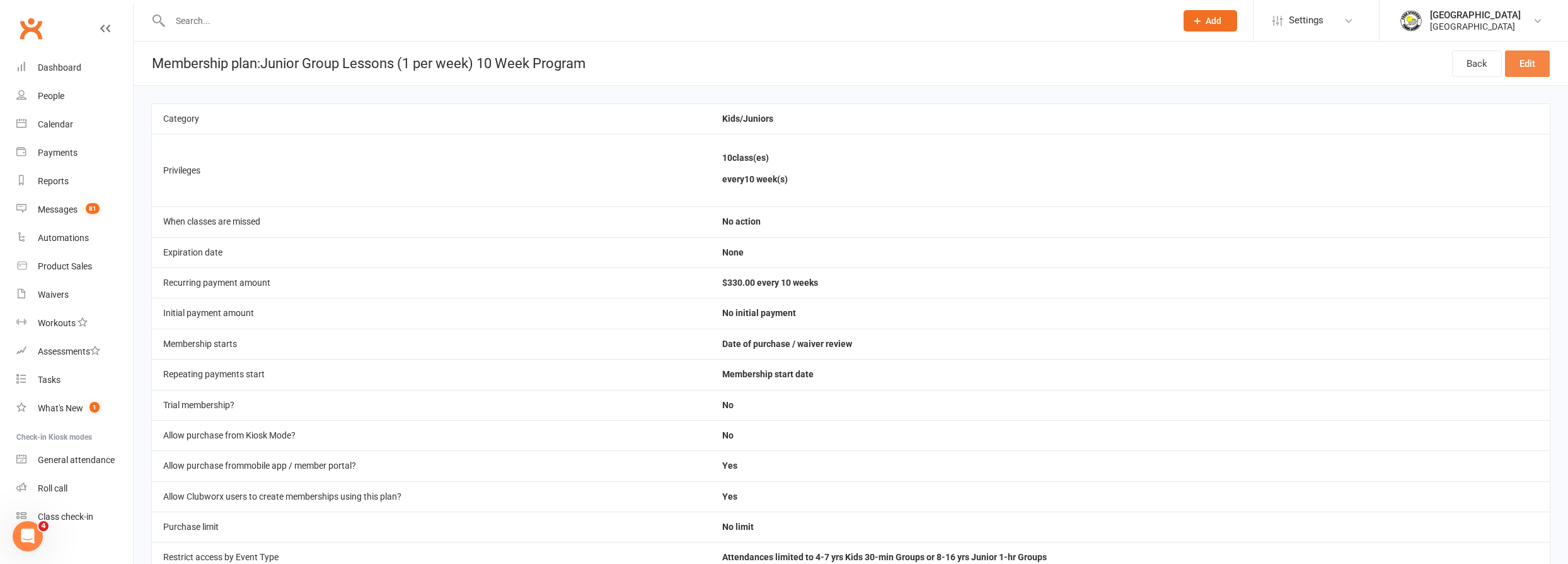
click at [1541, 58] on link "Edit" at bounding box center [1527, 63] width 45 height 27
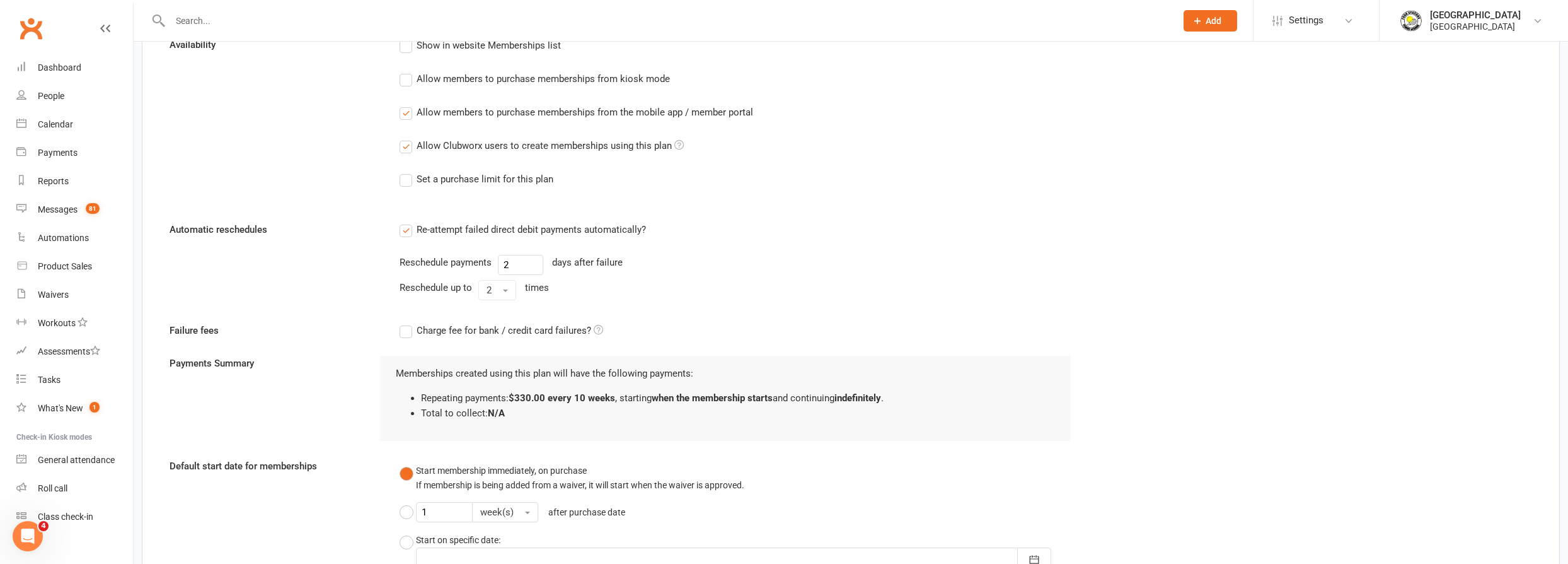
scroll to position [928, 0]
click at [405, 118] on label "Allow members to purchase memberships from the mobile app / member portal" at bounding box center [576, 116] width 353 height 15
click at [405, 108] on input "Allow members to purchase memberships from the mobile app / member portal" at bounding box center [403, 108] width 8 height 0
click at [407, 154] on label "Allow Clubworx users to create memberships using this plan" at bounding box center [542, 149] width 285 height 15
click at [407, 141] on input "Allow Clubworx users to create memberships using this plan" at bounding box center [403, 141] width 8 height 0
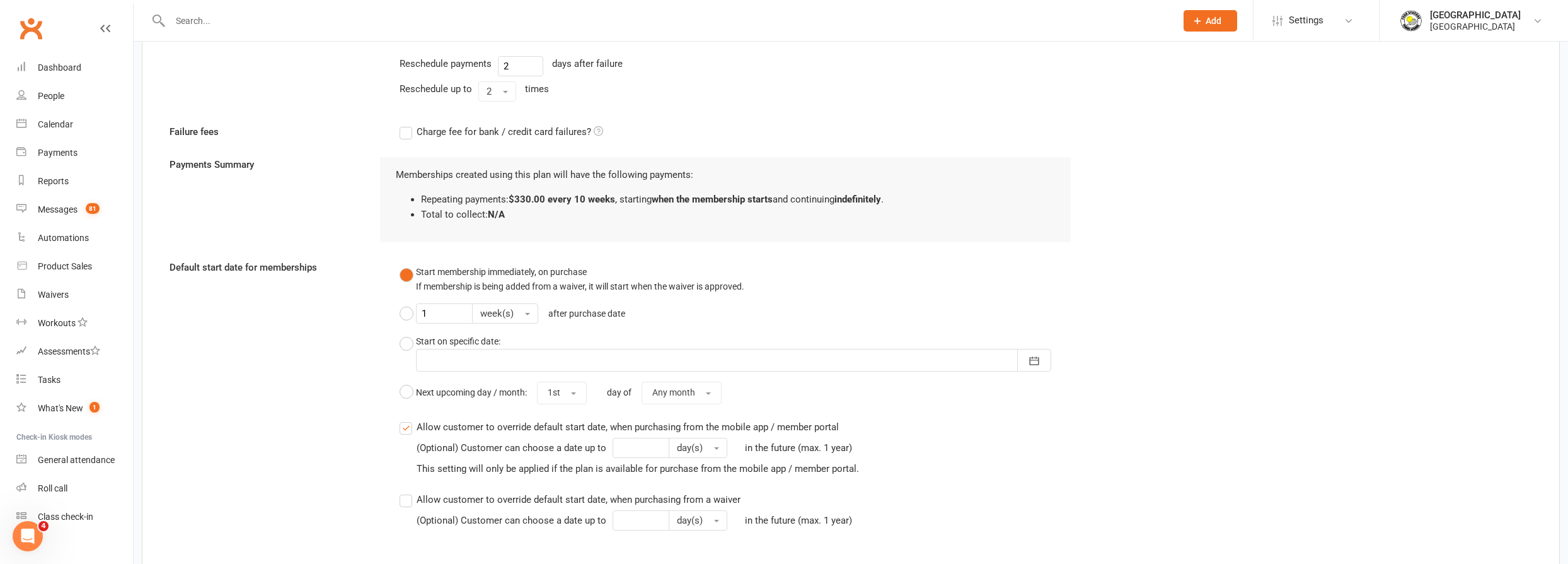
scroll to position [1314, 0]
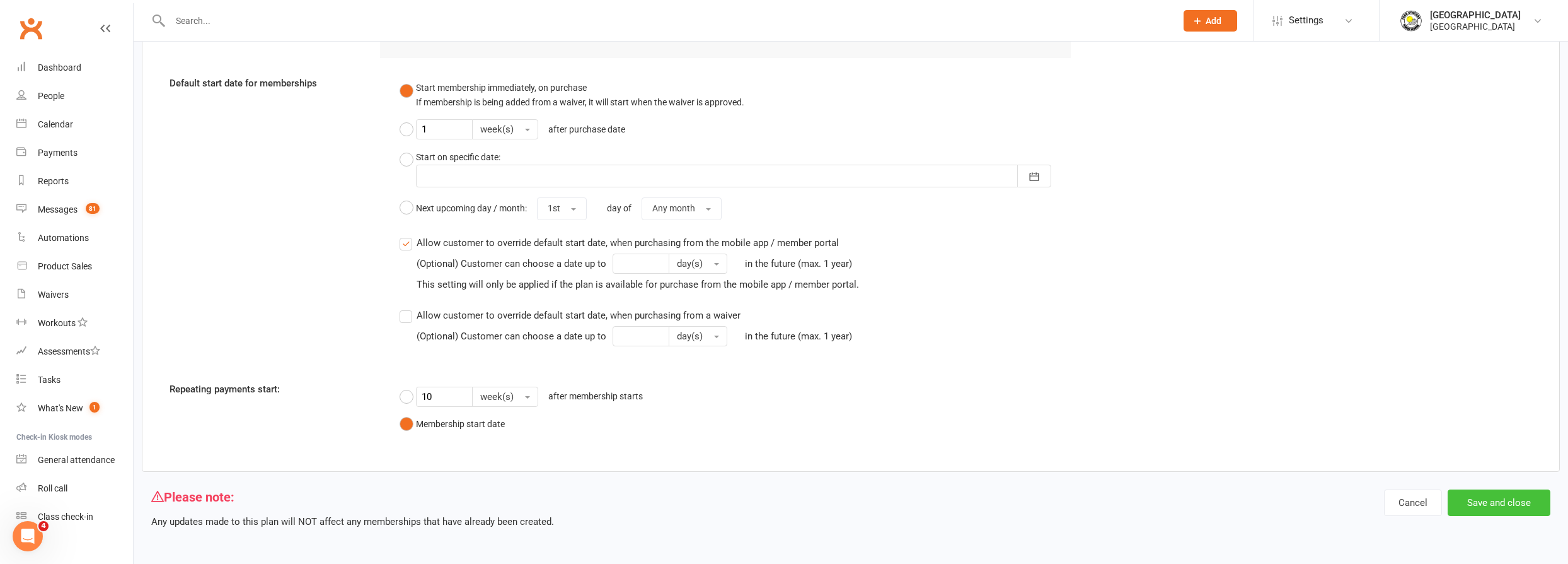
click at [1497, 493] on button "Save and close" at bounding box center [1499, 502] width 103 height 27
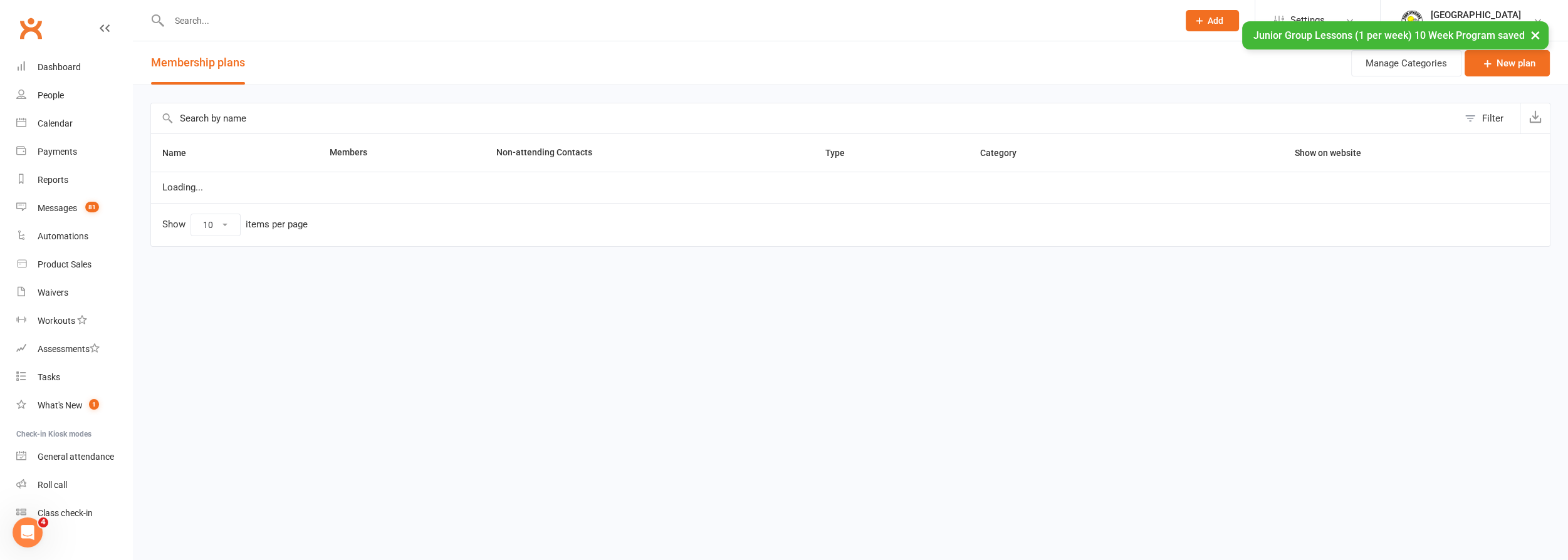
select select "50"
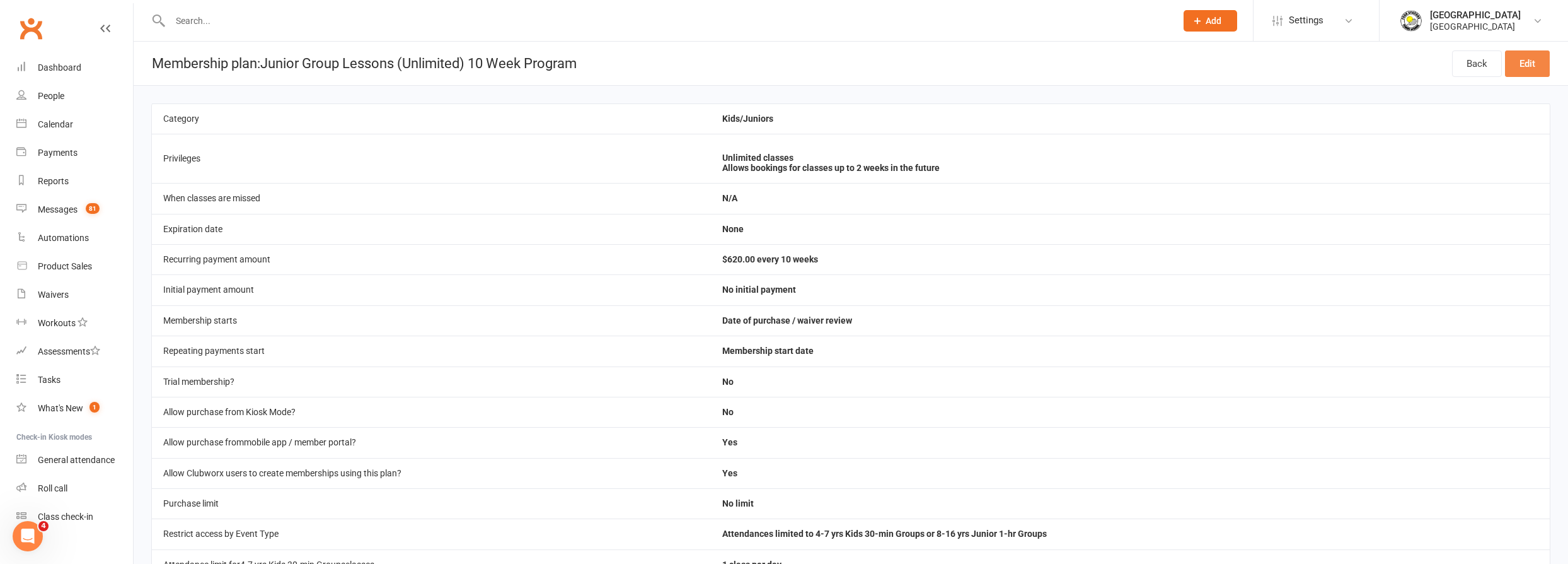
click at [1534, 74] on link "Edit" at bounding box center [1527, 63] width 45 height 27
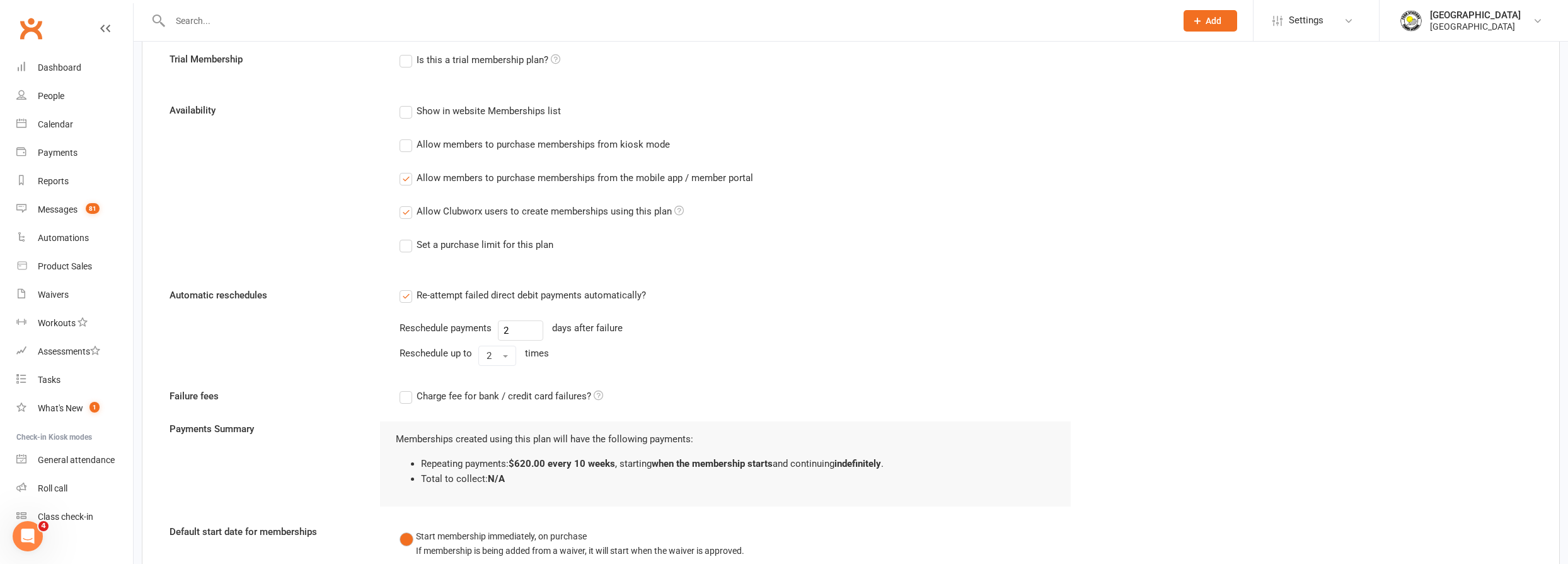
scroll to position [986, 0]
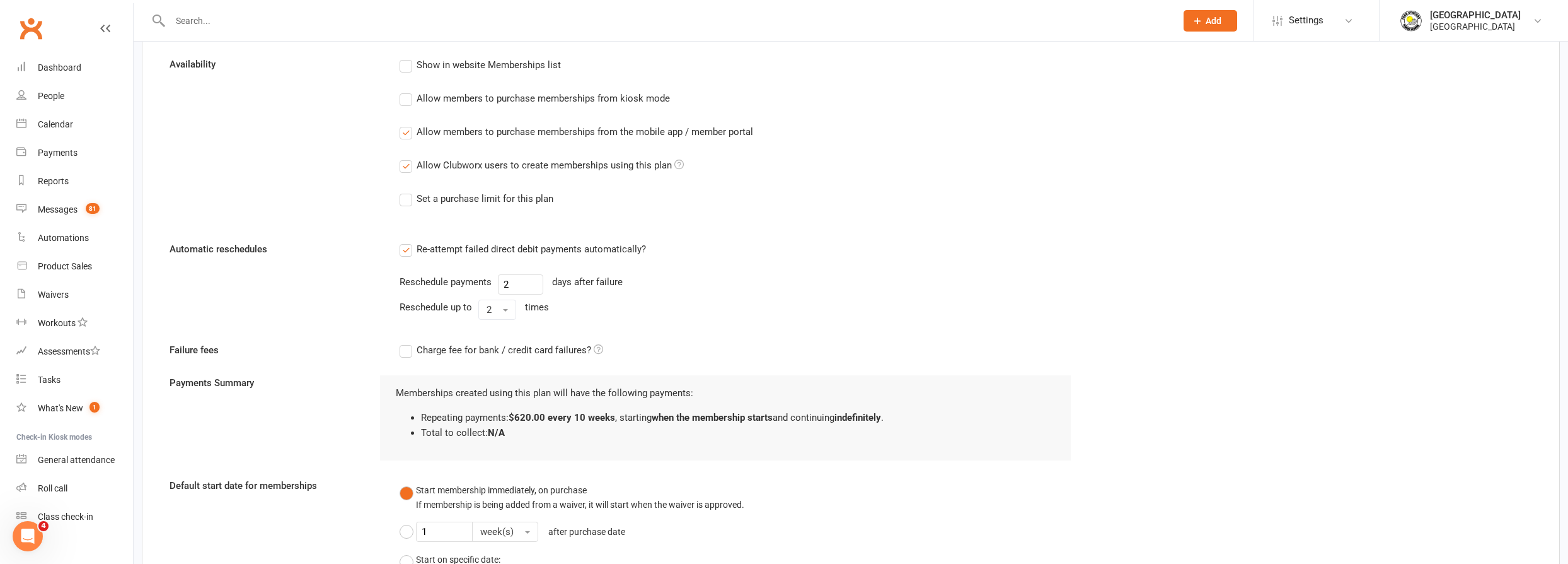
drag, startPoint x: 409, startPoint y: 140, endPoint x: 405, endPoint y: 135, distance: 6.4
click at [409, 140] on div "Show in website Memberships list Allow members to purchase memberships from kio…" at bounding box center [735, 141] width 690 height 167
click at [405, 135] on label "Allow members to purchase memberships from the mobile app / member portal" at bounding box center [576, 131] width 353 height 15
click at [405, 124] on input "Allow members to purchase memberships from the mobile app / member portal" at bounding box center [403, 124] width 8 height 0
click at [407, 163] on label "Allow Clubworx users to create memberships using this plan" at bounding box center [542, 165] width 285 height 15
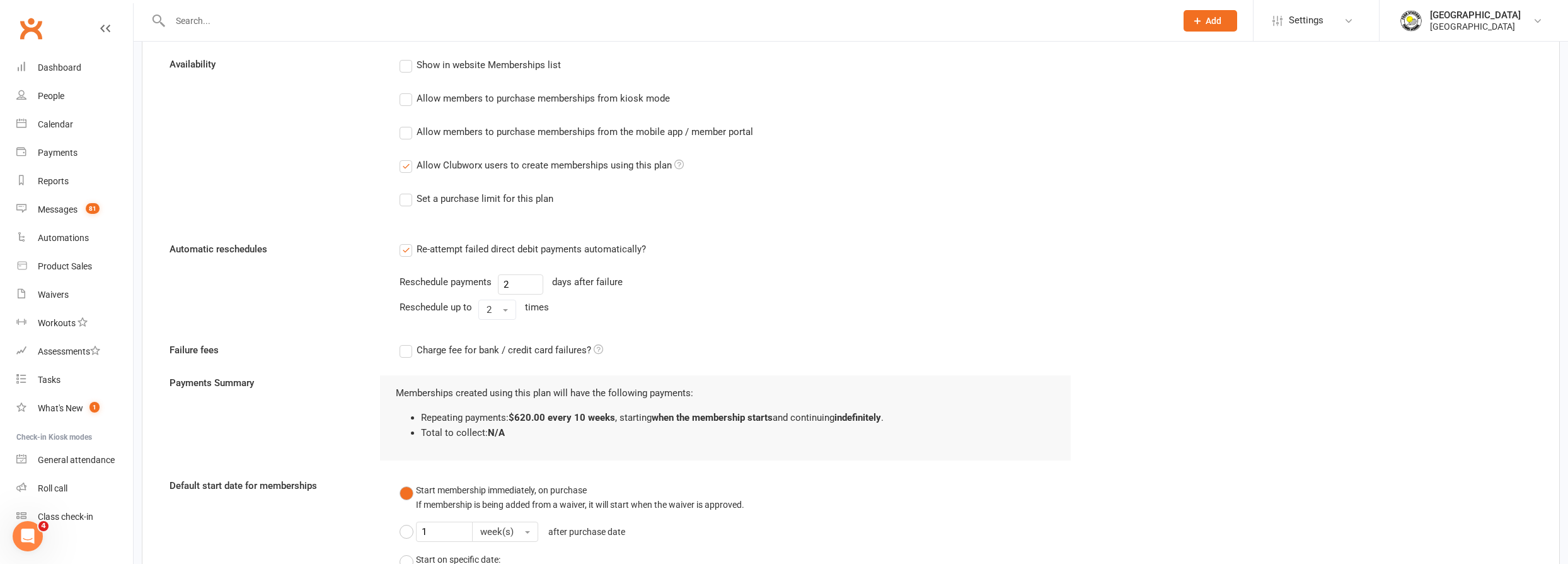
click at [407, 158] on input "Allow Clubworx users to create memberships using this plan" at bounding box center [403, 158] width 8 height 0
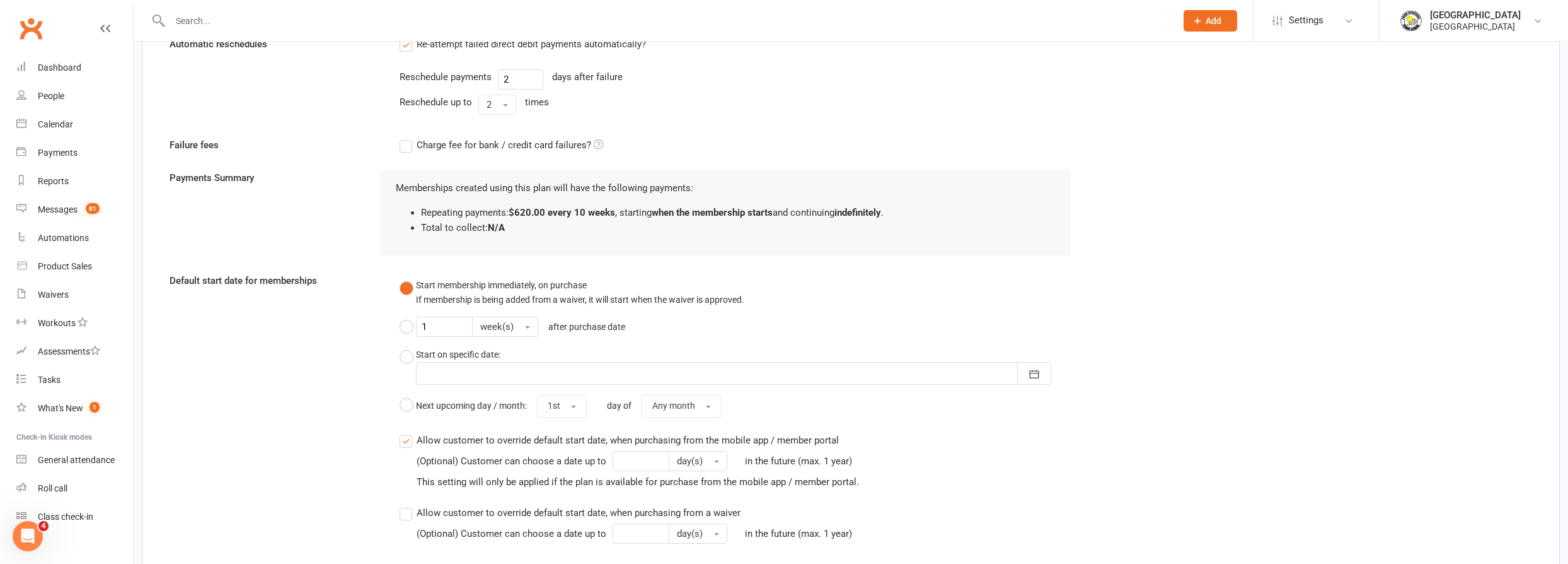
scroll to position [1388, 0]
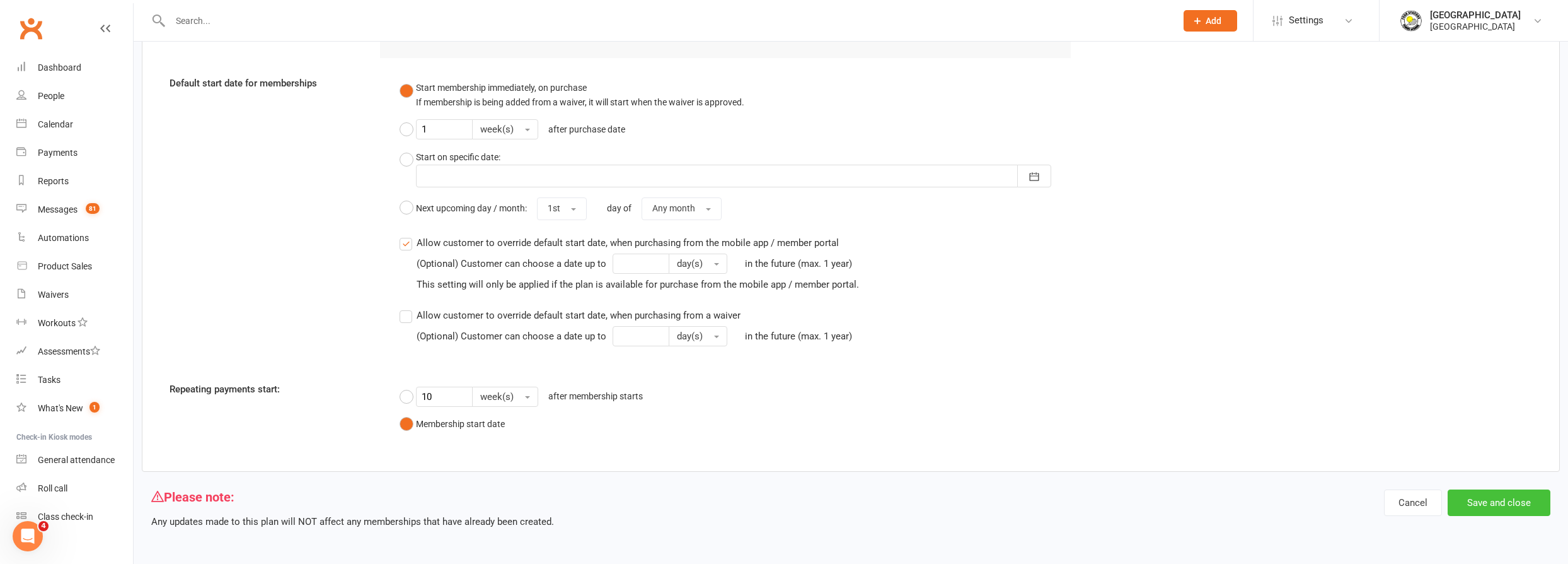
click at [1495, 492] on button "Save and close" at bounding box center [1499, 502] width 103 height 27
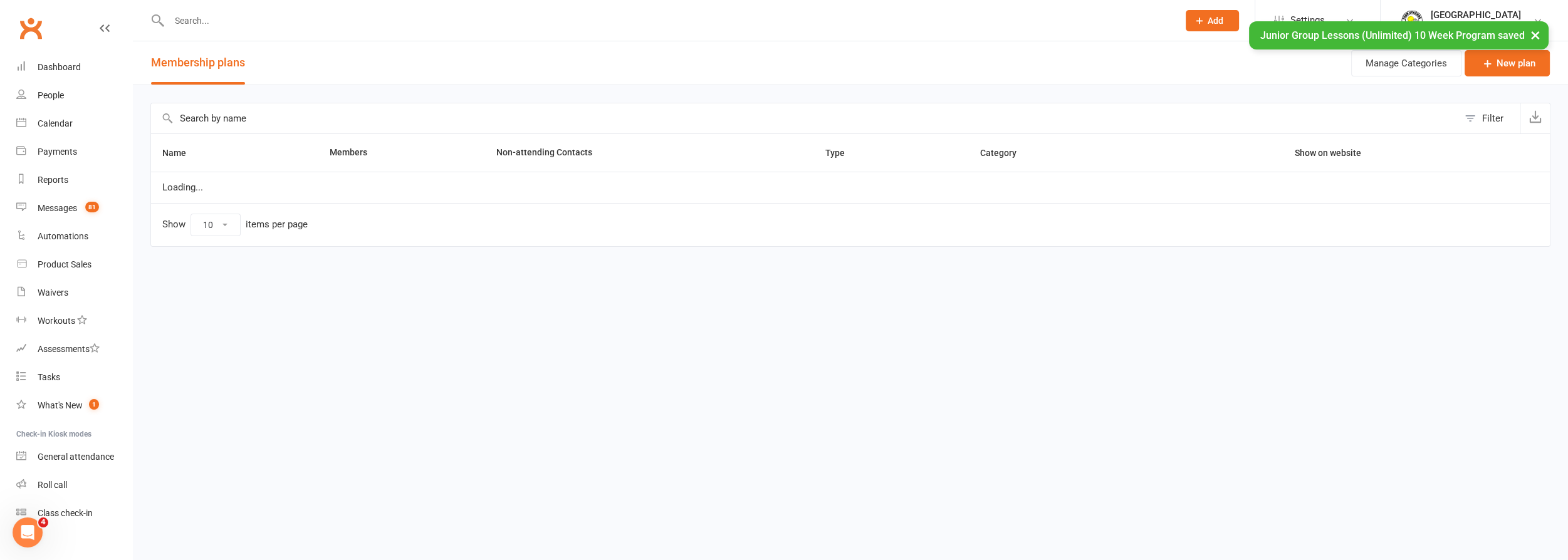
select select "50"
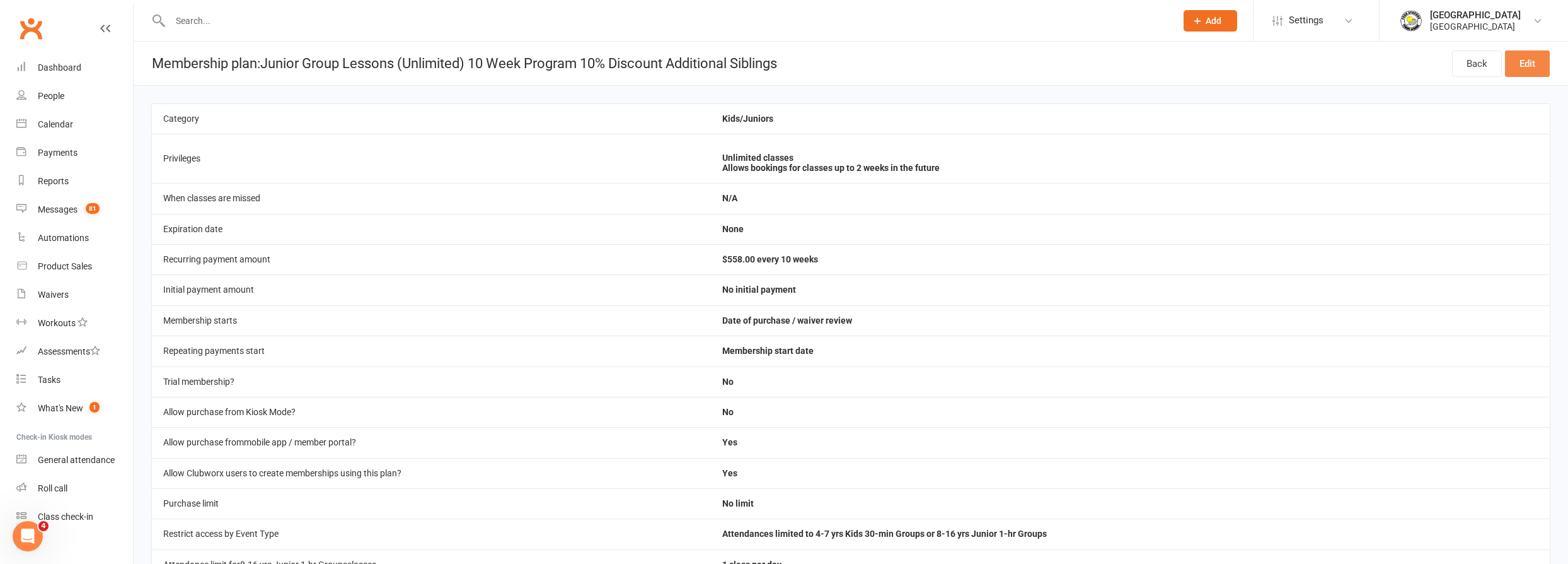
click at [1525, 68] on link "Edit" at bounding box center [1527, 63] width 45 height 27
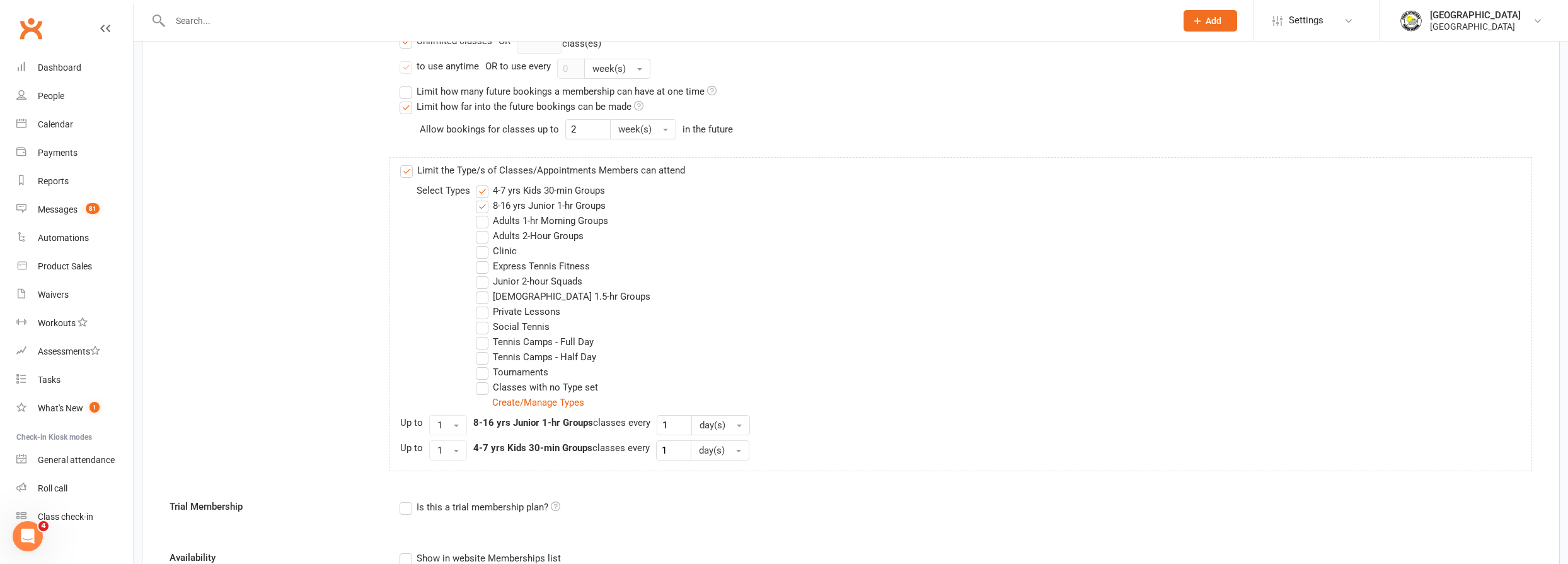
scroll to position [986, 0]
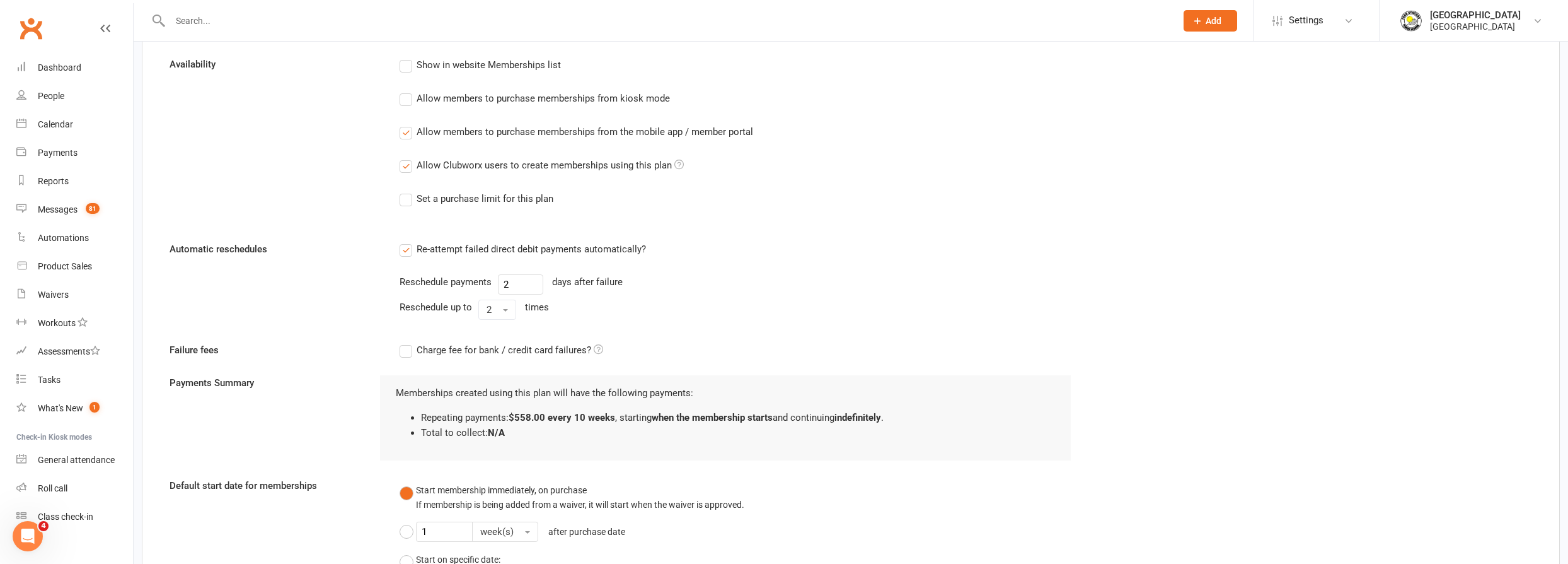
click at [409, 131] on label "Allow members to purchase memberships from the mobile app / member portal" at bounding box center [576, 131] width 353 height 15
click at [408, 124] on input "Allow members to purchase memberships from the mobile app / member portal" at bounding box center [403, 124] width 8 height 0
click at [409, 172] on div "Show in website Memberships list Allow members to purchase memberships from kio…" at bounding box center [735, 141] width 690 height 167
click at [406, 164] on label "Allow Clubworx users to create memberships using this plan" at bounding box center [542, 165] width 285 height 15
click at [406, 158] on input "Allow Clubworx users to create memberships using this plan" at bounding box center [403, 158] width 8 height 0
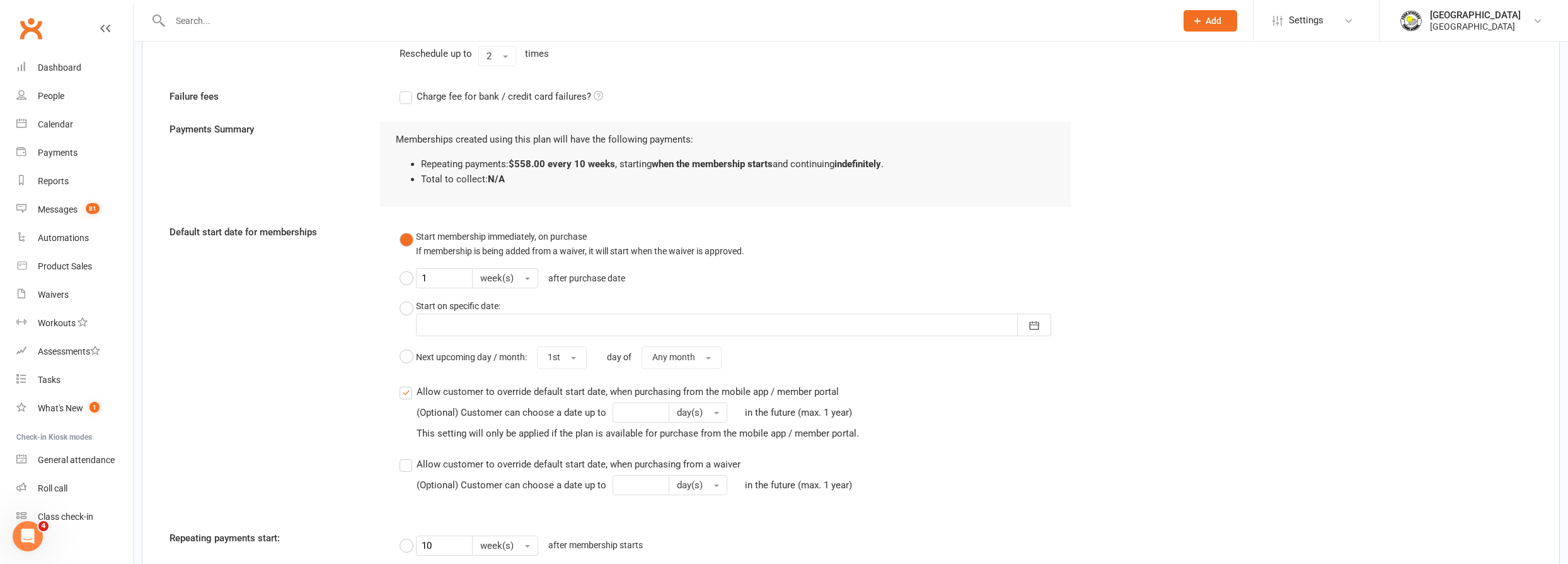
scroll to position [1388, 0]
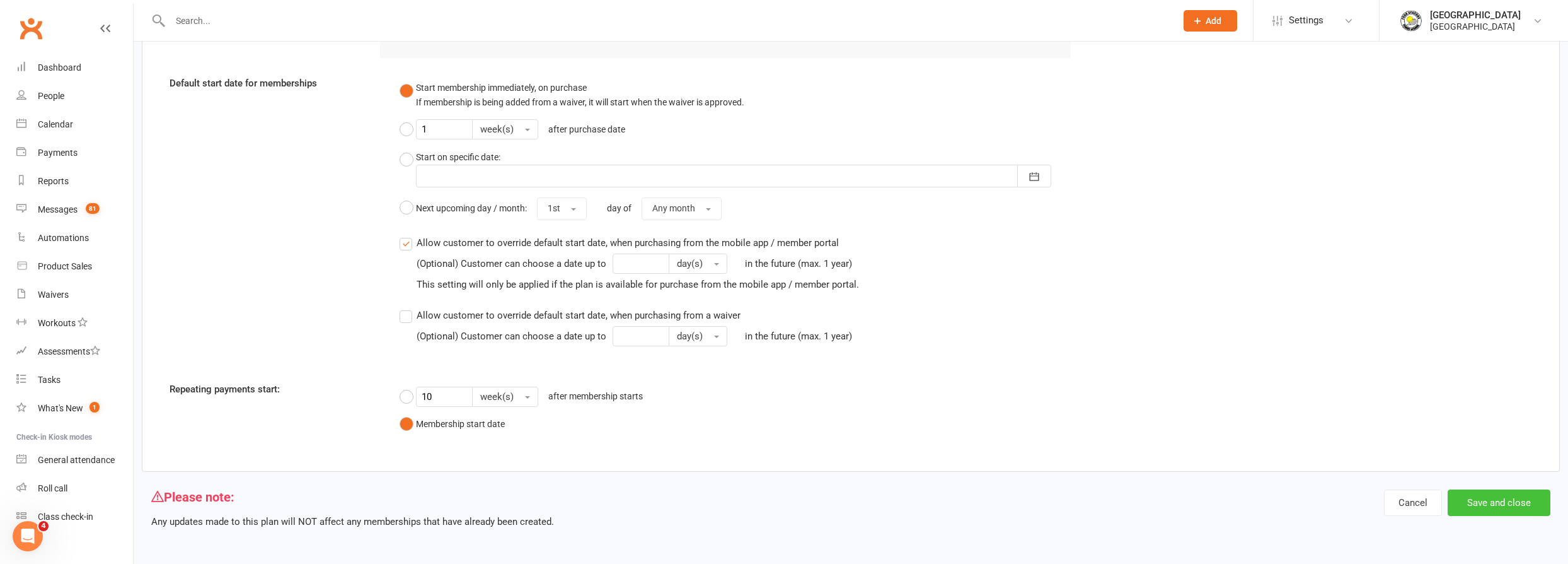
click at [1522, 502] on button "Save and close" at bounding box center [1499, 502] width 103 height 27
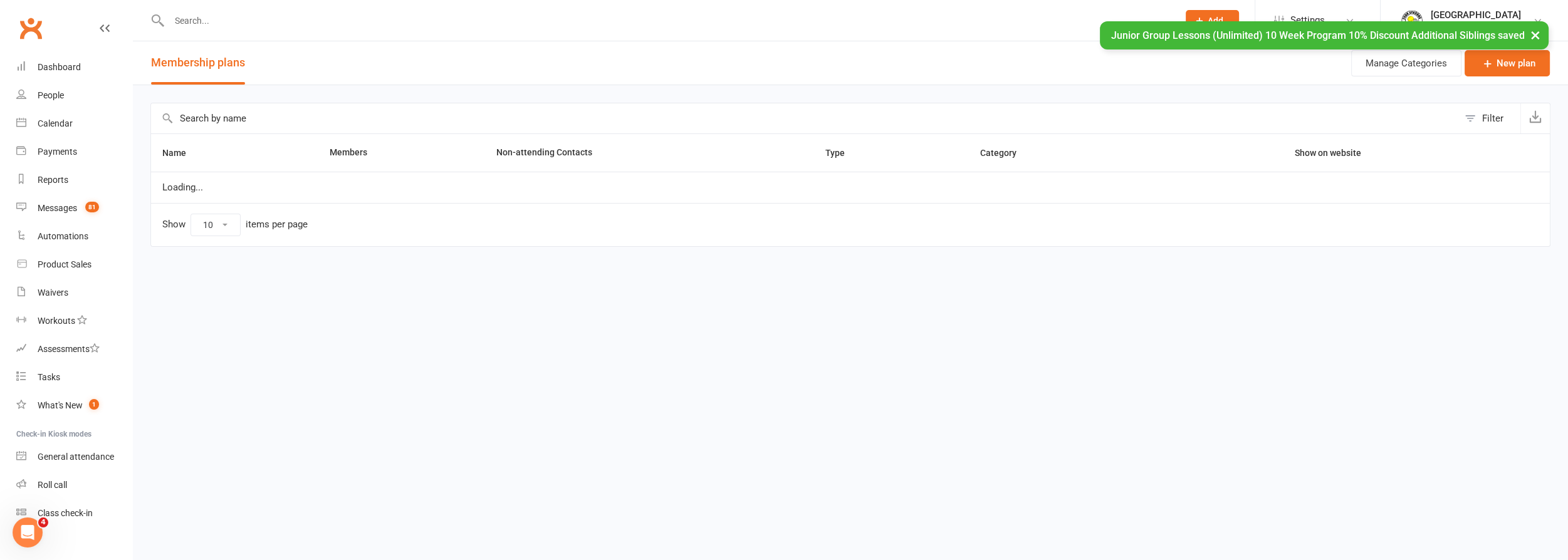
select select "50"
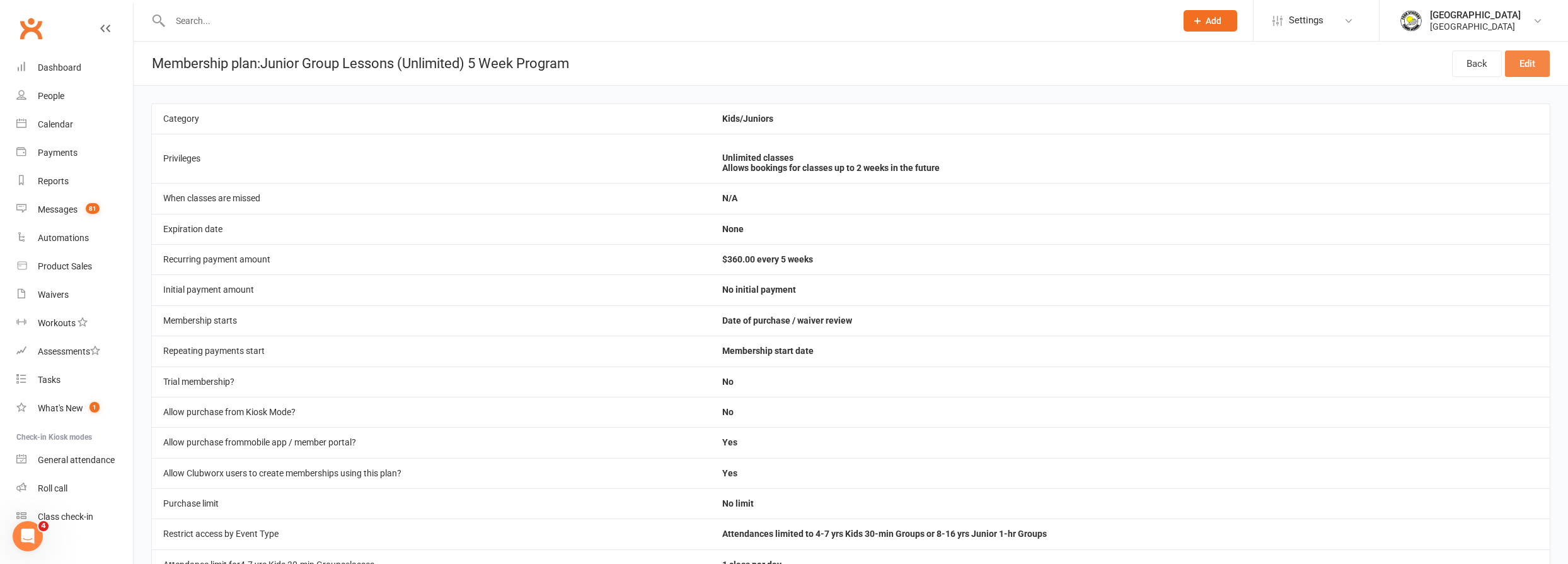
click at [1529, 62] on link "Edit" at bounding box center [1527, 63] width 45 height 27
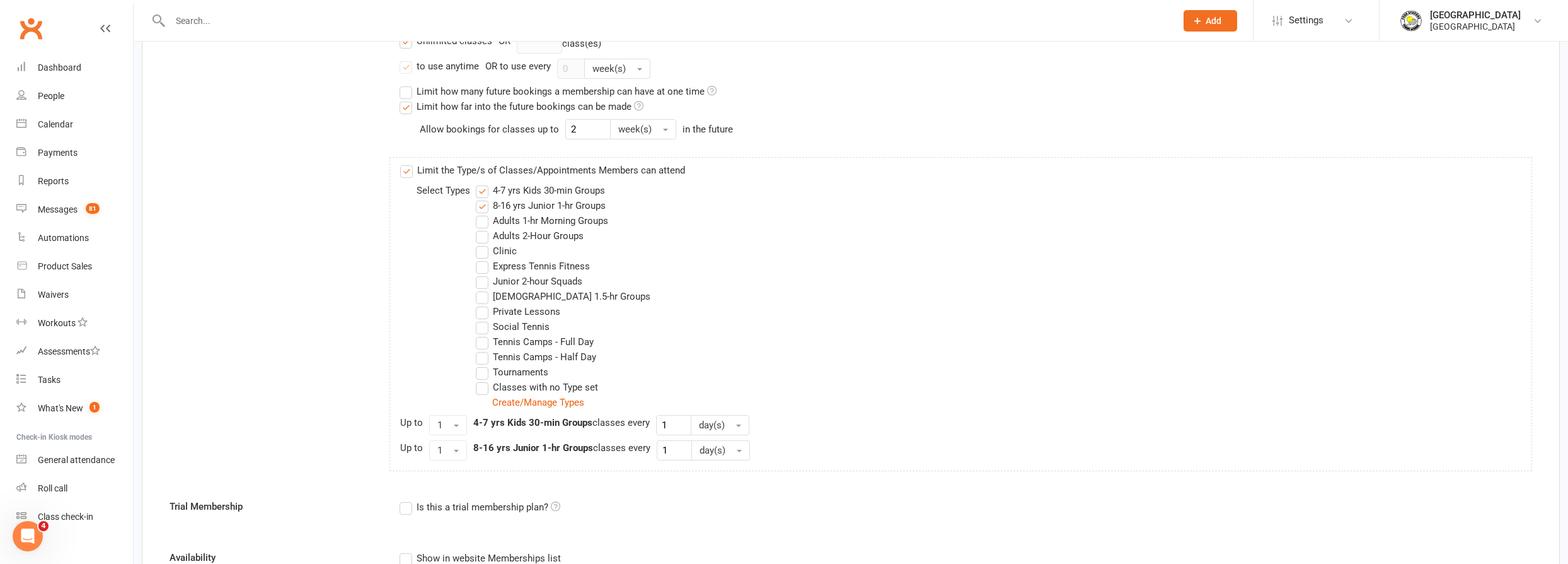
scroll to position [986, 0]
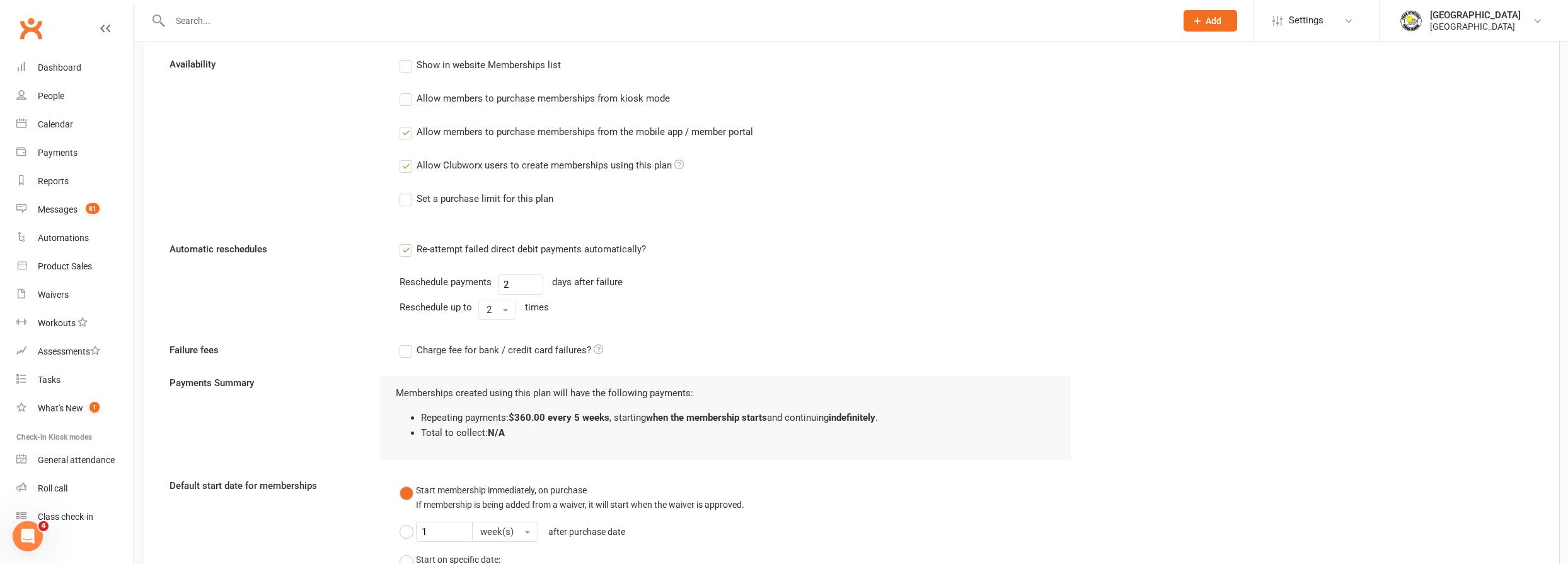
click at [412, 141] on div "Show in website Memberships list Allow members to purchase memberships from kio…" at bounding box center [735, 141] width 690 height 167
click at [408, 132] on label "Allow members to purchase memberships from the mobile app / member portal" at bounding box center [576, 131] width 353 height 15
click at [408, 124] on input "Allow members to purchase memberships from the mobile app / member portal" at bounding box center [403, 124] width 8 height 0
click at [409, 169] on label "Allow Clubworx users to create memberships using this plan" at bounding box center [542, 165] width 285 height 15
click at [408, 158] on input "Allow Clubworx users to create memberships using this plan" at bounding box center [403, 158] width 8 height 0
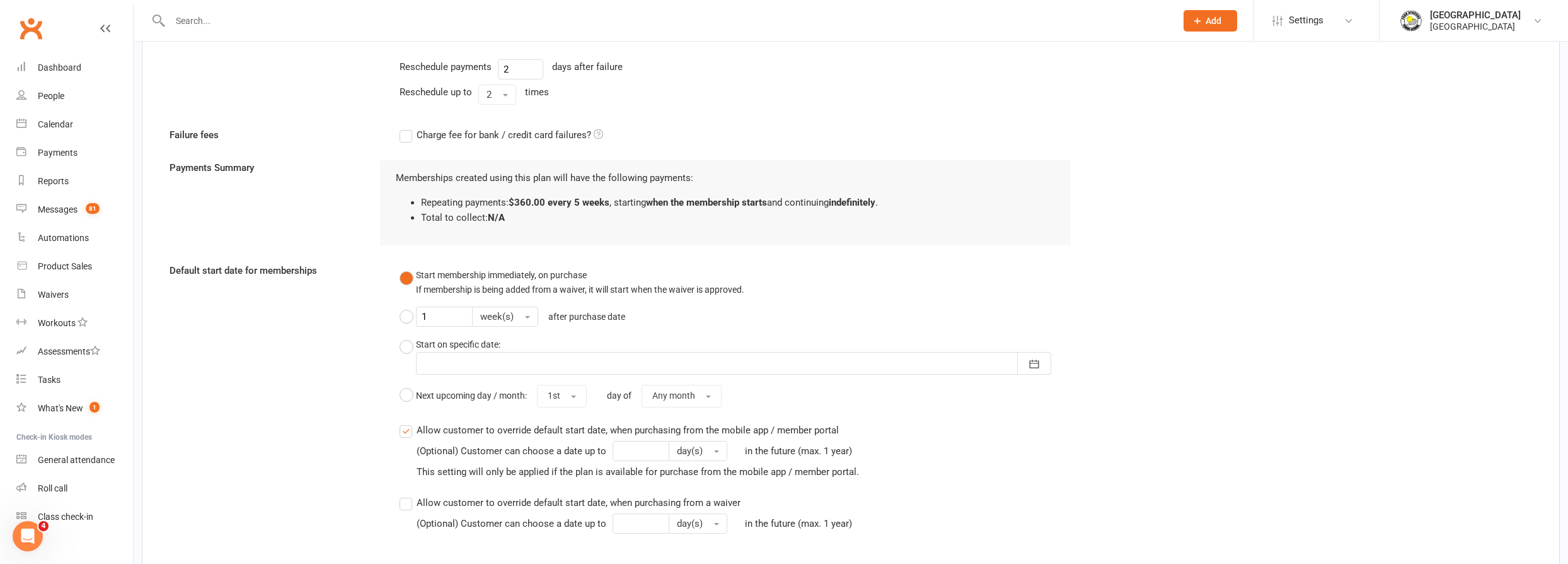
scroll to position [1388, 0]
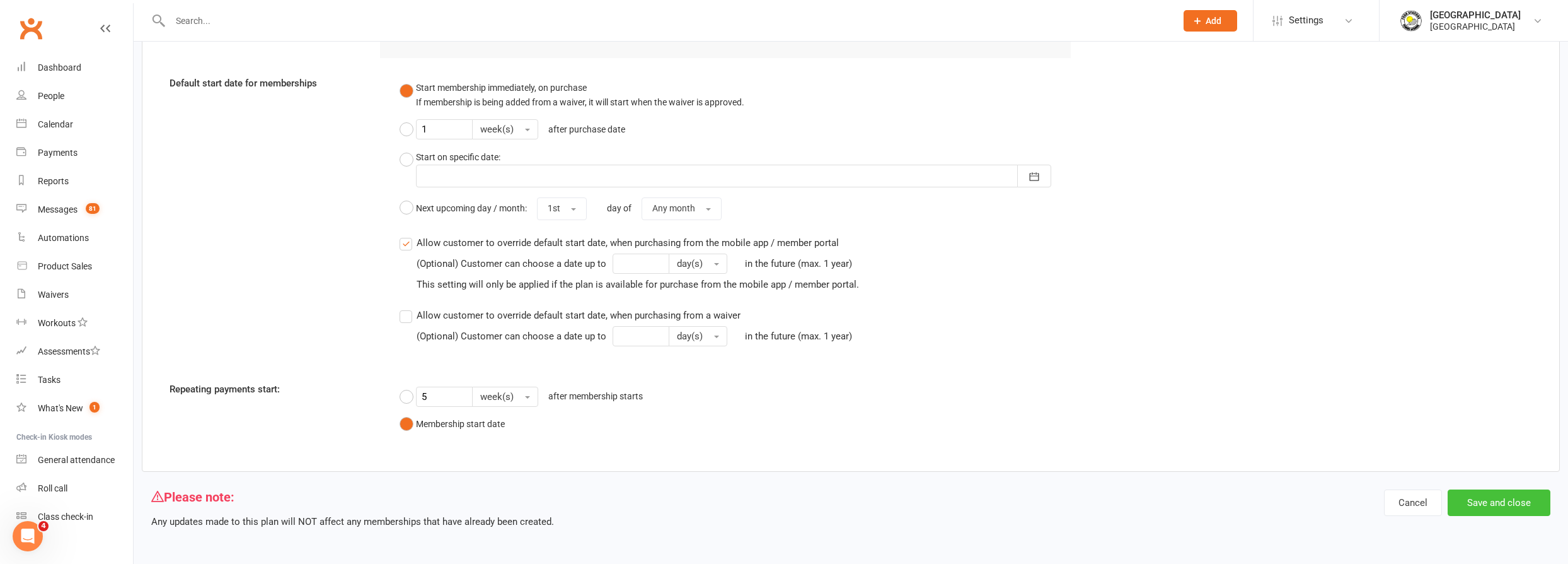
click at [1510, 498] on button "Save and close" at bounding box center [1499, 502] width 103 height 27
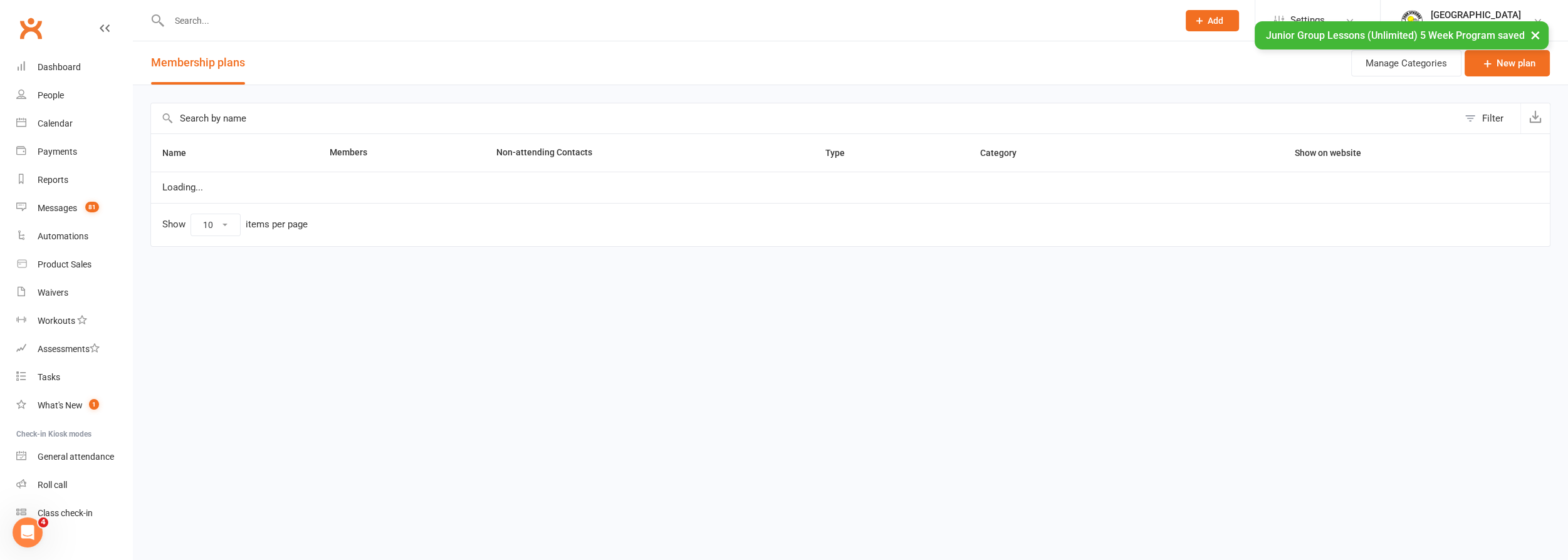
select select "50"
